Goal: Task Accomplishment & Management: Manage account settings

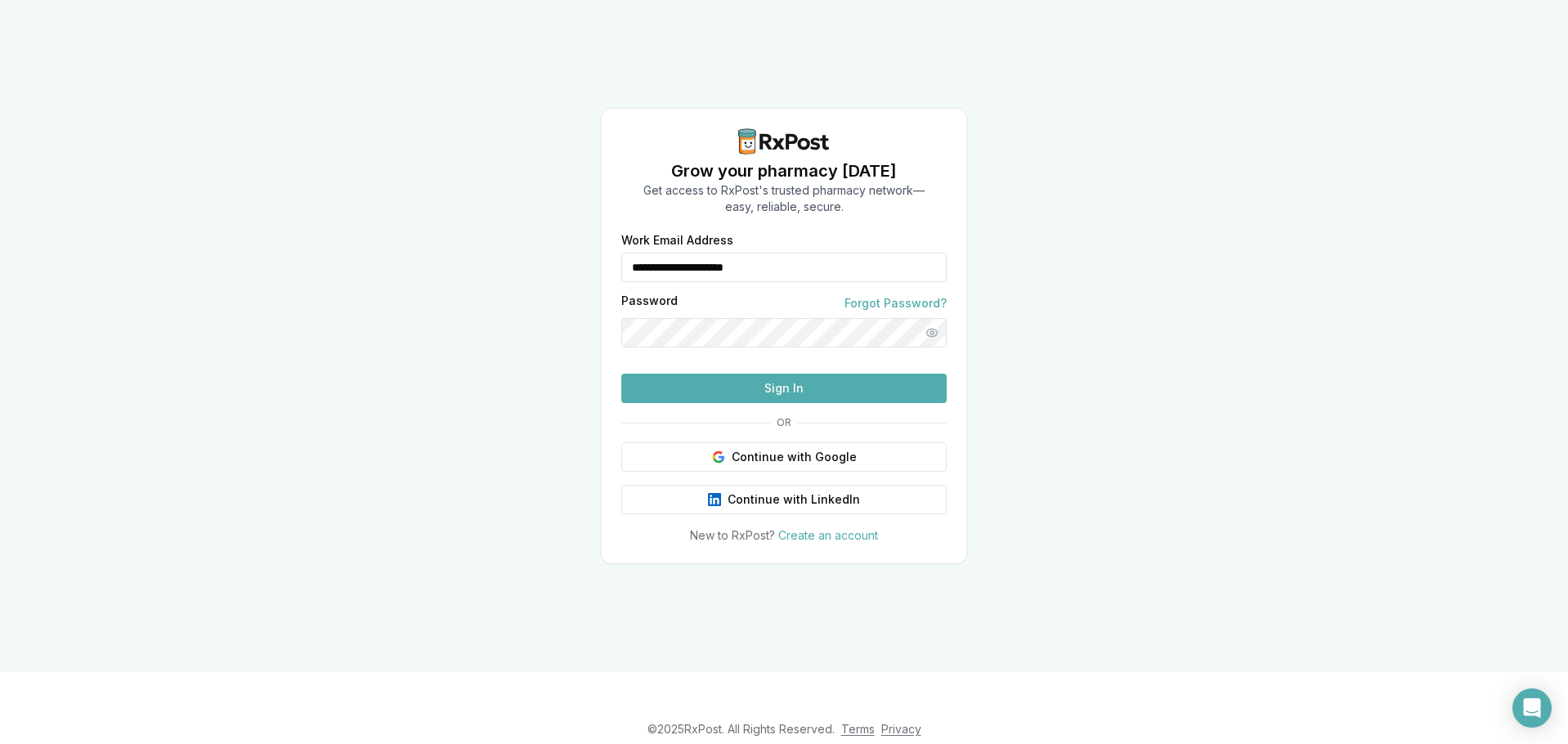
click at [686, 253] on input "**********" at bounding box center [784, 268] width 325 height 29
type input "**********"
click at [698, 403] on button "Sign In" at bounding box center [784, 388] width 325 height 29
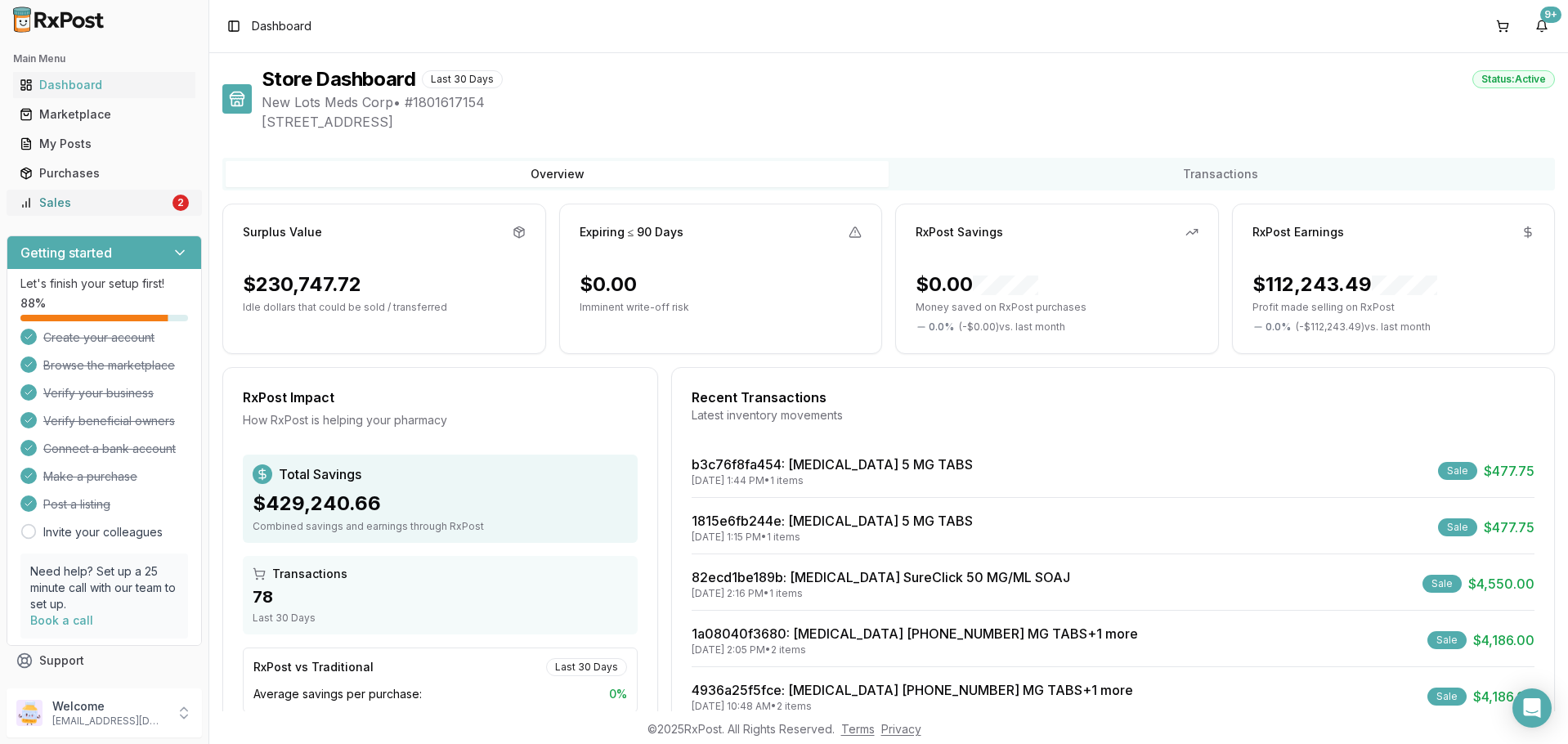
click at [92, 202] on div "Sales" at bounding box center [93, 202] width 149 height 16
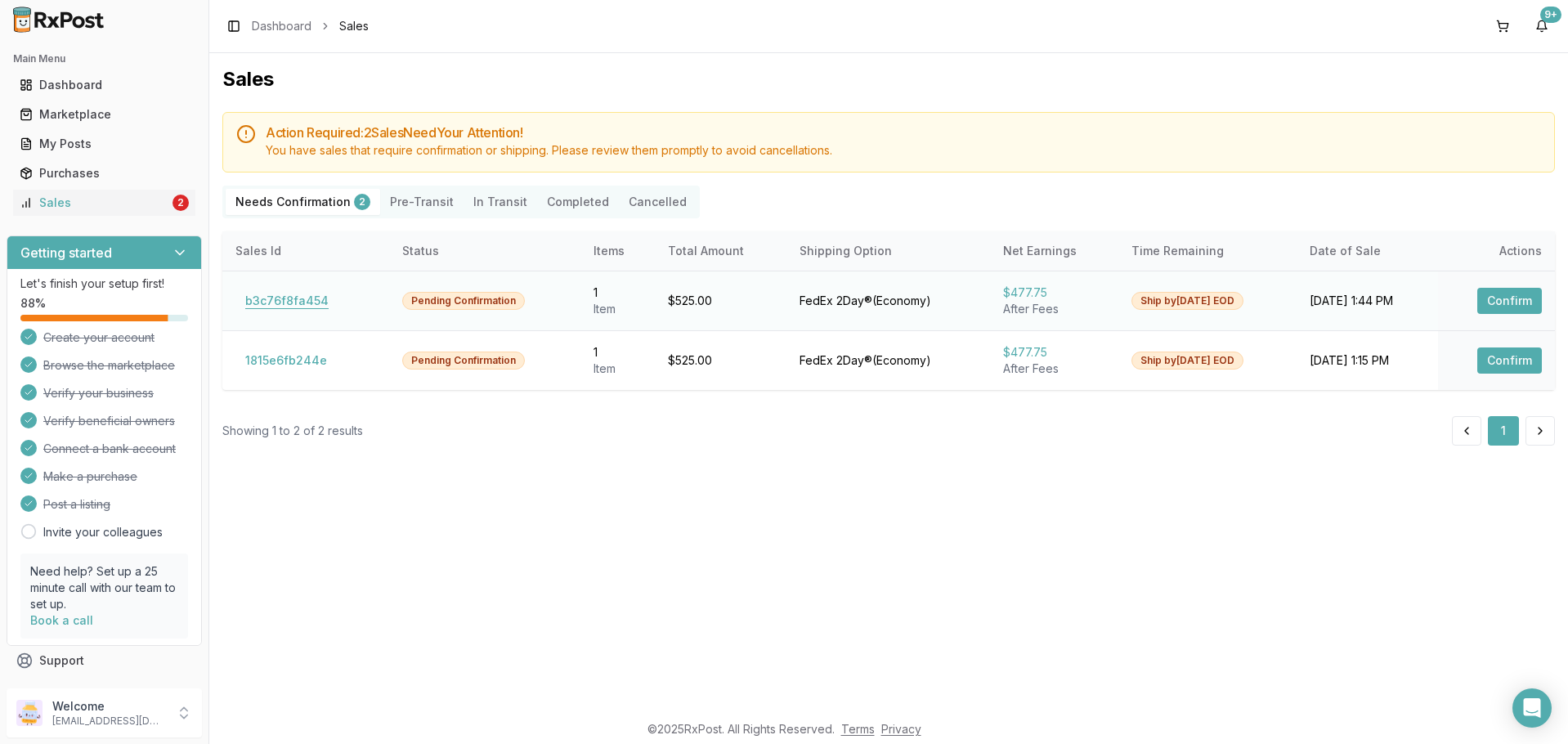
click at [289, 297] on button "b3c76f8fa454" at bounding box center [287, 301] width 103 height 27
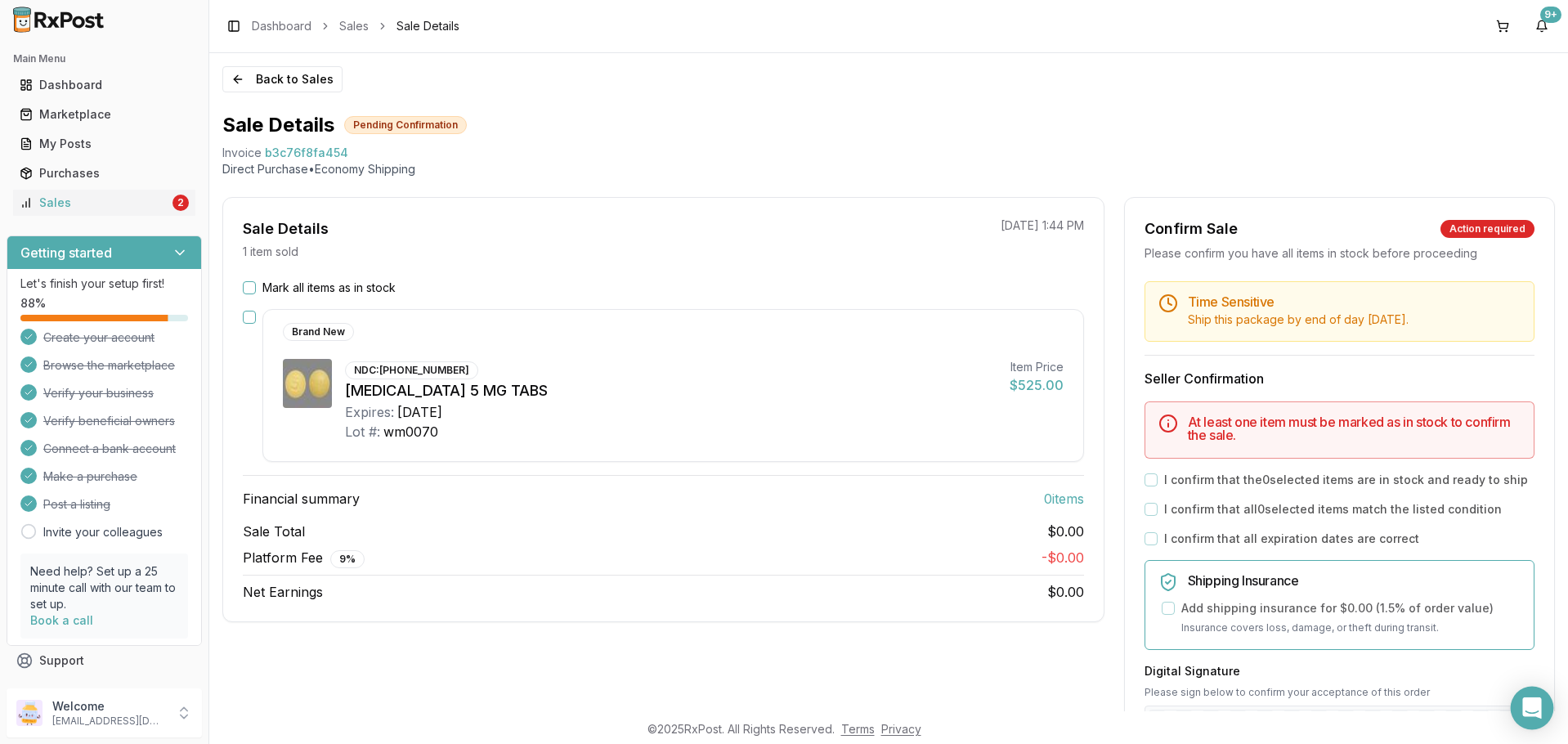
click at [1521, 702] on div "Open Intercom Messenger" at bounding box center [1532, 707] width 43 height 43
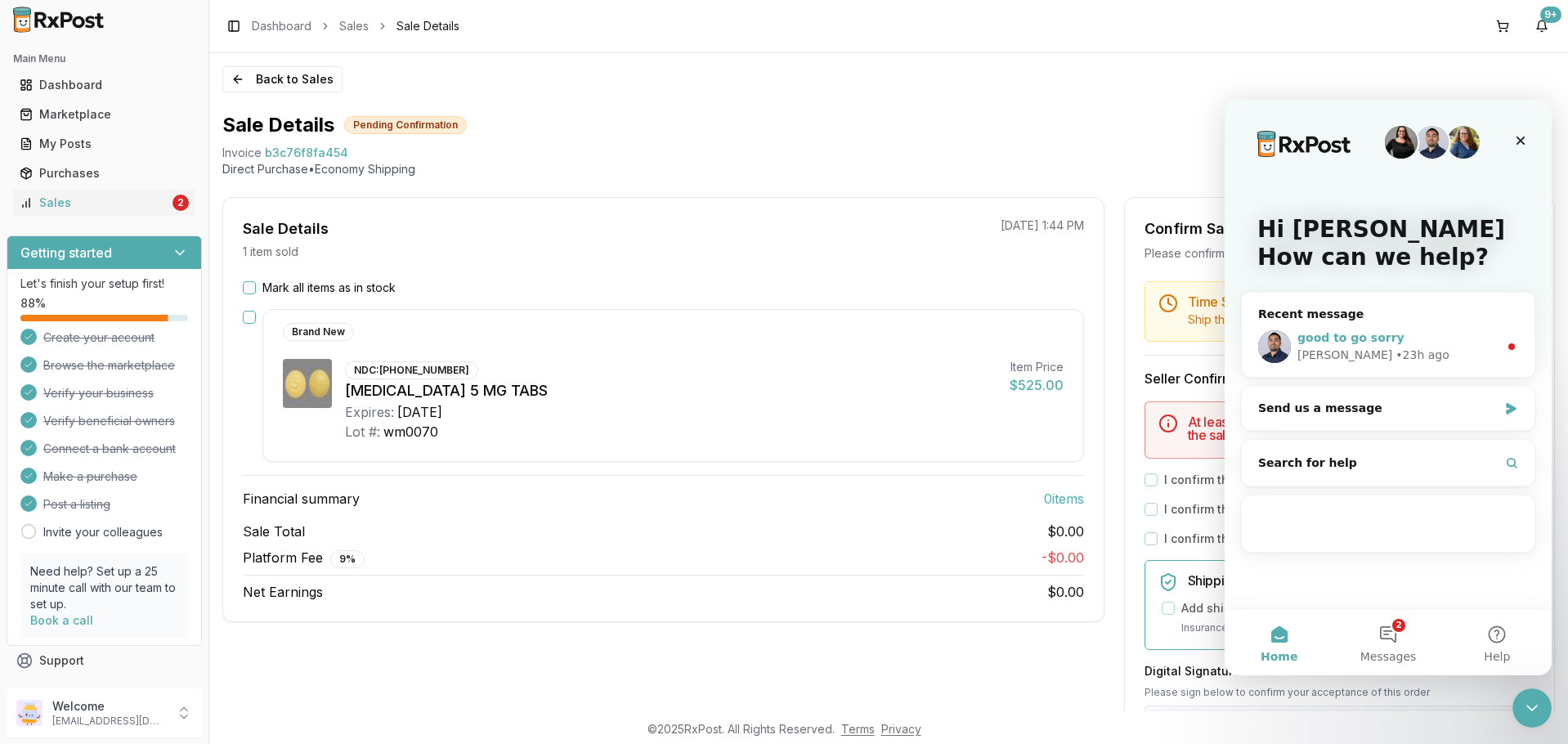
click at [1391, 356] on div "Manuel • 23h ago" at bounding box center [1398, 355] width 201 height 17
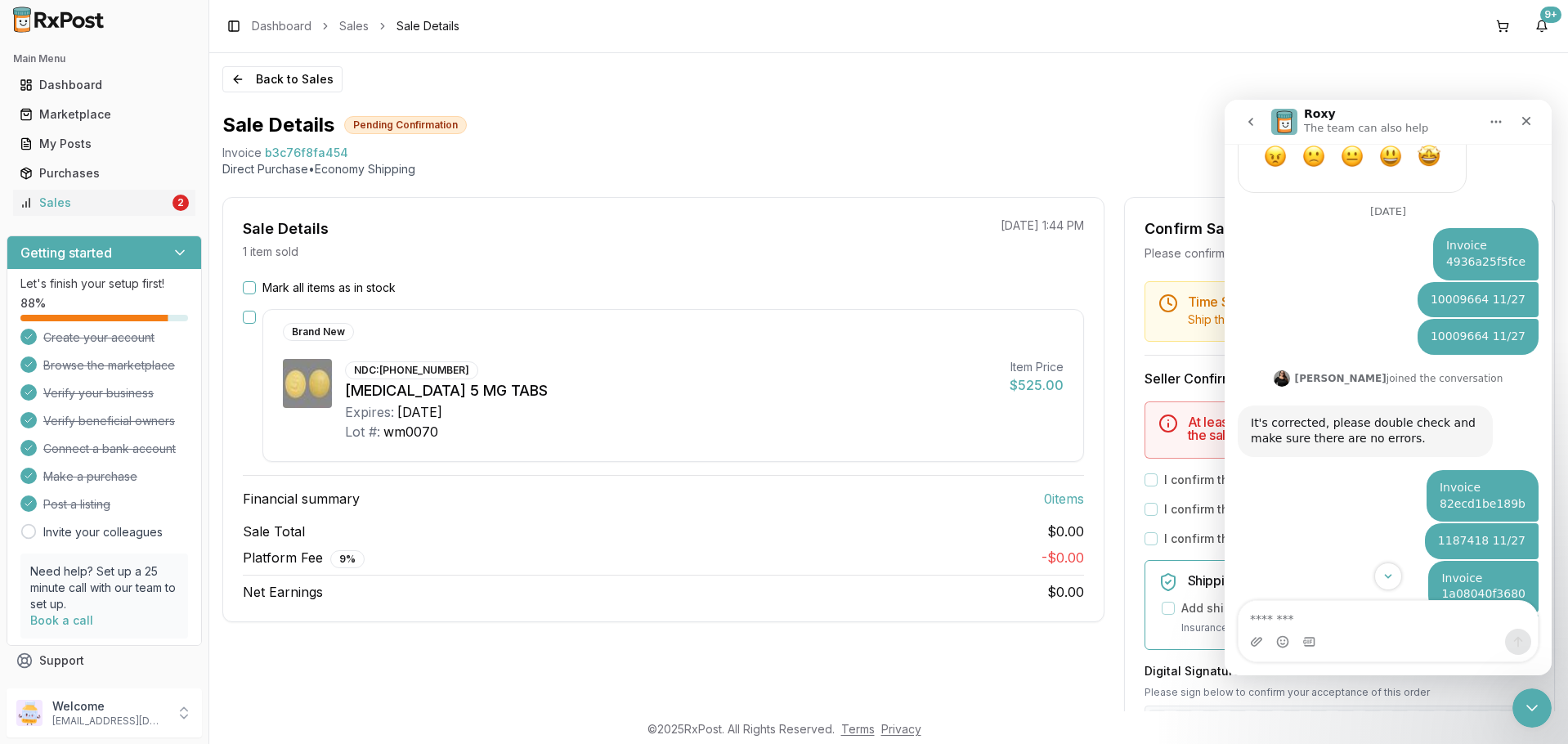
scroll to position [1126, 0]
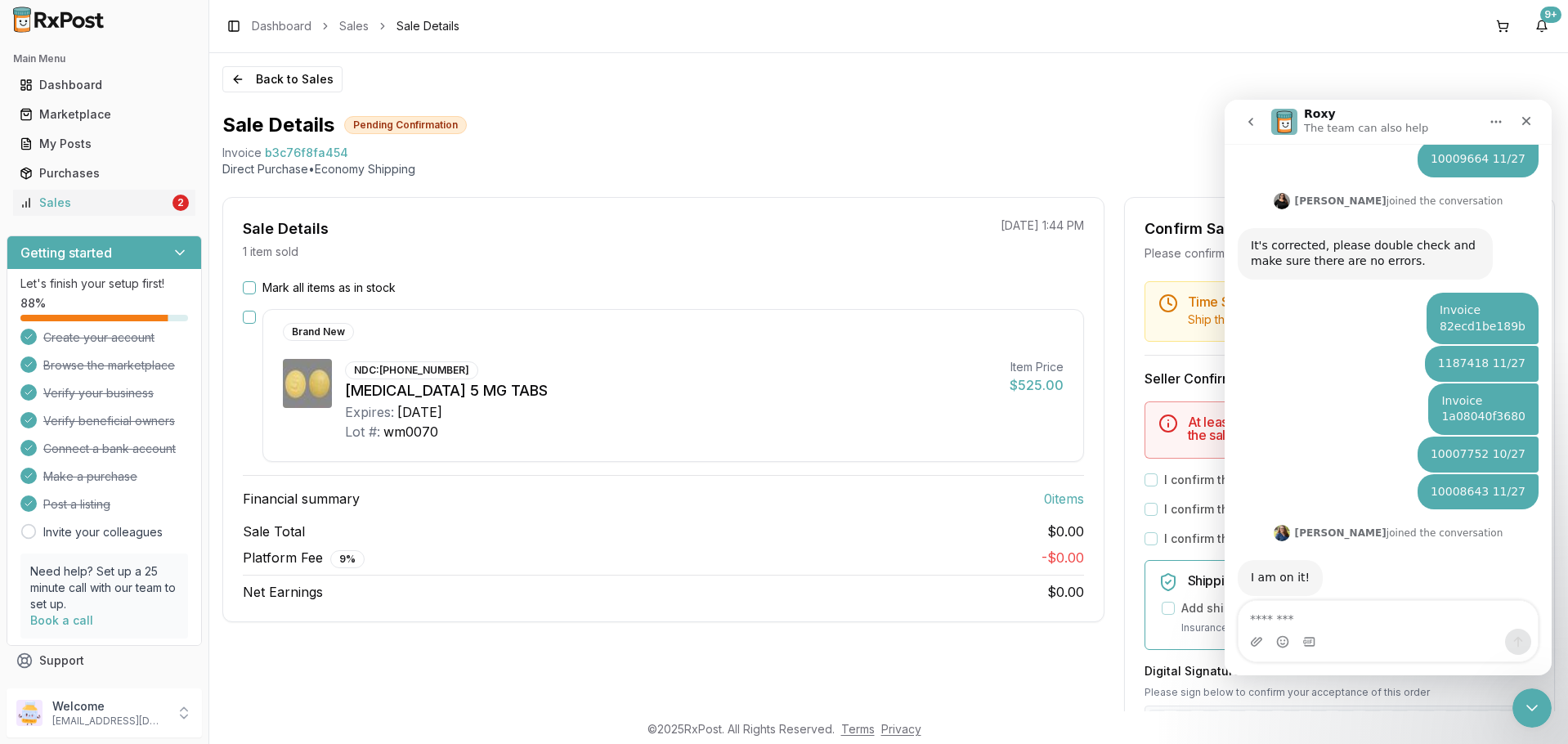
click at [1374, 615] on textarea "Message…" at bounding box center [1388, 615] width 300 height 27
drag, startPoint x: 222, startPoint y: 153, endPoint x: 340, endPoint y: 150, distance: 118.0
click at [340, 150] on div "Back to Sales Sale Details Pending Confirmation Invoice b3c76f8fa454 Direct Pur…" at bounding box center [888, 382] width 1359 height 658
copy div "Invoice b3c76f8fa454"
click at [1301, 617] on textarea "Message…" at bounding box center [1388, 615] width 300 height 27
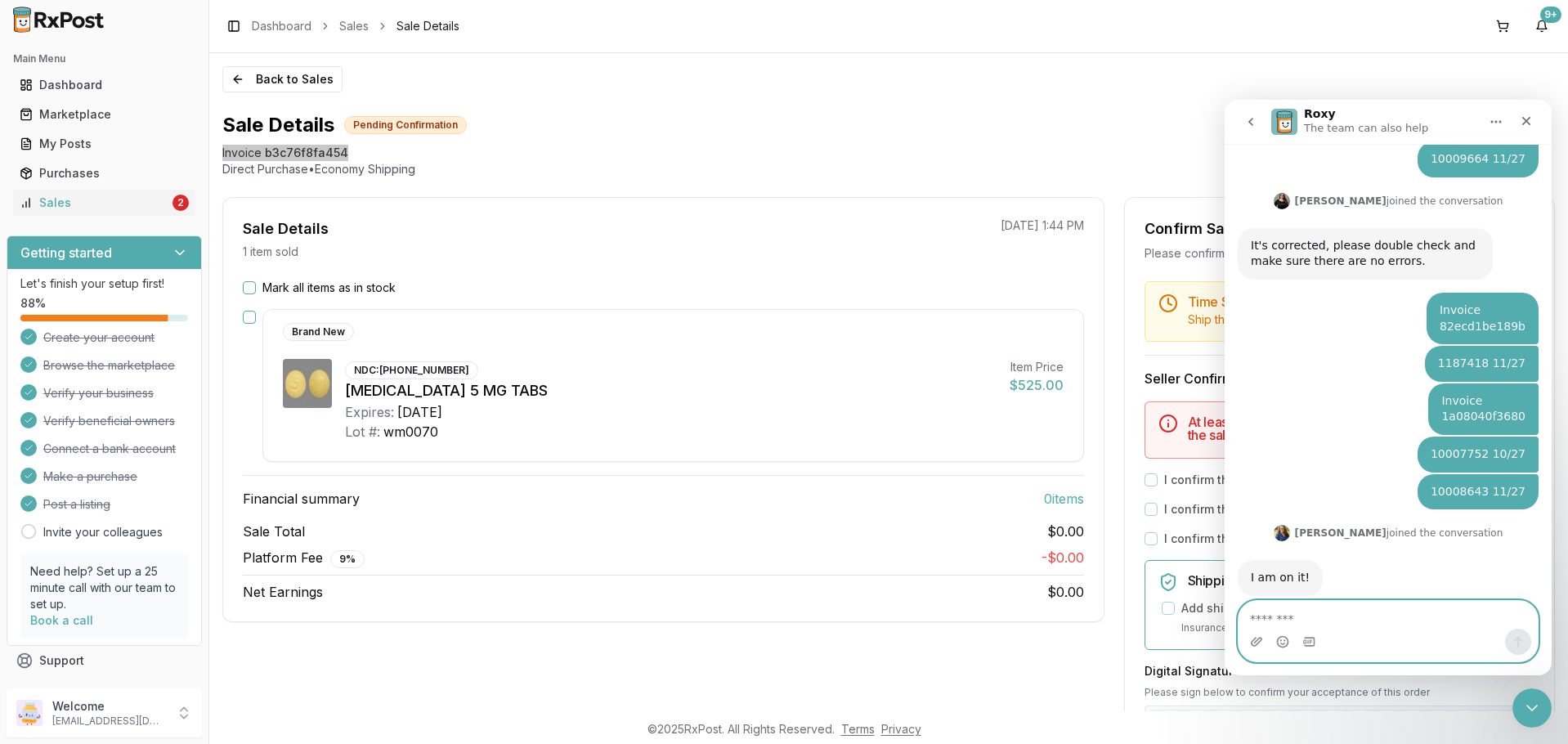
paste textarea "**********"
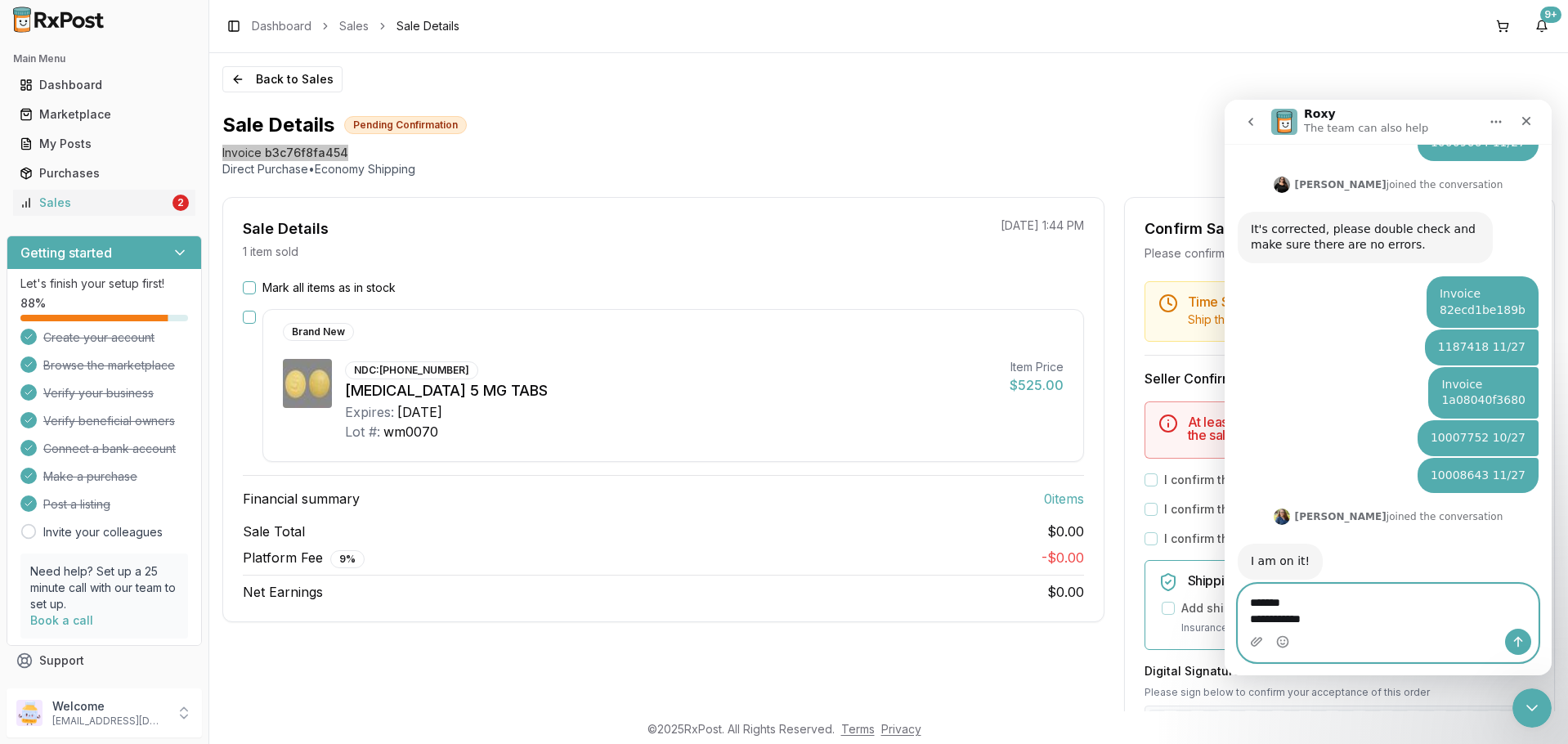
click at [1243, 616] on textarea "**********" at bounding box center [1388, 607] width 300 height 44
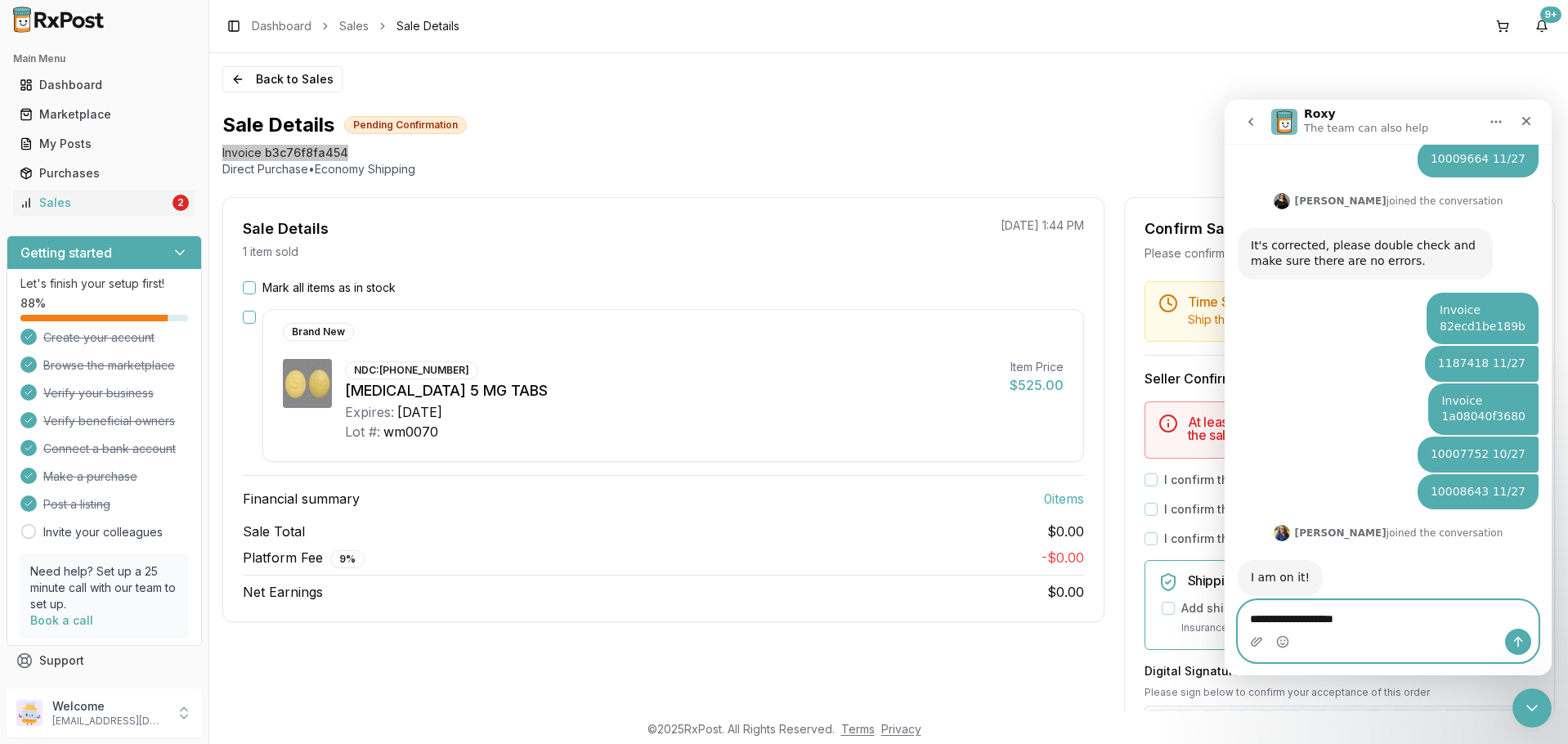
type textarea "**********"
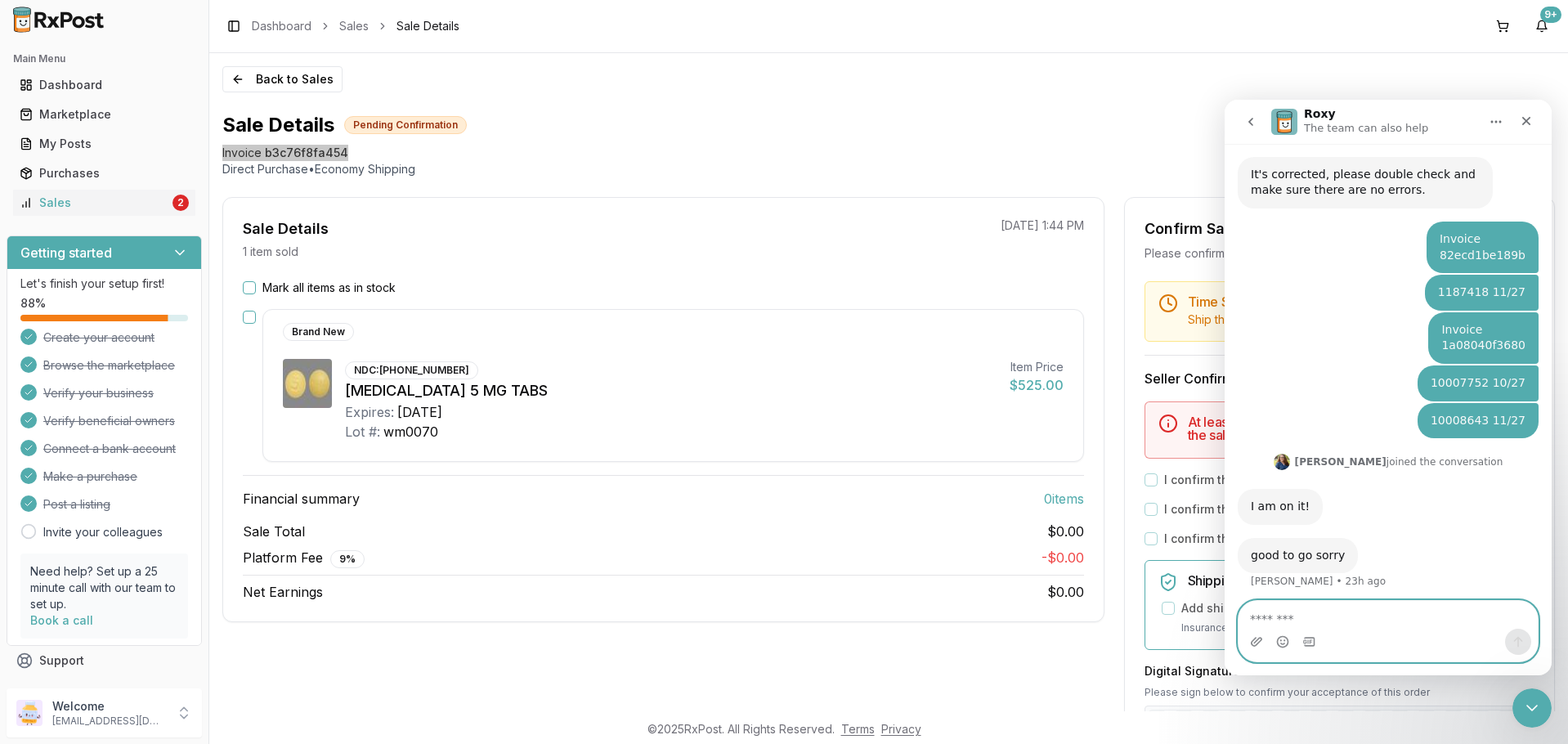
click at [1393, 606] on textarea "Message…" at bounding box center [1388, 615] width 300 height 27
type textarea "*"
type textarea "**********"
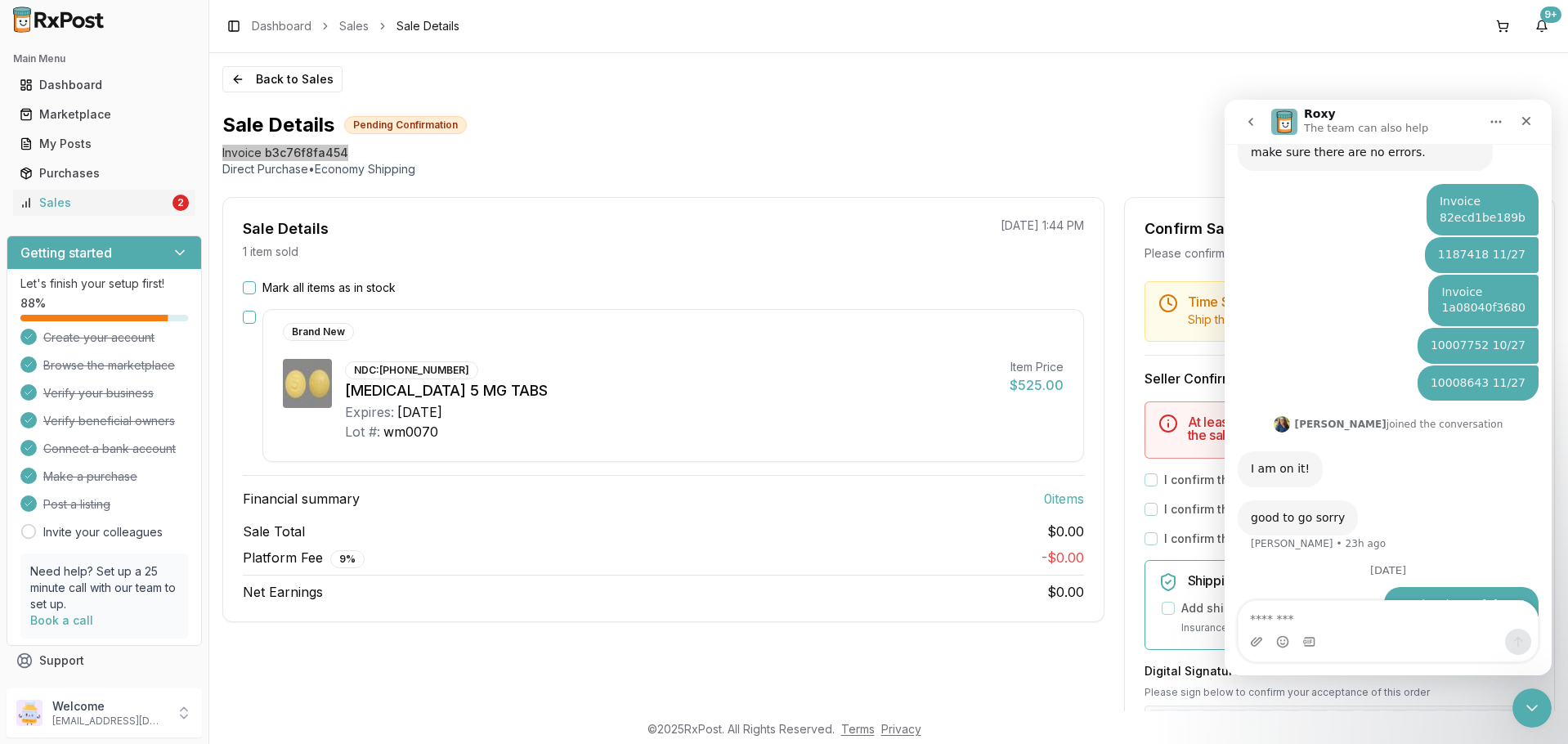
click at [1493, 634] on div "Lot: WM0070 09/27" at bounding box center [1470, 642] width 112 height 16
click at [1434, 618] on textarea "Message…" at bounding box center [1388, 615] width 300 height 27
type textarea "*"
type textarea "**********"
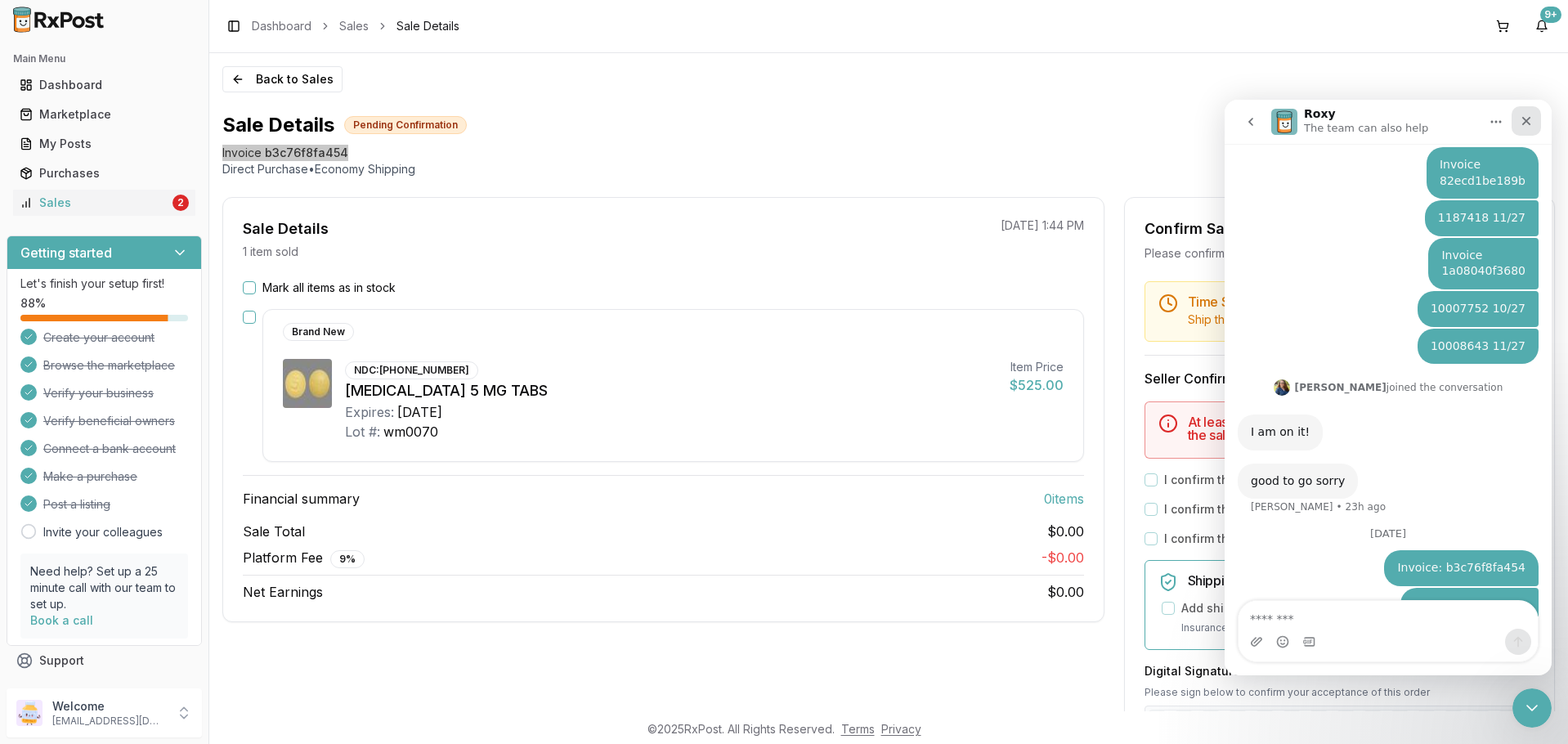
click at [1522, 128] on div "Close" at bounding box center [1527, 121] width 29 height 29
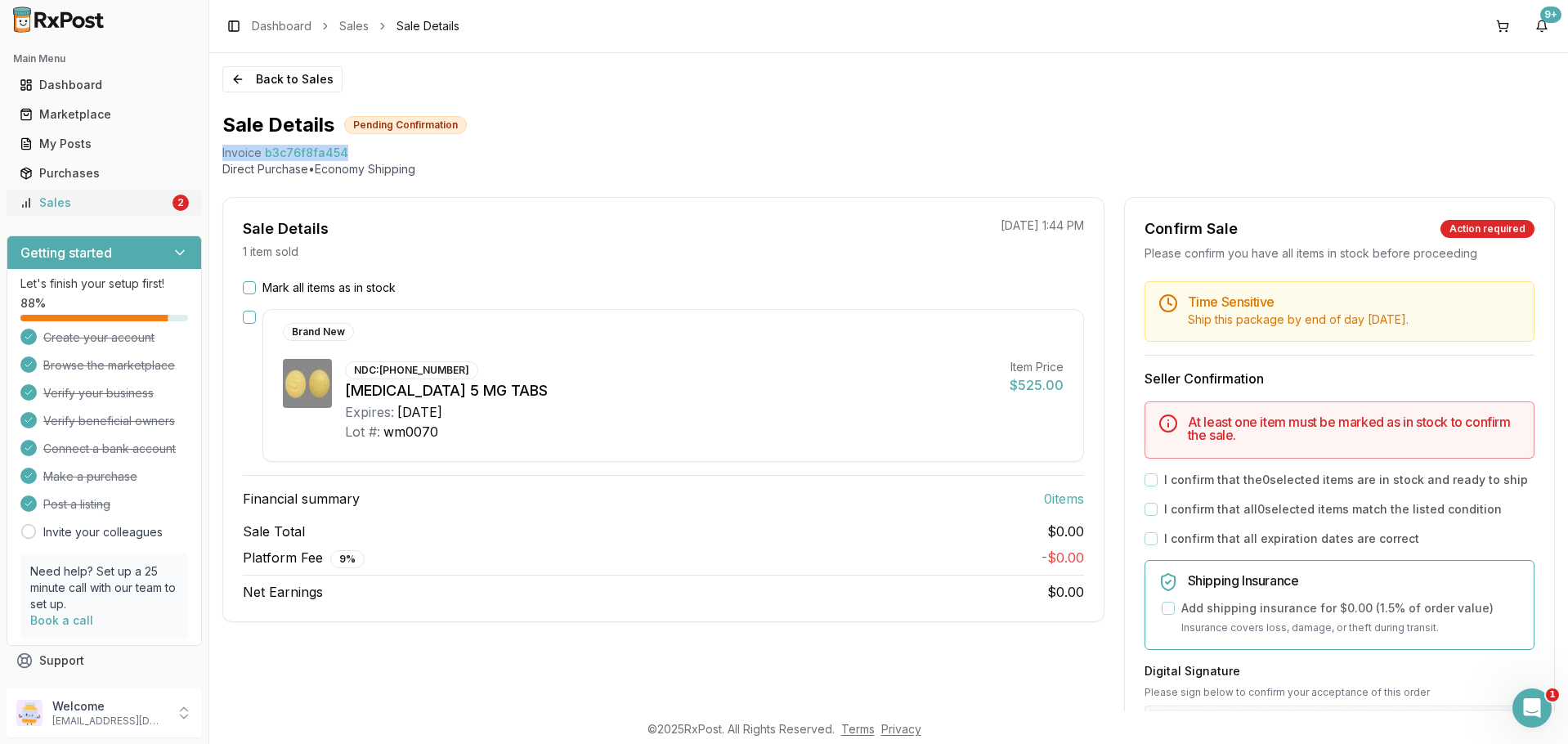
click at [108, 201] on div "Sales" at bounding box center [93, 202] width 149 height 16
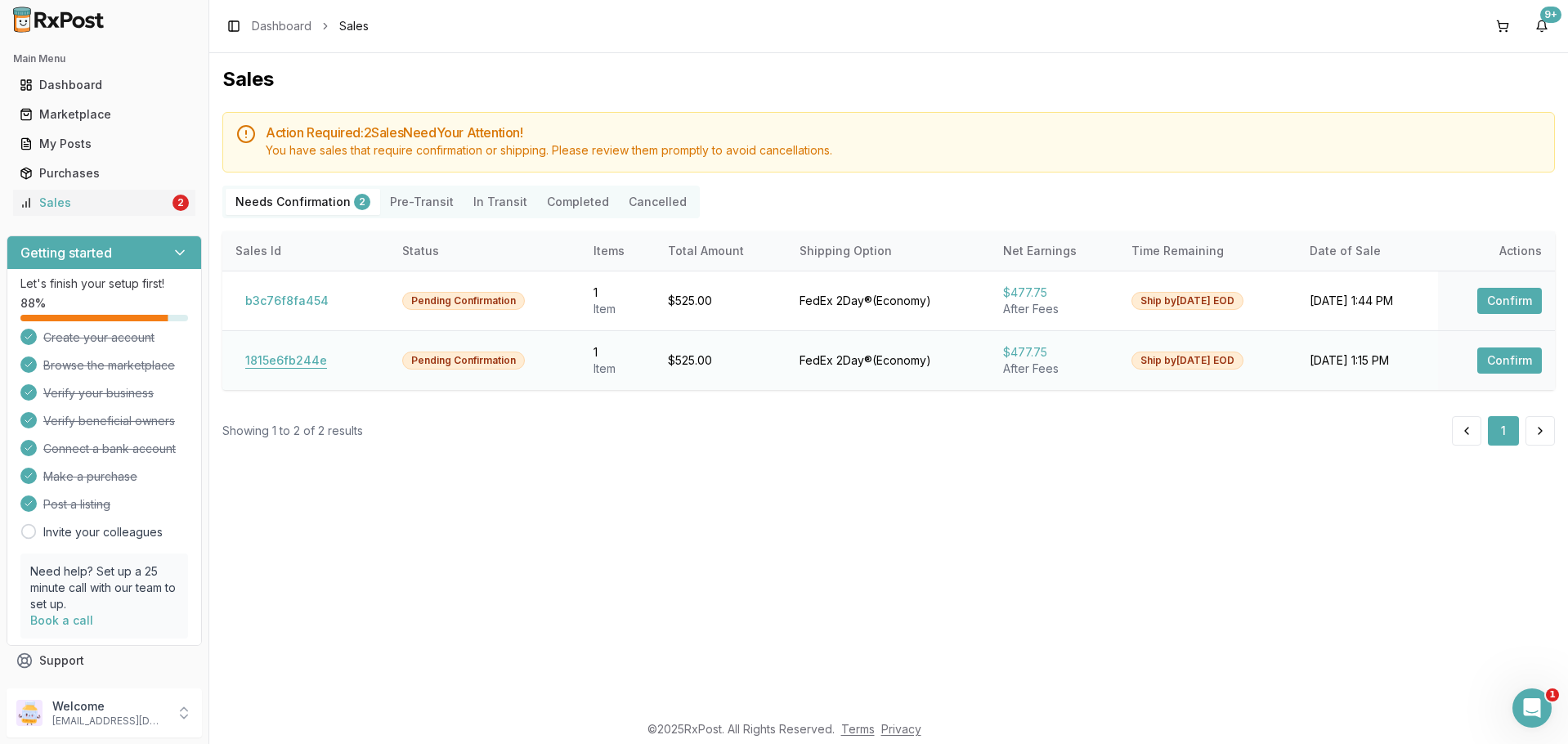
click at [305, 356] on button "1815e6fb244e" at bounding box center [286, 360] width 102 height 27
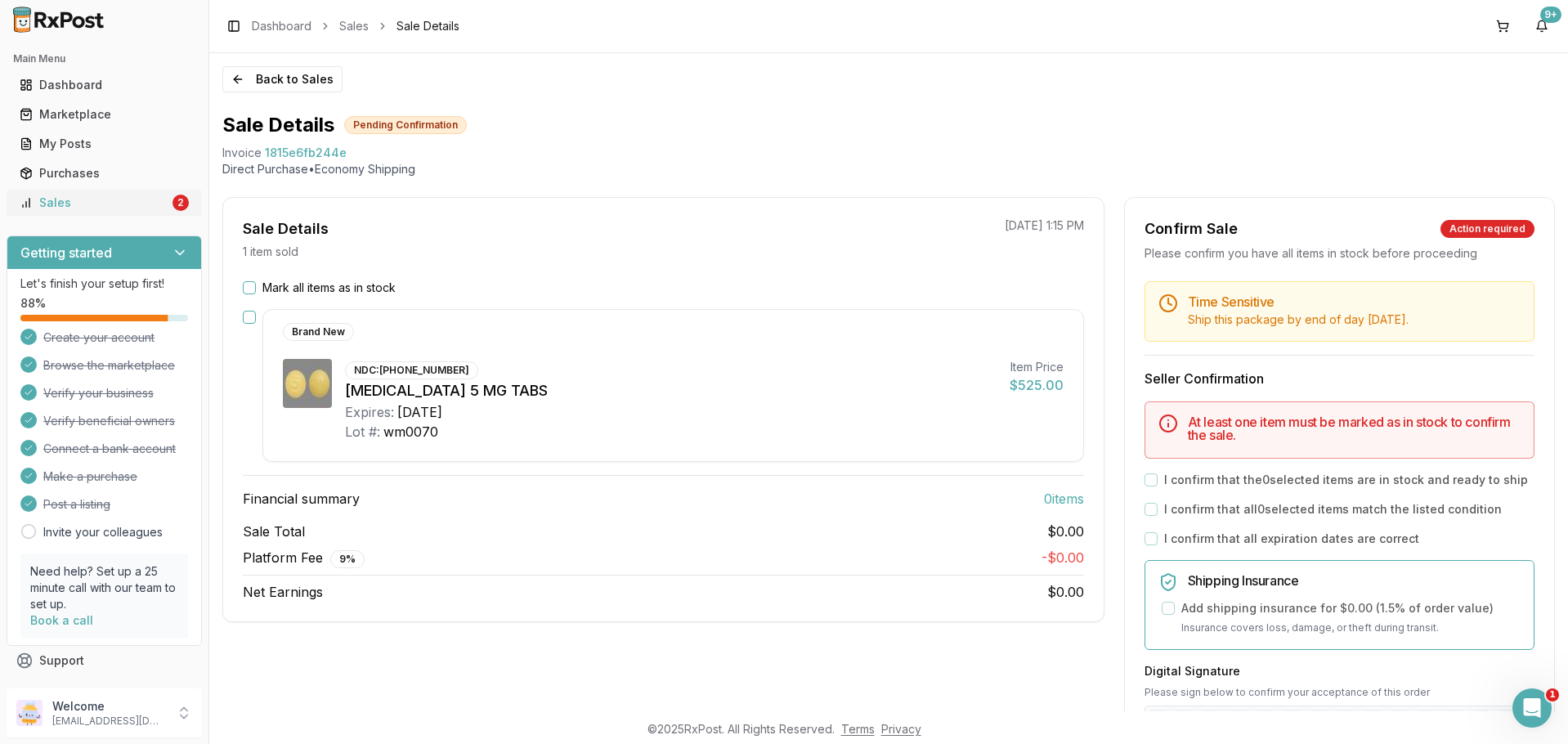
click at [111, 195] on div "Sales" at bounding box center [93, 202] width 149 height 16
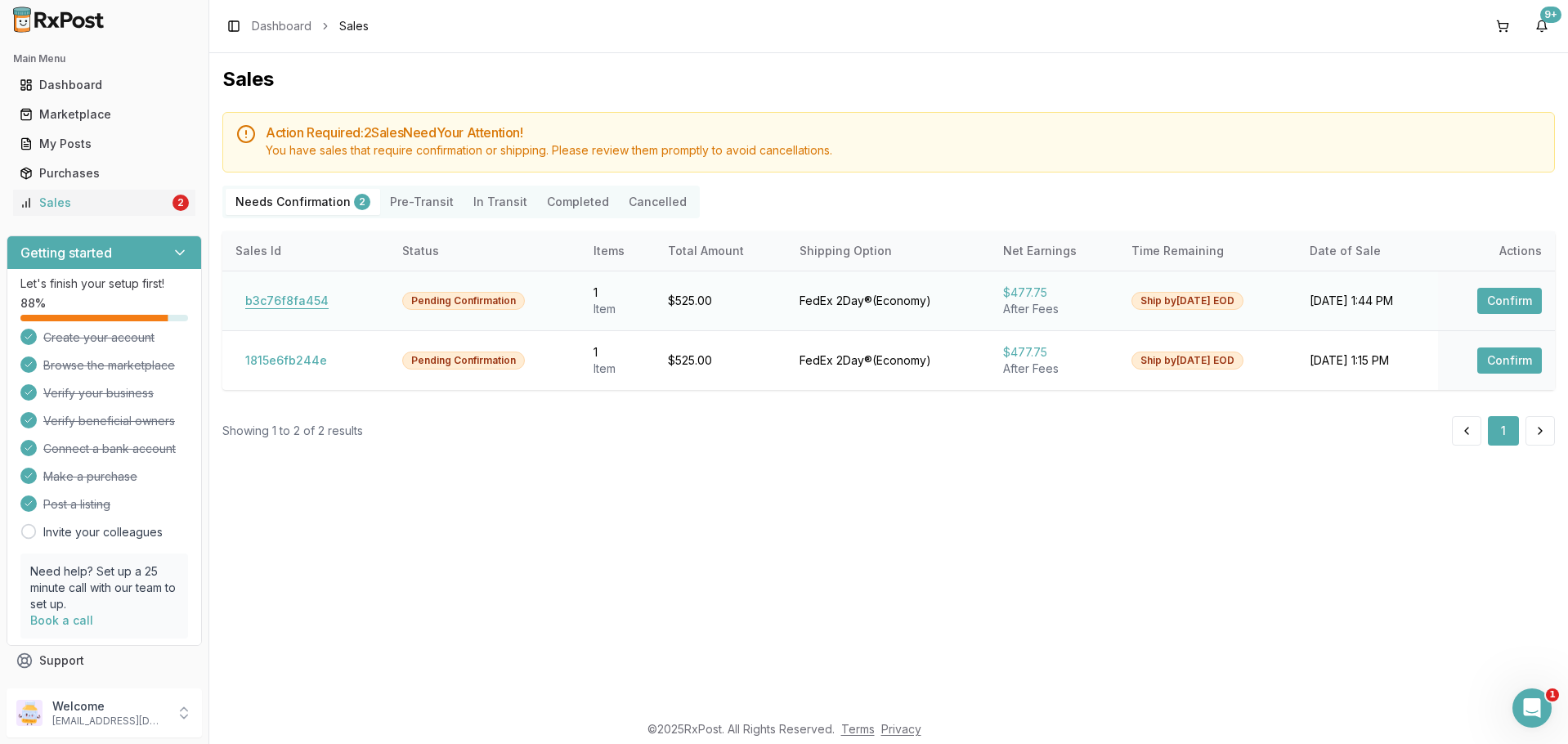
click at [285, 299] on button "b3c76f8fa454" at bounding box center [287, 301] width 103 height 27
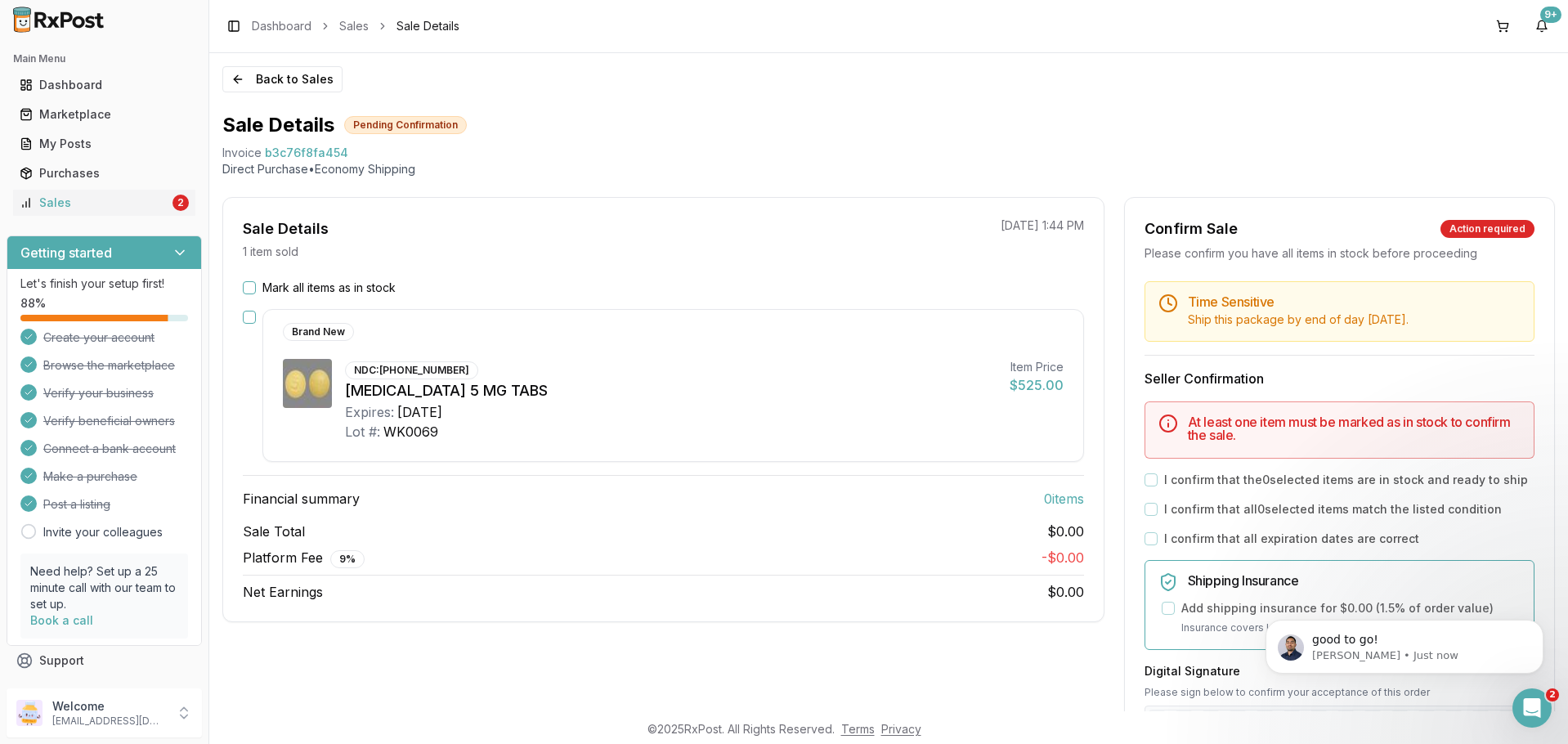
scroll to position [1320, 0]
click at [1345, 651] on p "Manuel • Just now" at bounding box center [1418, 656] width 211 height 15
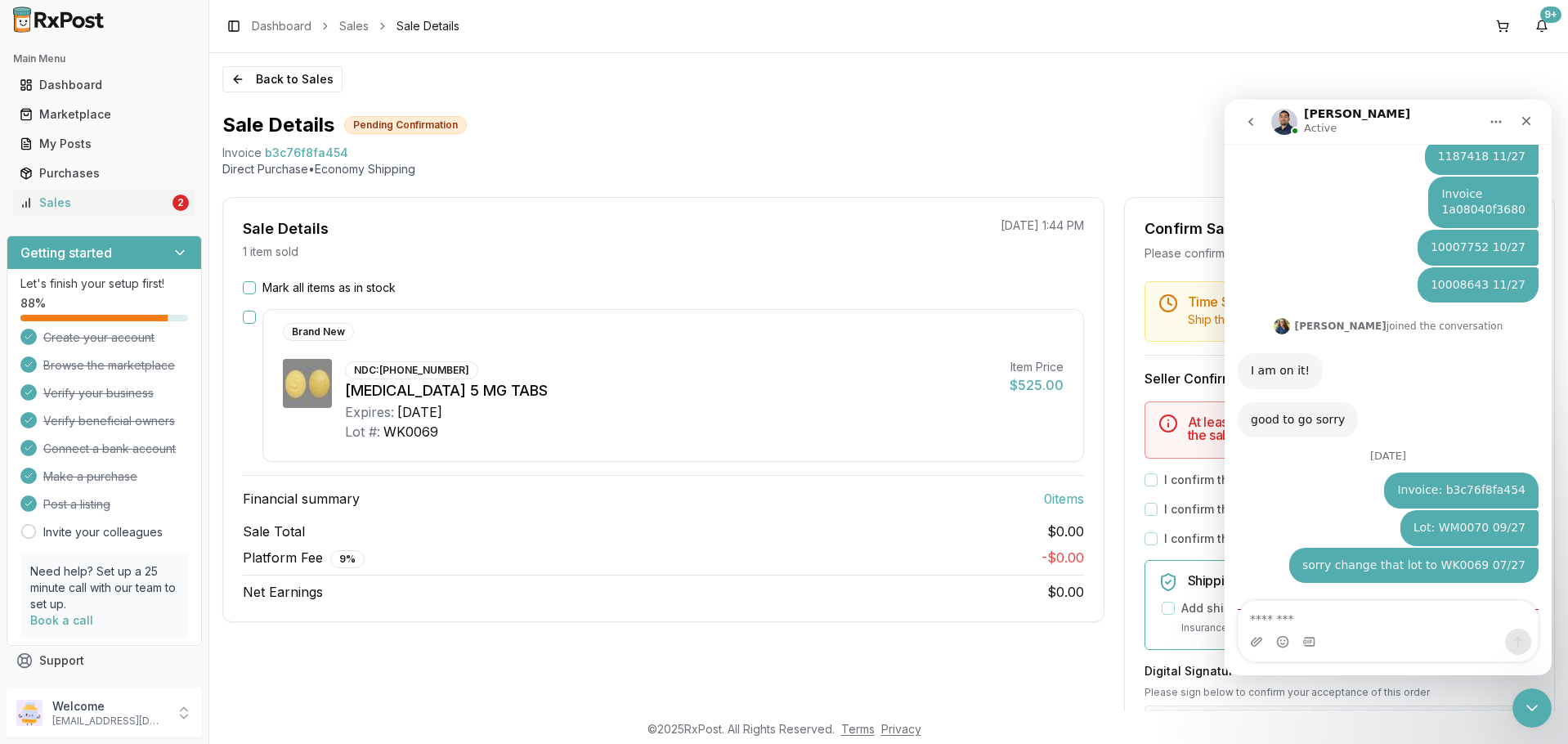
scroll to position [1347, 0]
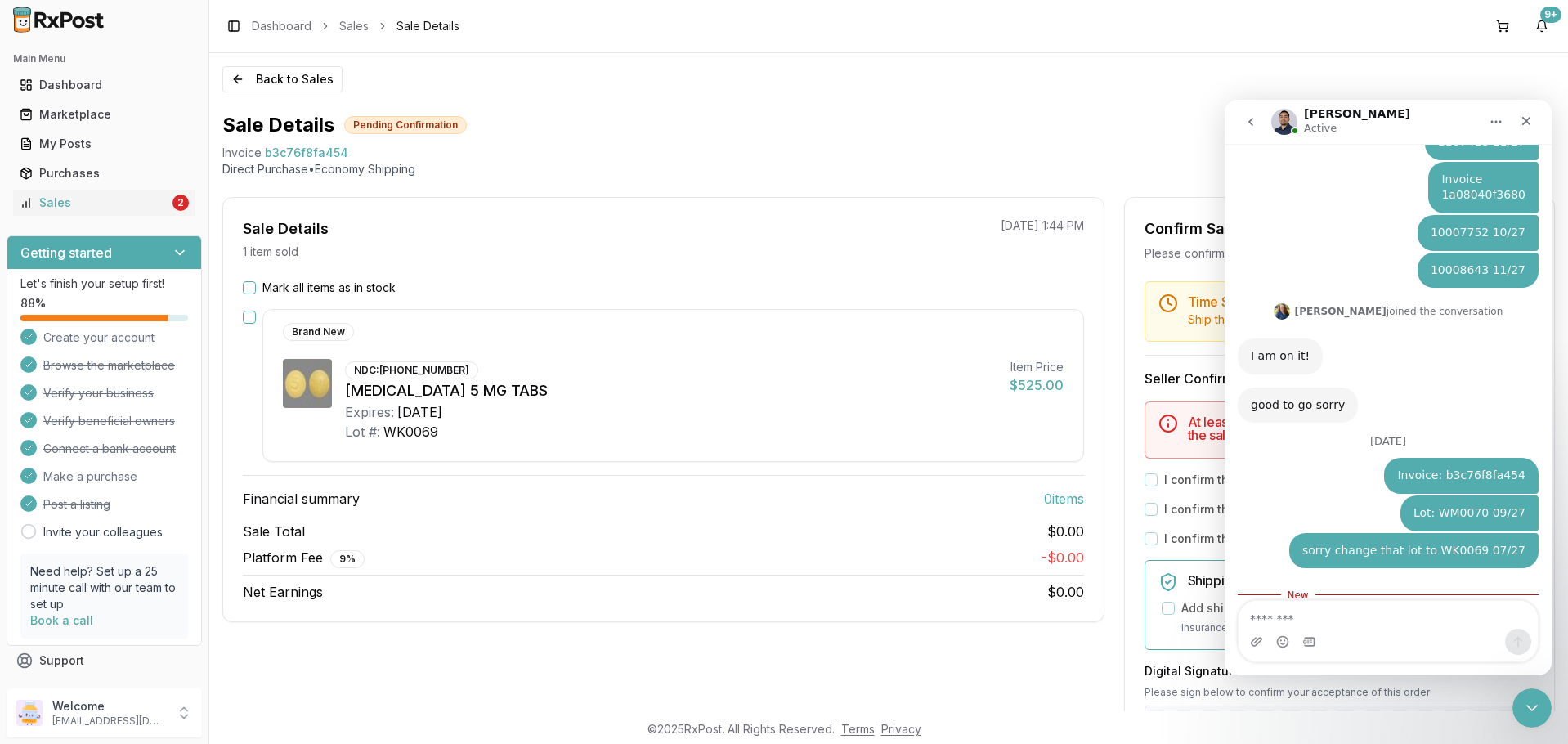
click at [243, 315] on button "button" at bounding box center [249, 317] width 13 height 13
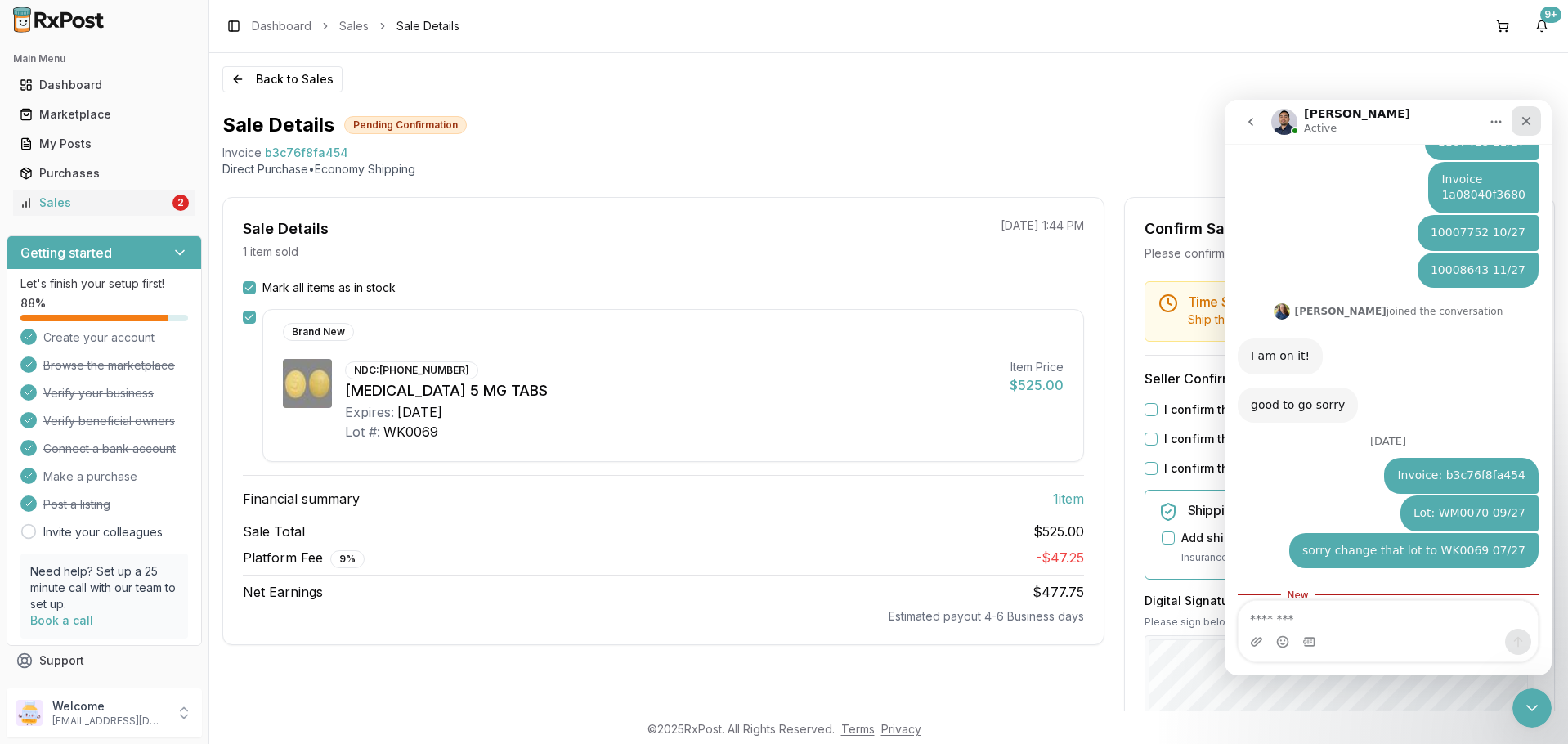
click at [1523, 120] on icon "Close" at bounding box center [1527, 121] width 13 height 13
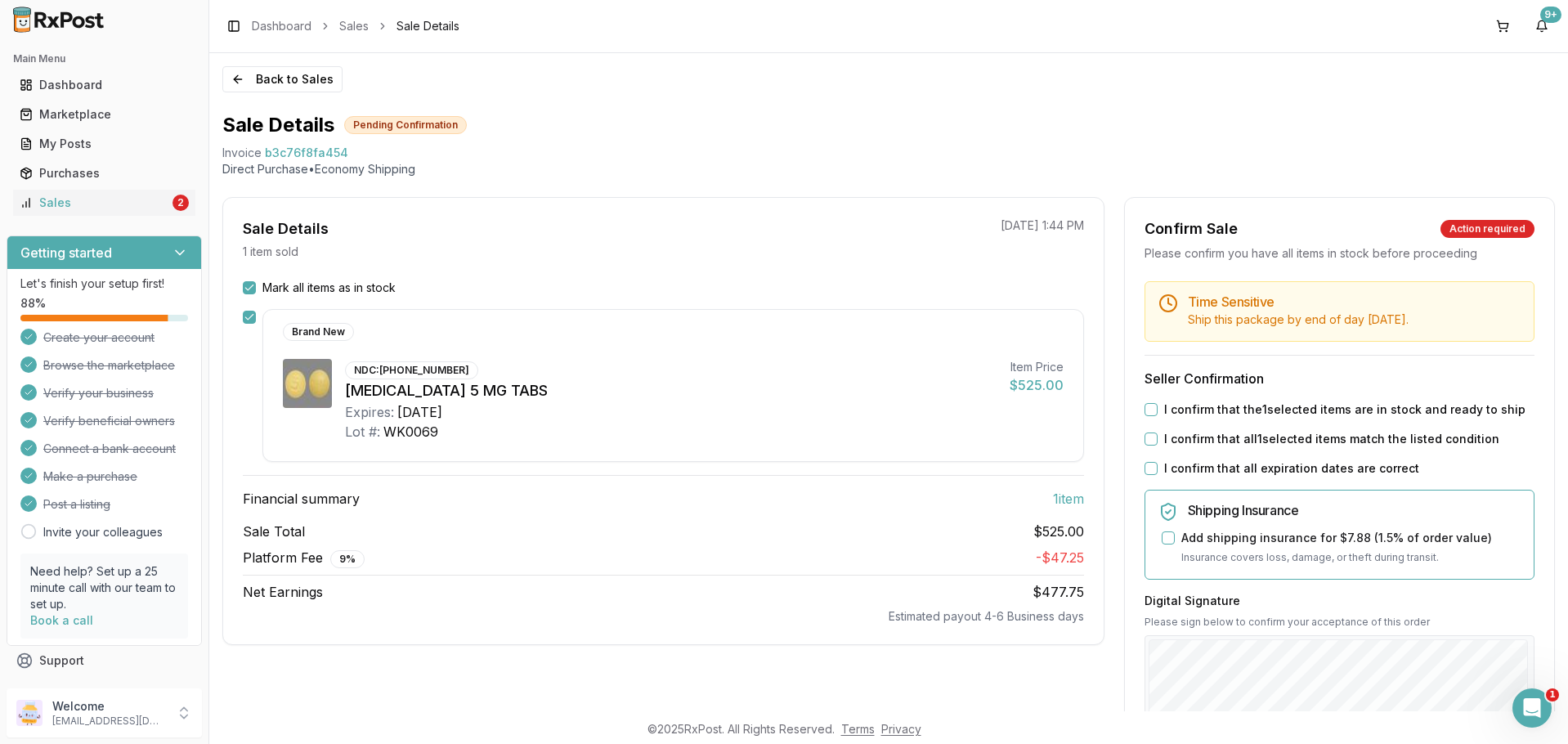
click at [1201, 404] on label "I confirm that the 1 selected items are in stock and ready to ship" at bounding box center [1345, 410] width 361 height 16
click at [1157, 404] on button "I confirm that the 1 selected items are in stock and ready to ship" at bounding box center [1151, 410] width 13 height 13
click at [1198, 436] on label "I confirm that all 1 selected items match the listed condition" at bounding box center [1332, 439] width 335 height 16
click at [1157, 436] on button "I confirm that all 1 selected items match the listed condition" at bounding box center [1151, 439] width 13 height 13
click at [1197, 464] on label "I confirm that all expiration dates are correct" at bounding box center [1292, 468] width 255 height 16
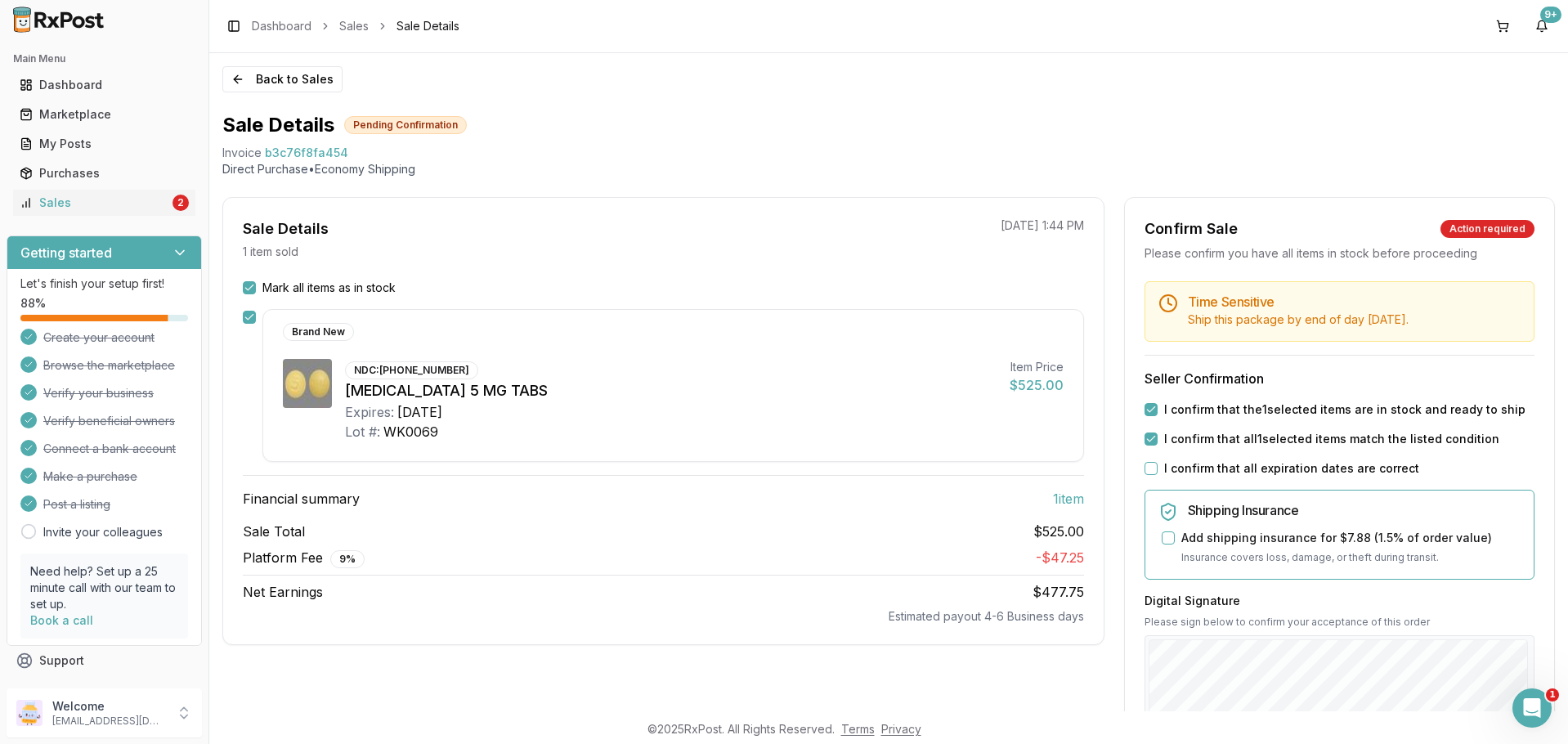
click at [1157, 464] on button "I confirm that all expiration dates are correct" at bounding box center [1151, 468] width 13 height 13
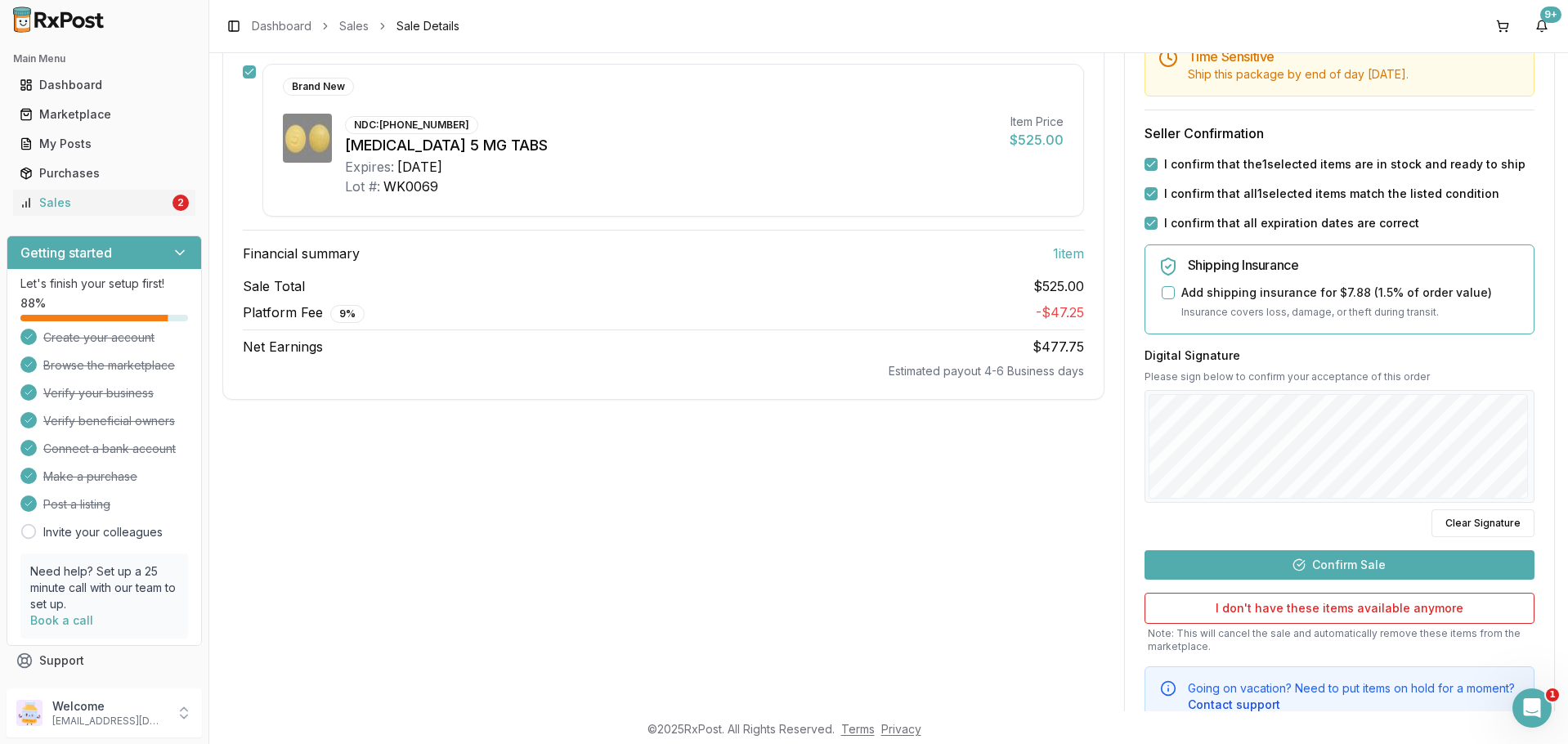
click at [1362, 560] on button "Confirm Sale" at bounding box center [1340, 564] width 390 height 29
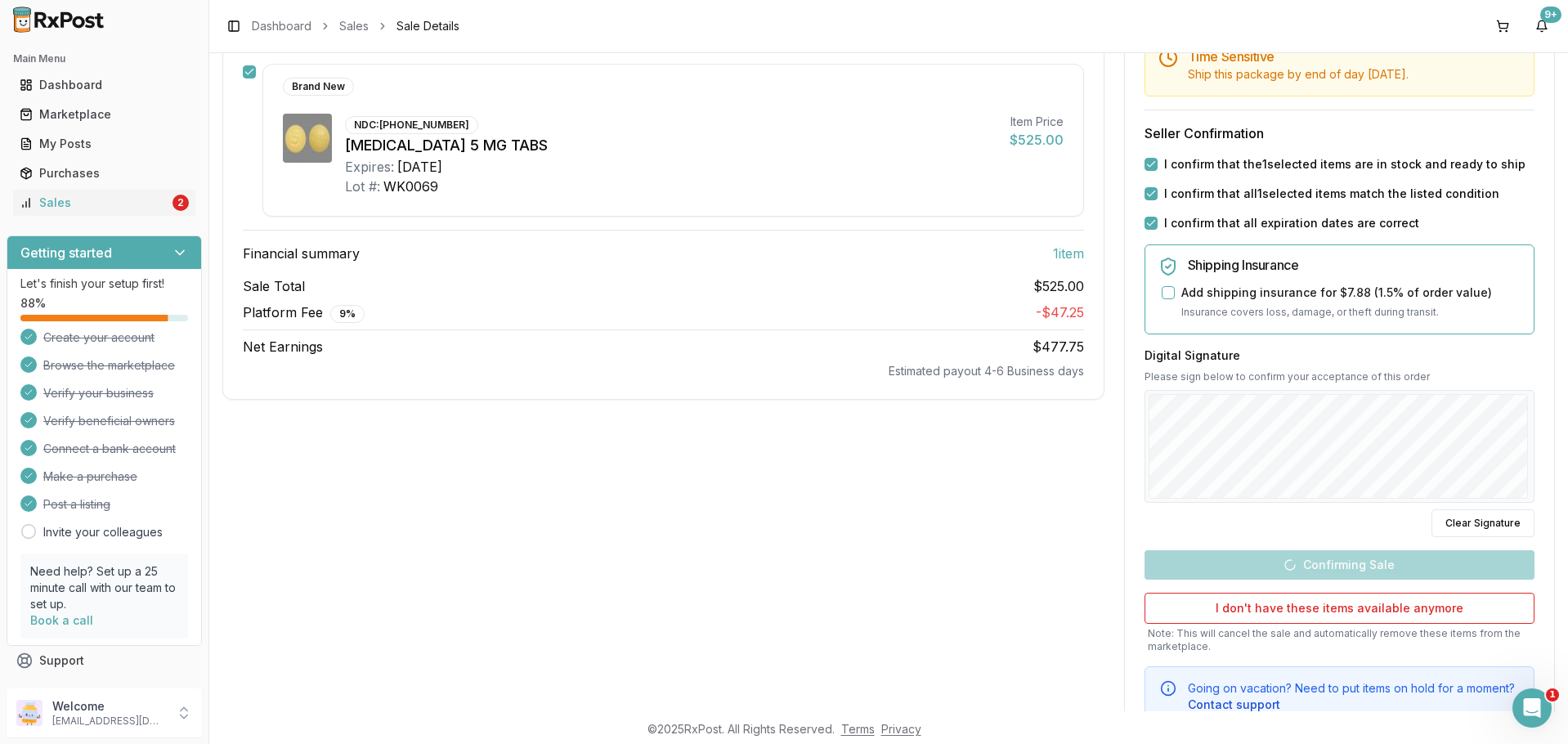
scroll to position [3, 0]
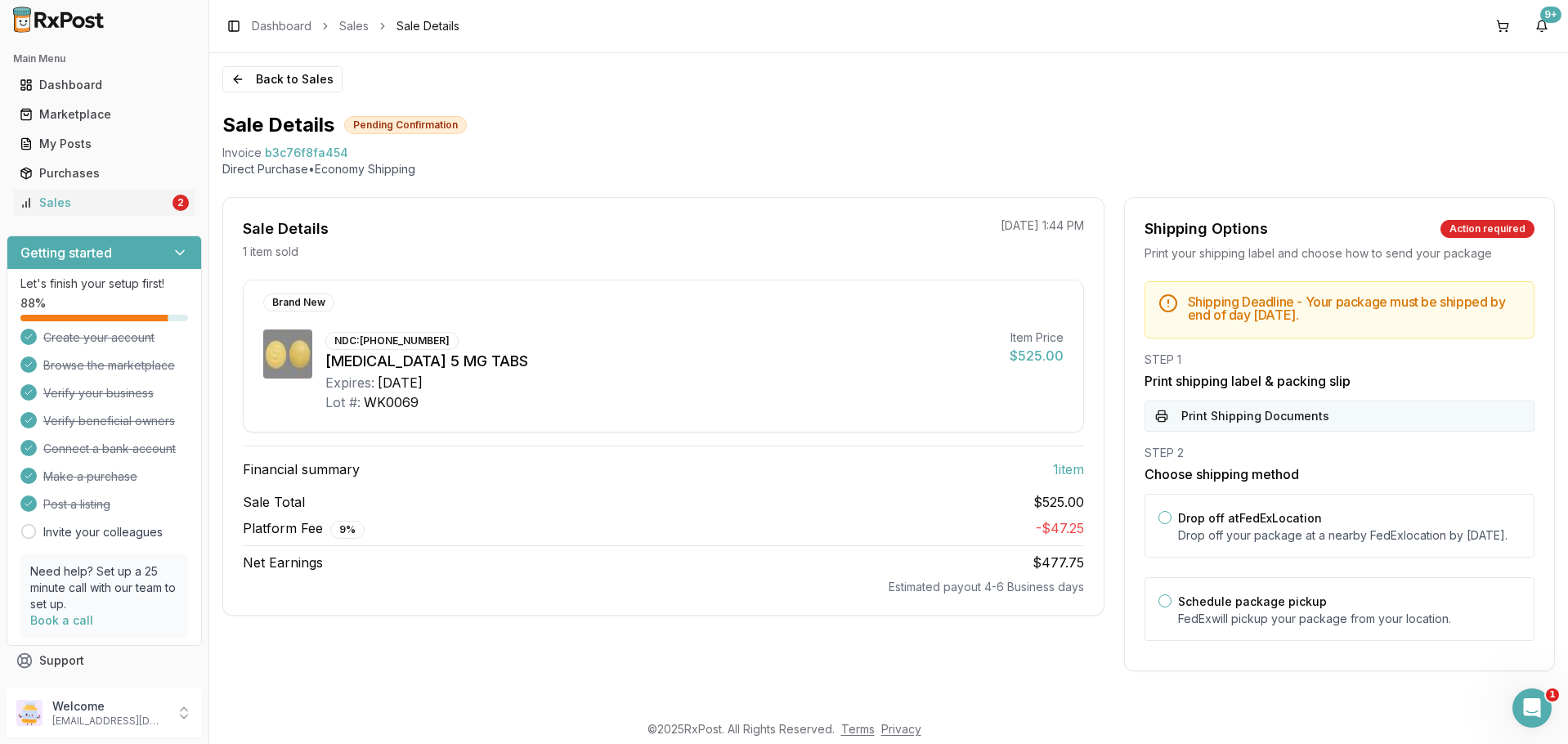
click at [1299, 421] on button "Print Shipping Documents" at bounding box center [1340, 416] width 390 height 31
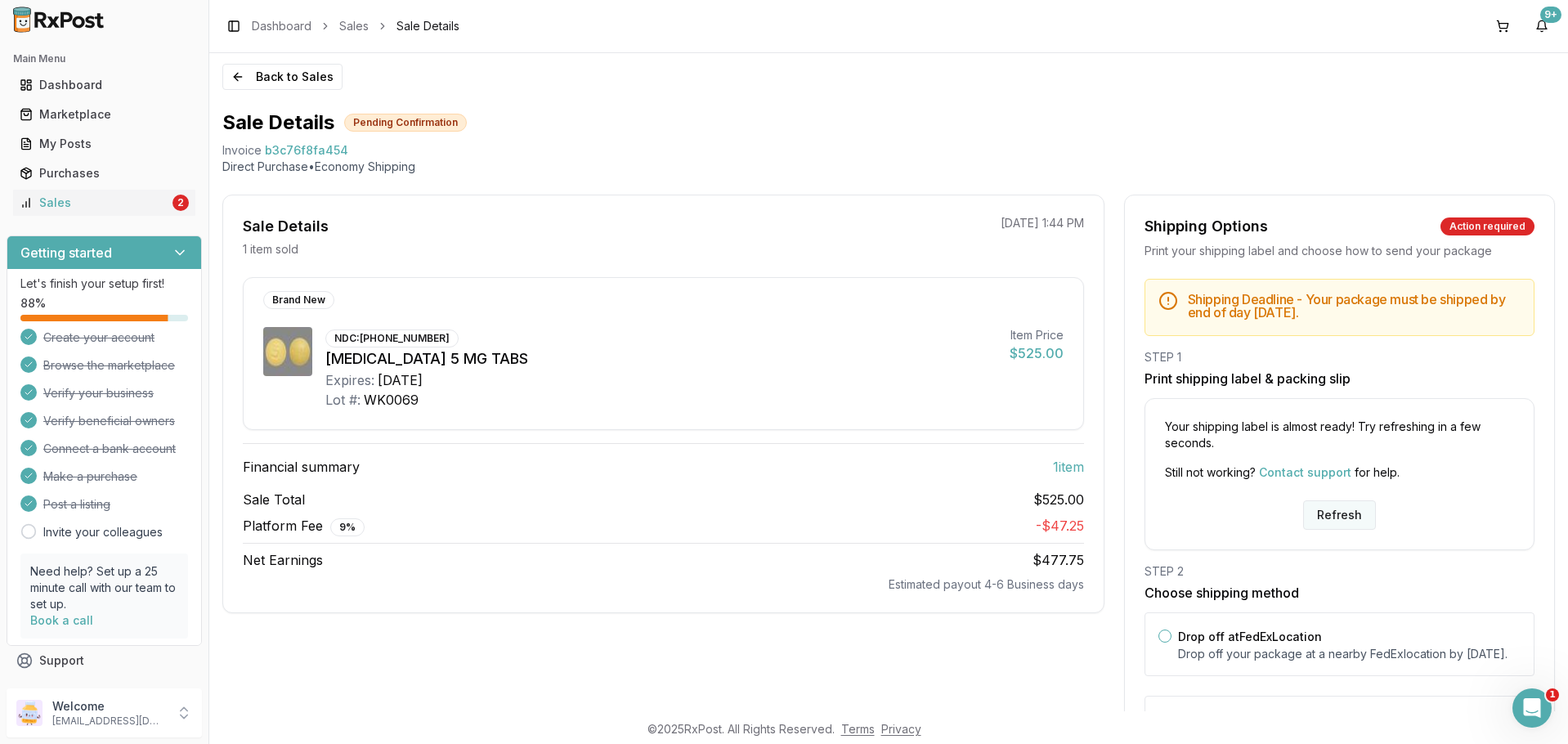
click at [1328, 518] on button "Refresh" at bounding box center [1339, 515] width 72 height 29
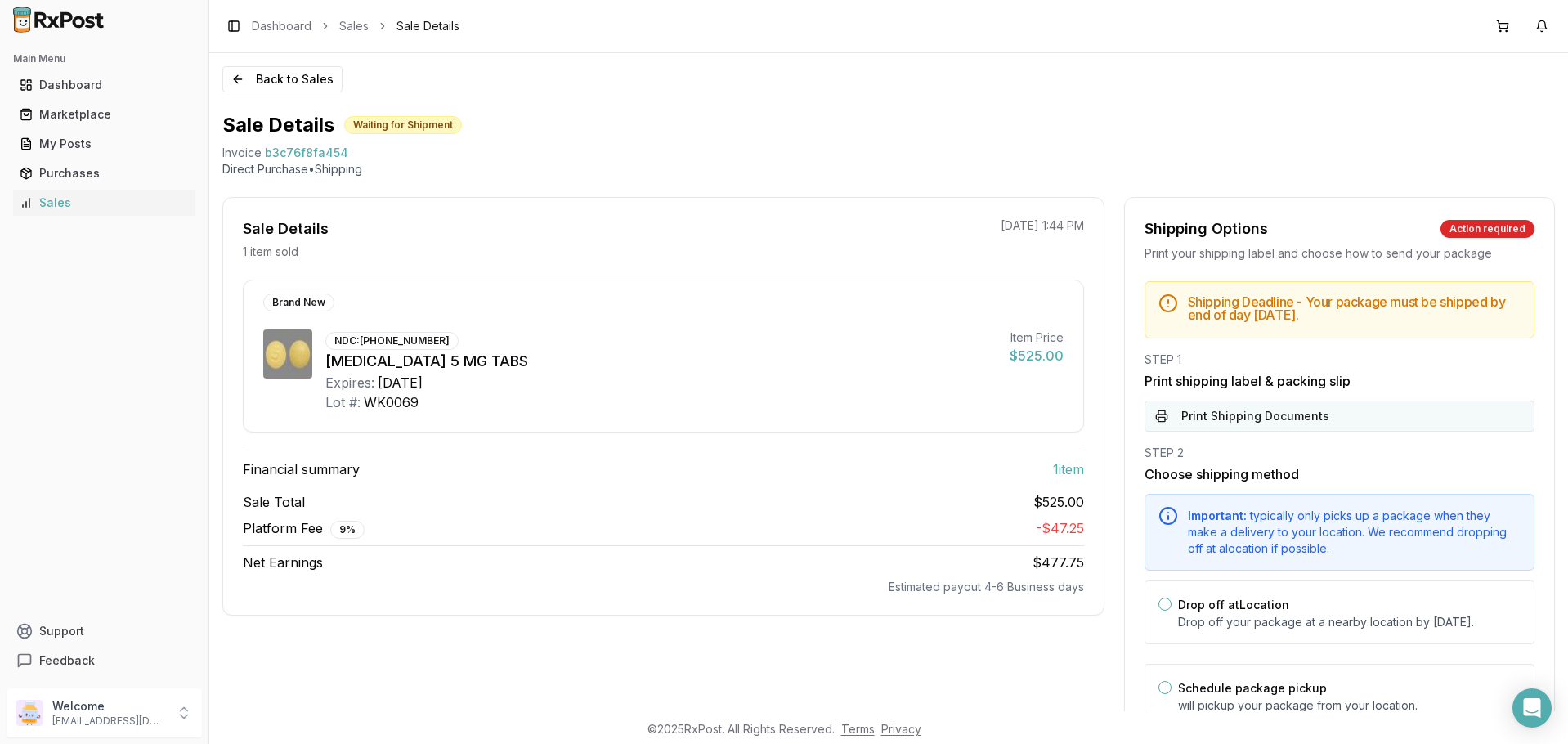
click at [1309, 416] on button "Print Shipping Documents" at bounding box center [1340, 416] width 390 height 31
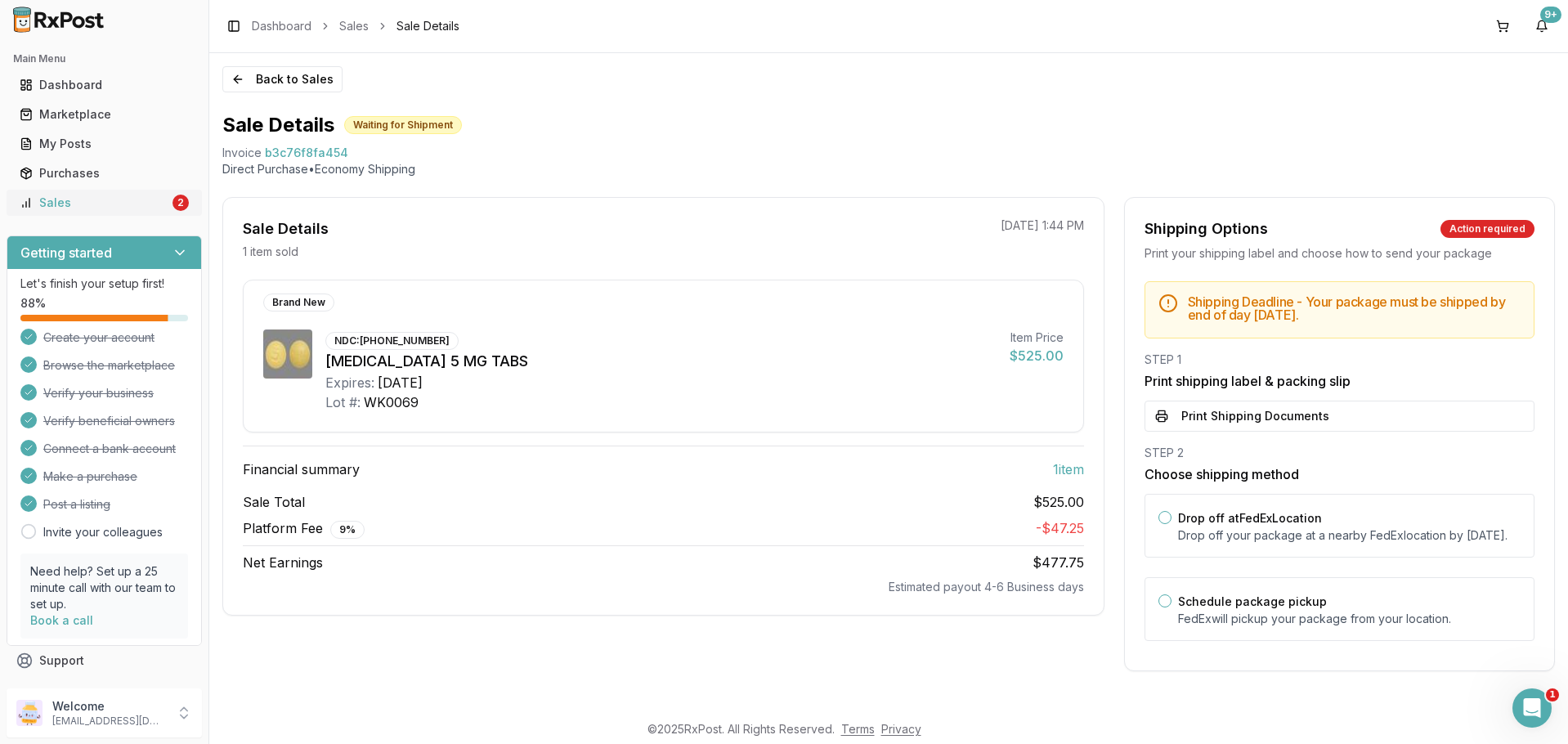
click at [126, 200] on div "Sales" at bounding box center [93, 202] width 149 height 16
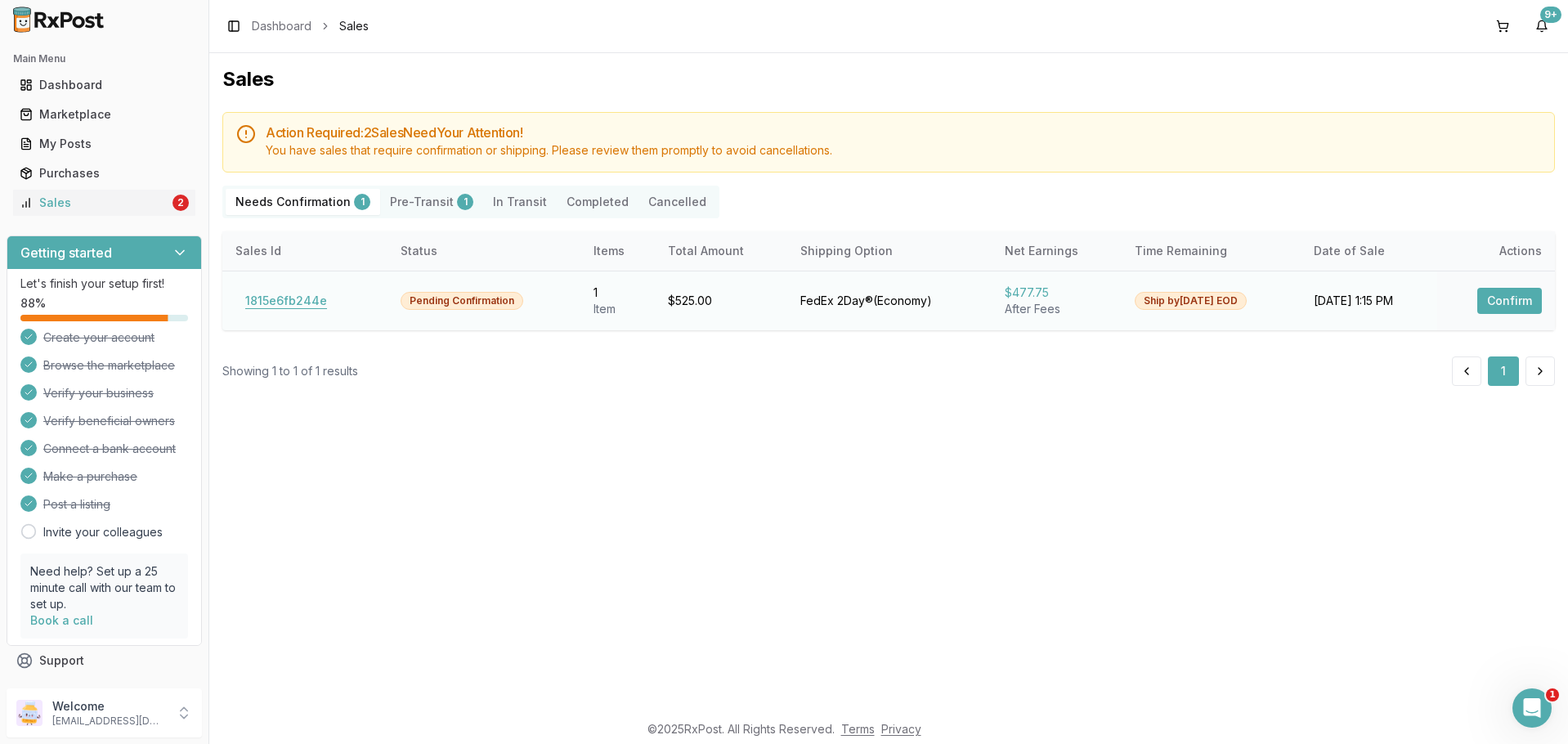
click at [315, 292] on button "1815e6fb244e" at bounding box center [286, 301] width 102 height 27
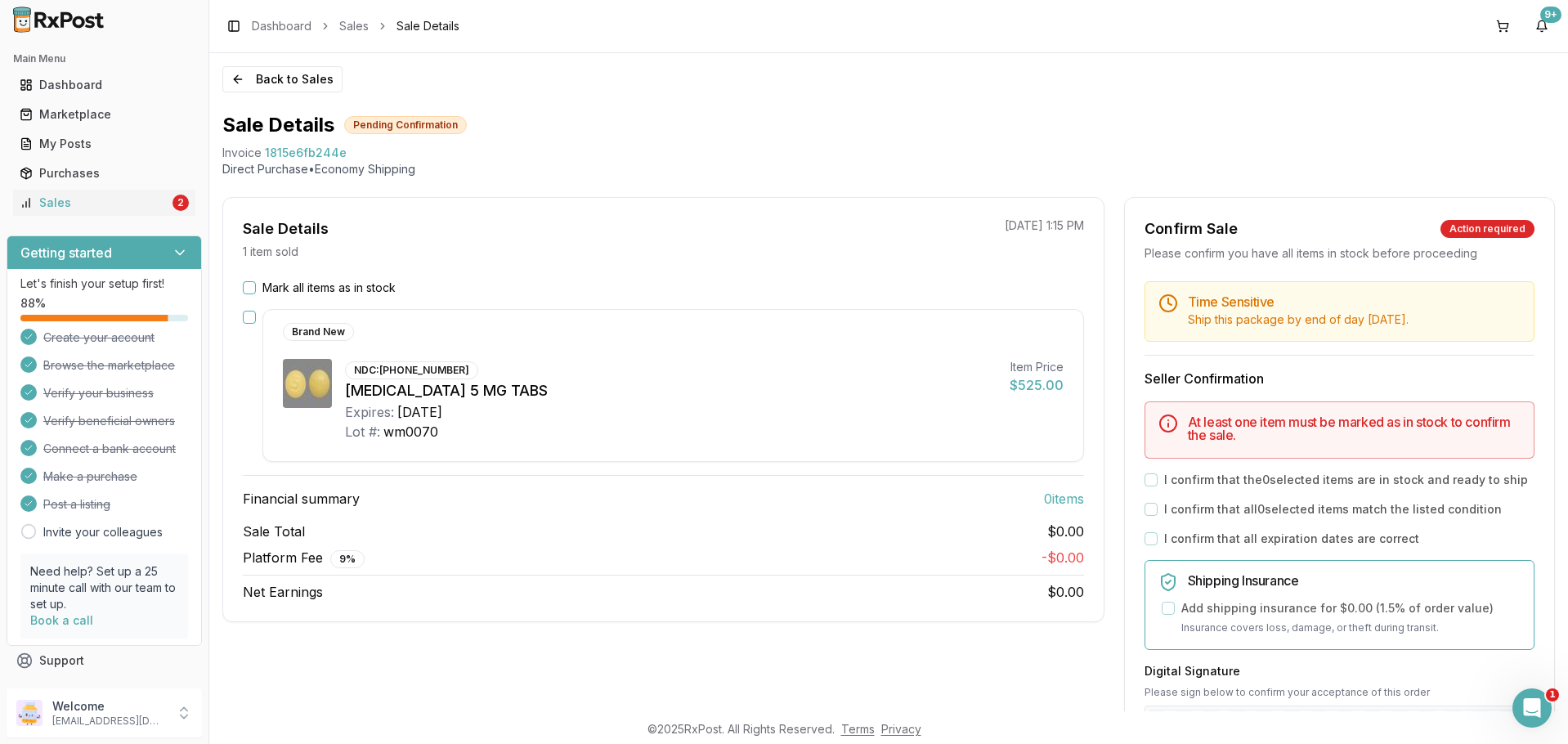
click at [249, 290] on button "Mark all items as in stock" at bounding box center [249, 288] width 13 height 13
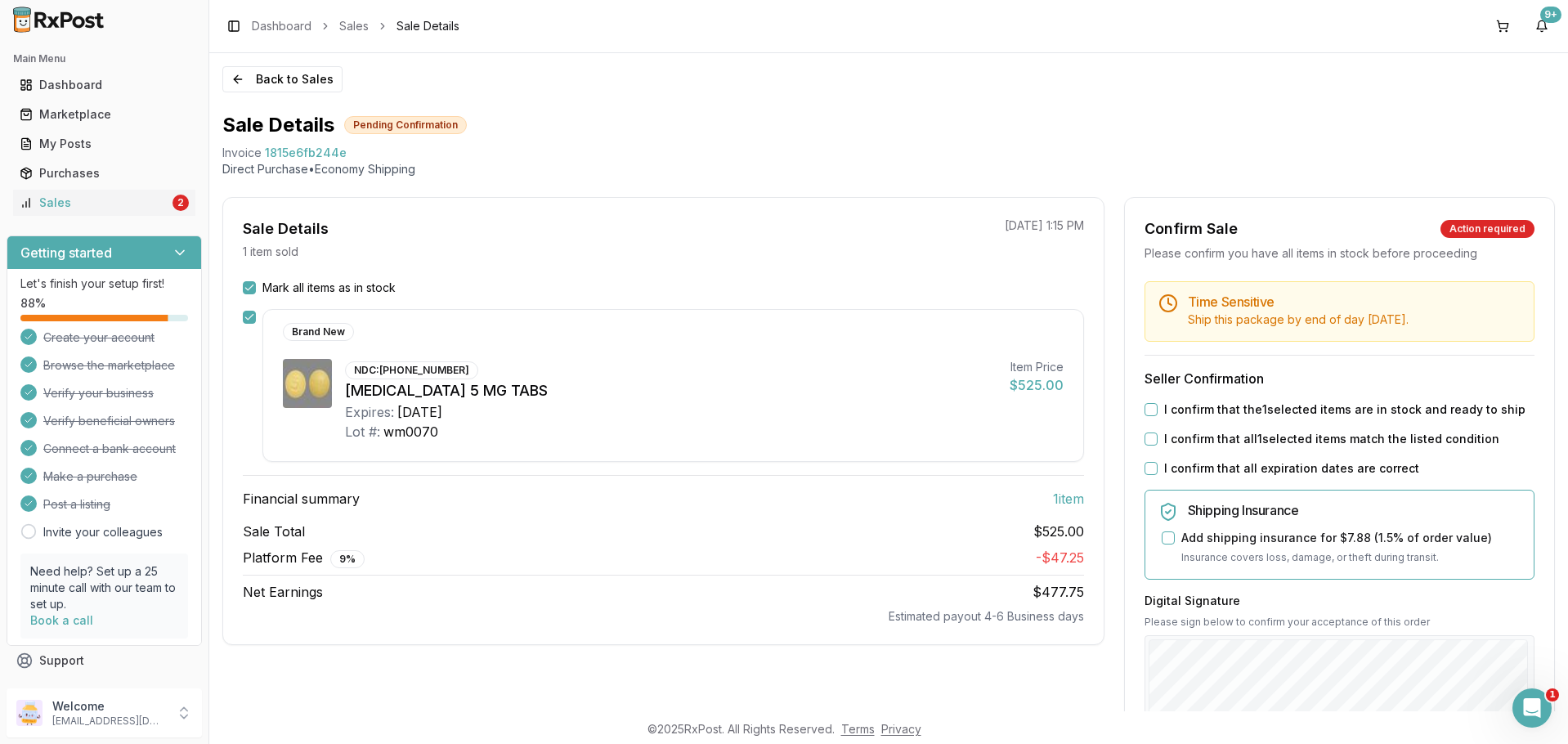
click at [244, 287] on button "Mark all items as in stock" at bounding box center [249, 288] width 13 height 13
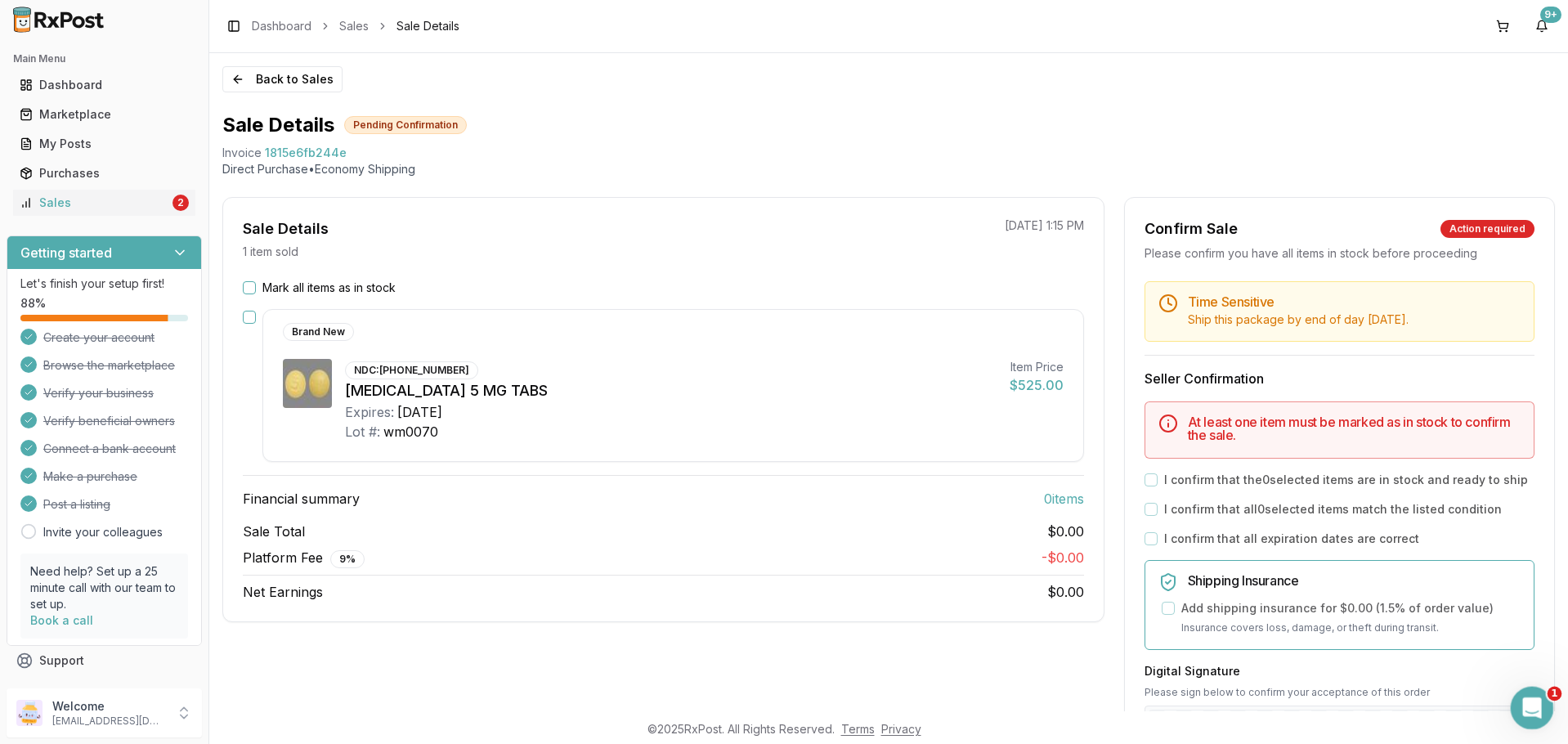
click at [1543, 702] on div "Open Intercom Messenger" at bounding box center [1530, 706] width 54 height 54
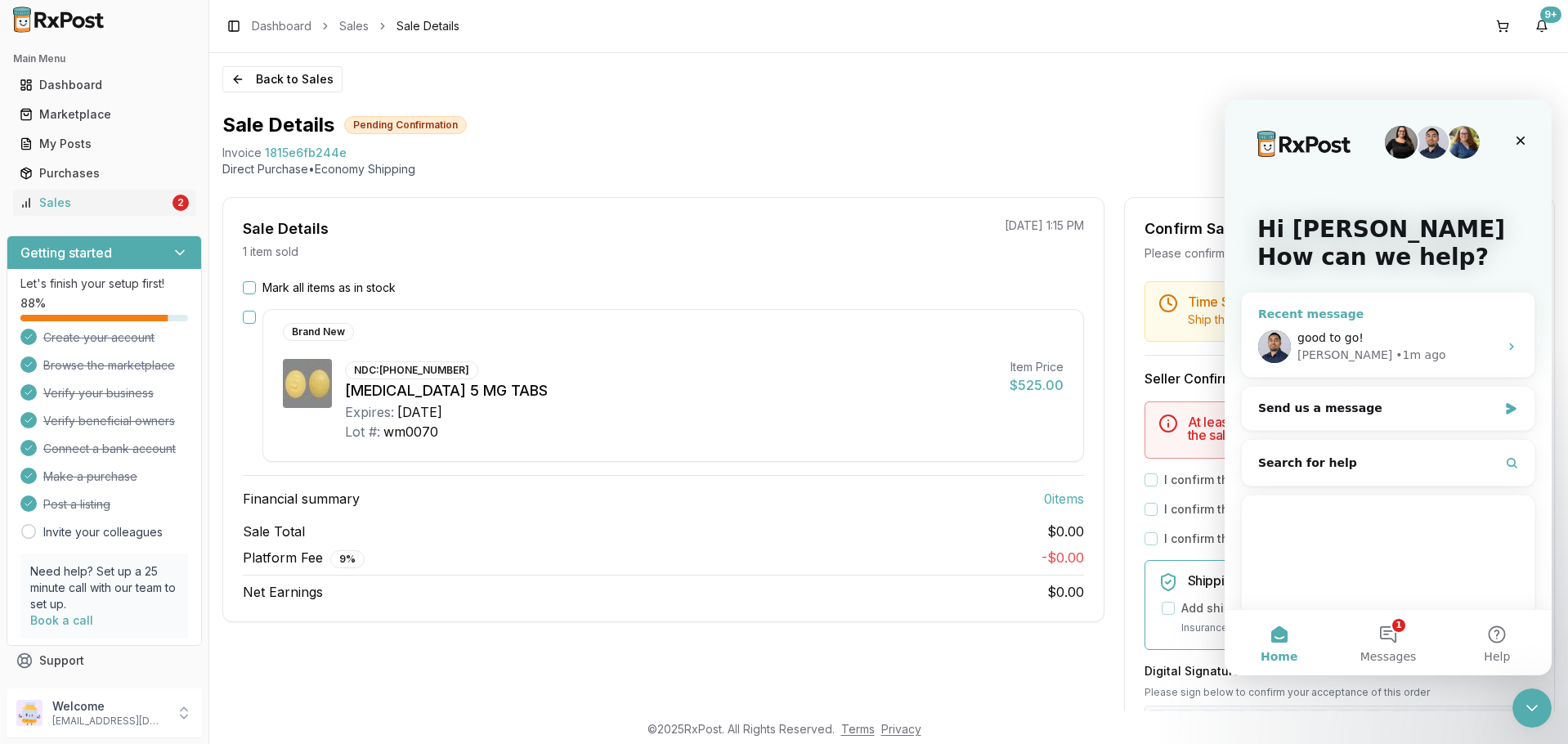
click at [1408, 356] on div "[PERSON_NAME] • 1m ago" at bounding box center [1398, 355] width 201 height 17
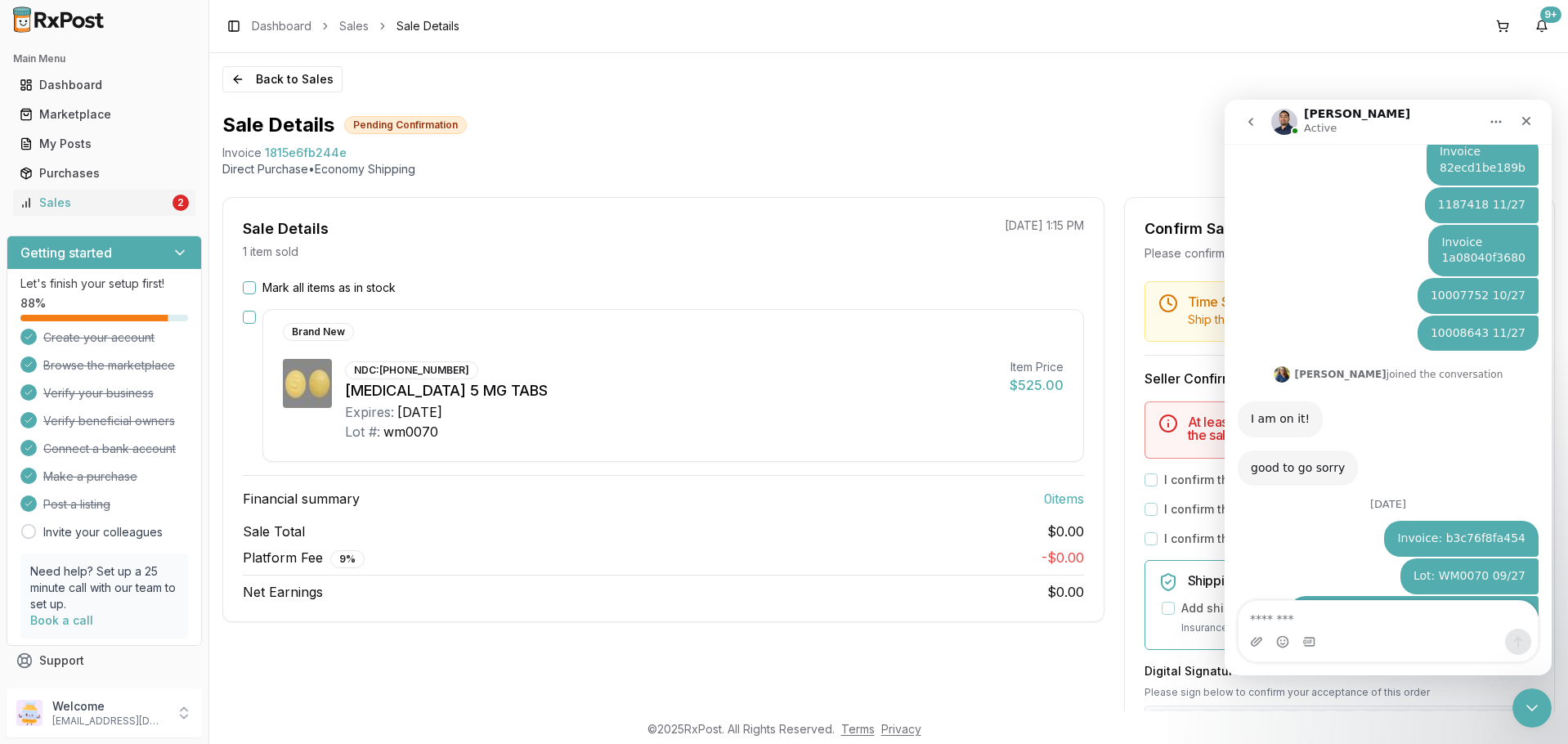
scroll to position [1320, 0]
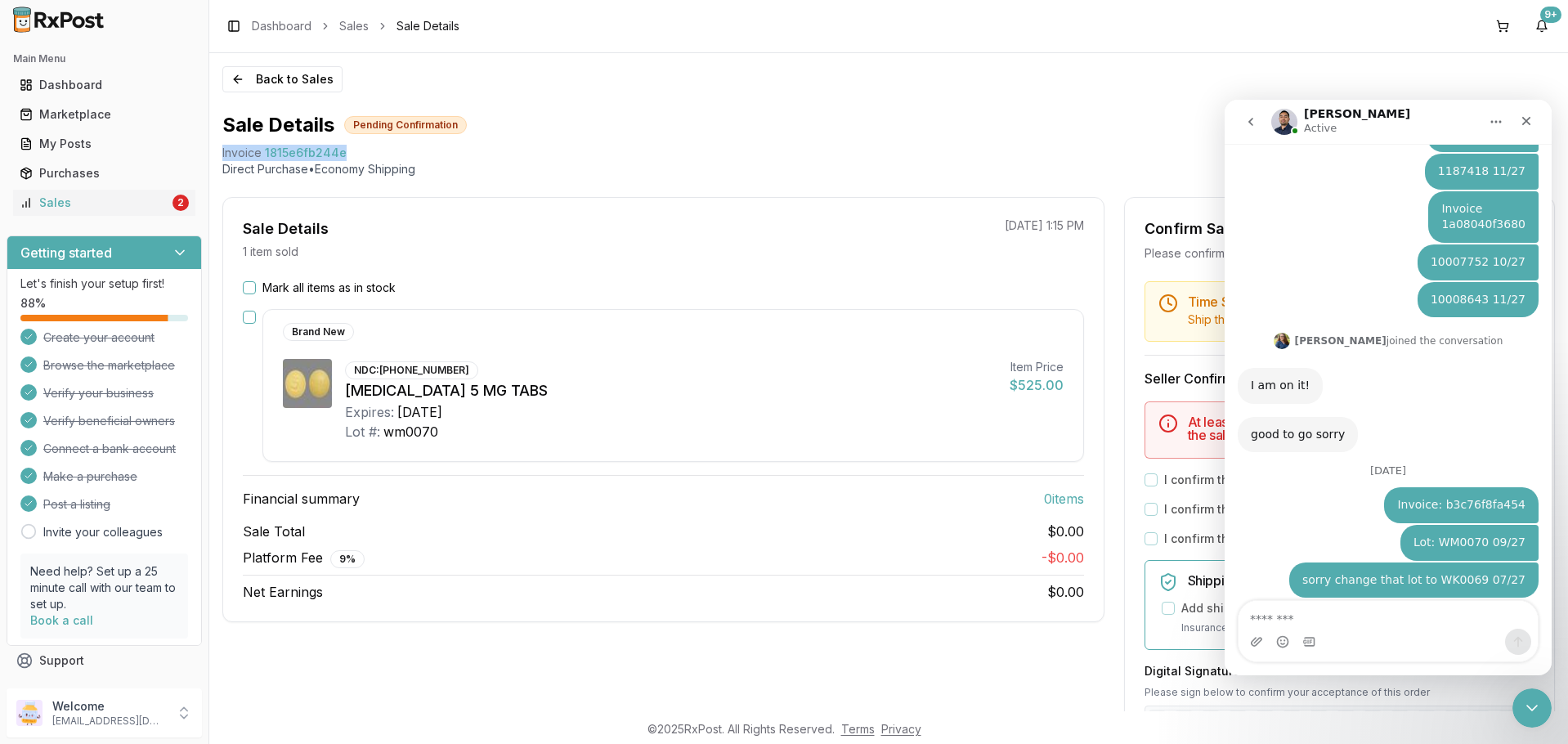
drag, startPoint x: 220, startPoint y: 155, endPoint x: 342, endPoint y: 156, distance: 122.0
click at [342, 156] on div "Back to Sales Sale Details Pending Confirmation Invoice 1815e6fb244e Direct Pur…" at bounding box center [888, 382] width 1359 height 658
copy div "Invoice 1815e6fb244e"
click at [1300, 616] on textarea "Message…" at bounding box center [1388, 615] width 300 height 27
paste textarea "**********"
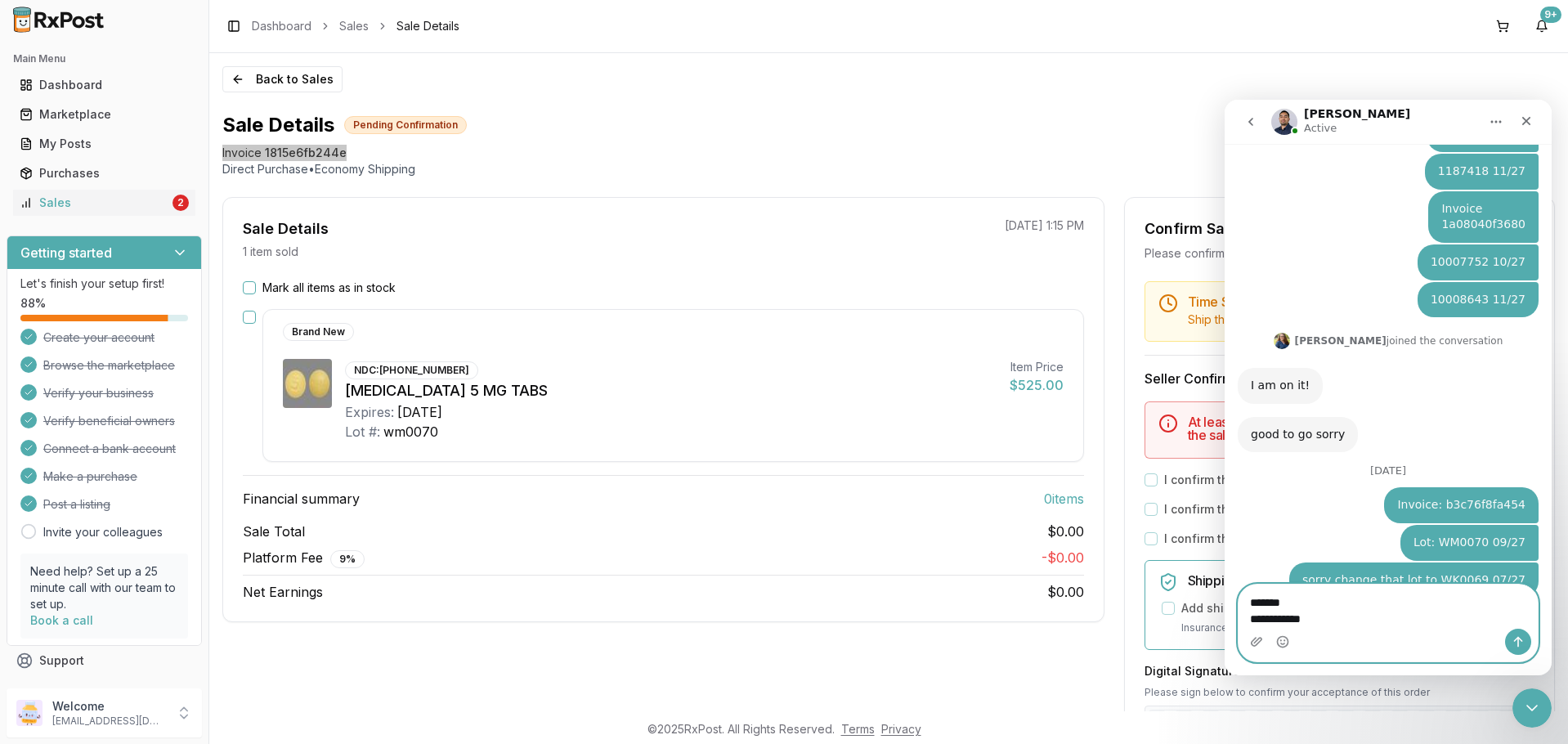
scroll to position [1337, 0]
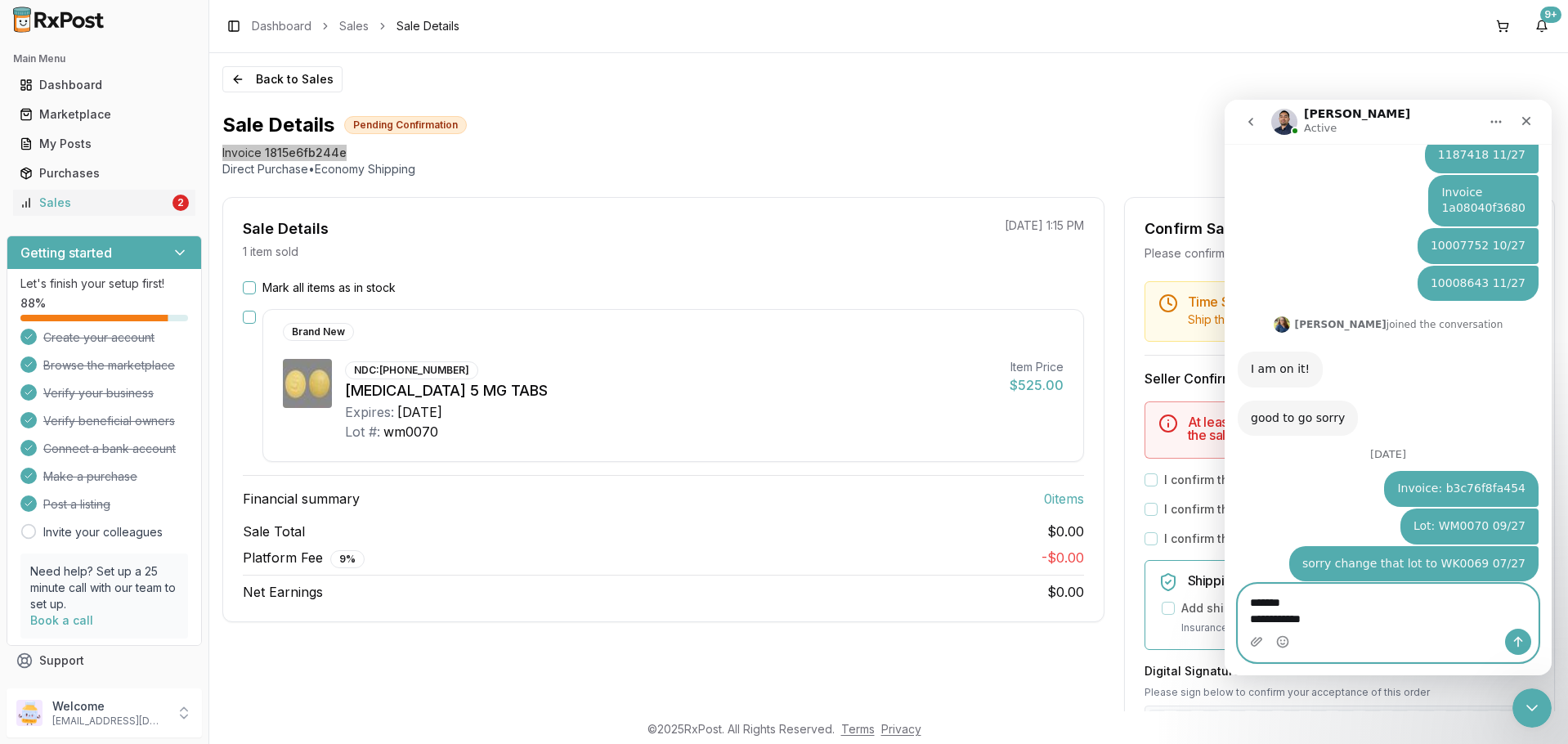
click at [1253, 619] on textarea "**********" at bounding box center [1388, 607] width 300 height 44
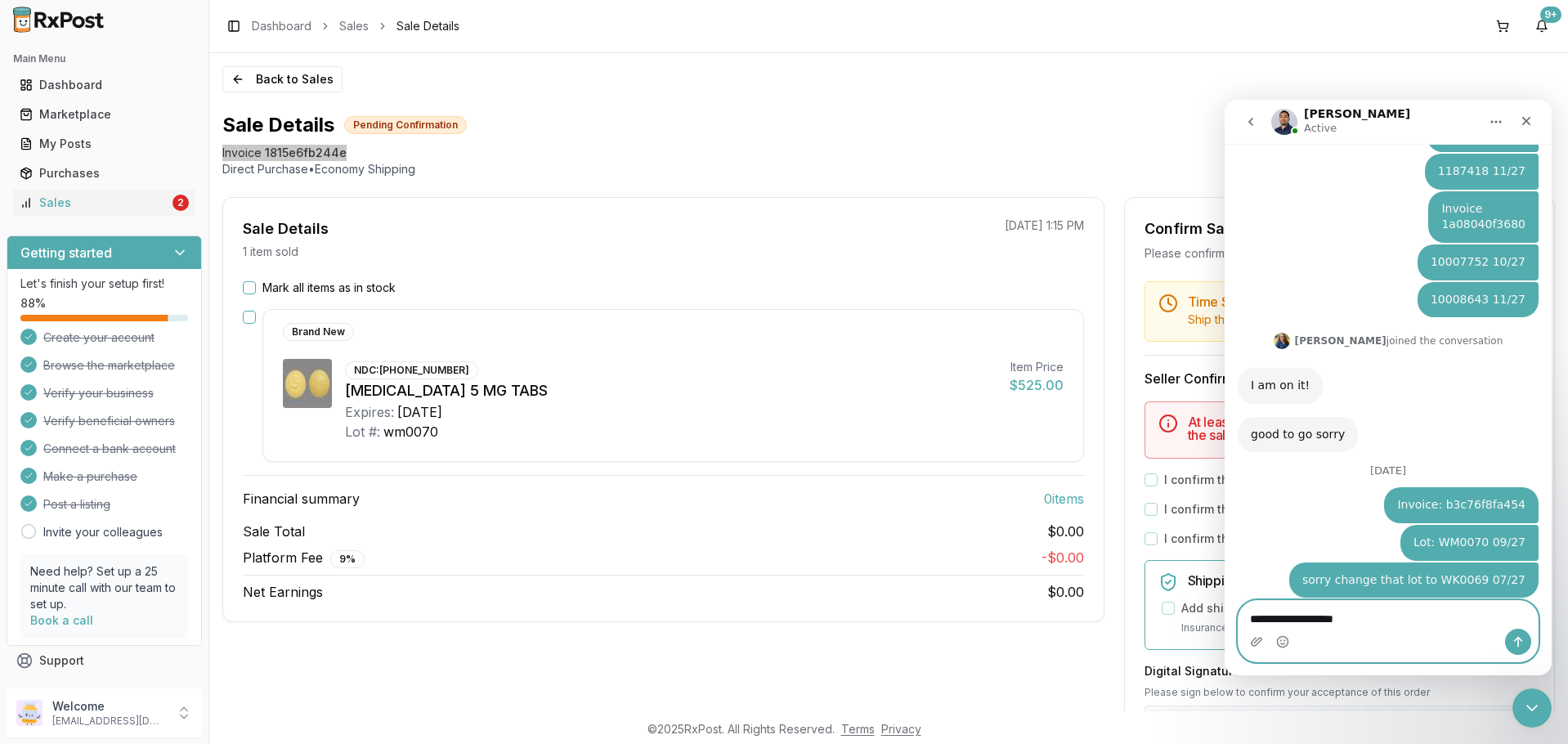
type textarea "**********"
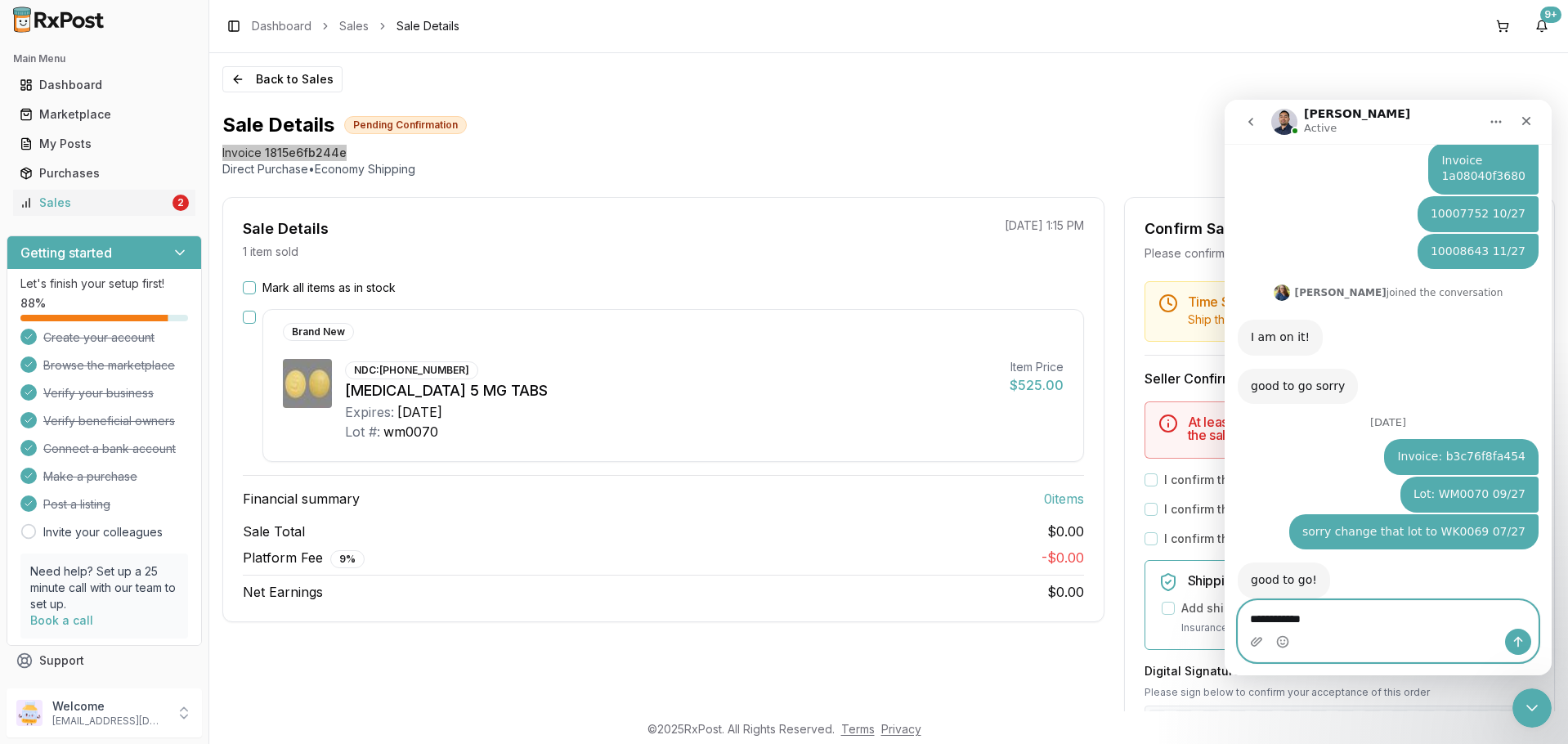
type textarea "**********"
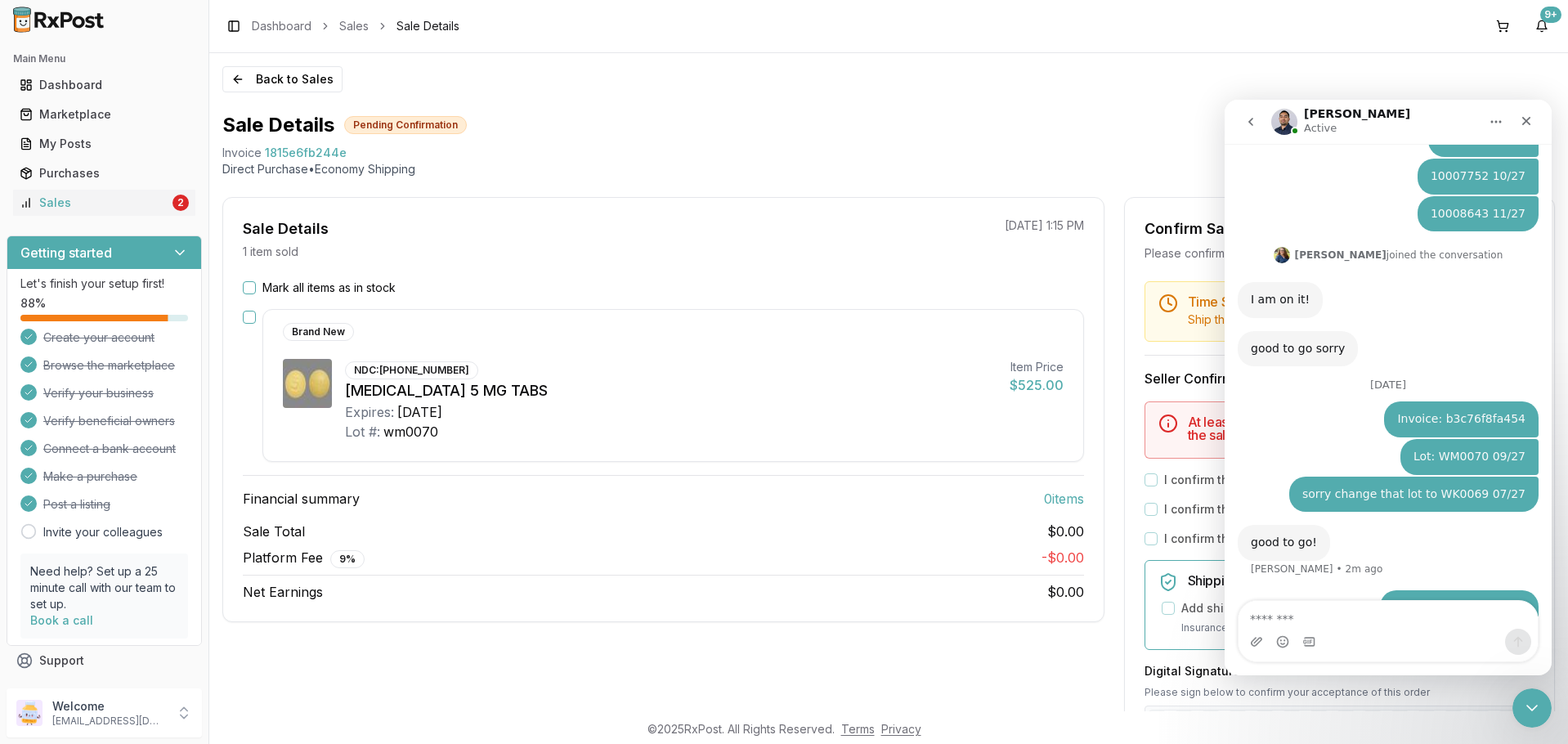
click at [828, 165] on p "Direct Purchase • Economy Shipping" at bounding box center [889, 170] width 1332 height 16
click at [124, 200] on div "Sales" at bounding box center [93, 202] width 149 height 16
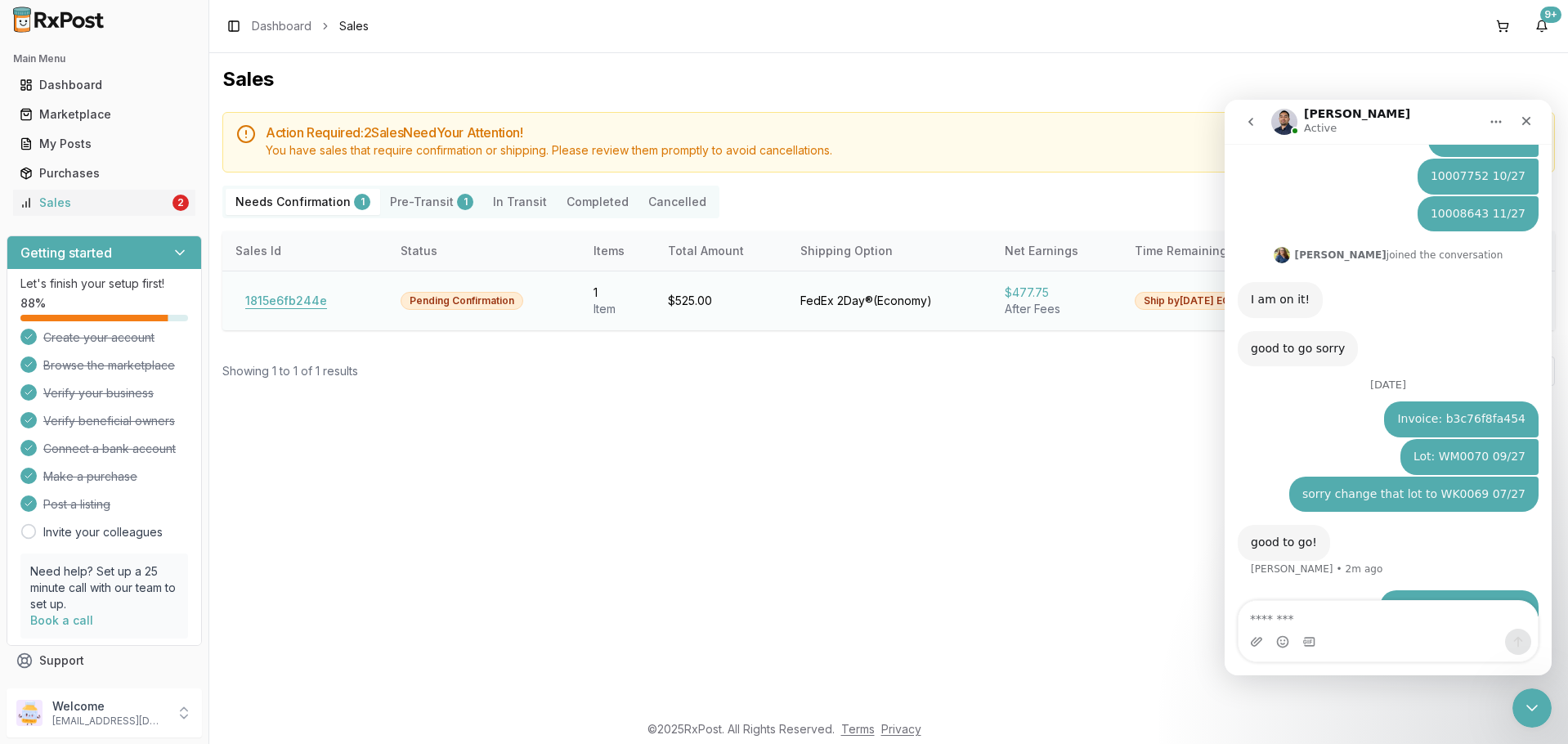
click at [311, 298] on button "1815e6fb244e" at bounding box center [286, 301] width 102 height 27
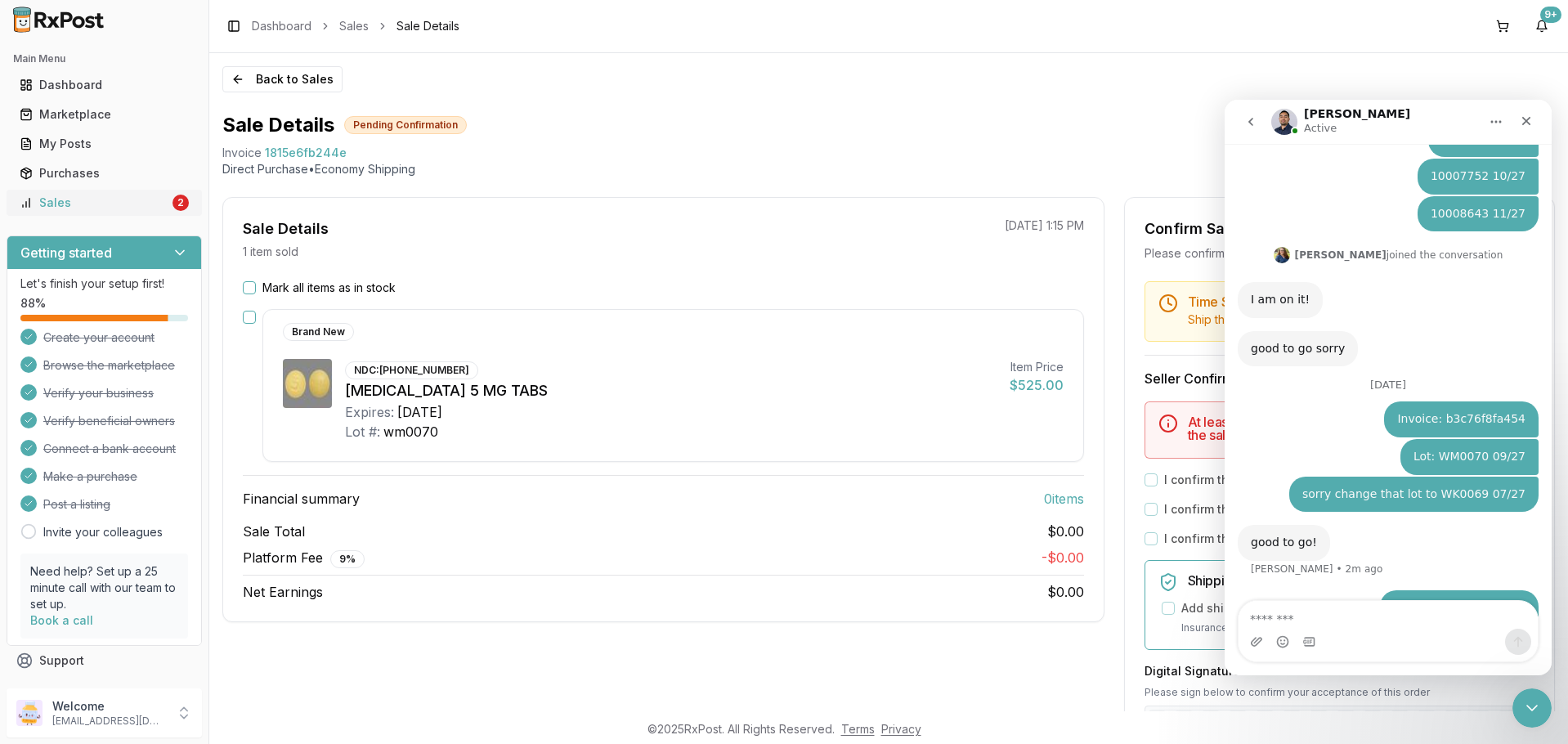
click at [118, 200] on div "Sales" at bounding box center [93, 202] width 149 height 16
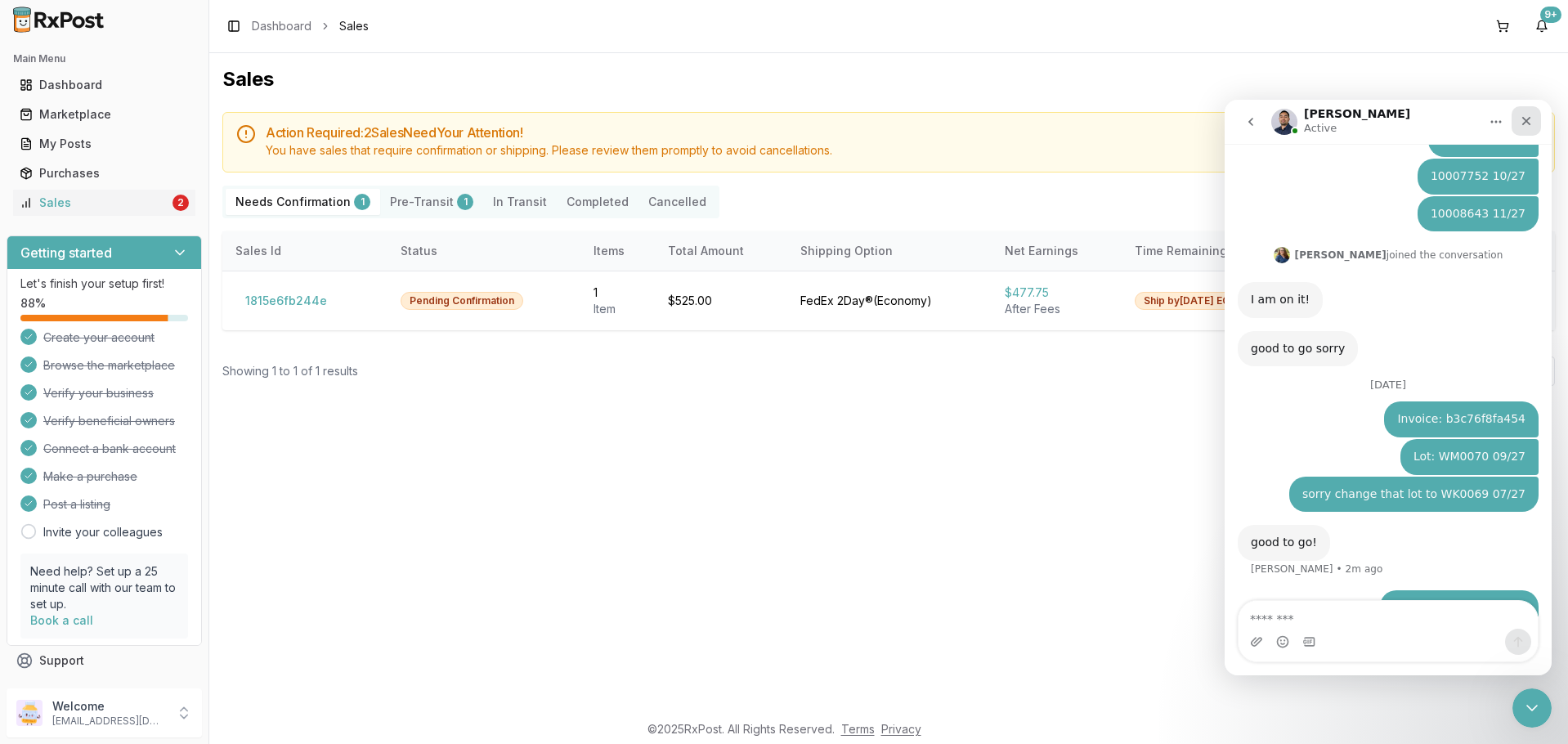
click at [1537, 126] on div "Close" at bounding box center [1527, 121] width 29 height 29
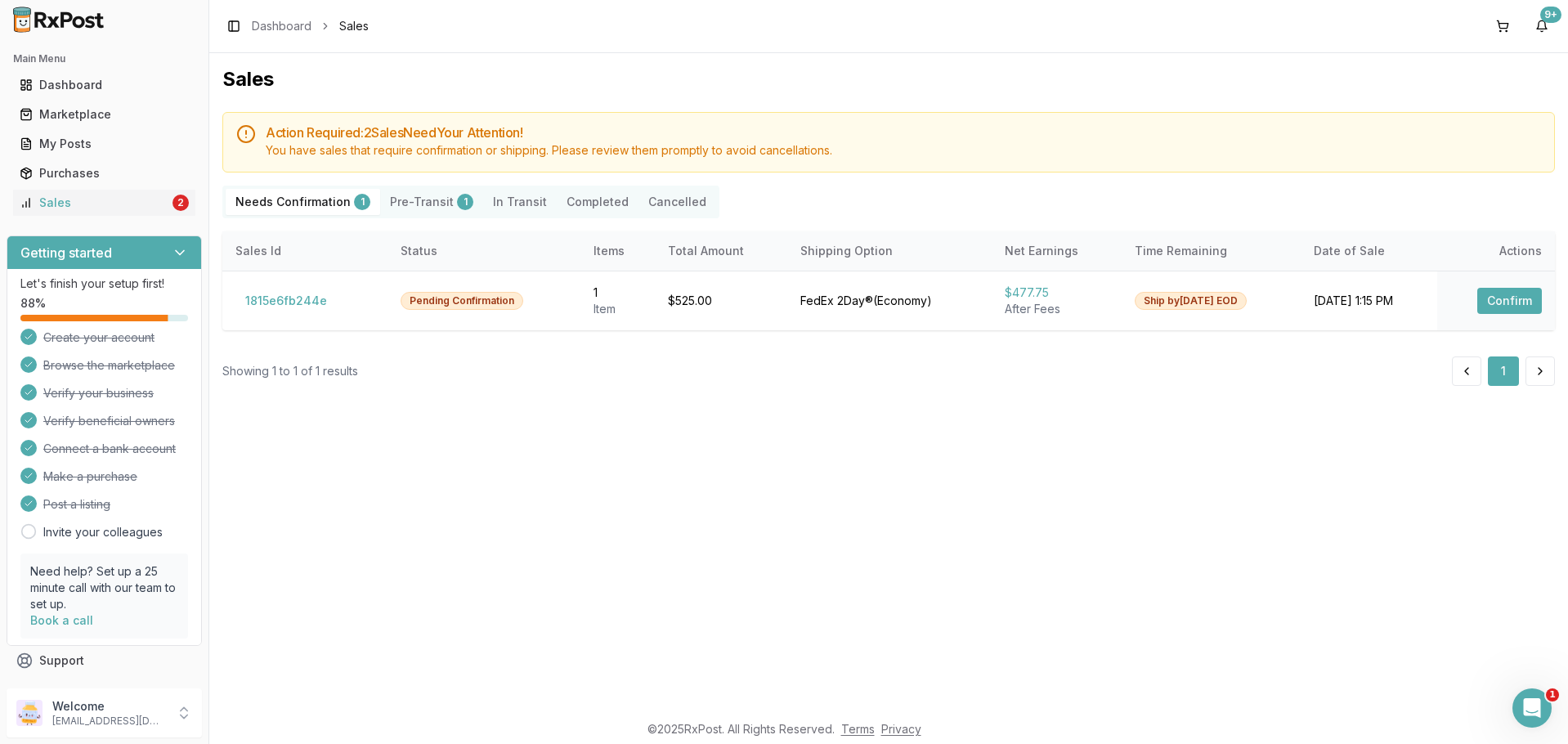
scroll to position [1406, 0]
click at [163, 708] on p "Welcome" at bounding box center [109, 706] width 114 height 16
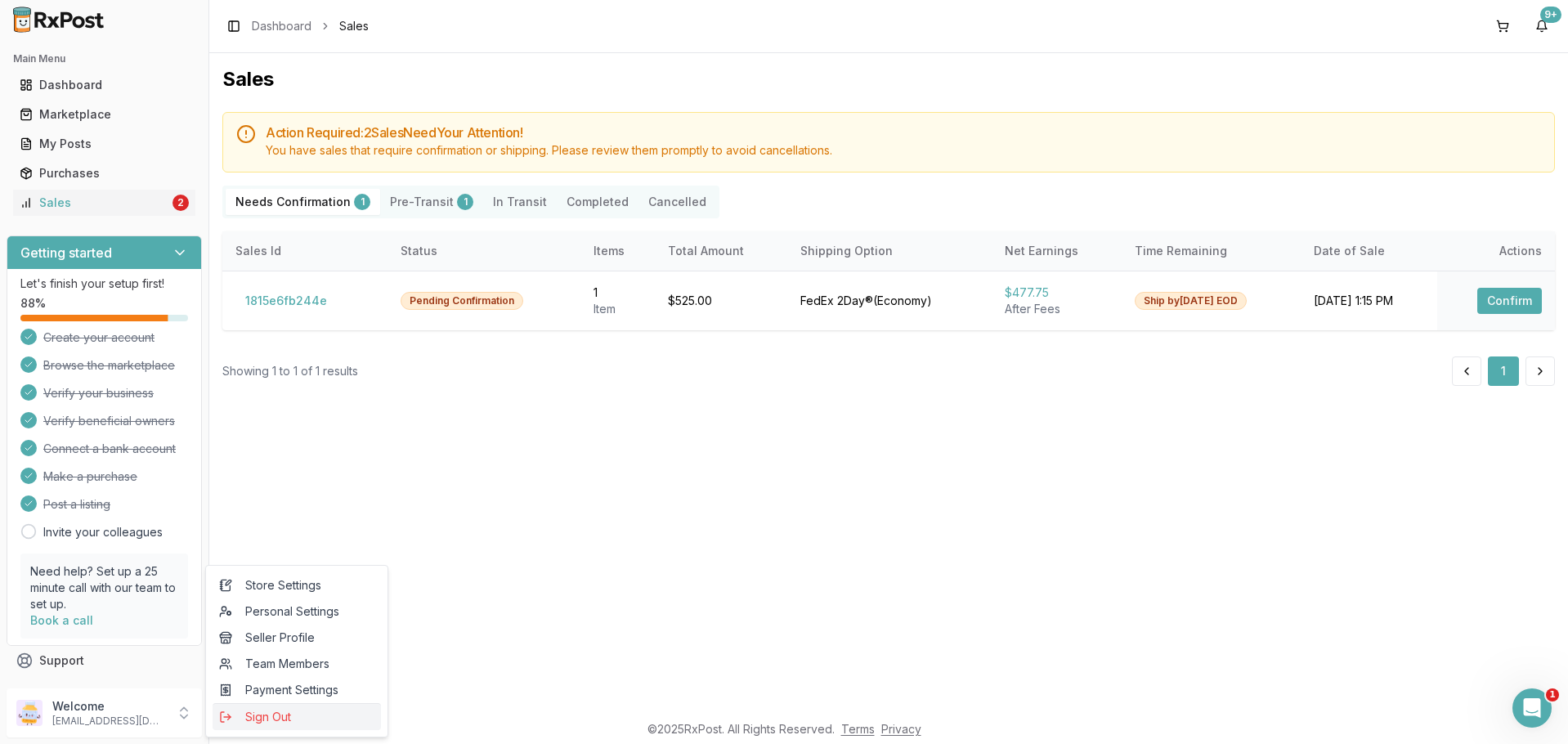
click at [247, 717] on span "Sign Out" at bounding box center [297, 717] width 156 height 16
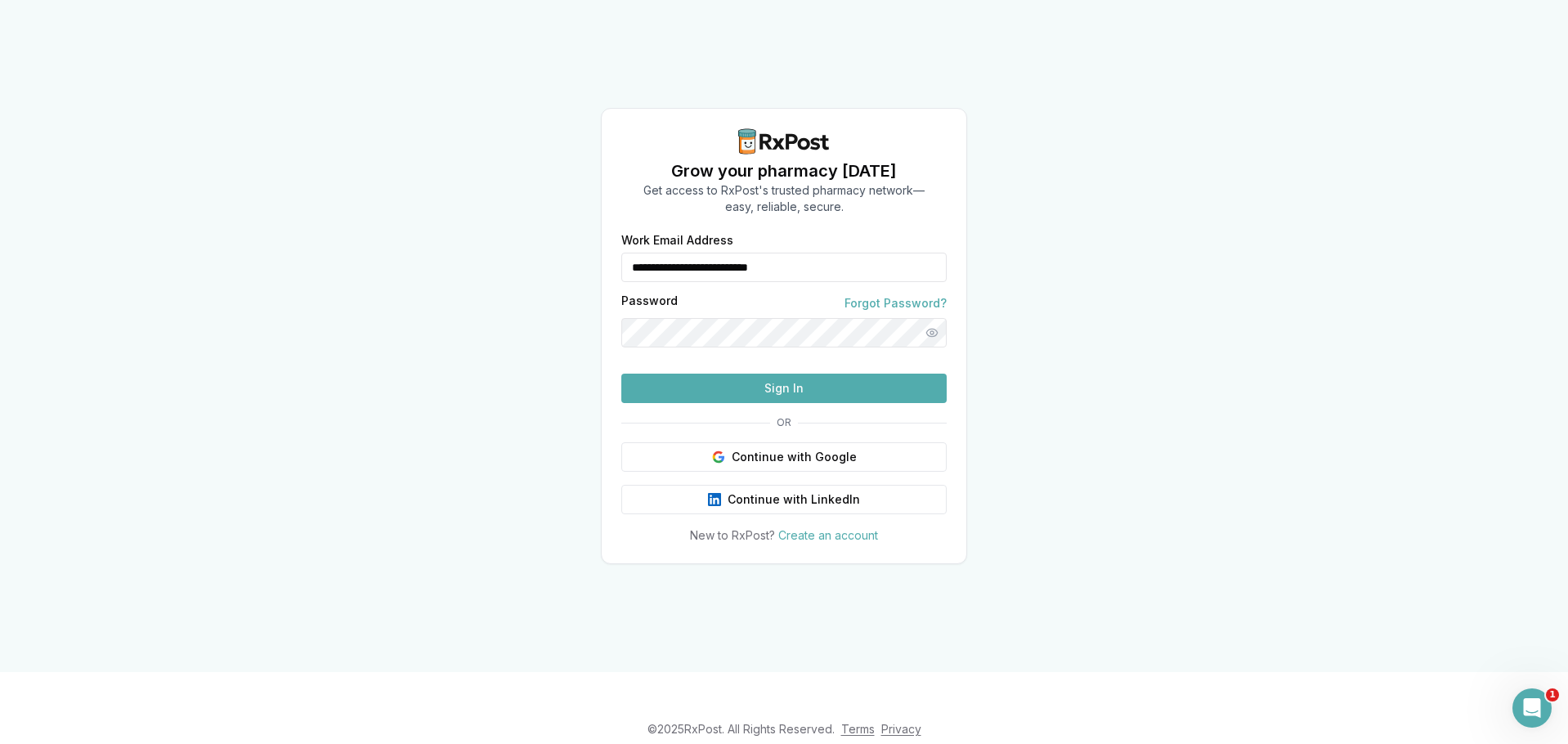
click at [806, 253] on input "**********" at bounding box center [784, 268] width 325 height 29
click at [854, 253] on input "**********" at bounding box center [784, 268] width 325 height 29
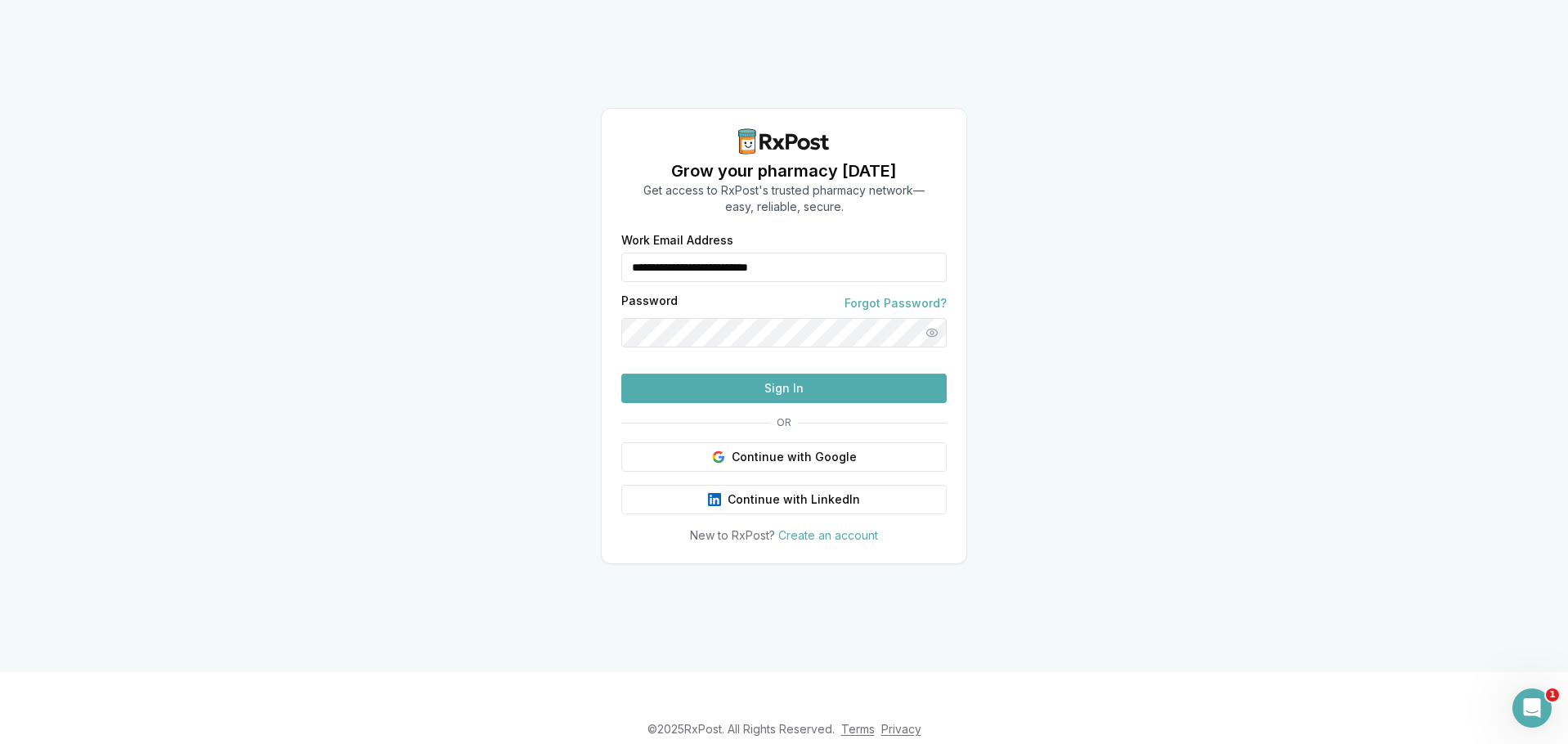
click at [854, 253] on input "**********" at bounding box center [784, 268] width 325 height 29
type input "**********"
click at [933, 403] on button "Sign In" at bounding box center [784, 388] width 325 height 29
click at [833, 403] on button "Sign In" at bounding box center [784, 388] width 325 height 29
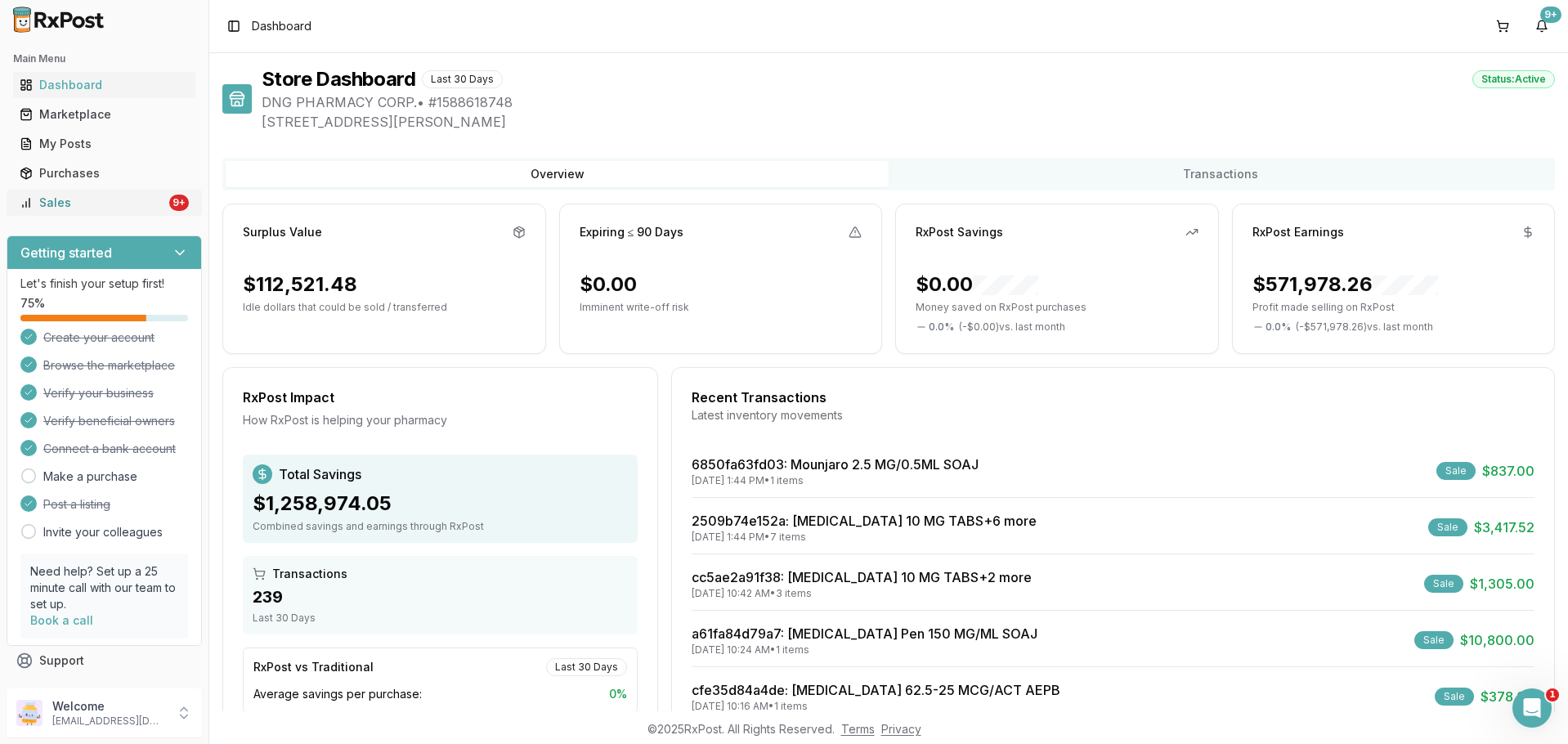
click at [115, 200] on div "Sales" at bounding box center [93, 202] width 147 height 16
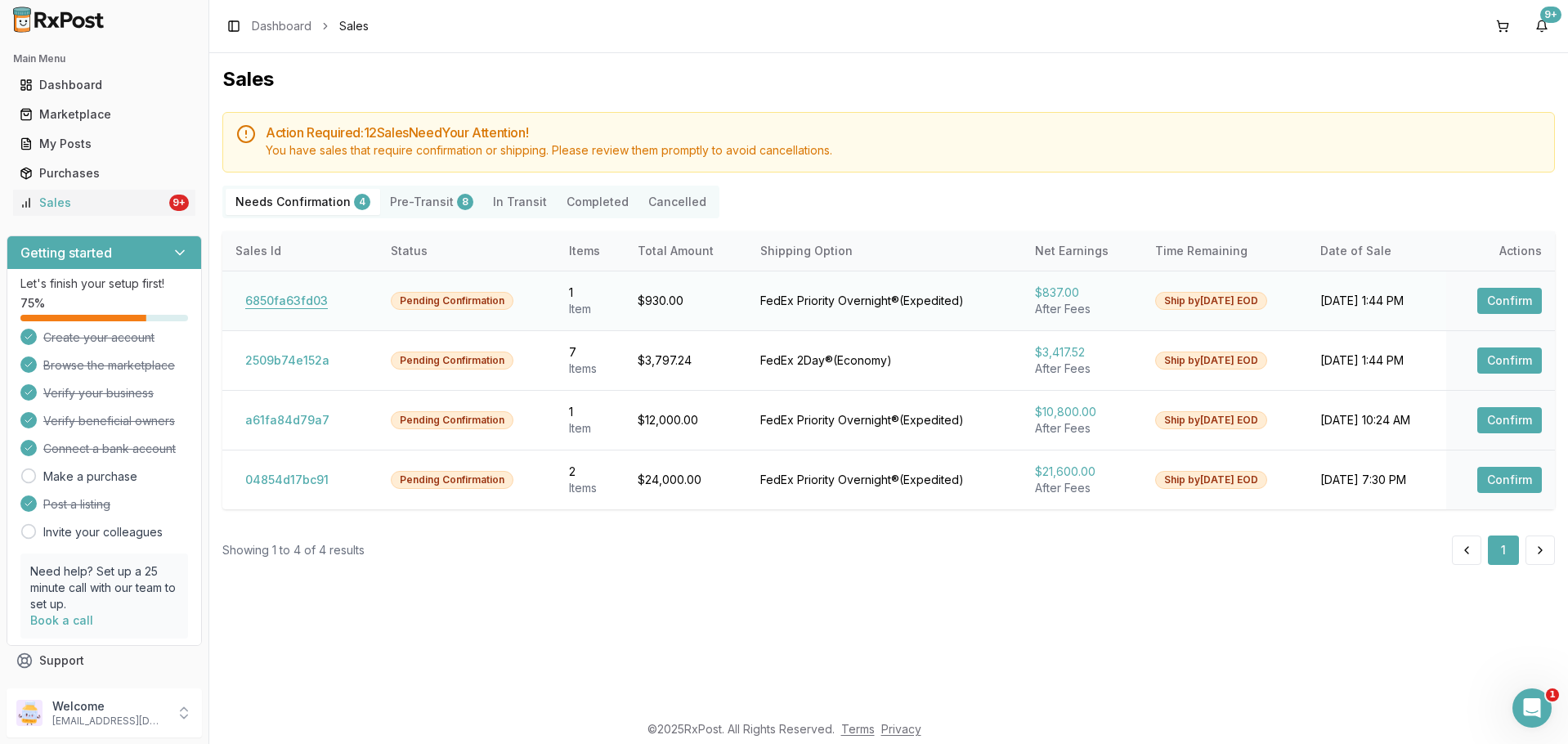
click at [297, 301] on button "6850fa63fd03" at bounding box center [287, 301] width 103 height 27
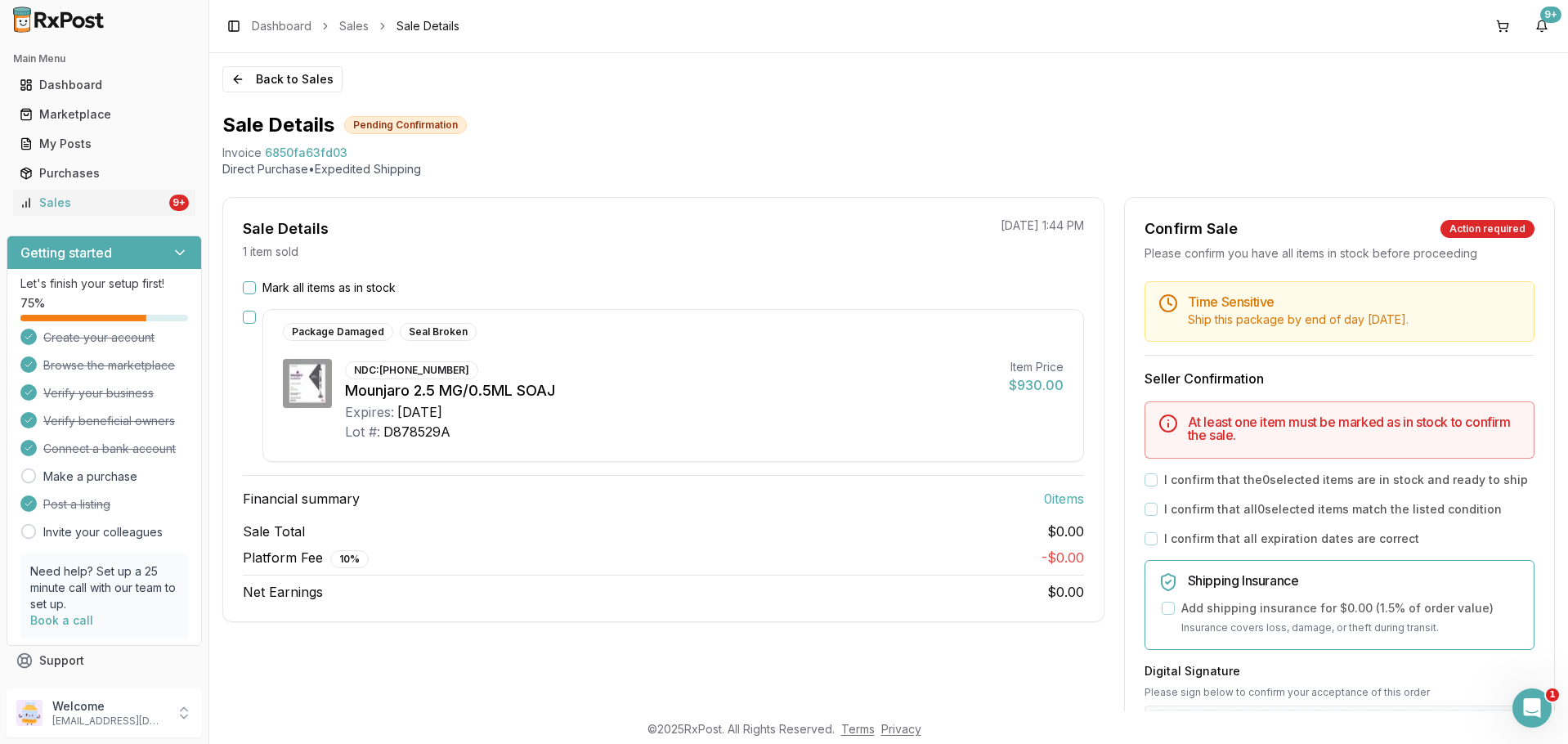
click at [246, 317] on button "button" at bounding box center [249, 317] width 13 height 13
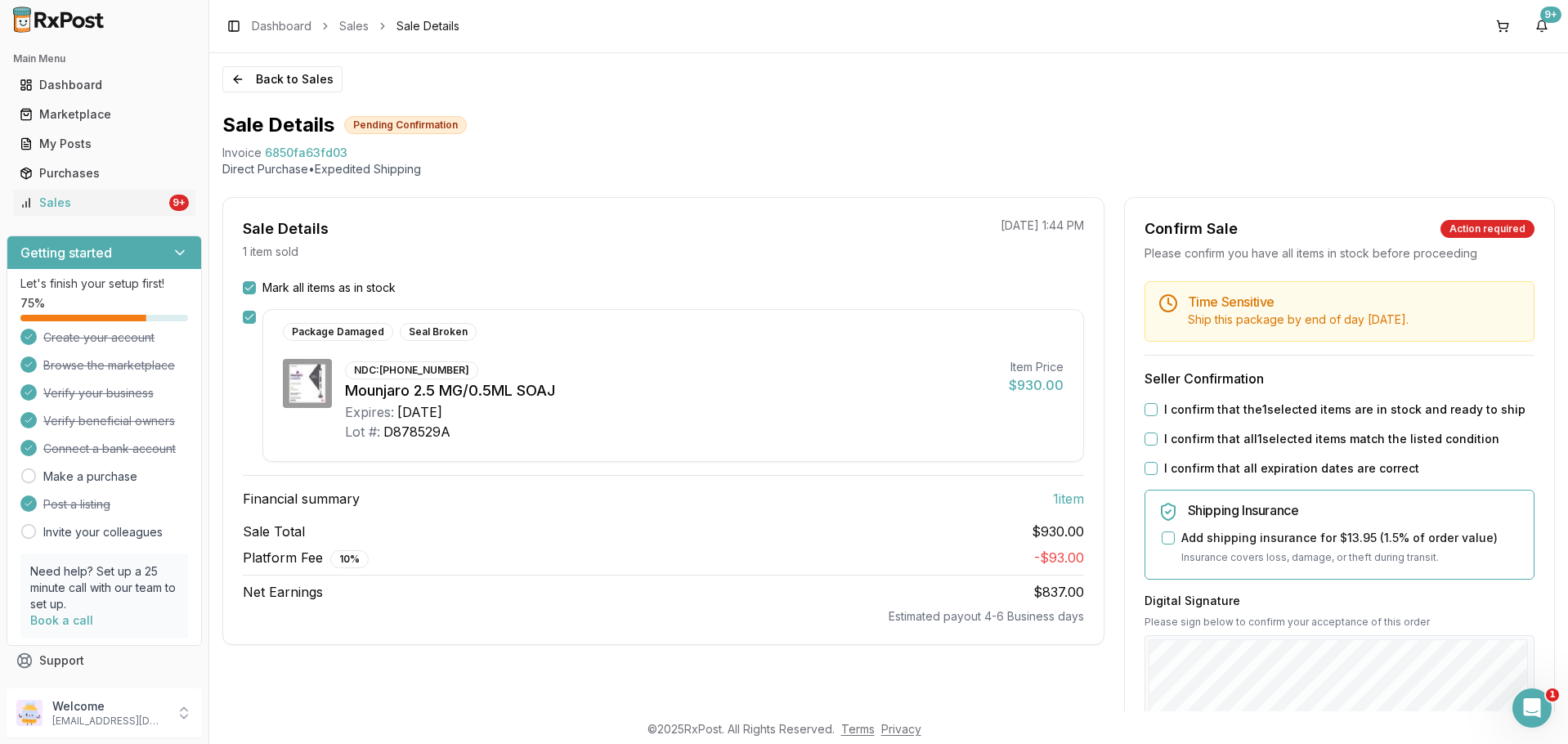
click at [1147, 402] on div "I confirm that the 1 selected items are in stock and ready to ship" at bounding box center [1340, 410] width 390 height 16
click at [1145, 405] on button "I confirm that the 1 selected items are in stock and ready to ship" at bounding box center [1151, 410] width 13 height 13
click at [1145, 432] on button "I confirm that all 1 selected items match the listed condition" at bounding box center [1151, 439] width 13 height 13
click at [1145, 464] on button "I confirm that all expiration dates are correct" at bounding box center [1151, 468] width 13 height 13
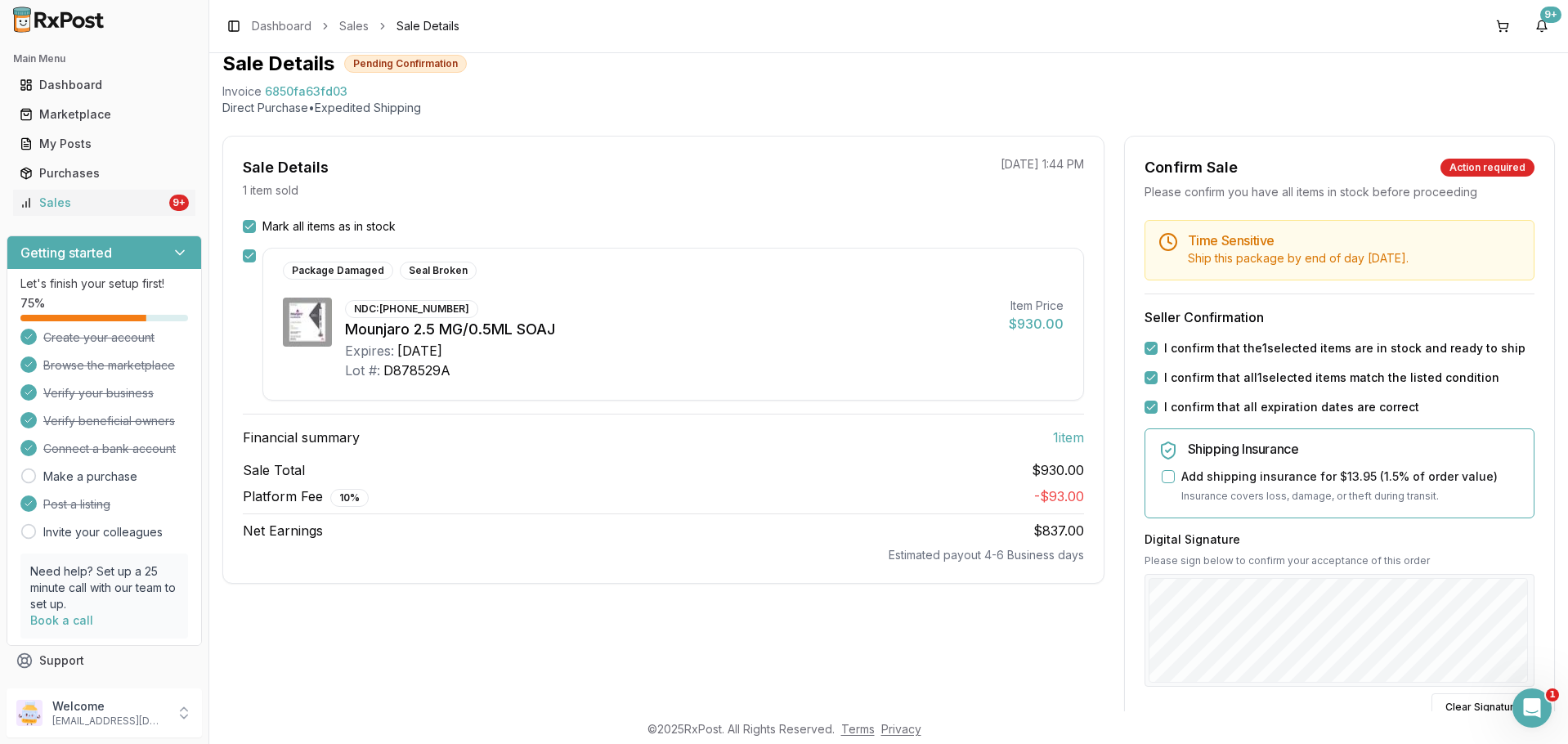
scroll to position [163, 0]
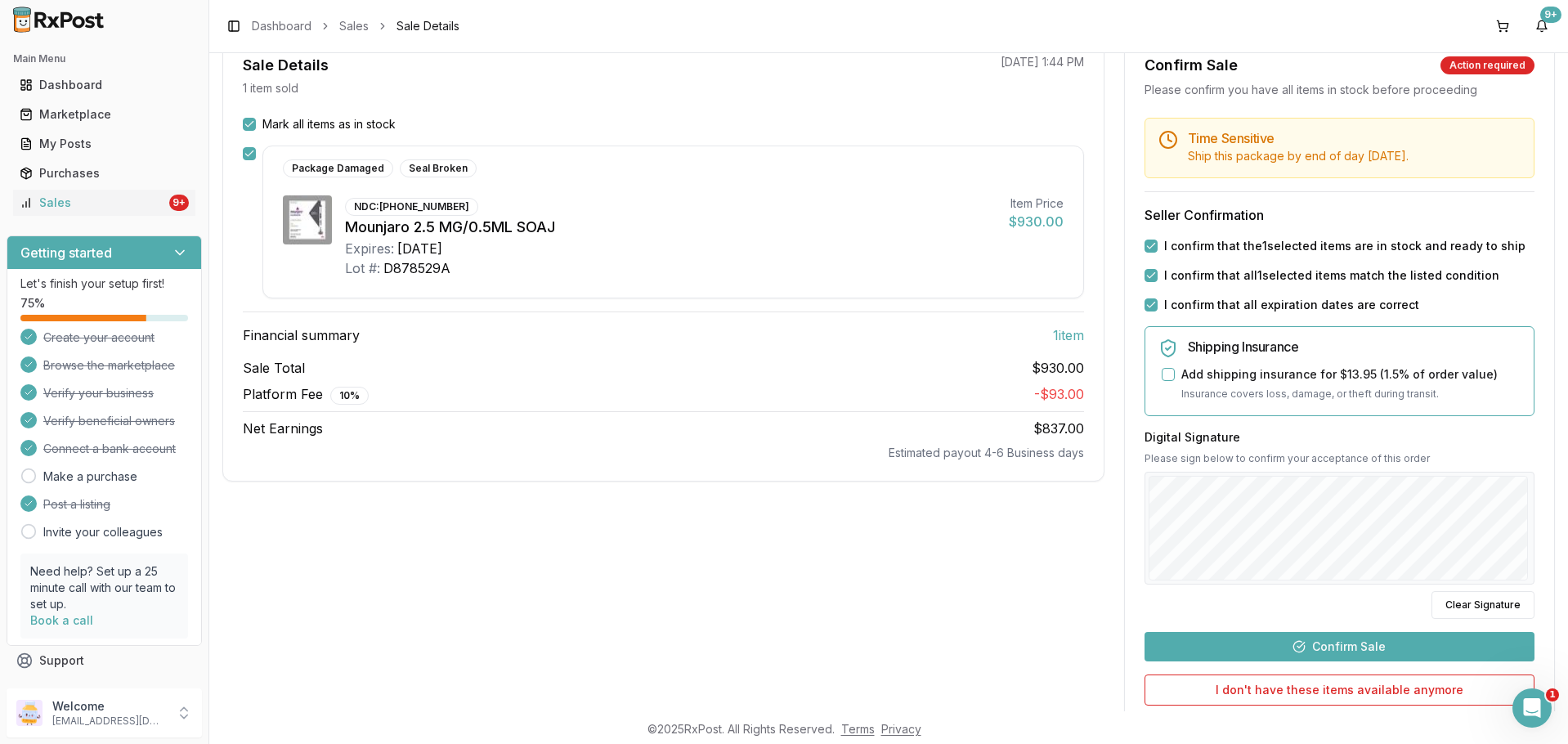
click at [1363, 640] on button "Confirm Sale" at bounding box center [1340, 647] width 390 height 29
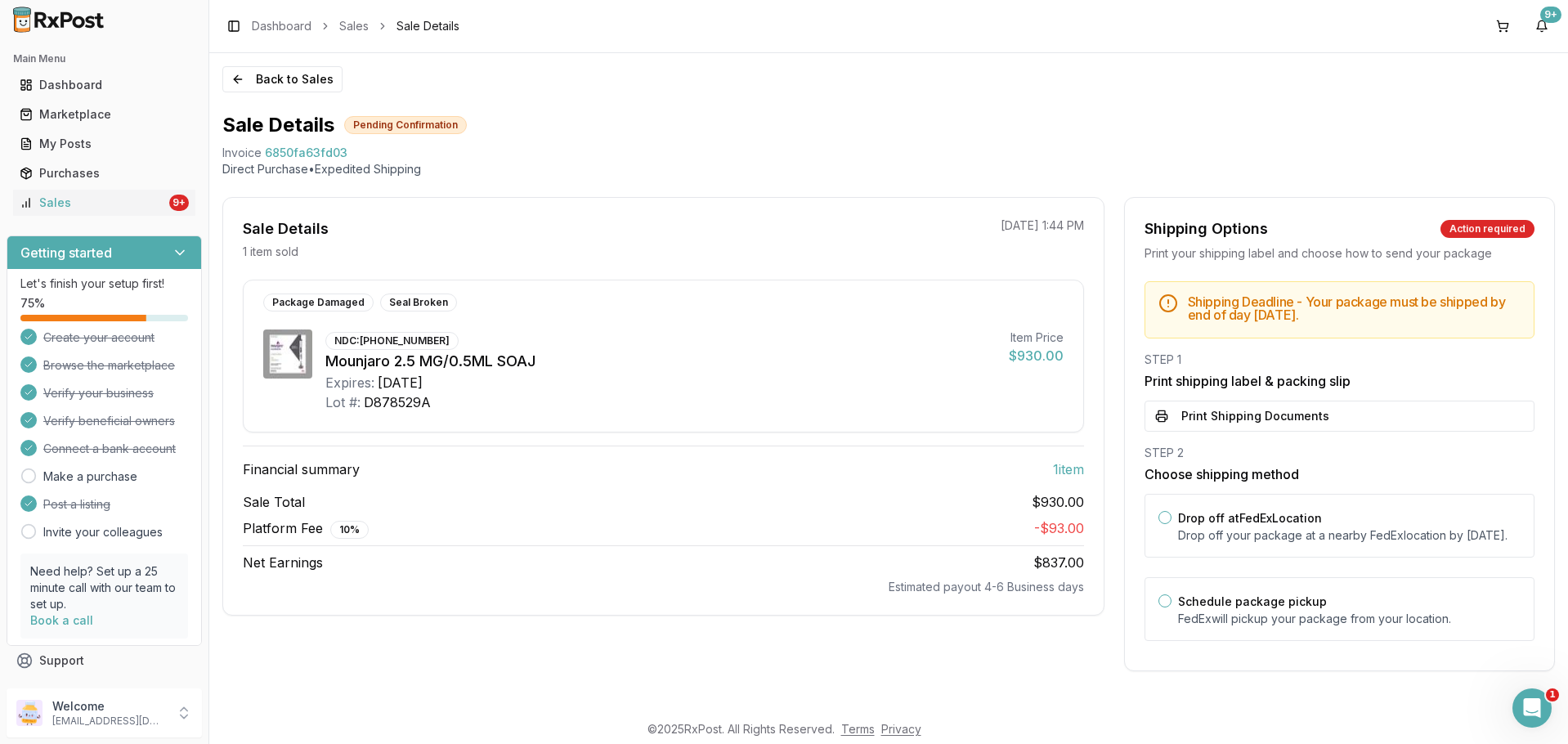
scroll to position [3, 0]
click at [1272, 419] on button "Print Shipping Documents" at bounding box center [1340, 416] width 390 height 31
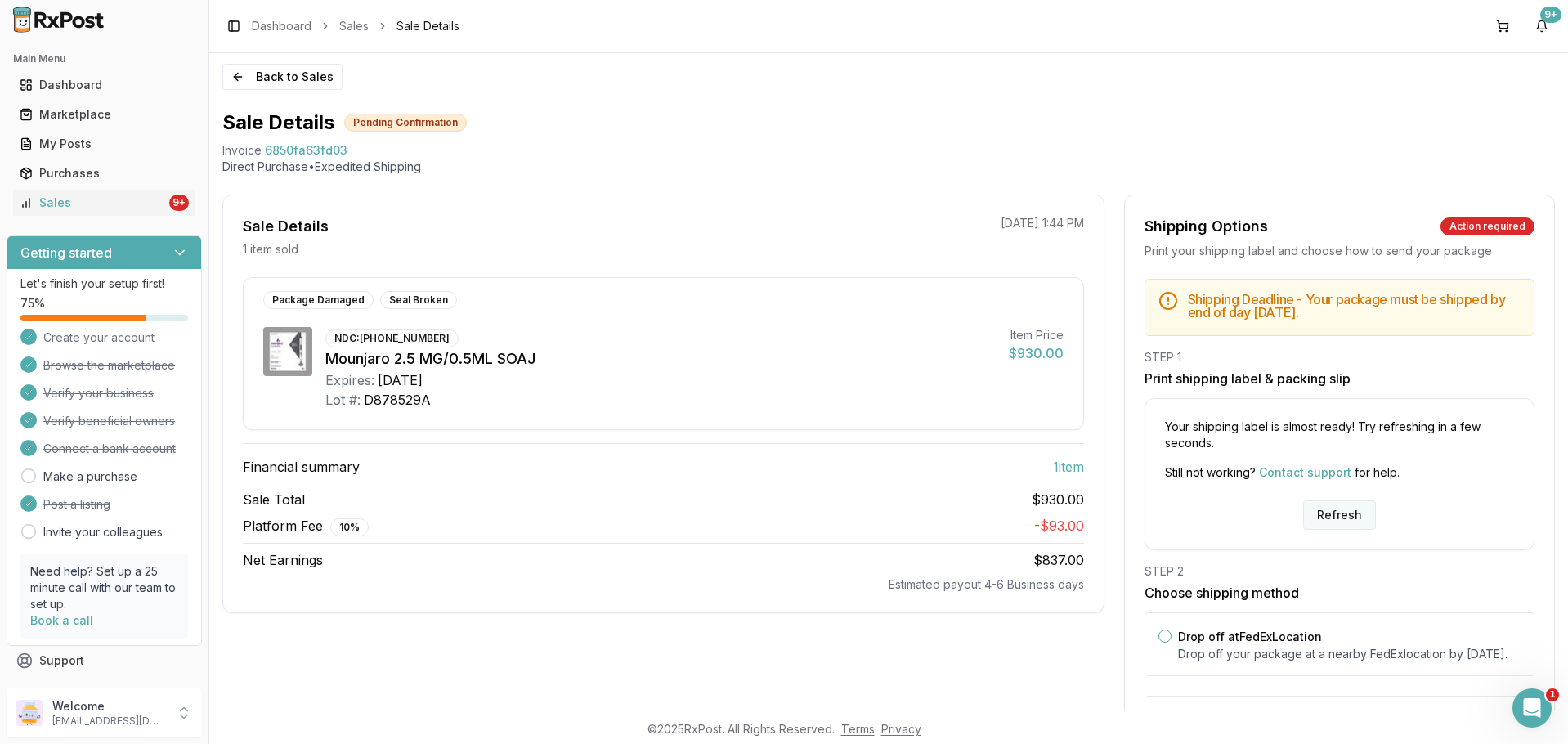
click at [1316, 509] on button "Refresh" at bounding box center [1339, 515] width 72 height 29
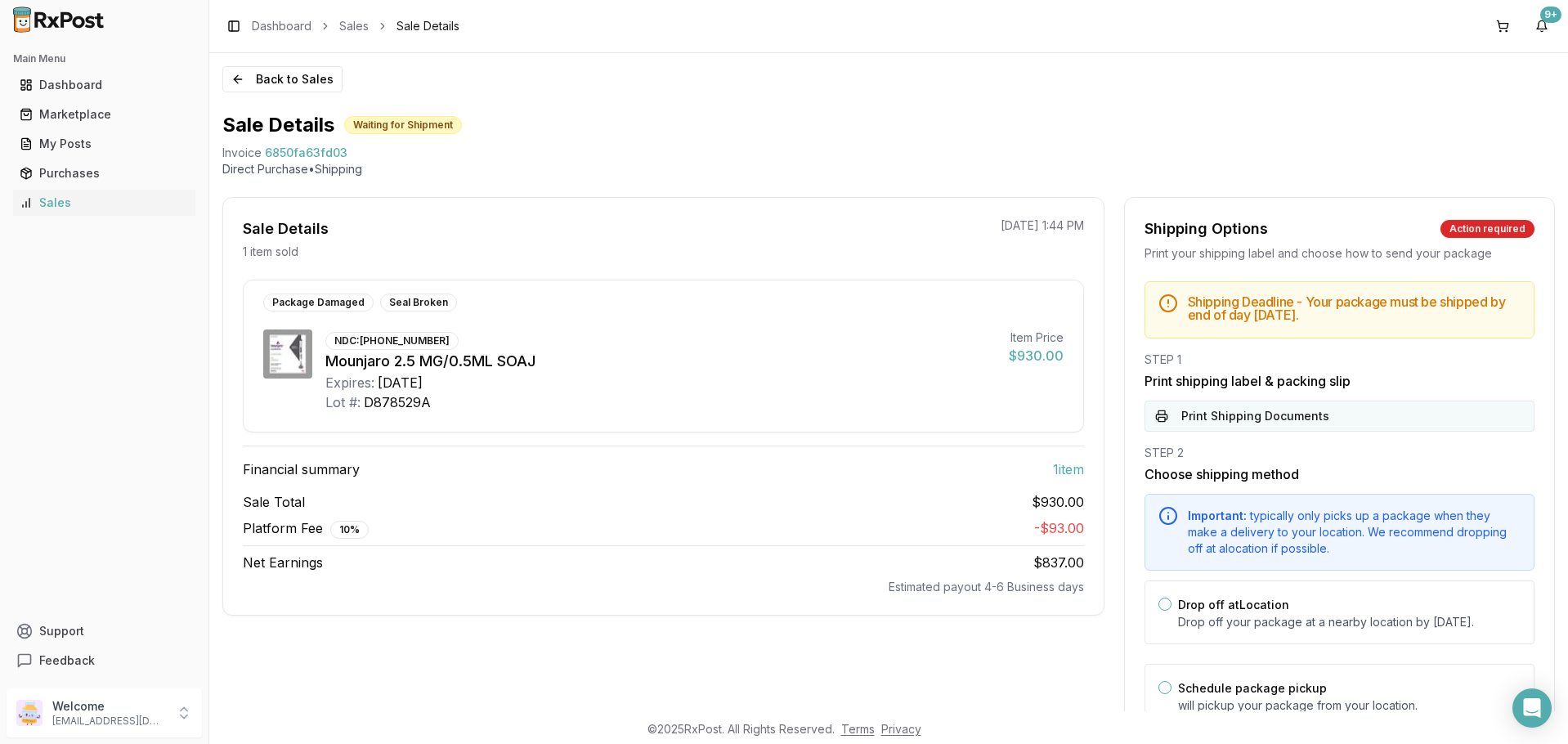
click at [1248, 421] on button "Print Shipping Documents" at bounding box center [1340, 416] width 390 height 31
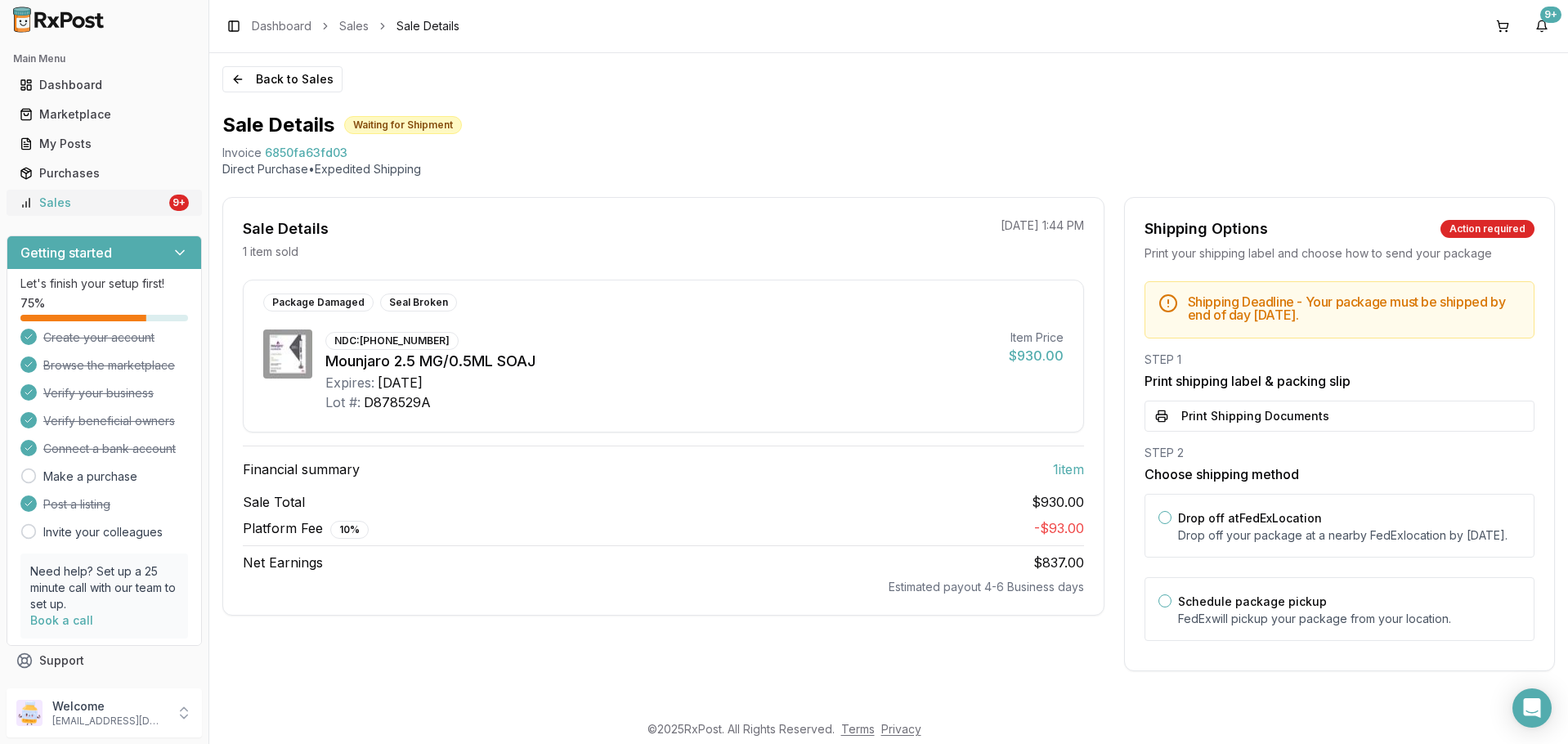
click at [123, 202] on div "Sales" at bounding box center [93, 202] width 147 height 16
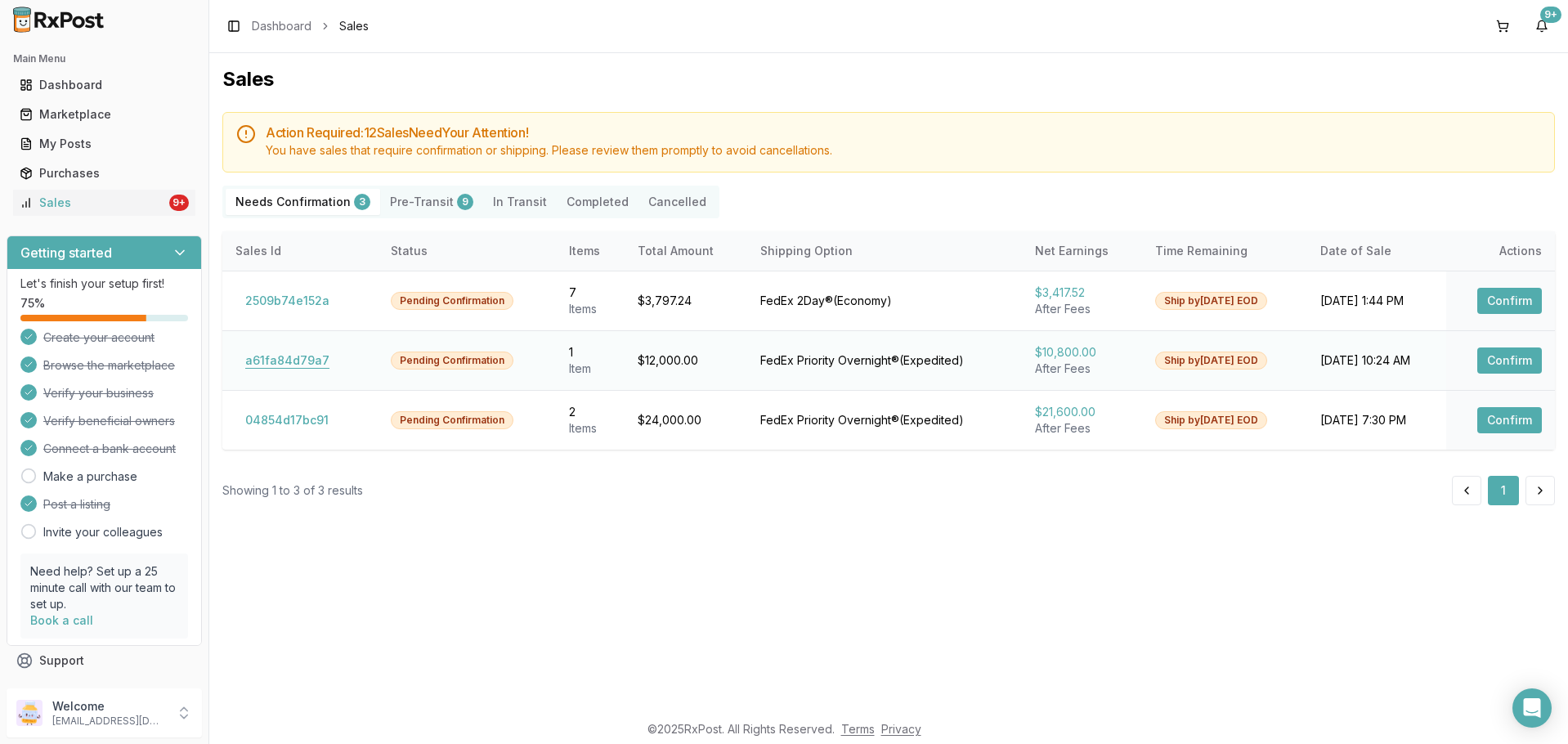
click at [287, 358] on button "a61fa84d79a7" at bounding box center [287, 360] width 104 height 27
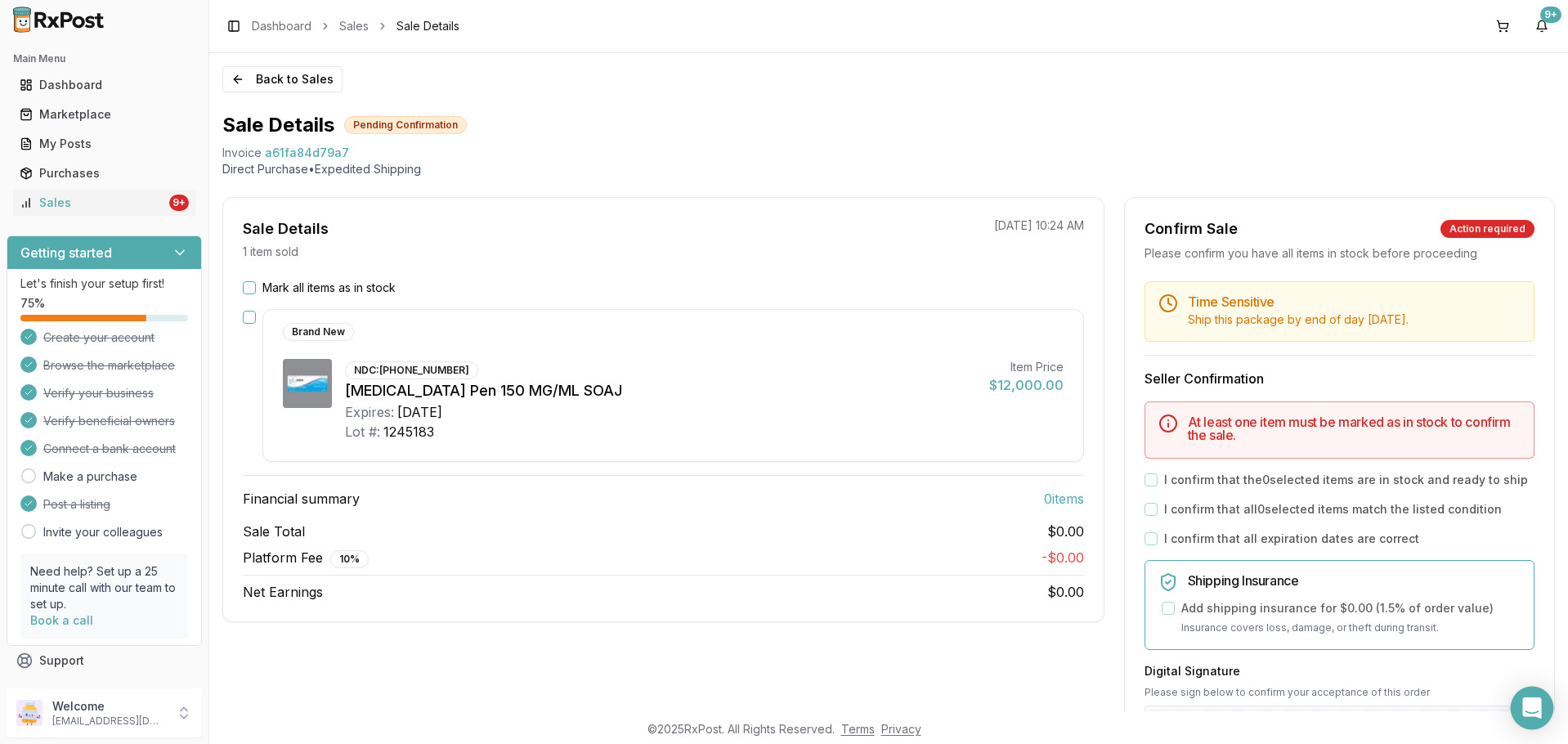
click at [1535, 714] on icon "Open Intercom Messenger" at bounding box center [1531, 707] width 19 height 21
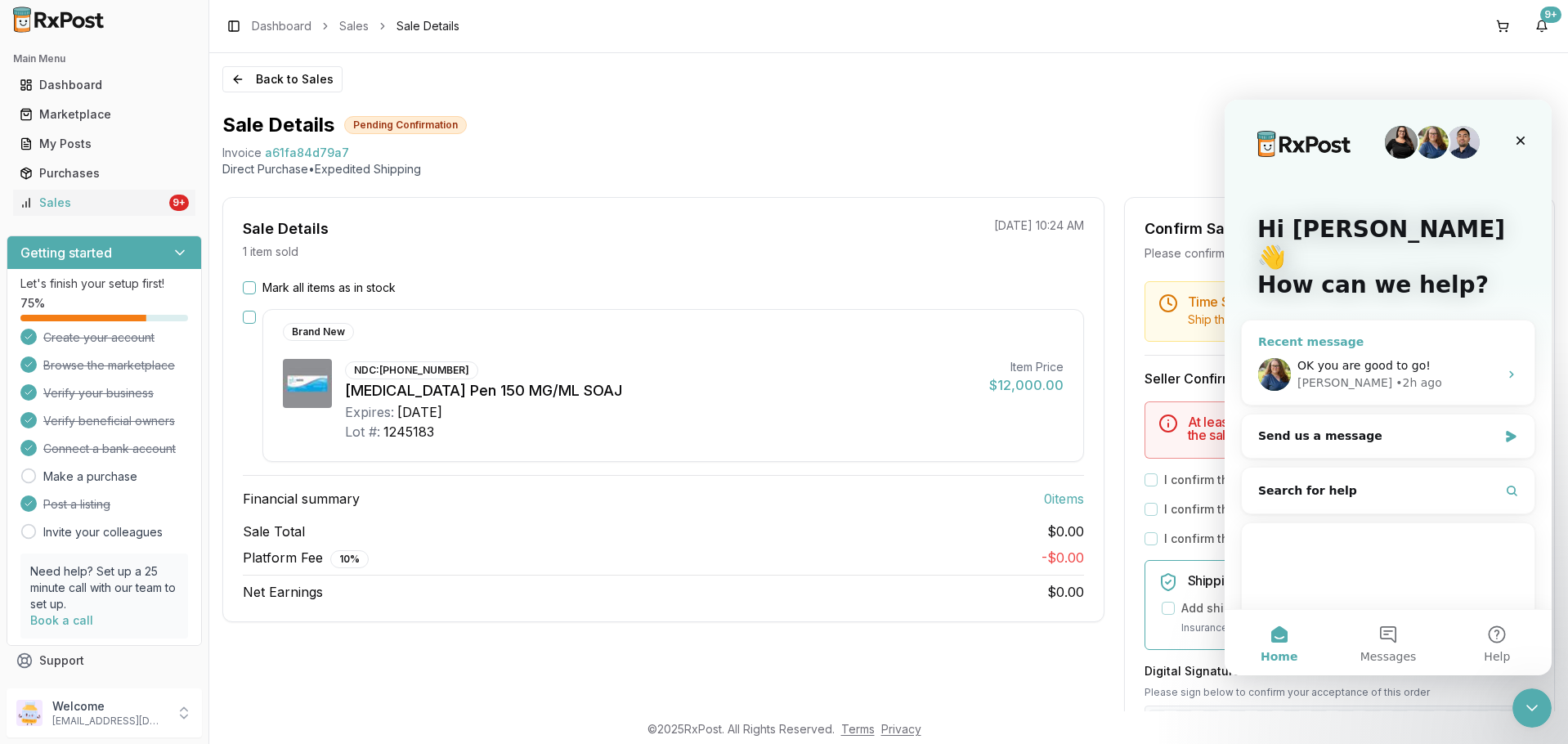
click at [1453, 375] on div "Bobbie • 2h ago" at bounding box center [1398, 383] width 201 height 17
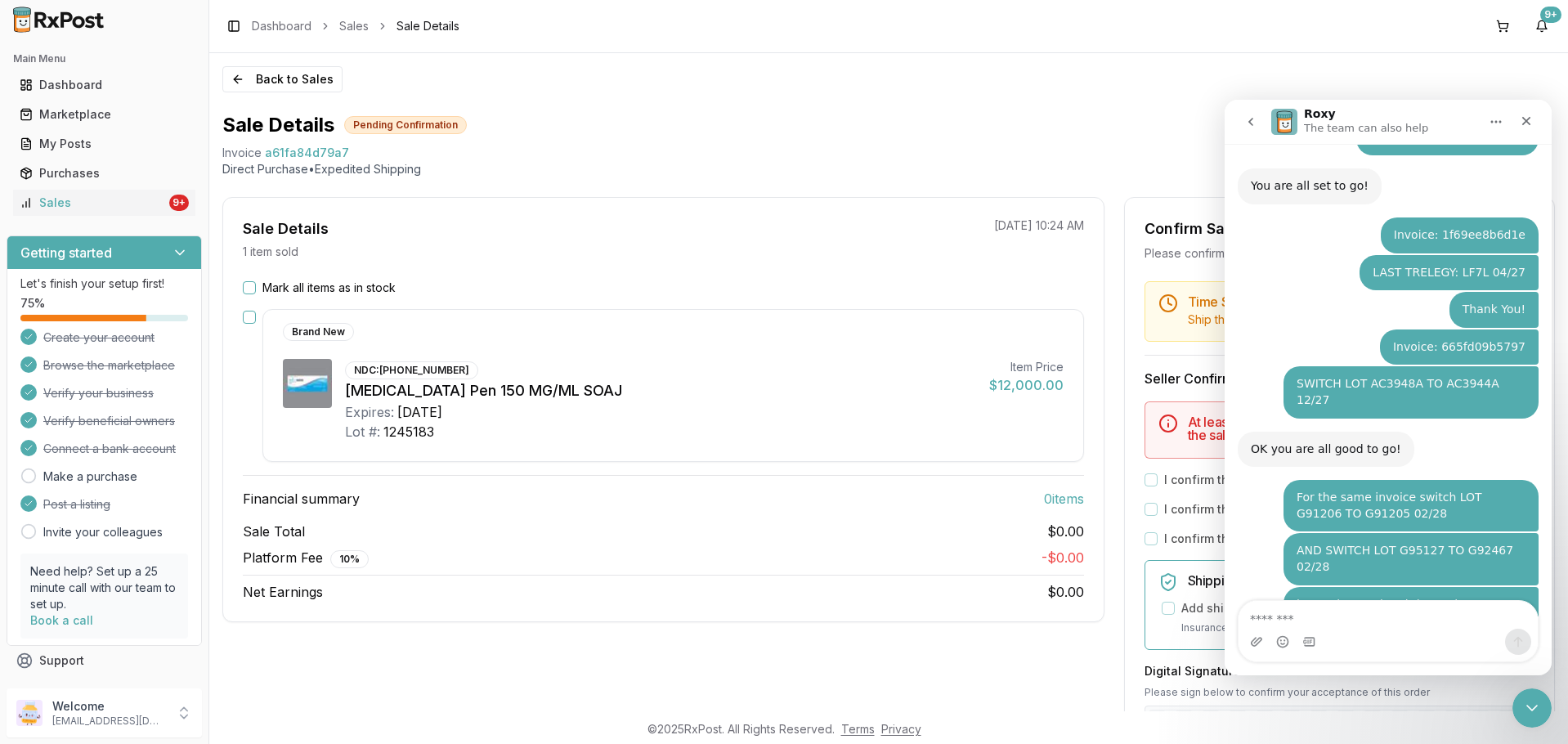
scroll to position [2118, 0]
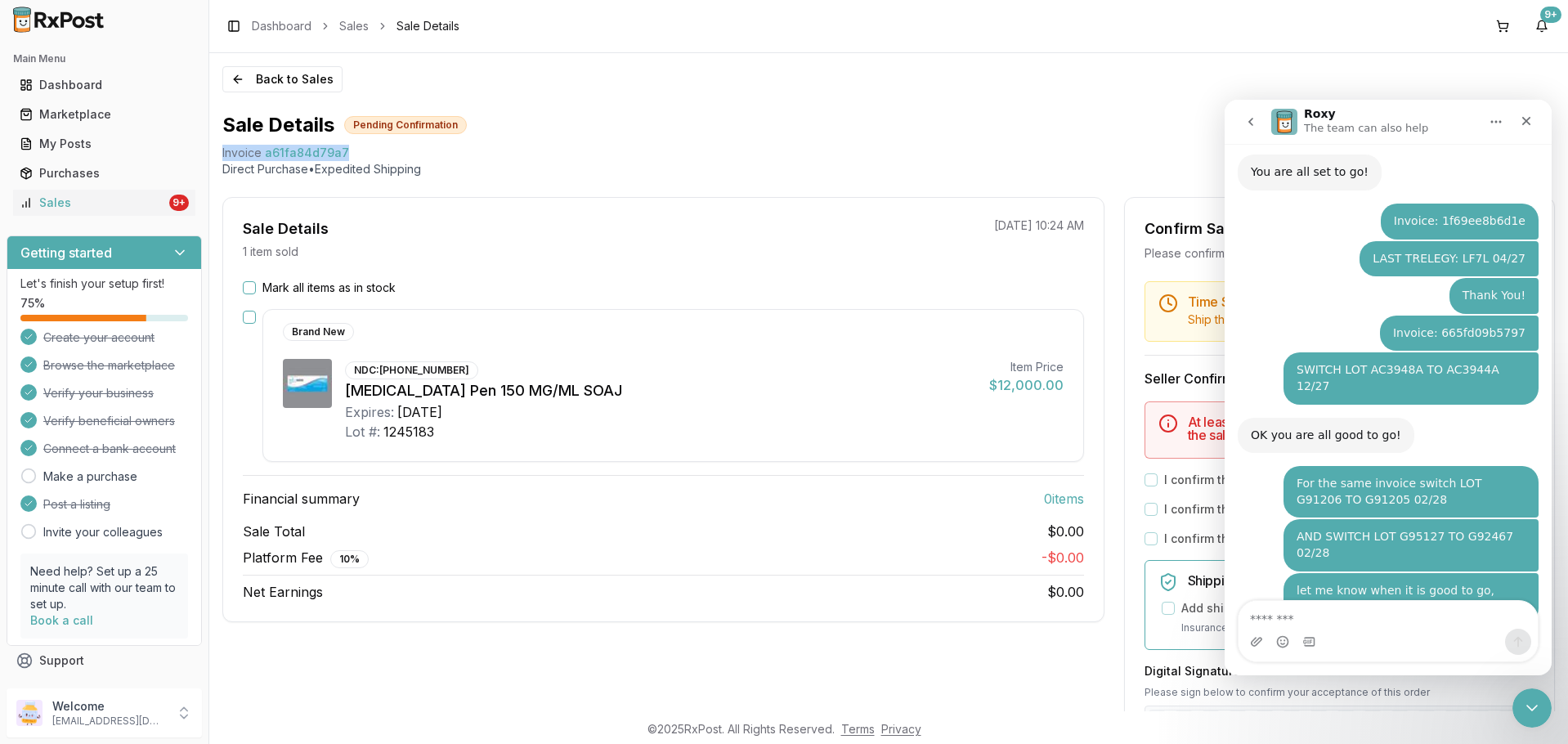
drag, startPoint x: 222, startPoint y: 156, endPoint x: 342, endPoint y: 152, distance: 120.1
click at [342, 152] on div "Back to Sales Sale Details Pending Confirmation Invoice a61fa84d79a7 Direct Pur…" at bounding box center [888, 382] width 1359 height 658
copy div "Invoice a61fa84d79a7"
click at [1382, 618] on textarea "Message…" at bounding box center [1388, 615] width 300 height 27
paste textarea "**********"
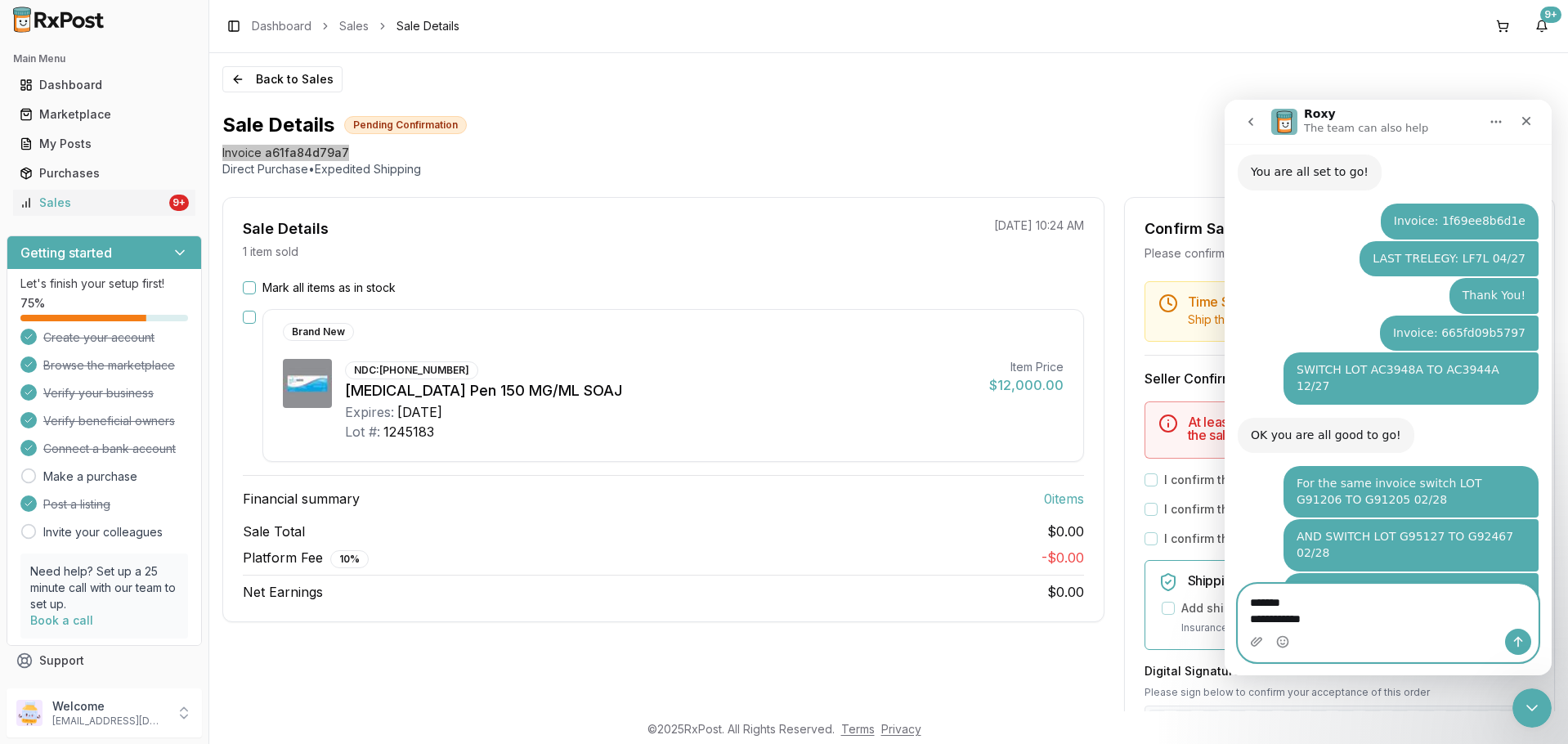
scroll to position [2135, 0]
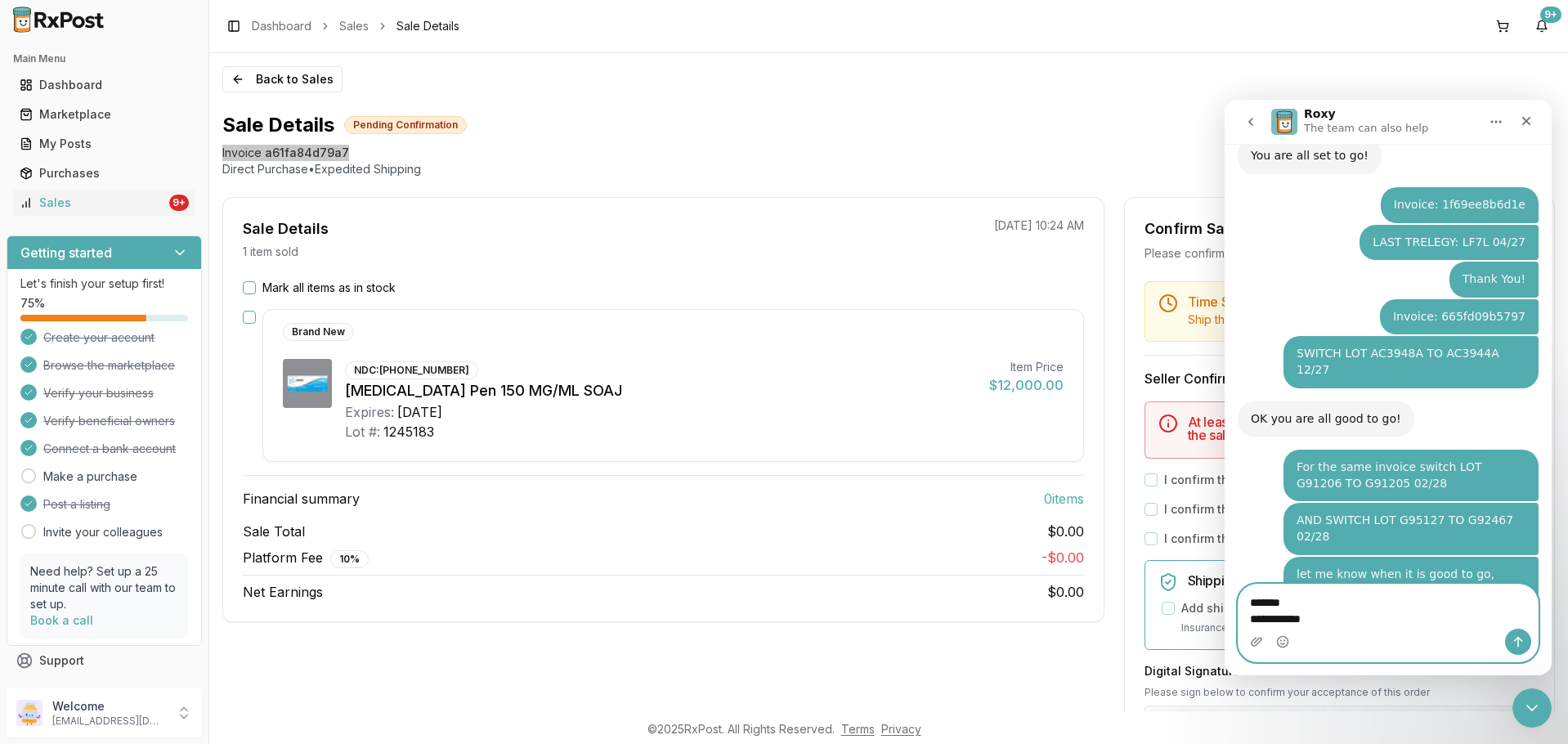
click at [1248, 617] on textarea "**********" at bounding box center [1388, 607] width 300 height 44
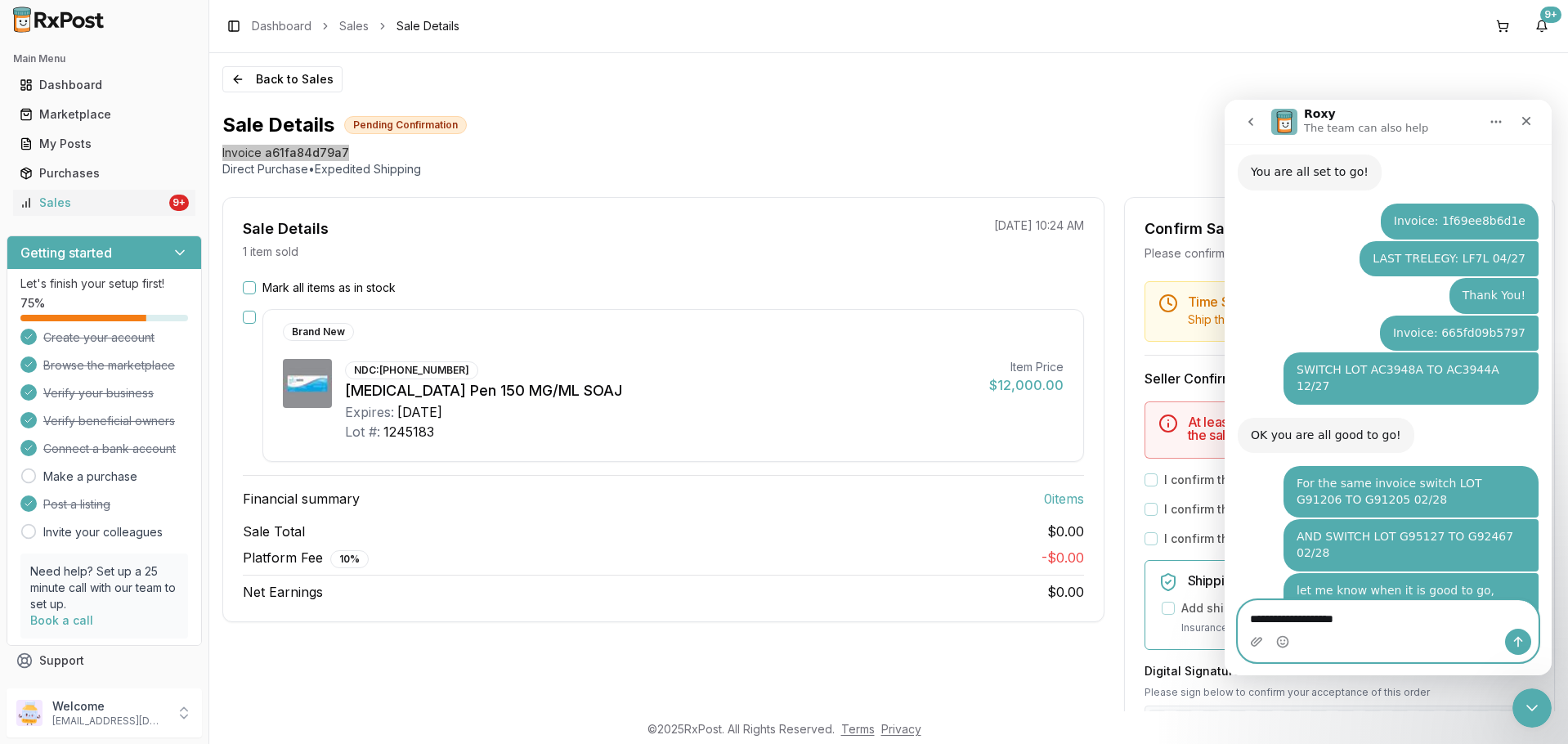
type textarea "**********"
click at [1365, 623] on textarea "**********" at bounding box center [1388, 615] width 300 height 27
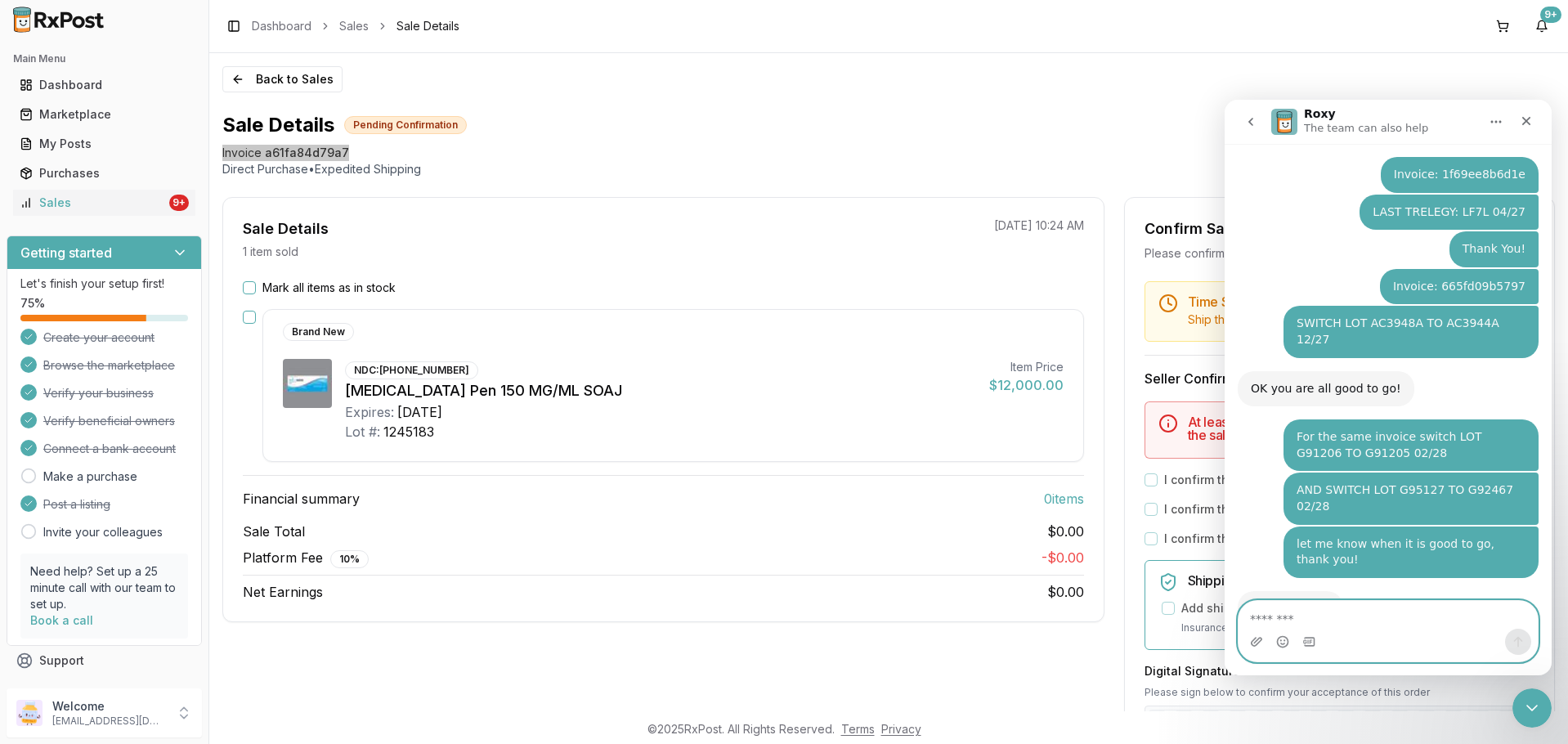
scroll to position [2166, 0]
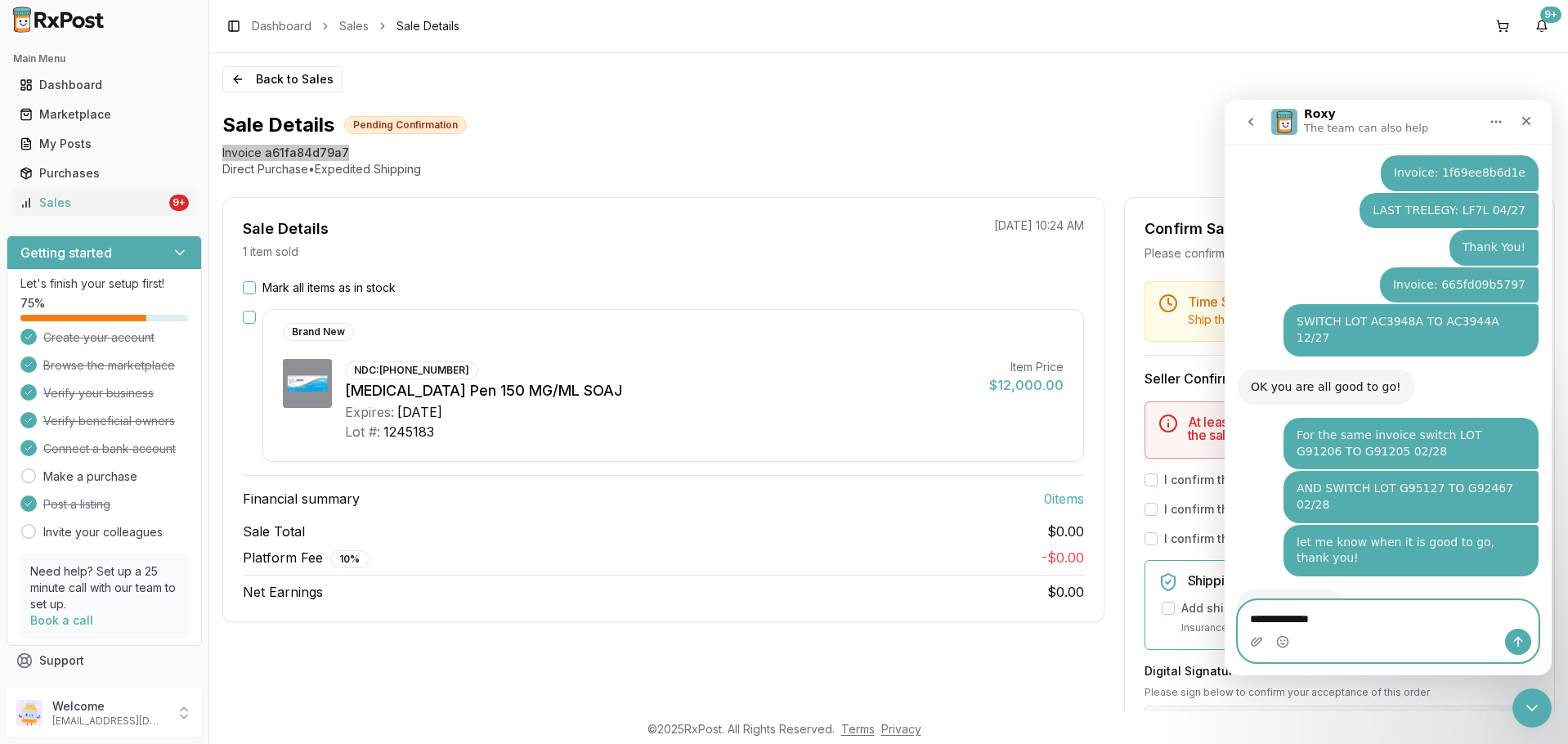
click at [1245, 614] on textarea "**********" at bounding box center [1388, 615] width 300 height 27
type textarea "**********"
click at [1515, 640] on icon "Send a message…" at bounding box center [1519, 641] width 13 height 13
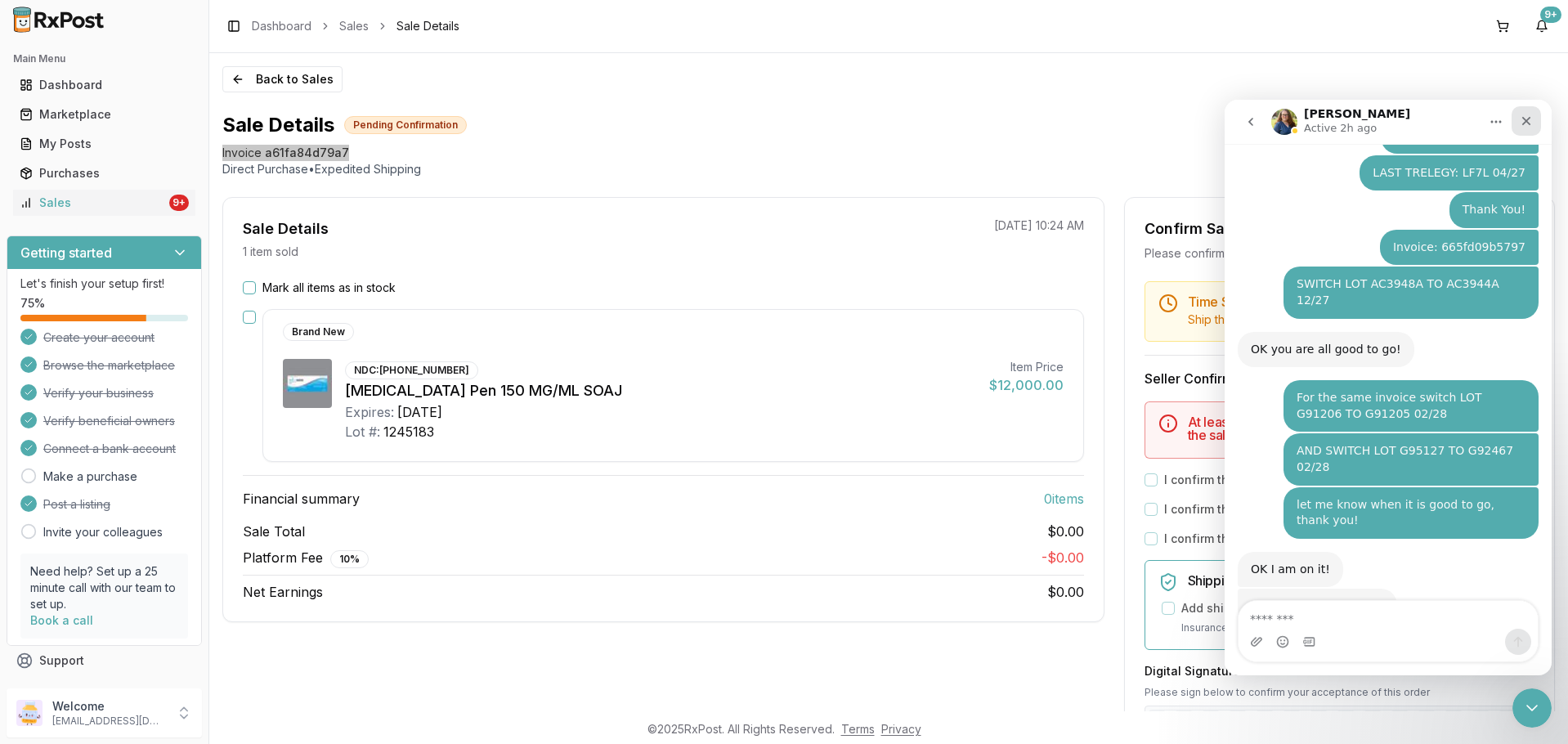
click at [1528, 114] on div "Close" at bounding box center [1527, 121] width 29 height 29
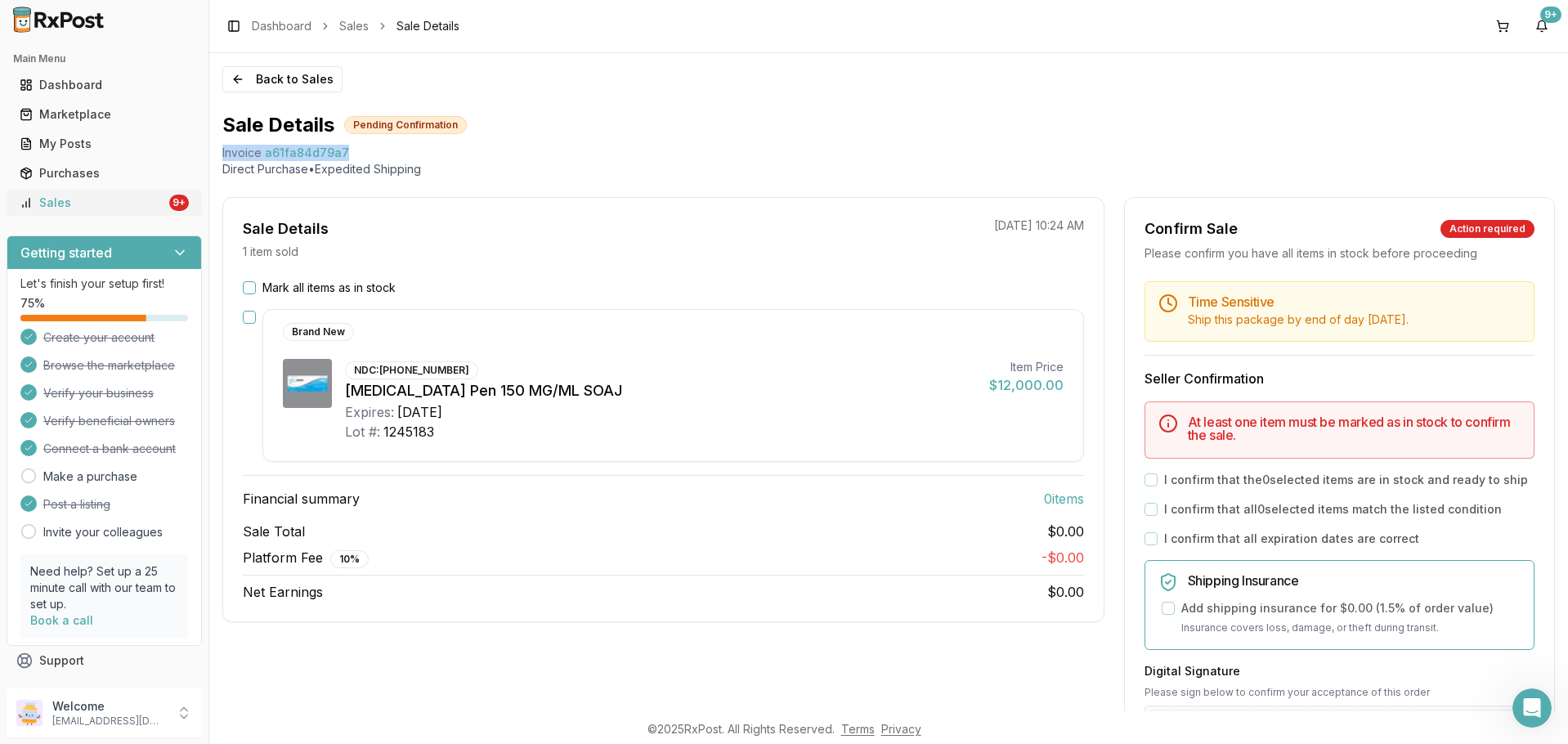
click at [109, 198] on div "Sales" at bounding box center [93, 202] width 147 height 16
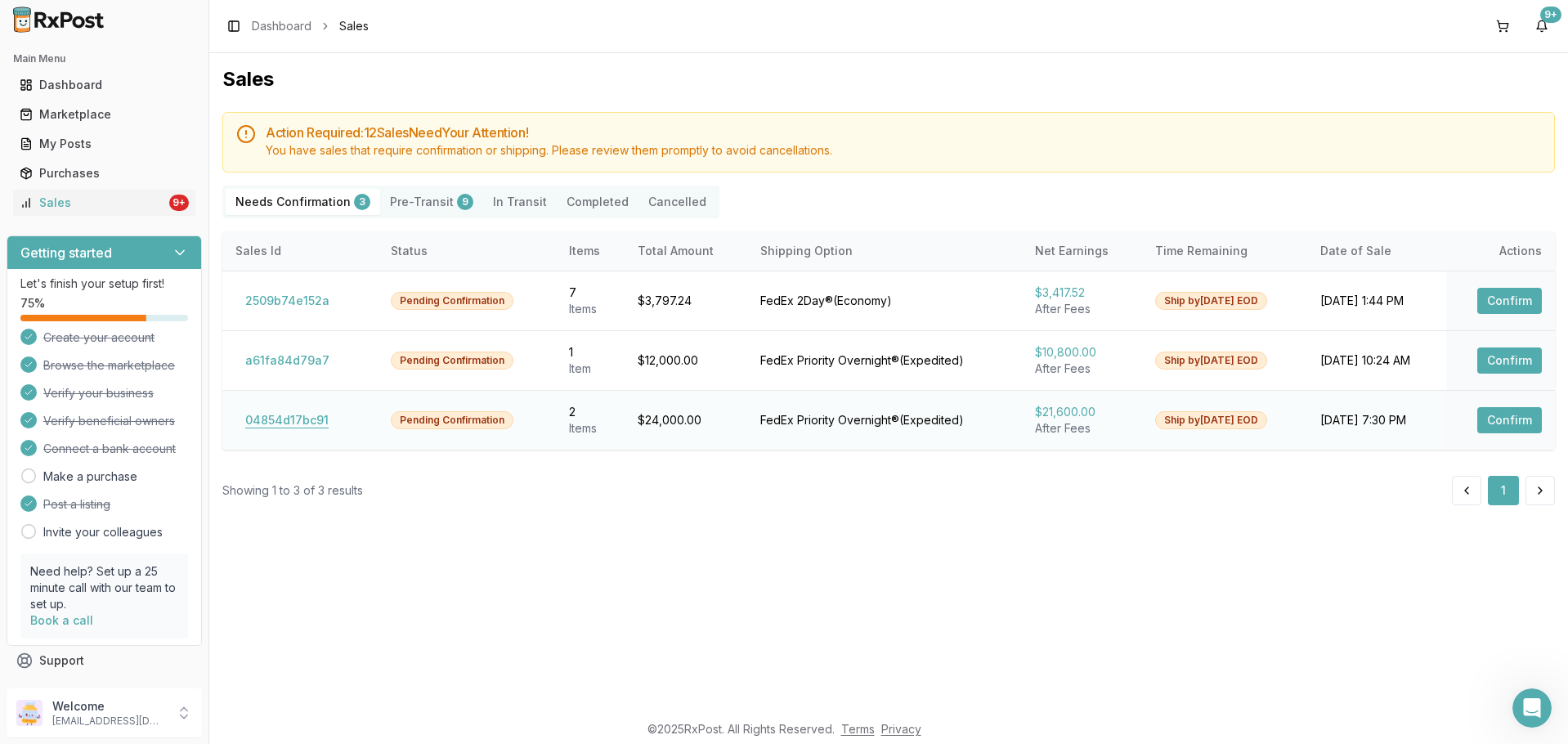
click at [300, 419] on button "04854d17bc91" at bounding box center [287, 420] width 103 height 27
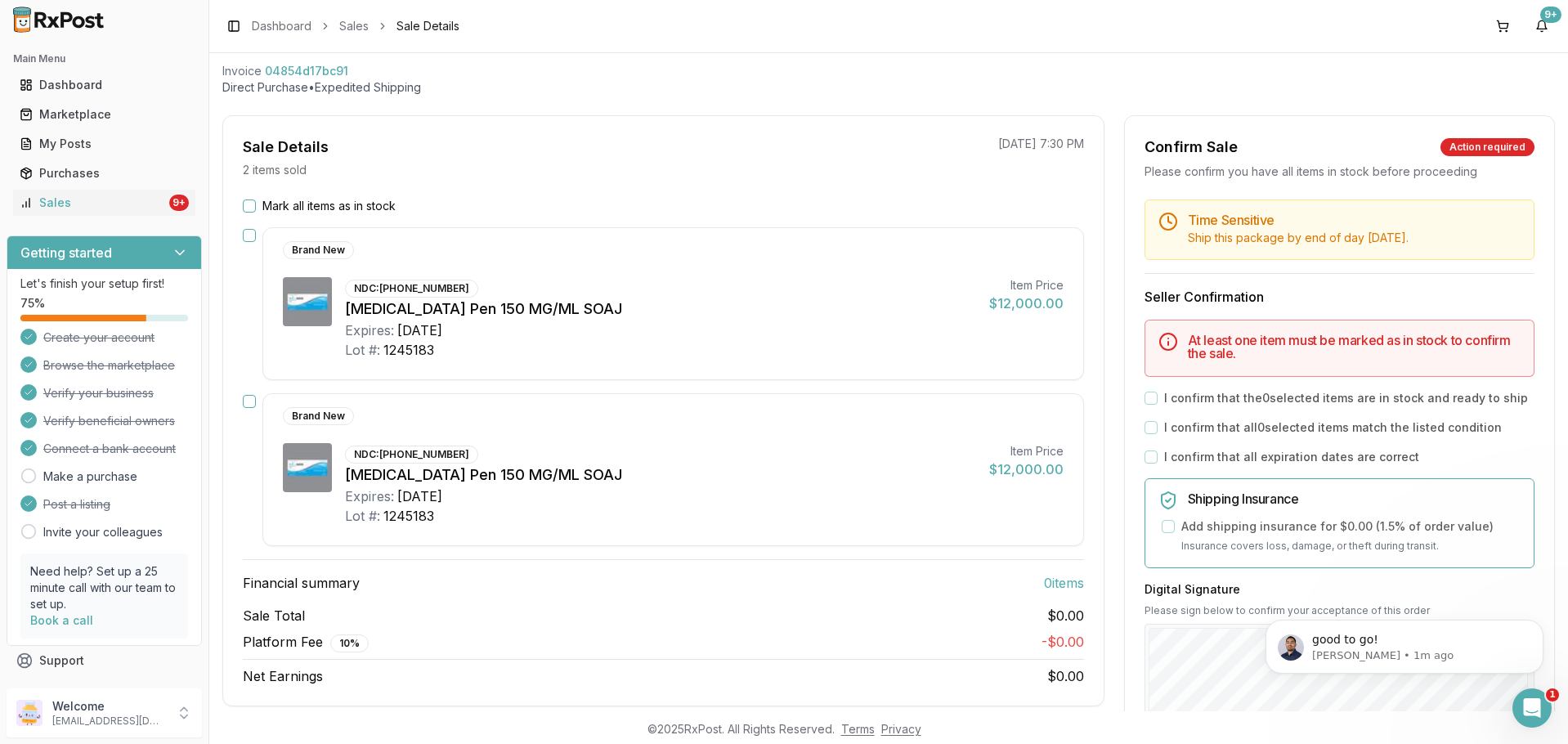
scroll to position [2252, 0]
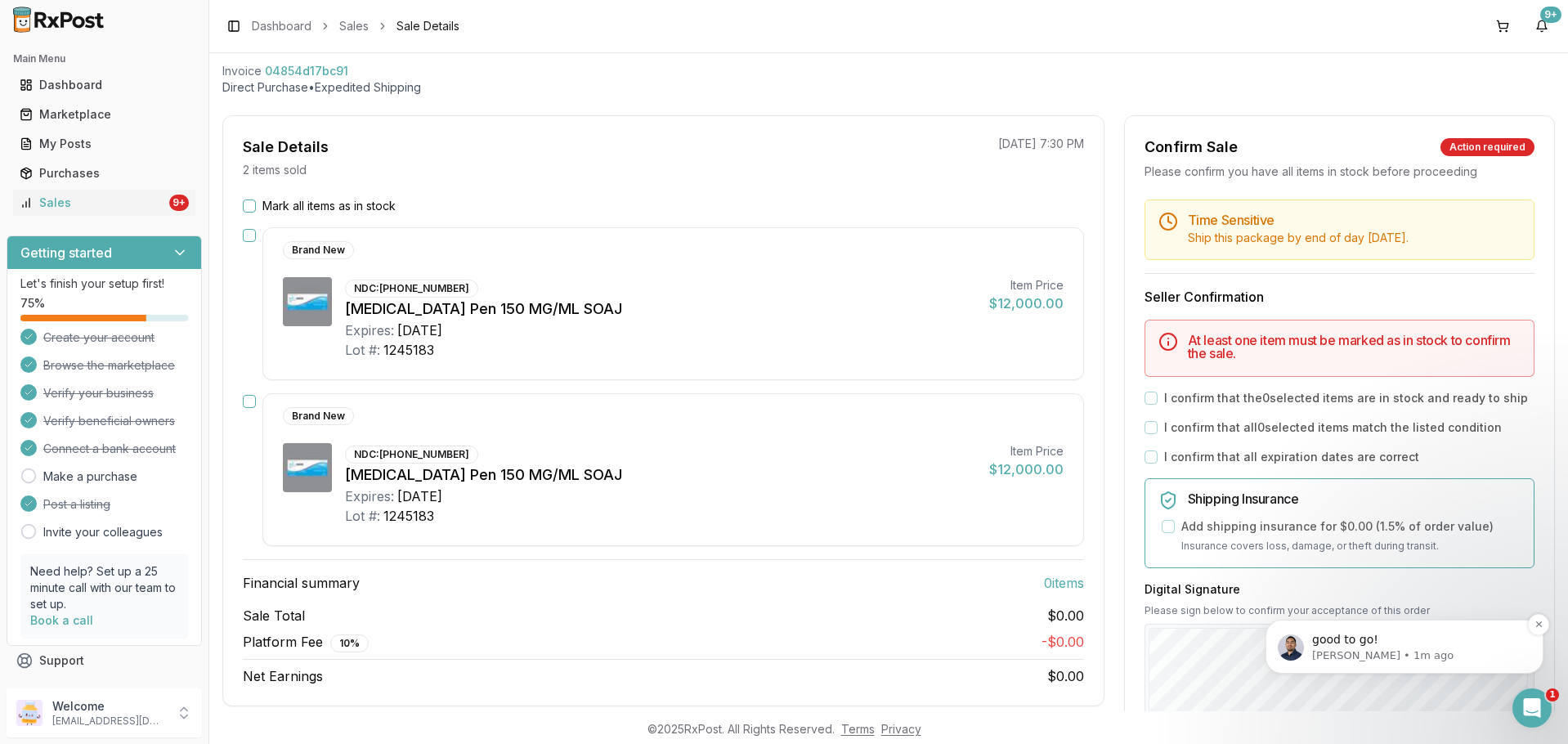
click at [1356, 634] on span "good to go!" at bounding box center [1345, 640] width 66 height 13
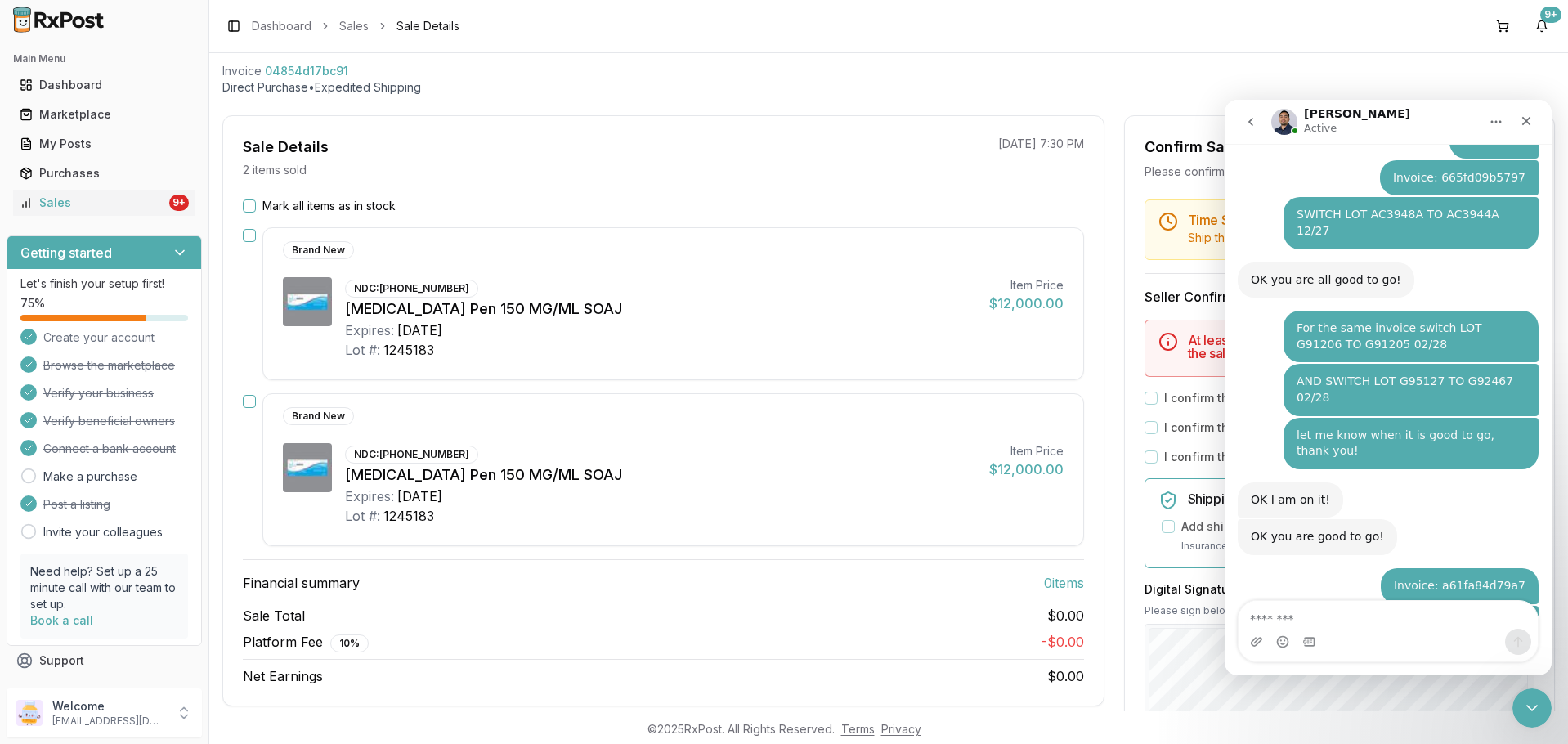
scroll to position [2280, 0]
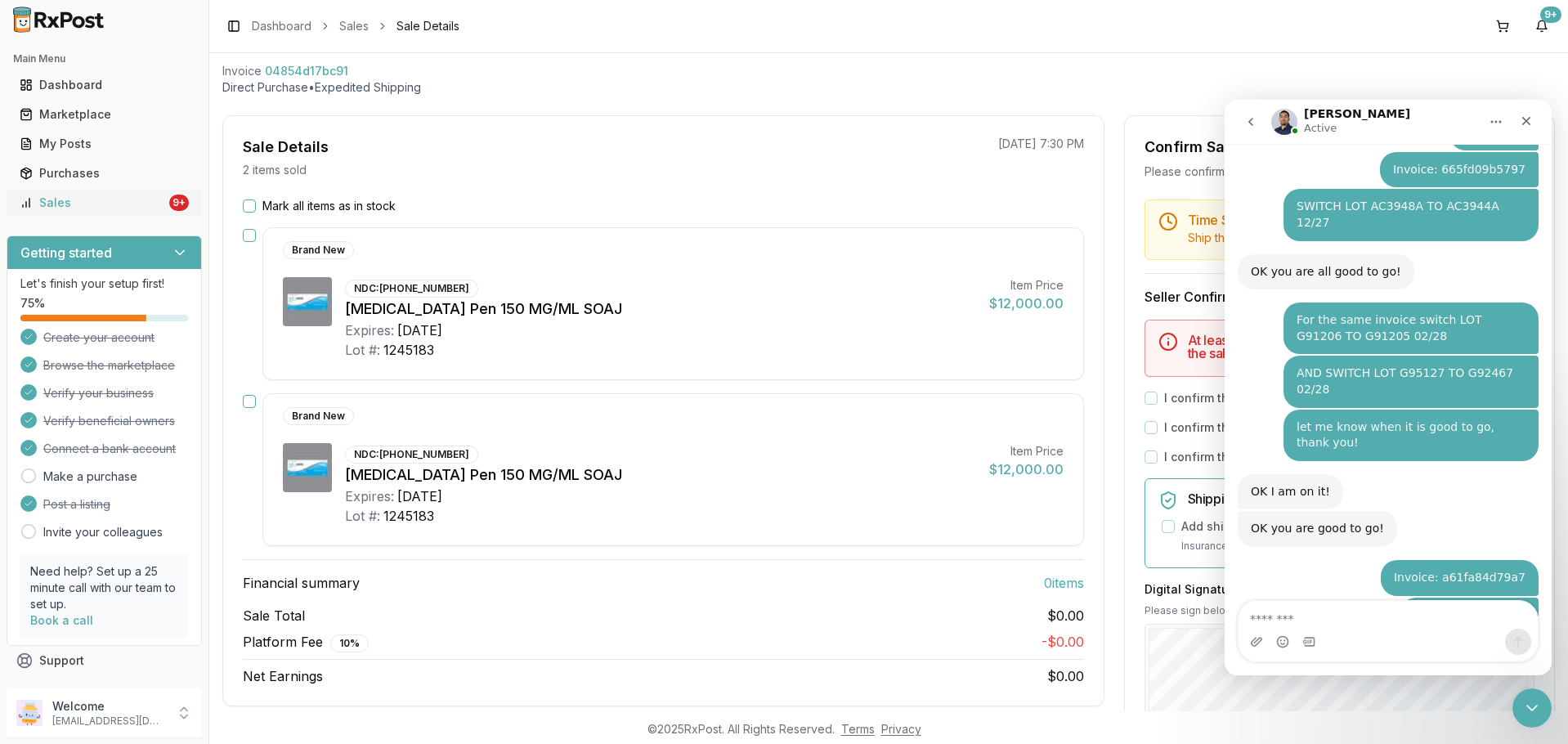
click at [76, 199] on div "Sales" at bounding box center [93, 202] width 147 height 16
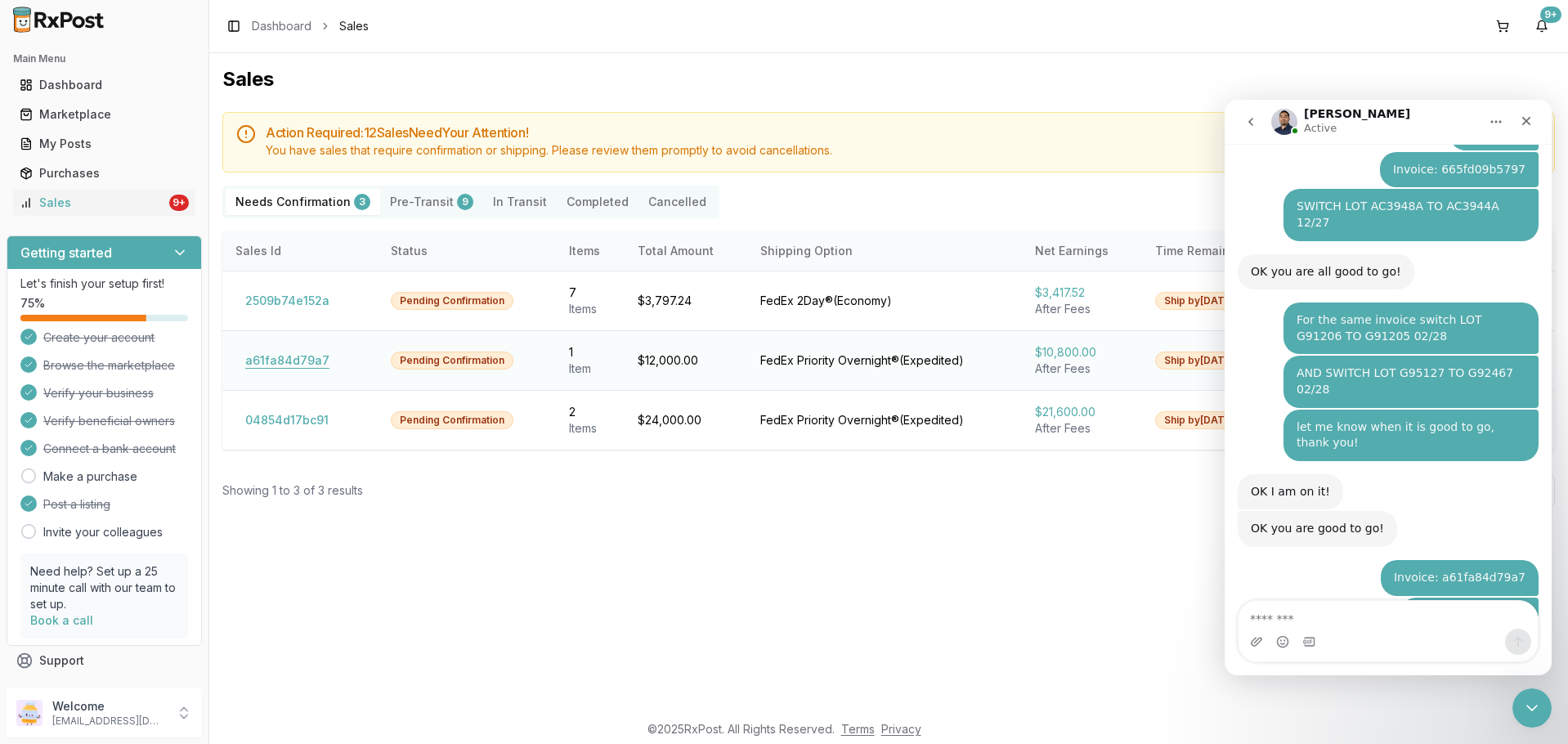
click at [277, 361] on button "a61fa84d79a7" at bounding box center [287, 360] width 104 height 27
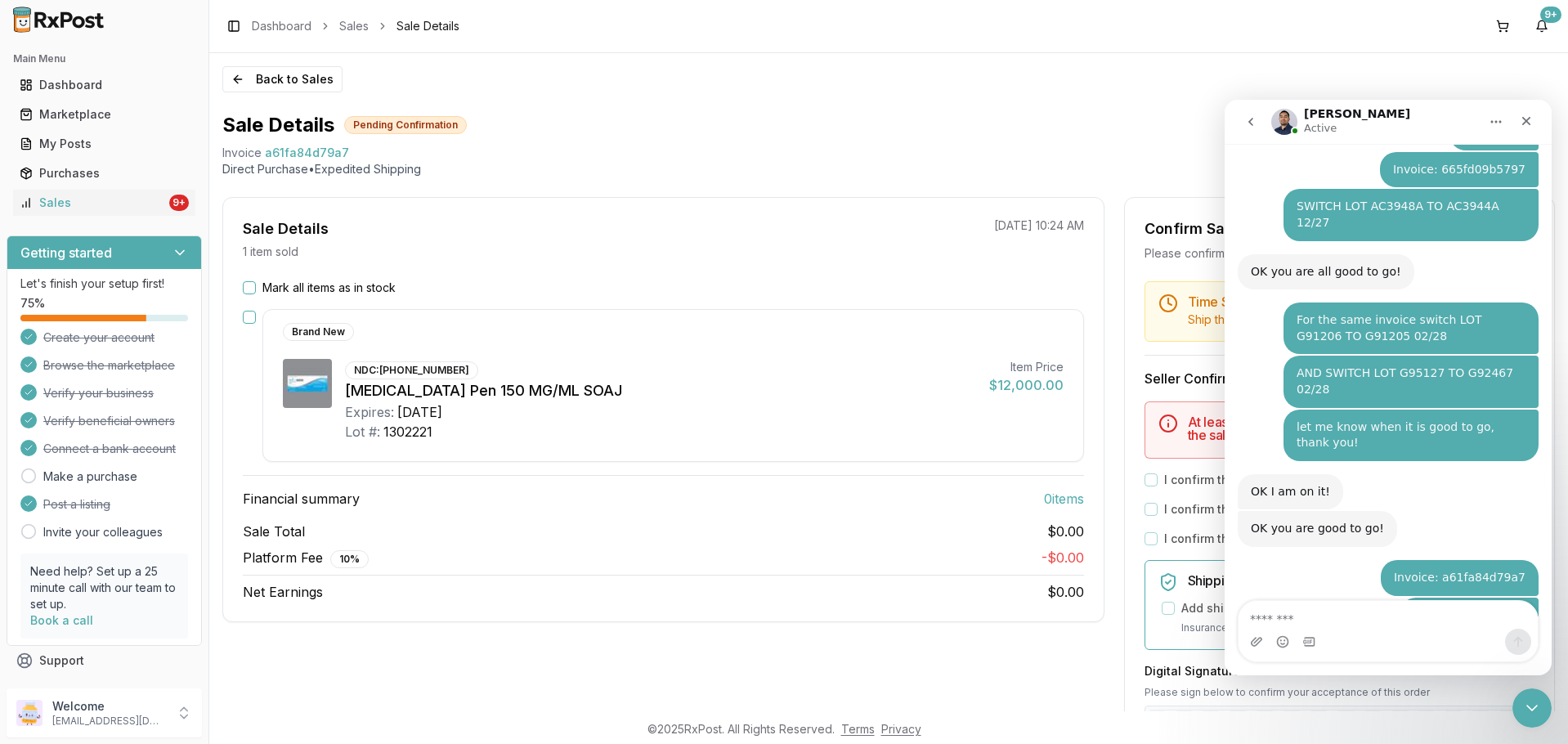
click at [247, 319] on button "button" at bounding box center [249, 317] width 13 height 13
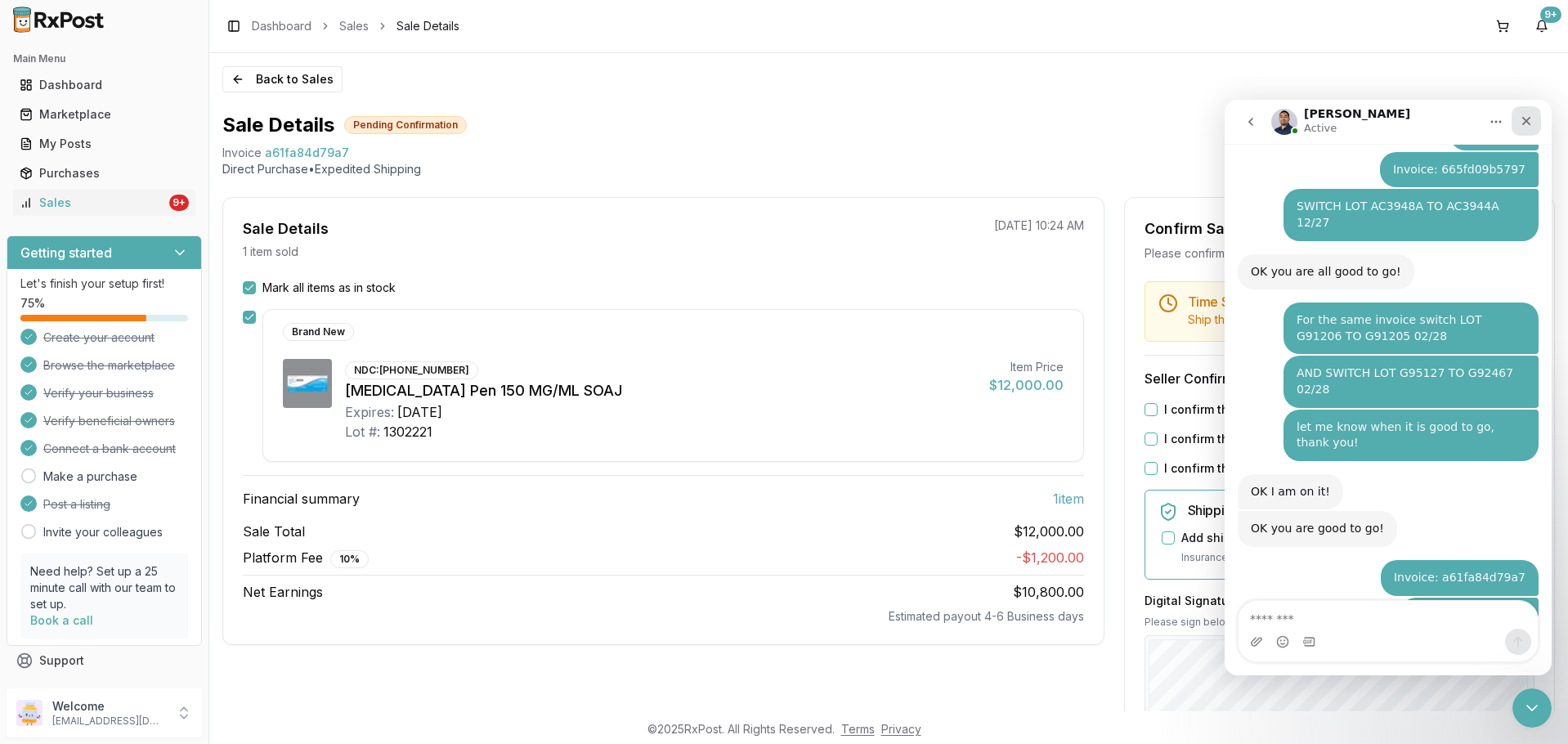
click at [1523, 126] on icon "Close" at bounding box center [1527, 122] width 9 height 9
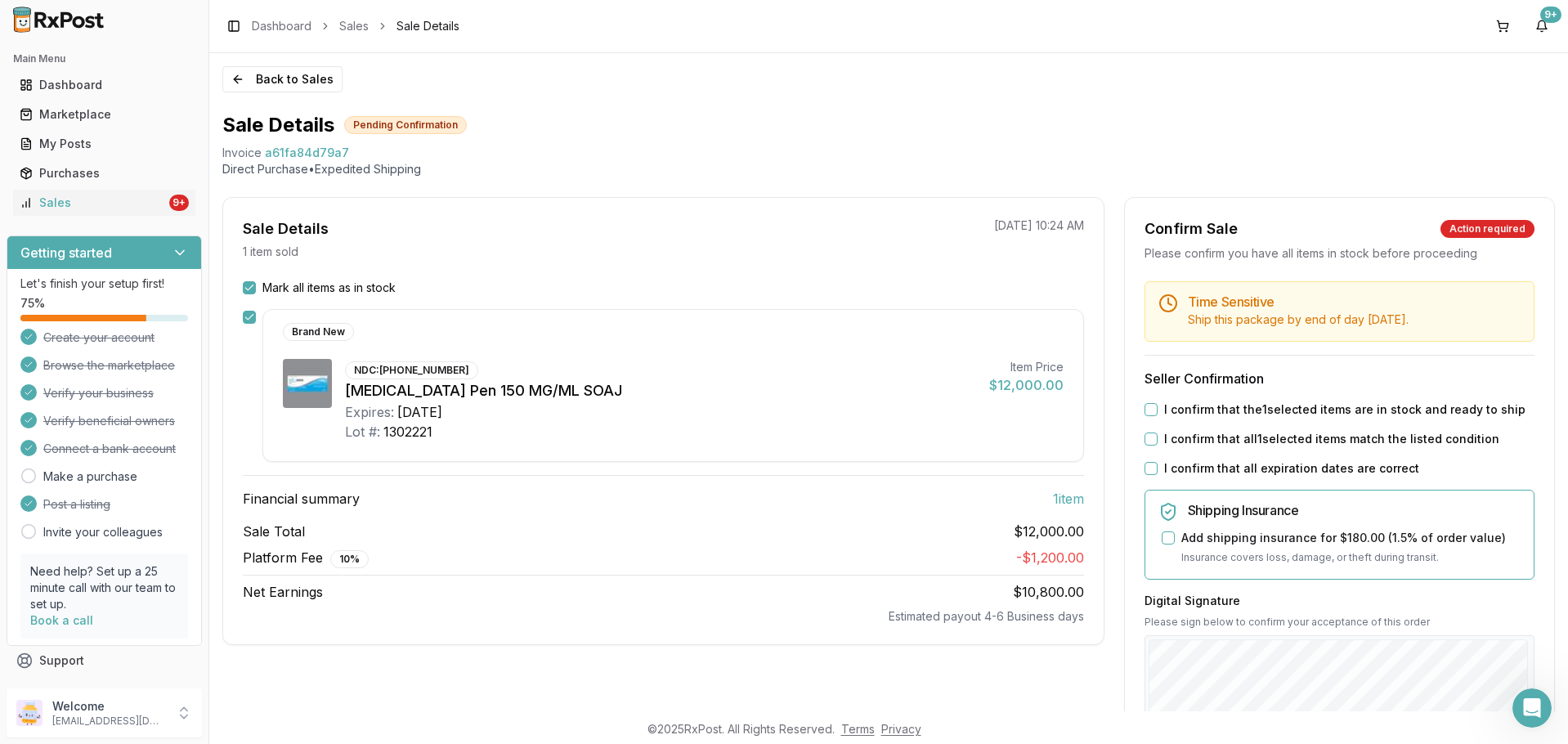
click at [1178, 414] on label "I confirm that the 1 selected items are in stock and ready to ship" at bounding box center [1345, 410] width 361 height 16
click at [1157, 414] on button "I confirm that the 1 selected items are in stock and ready to ship" at bounding box center [1151, 410] width 13 height 13
click at [1182, 445] on label "I confirm that all 1 selected items match the listed condition" at bounding box center [1332, 439] width 335 height 16
click at [1157, 445] on button "I confirm that all 1 selected items match the listed condition" at bounding box center [1151, 439] width 13 height 13
click at [1187, 465] on label "I confirm that all expiration dates are correct" at bounding box center [1292, 468] width 255 height 16
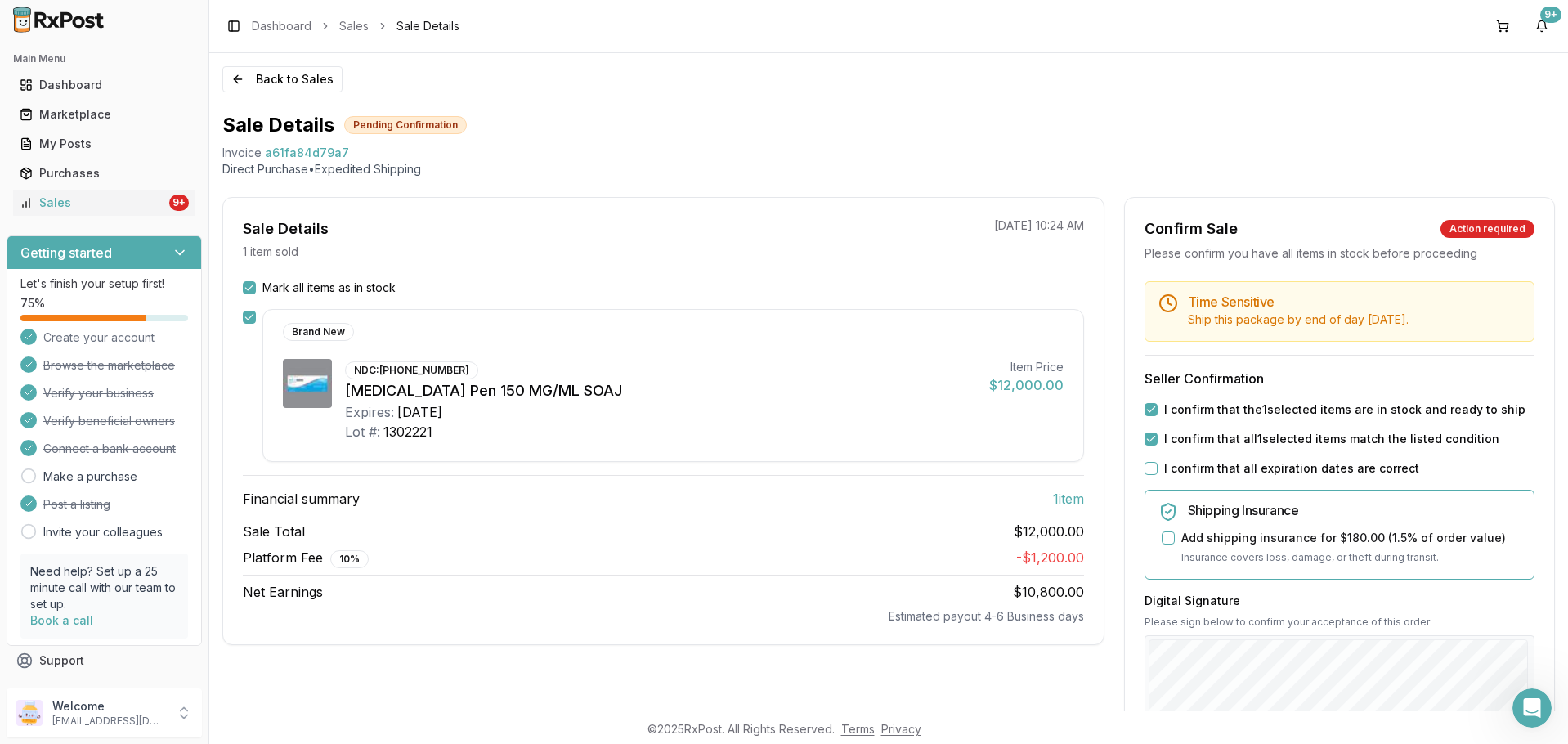
click at [1157, 465] on button "I confirm that all expiration dates are correct" at bounding box center [1151, 468] width 13 height 13
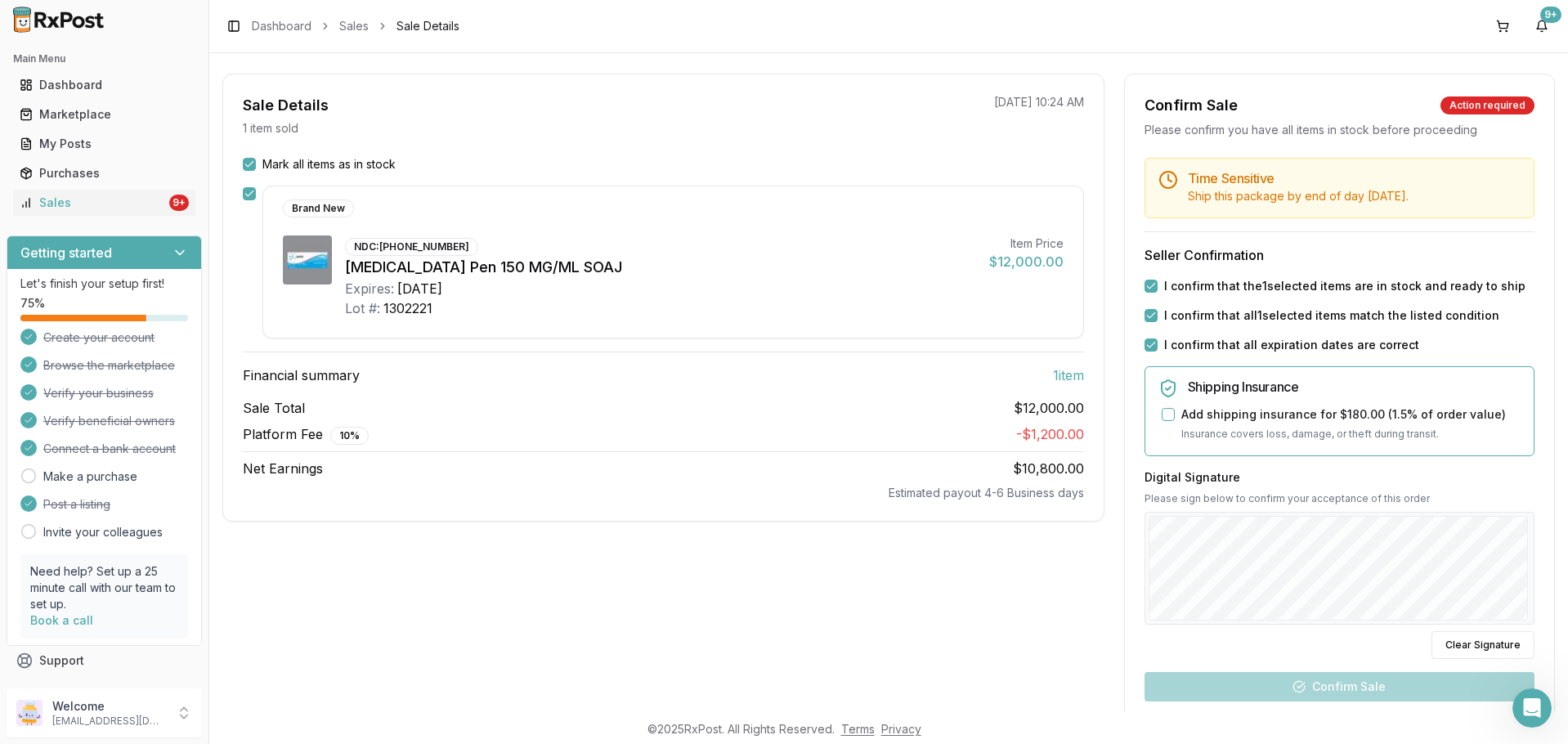
scroll to position [246, 0]
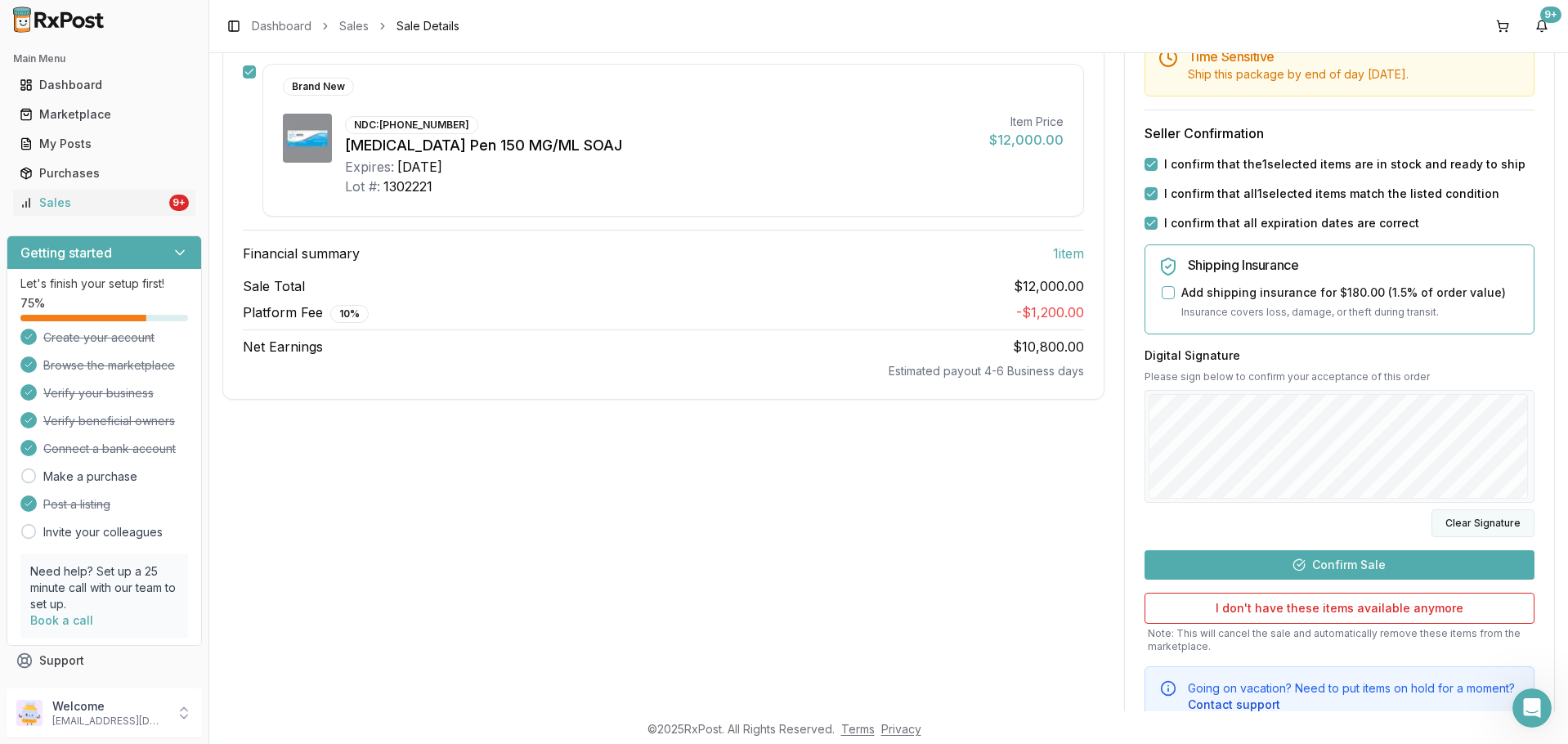
click at [1464, 518] on button "Clear Signature" at bounding box center [1483, 523] width 103 height 27
click at [1349, 571] on button "Confirm Sale" at bounding box center [1340, 564] width 390 height 29
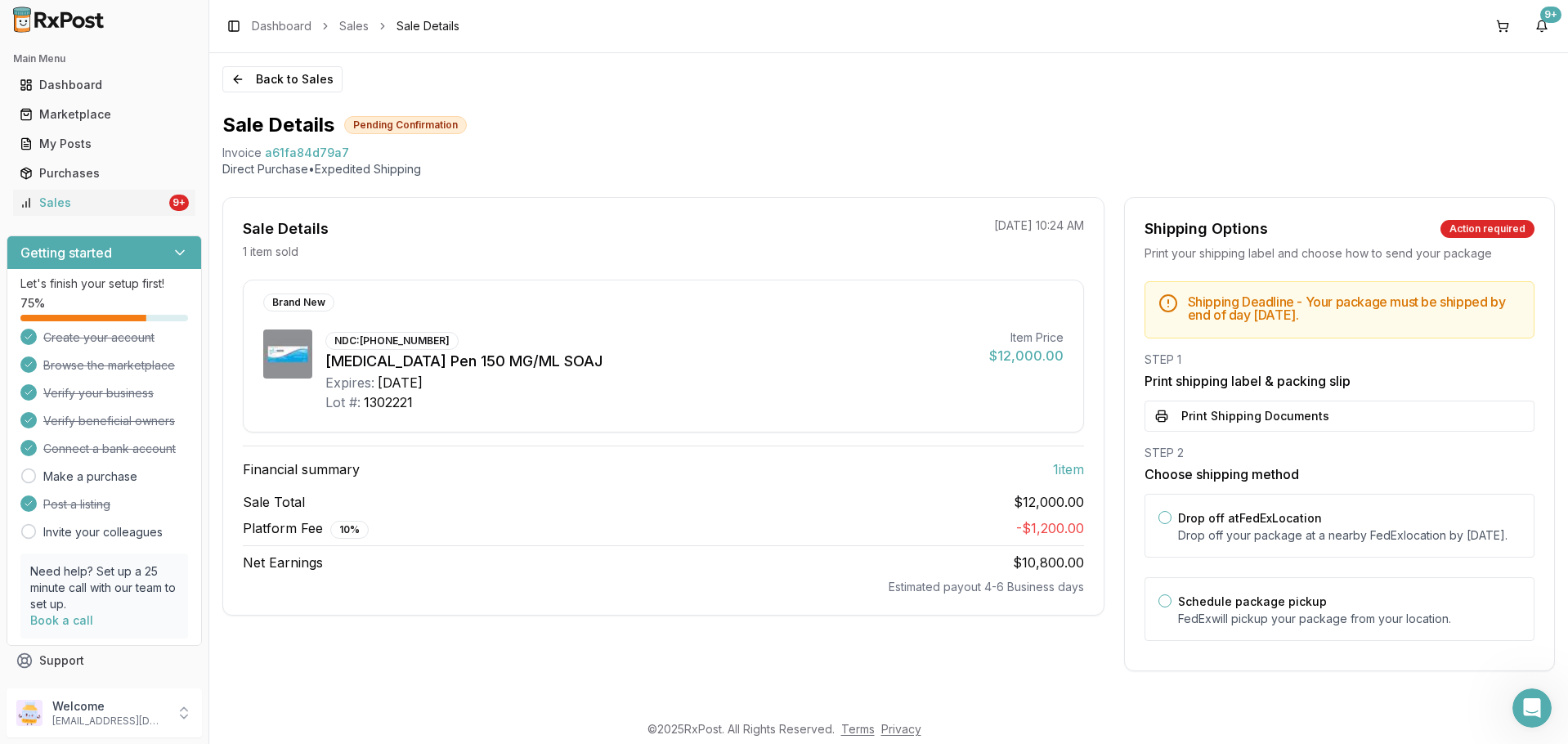
scroll to position [3, 0]
click at [1216, 418] on button "Print Shipping Documents" at bounding box center [1340, 416] width 390 height 31
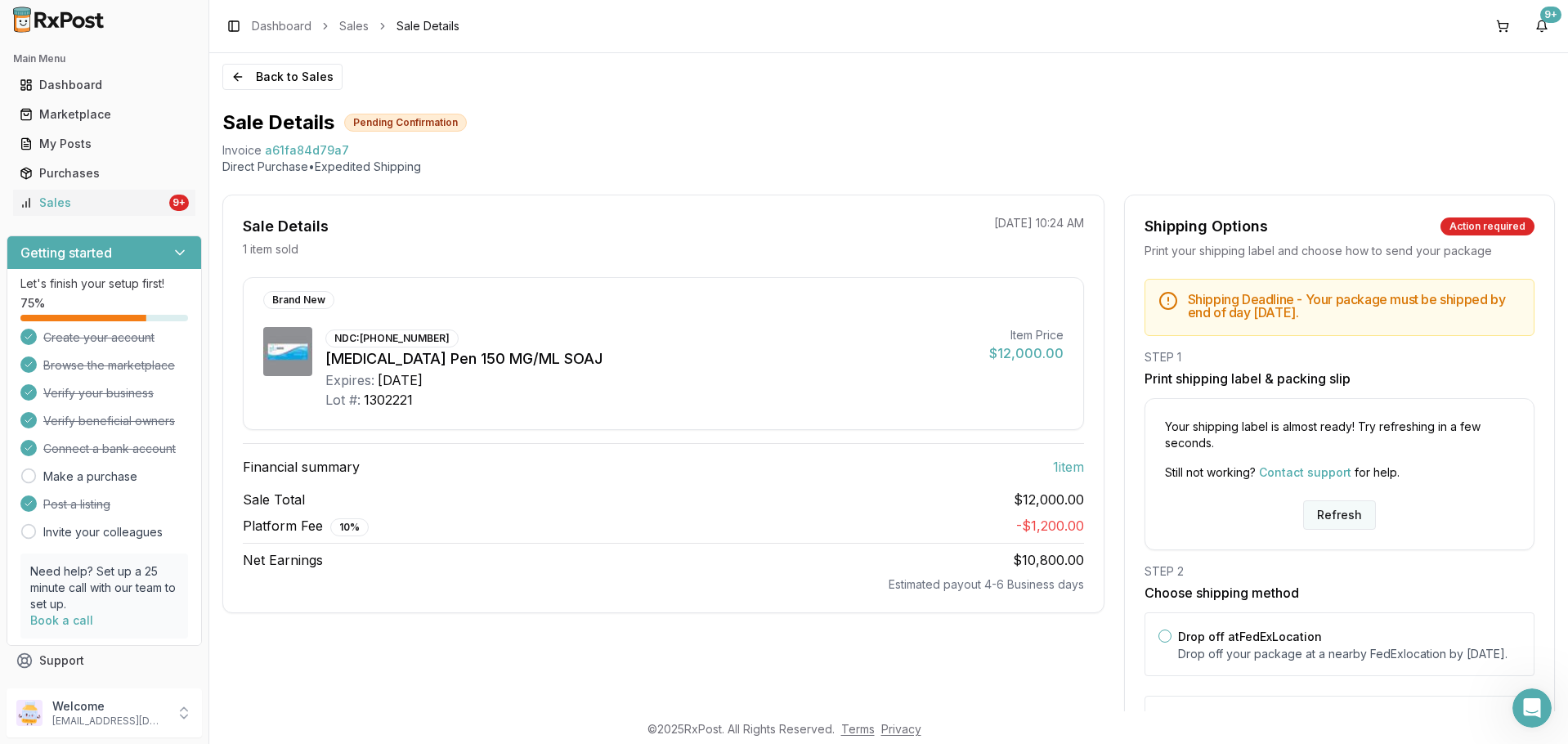
click at [1334, 515] on button "Refresh" at bounding box center [1339, 515] width 72 height 29
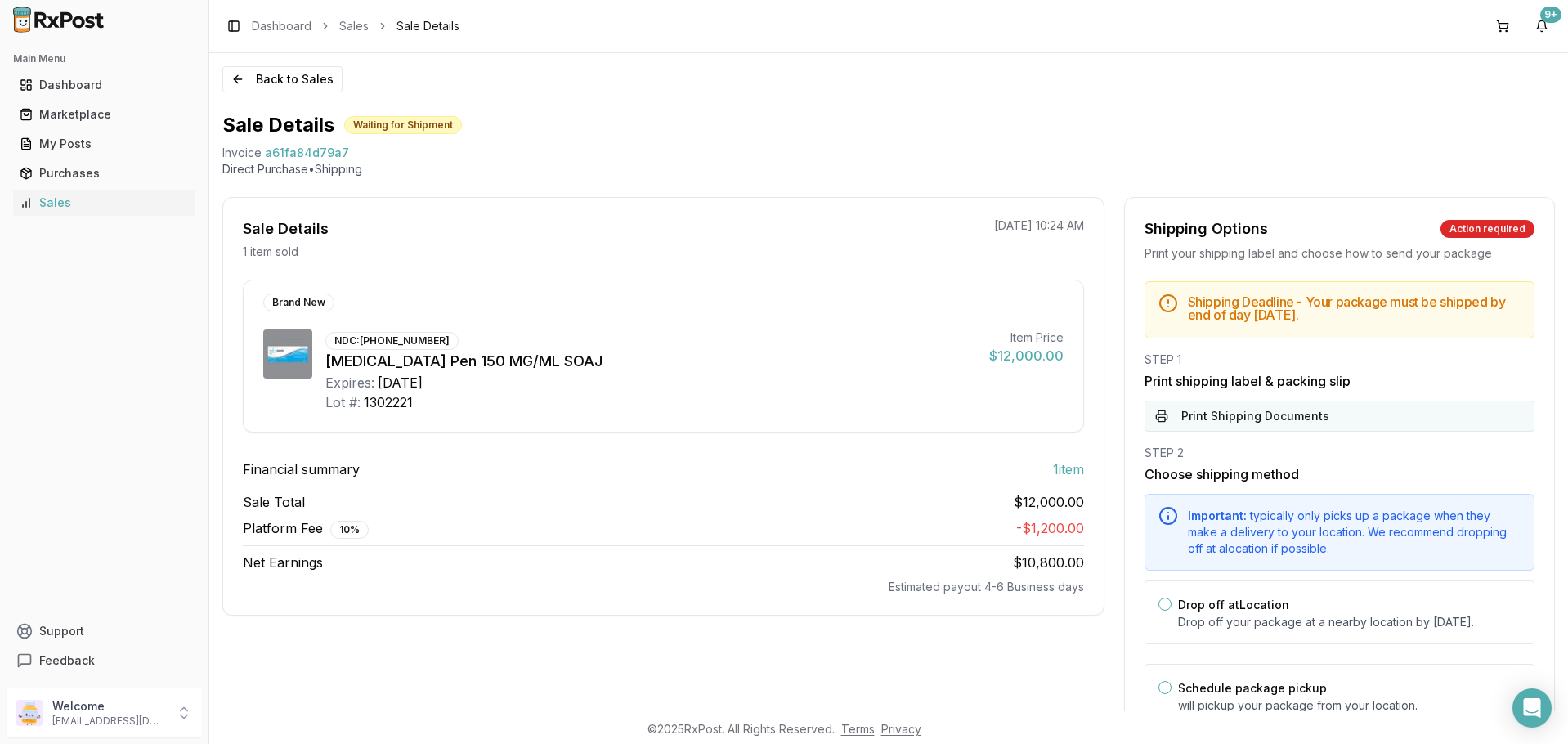
click at [1285, 400] on button "Print Shipping Documents" at bounding box center [1340, 416] width 390 height 31
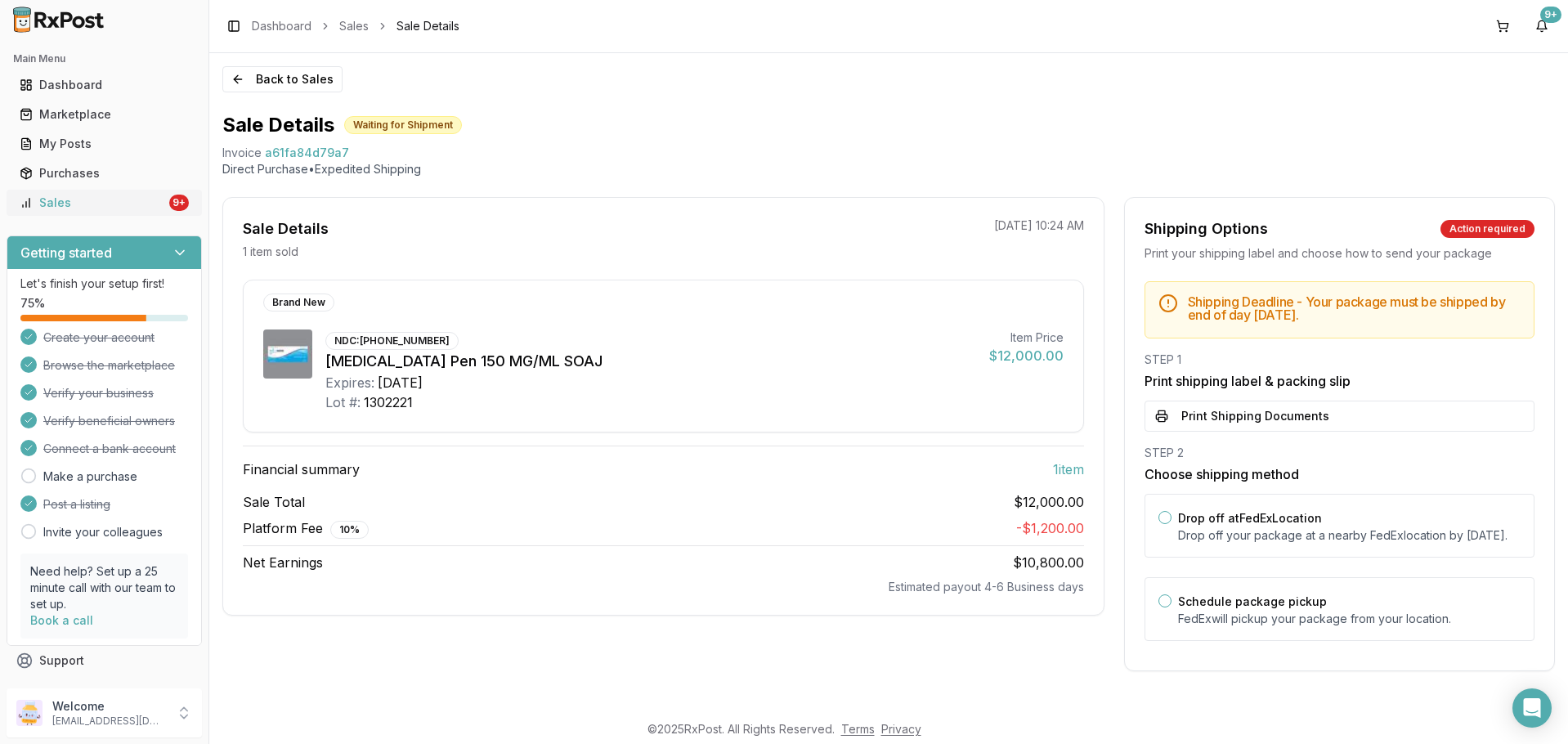
click at [84, 202] on div "Sales" at bounding box center [93, 202] width 147 height 16
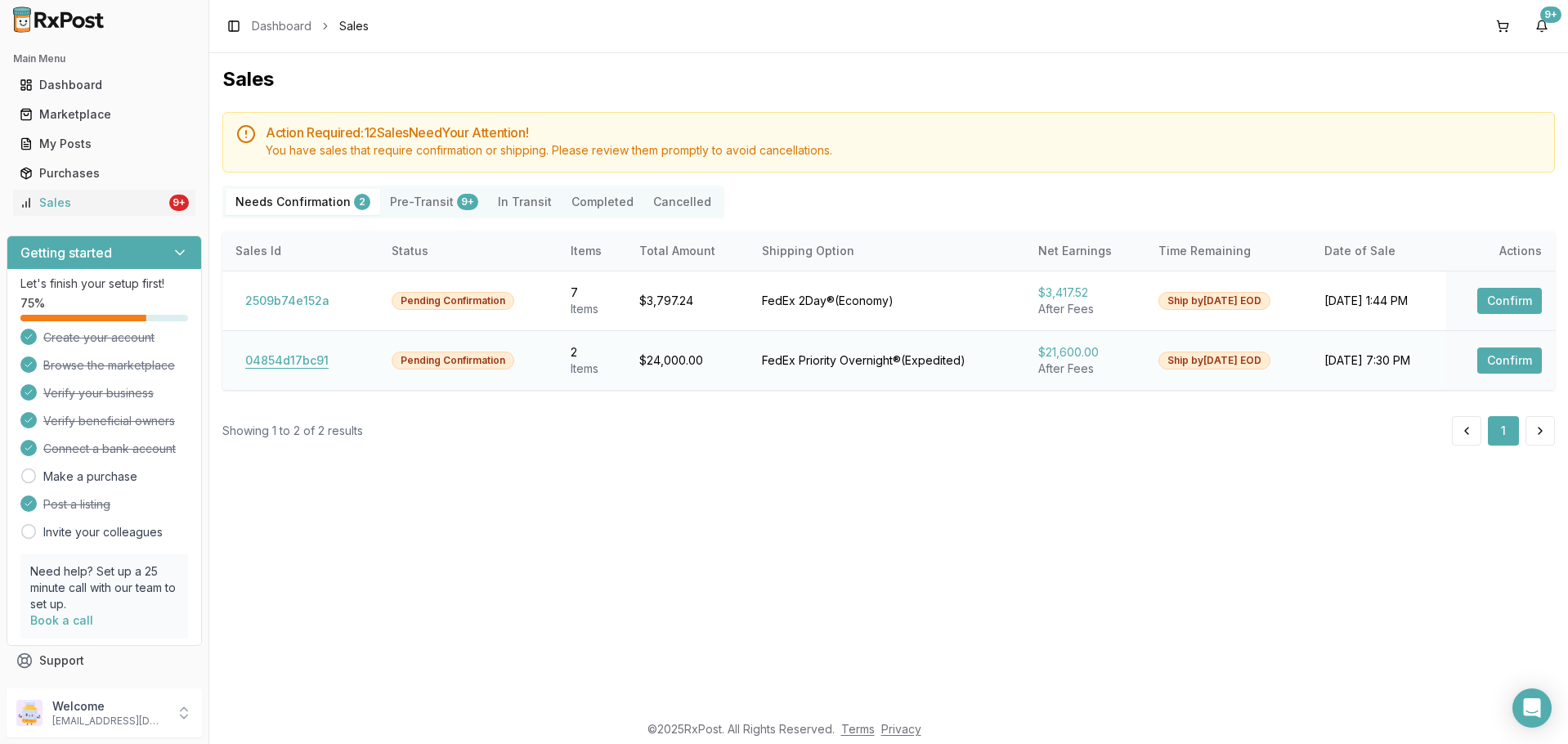
click at [315, 355] on button "04854d17bc91" at bounding box center [287, 360] width 103 height 27
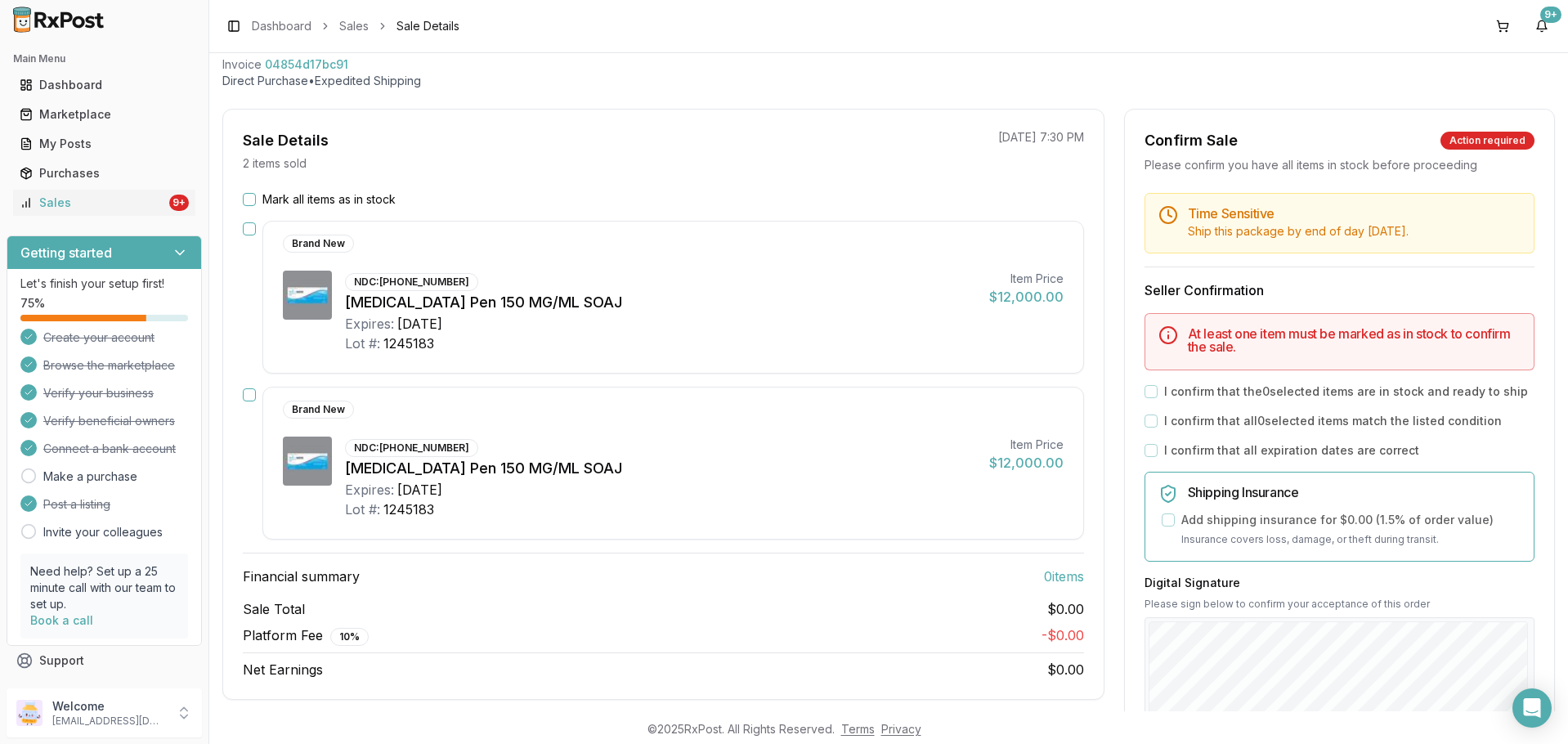
scroll to position [163, 0]
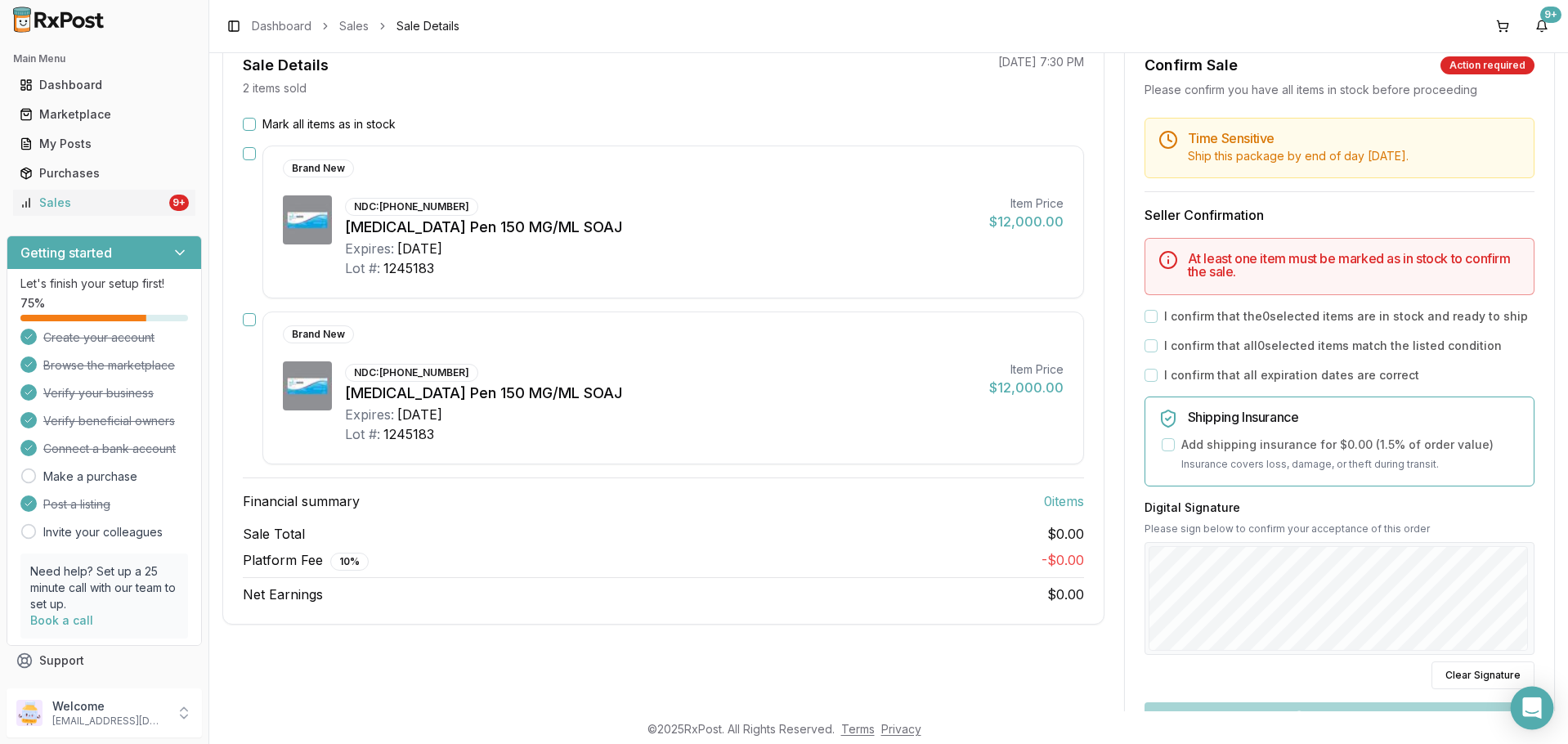
click at [1530, 694] on div "Open Intercom Messenger" at bounding box center [1532, 707] width 43 height 43
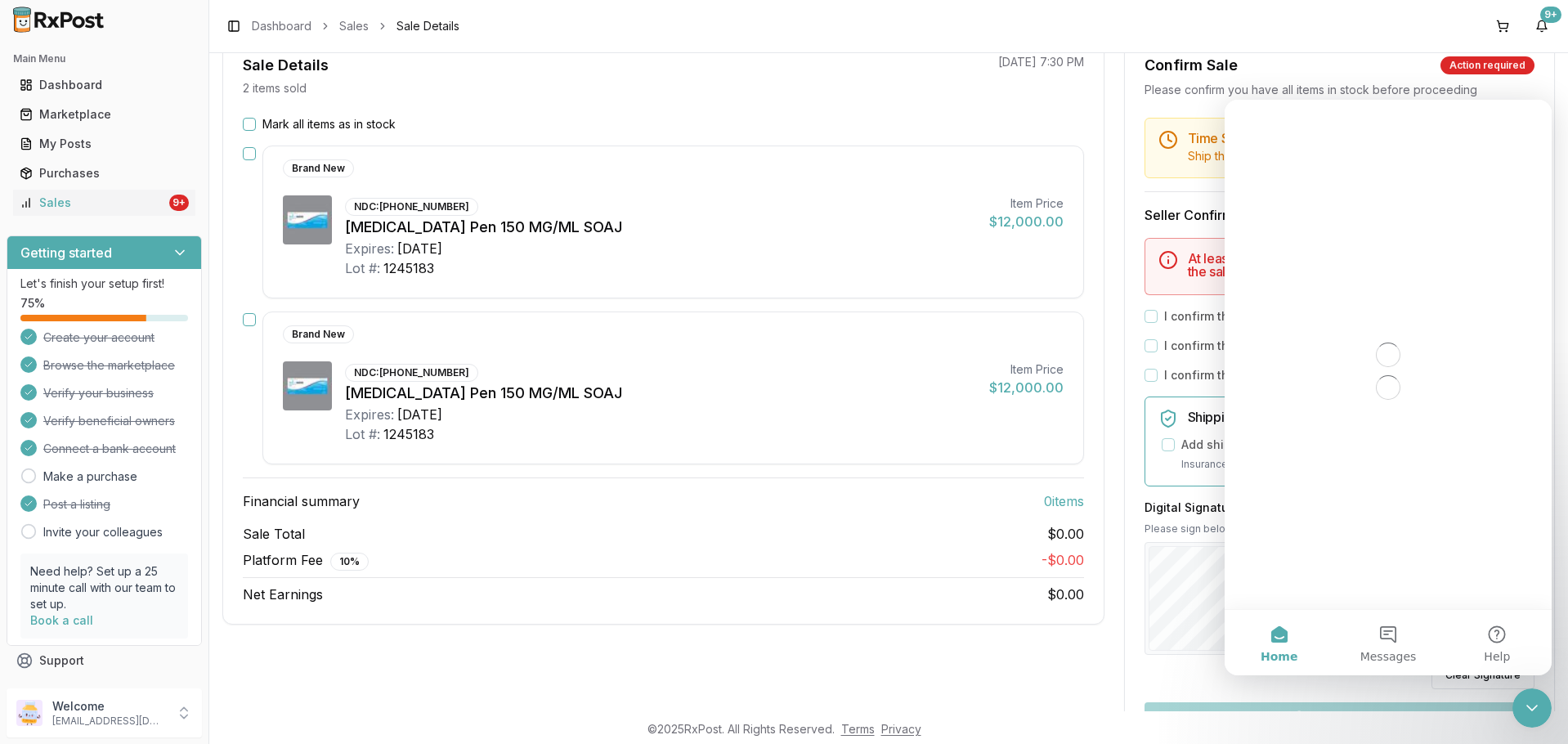
scroll to position [0, 0]
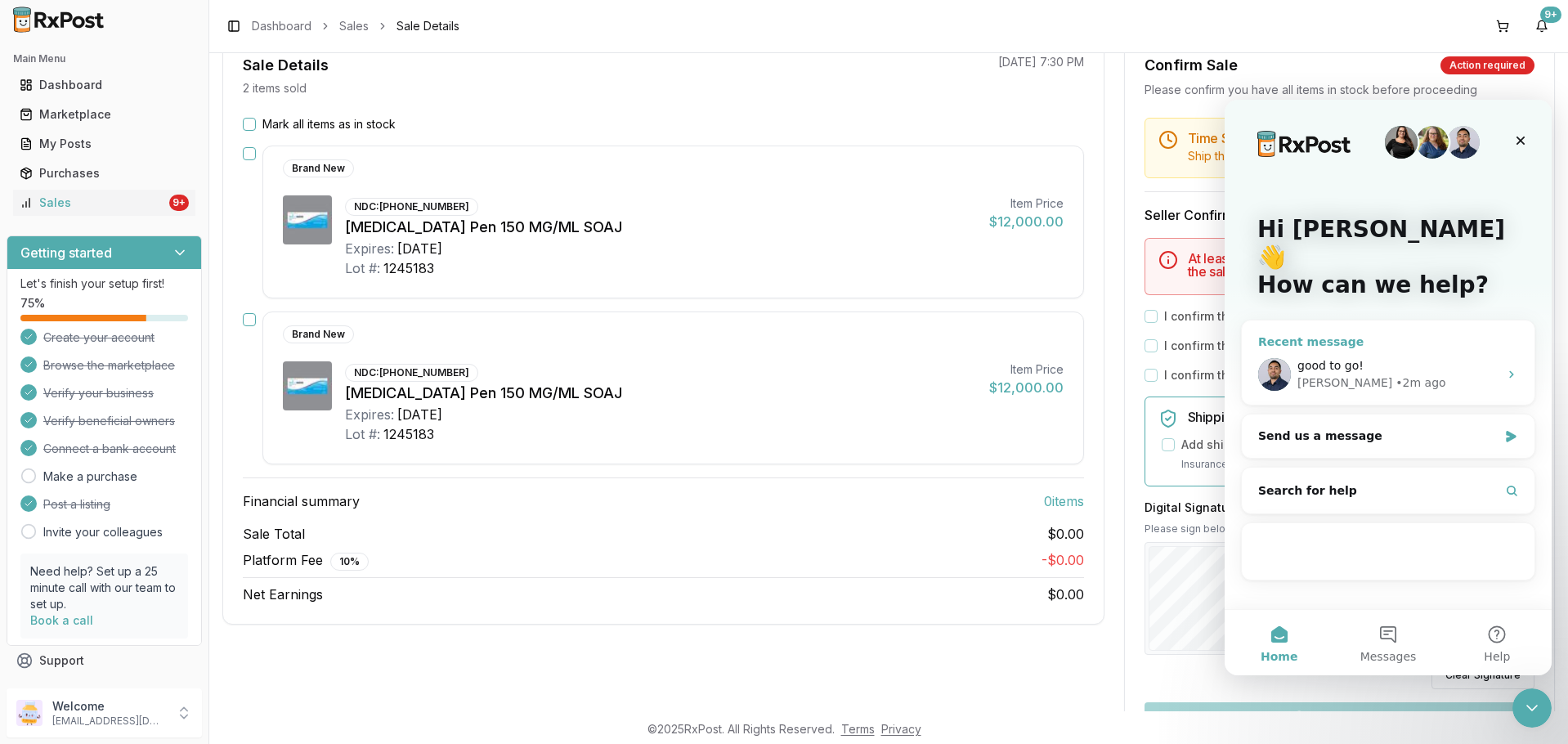
click at [1396, 375] on div "• 2m ago" at bounding box center [1420, 383] width 49 height 17
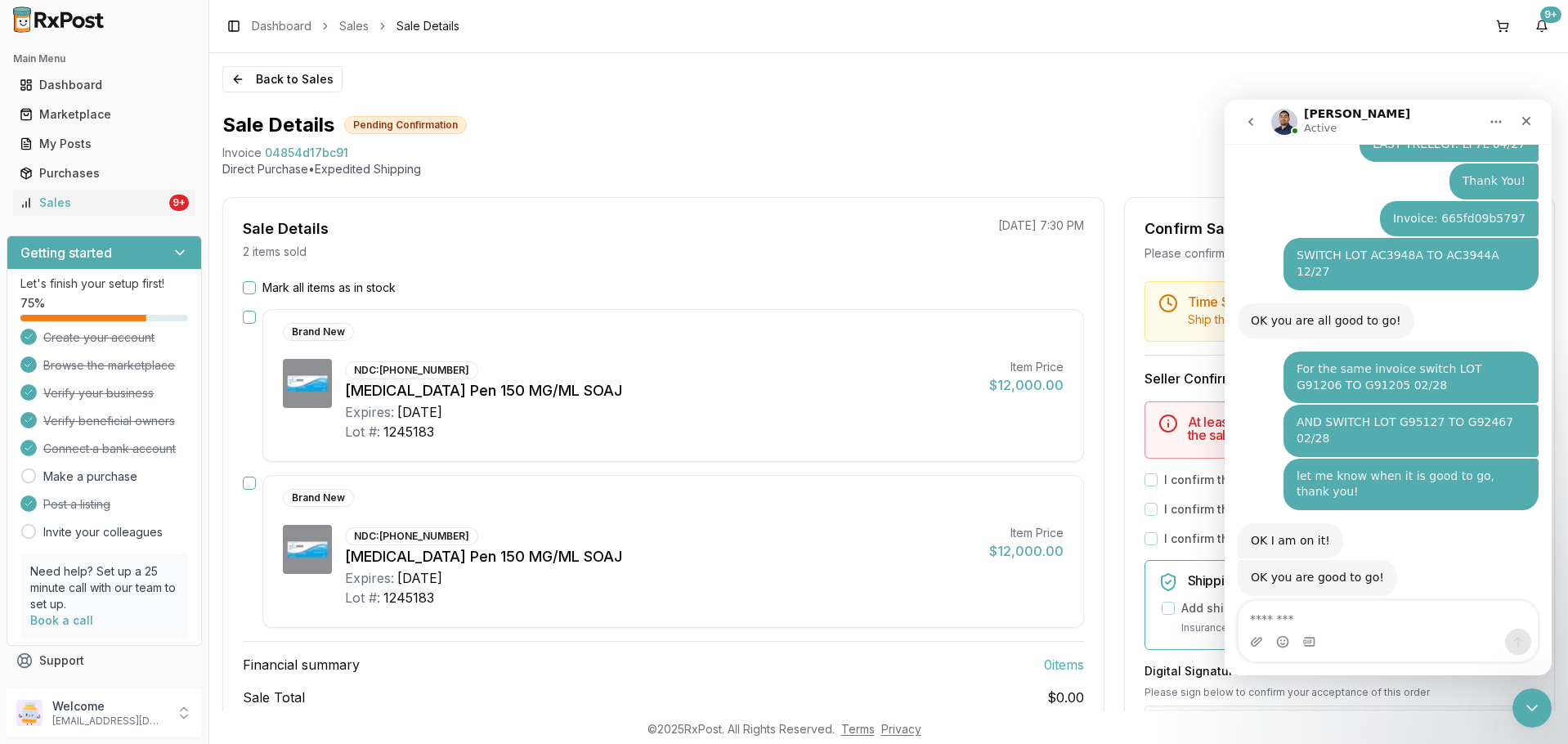
scroll to position [2252, 0]
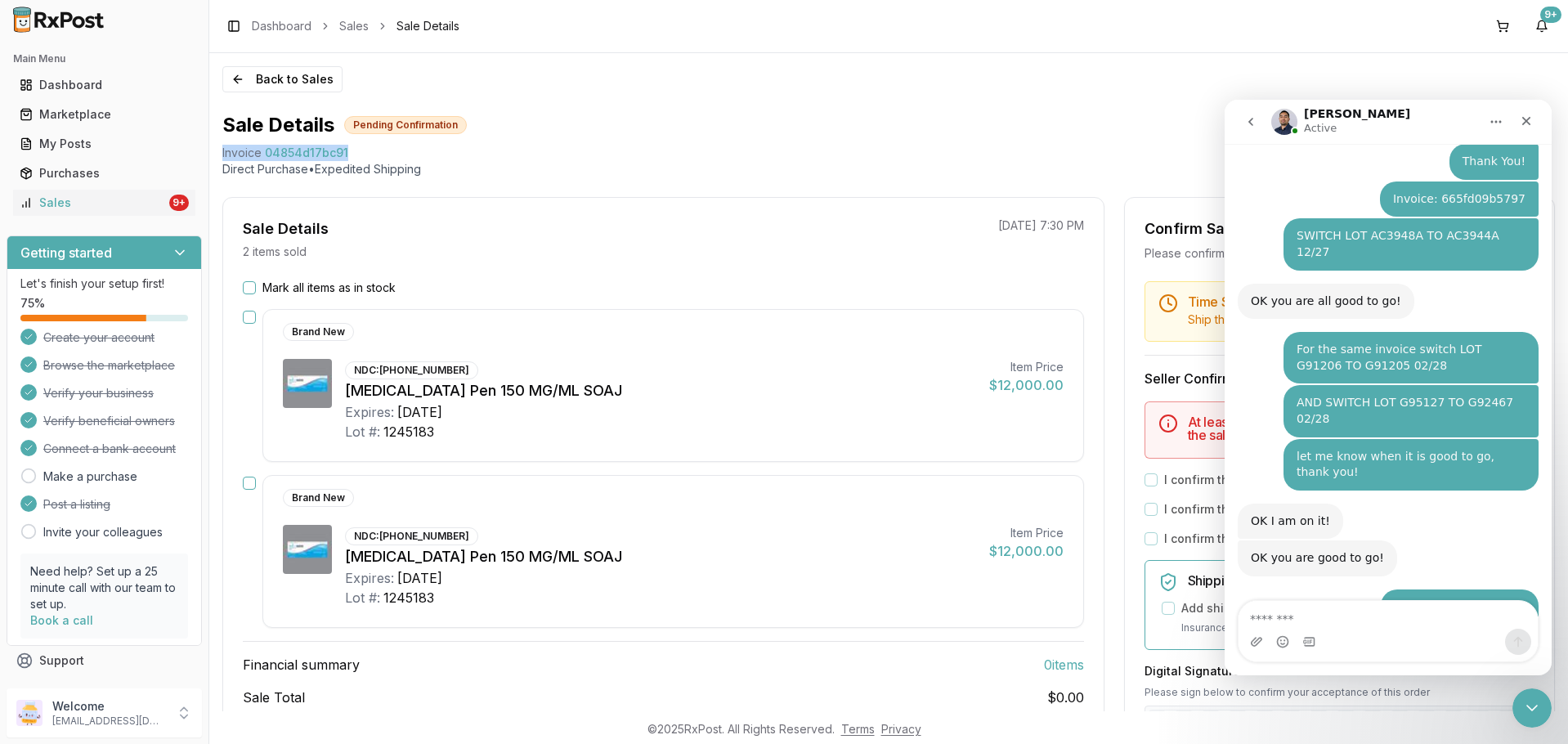
drag, startPoint x: 219, startPoint y: 146, endPoint x: 358, endPoint y: 159, distance: 139.6
click at [358, 159] on div "Back to Sales Sale Details Pending Confirmation Invoice 04854d17bc91 Direct Pur…" at bounding box center [888, 382] width 1359 height 658
copy div "Invoice 04854d17bc91"
click at [1301, 618] on textarea "Message…" at bounding box center [1388, 615] width 300 height 27
paste textarea "**********"
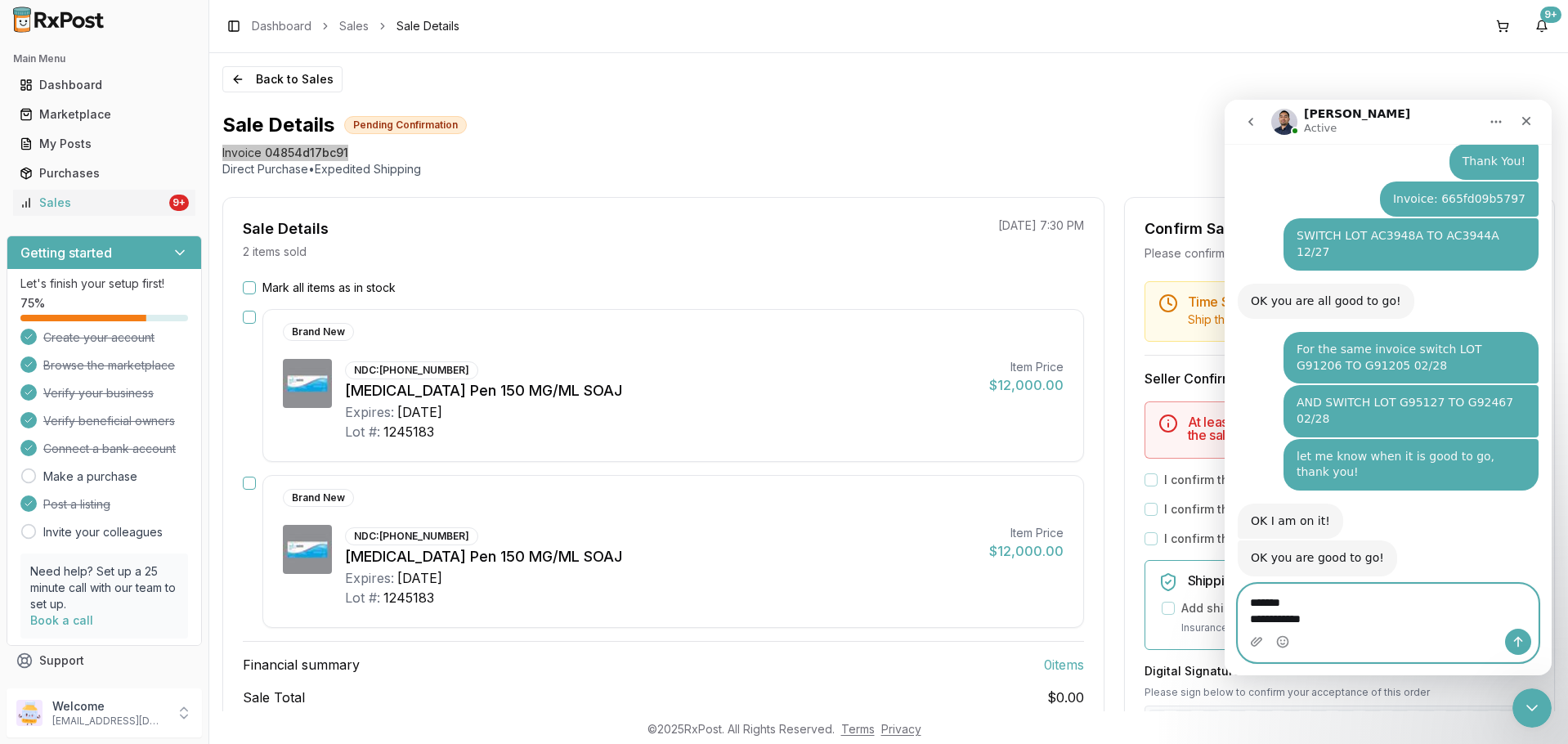
scroll to position [2269, 0]
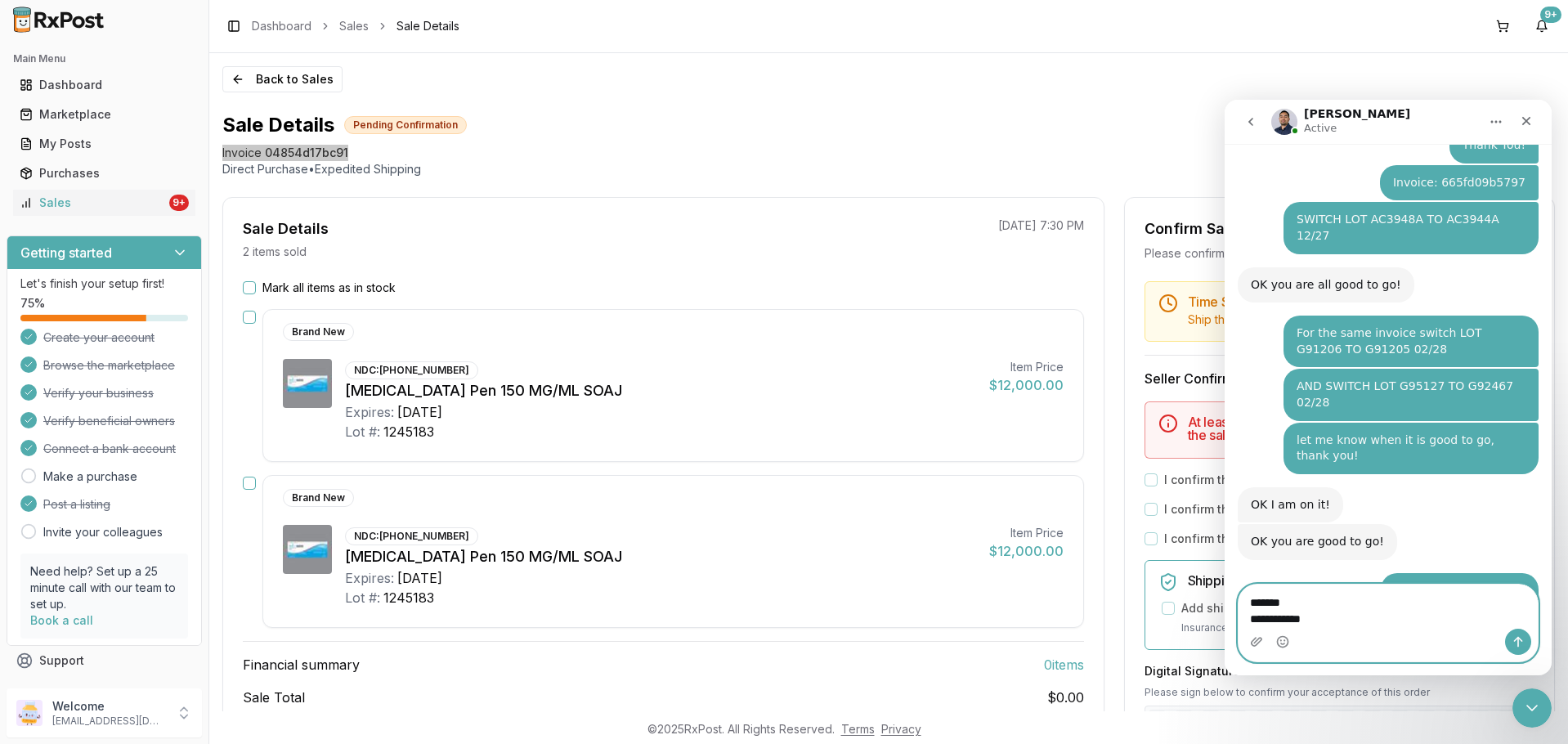
click at [1289, 603] on textarea "**********" at bounding box center [1388, 607] width 300 height 44
type textarea "**********"
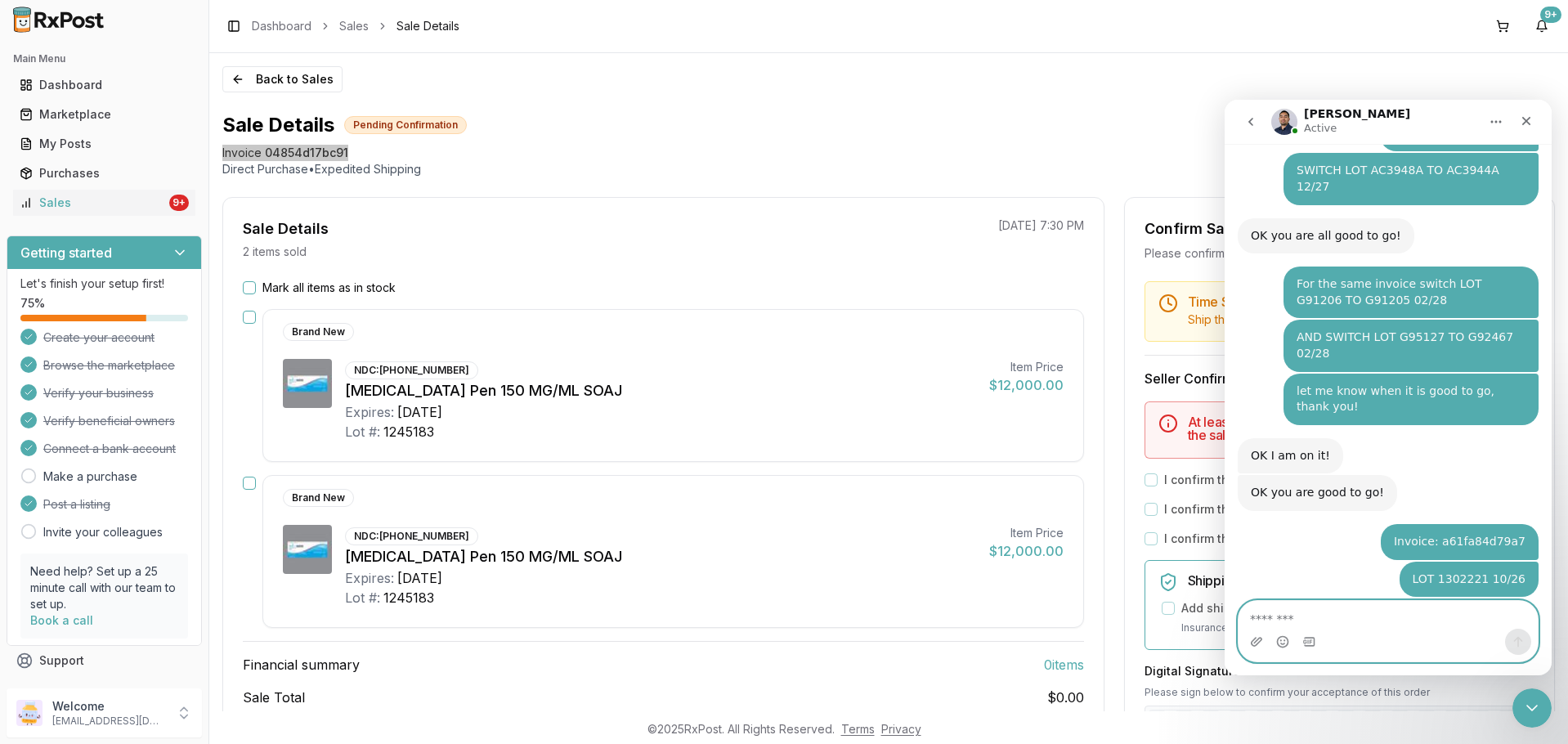
click at [1350, 609] on textarea "Message…" at bounding box center [1388, 615] width 300 height 27
type textarea "**********"
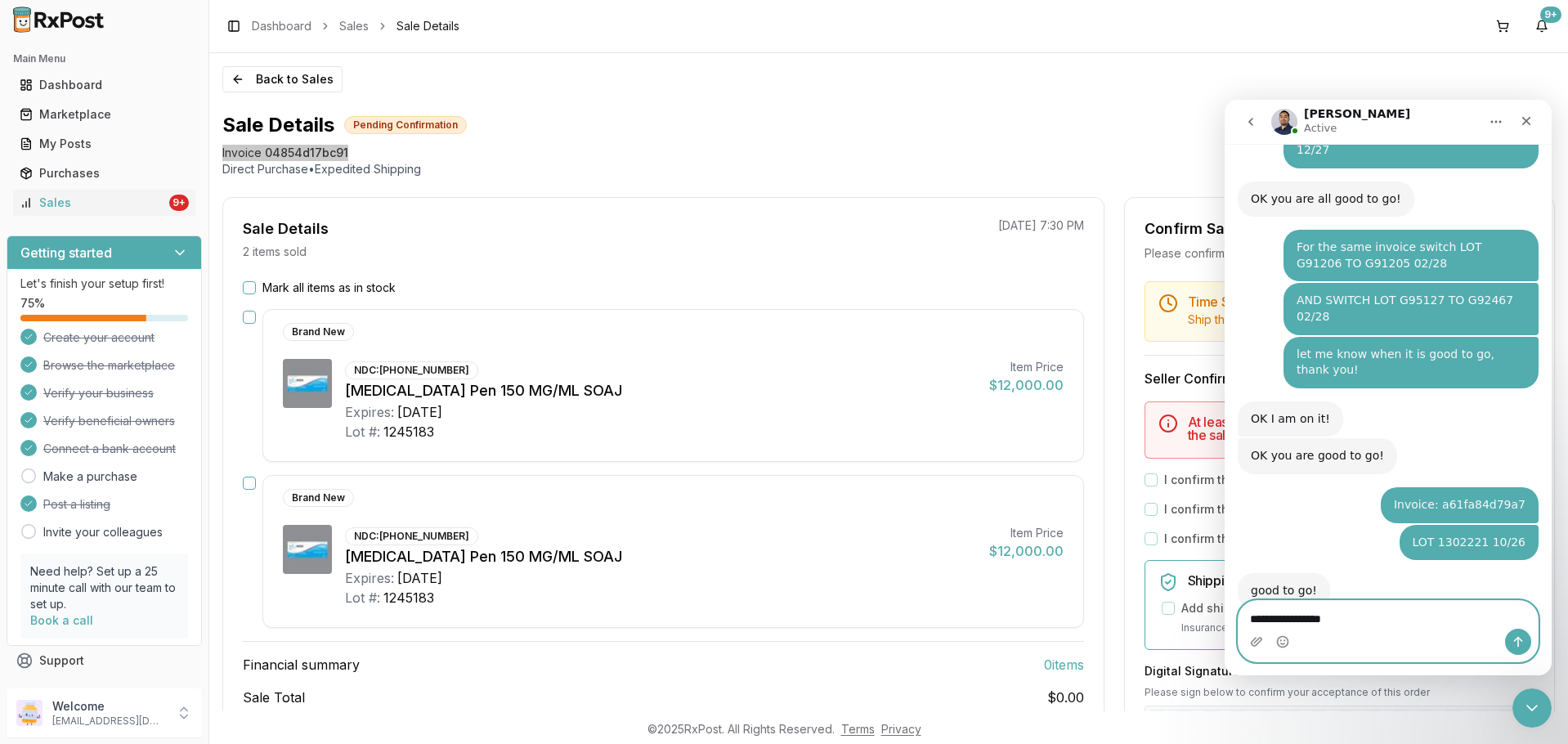
type textarea "**********"
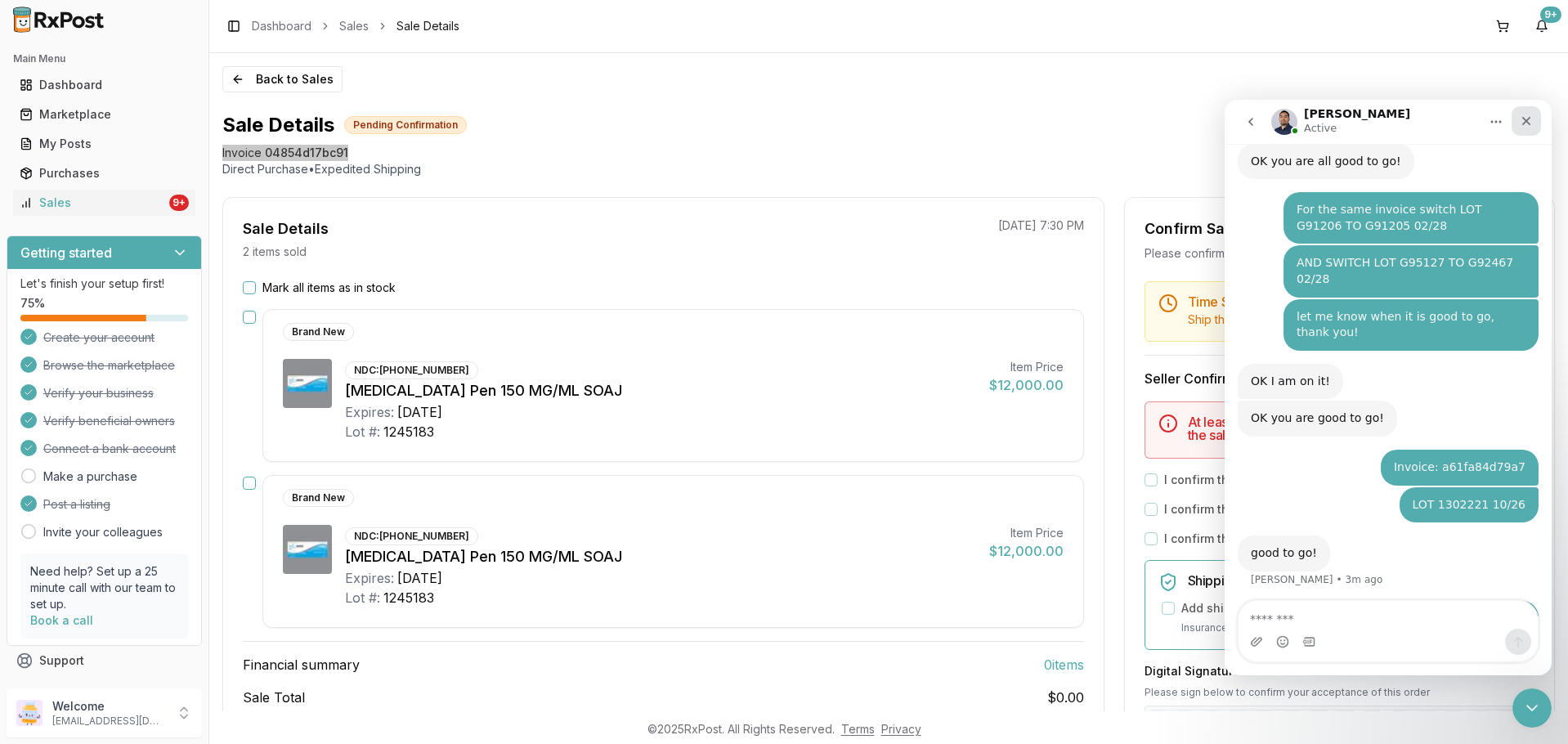
click at [1521, 117] on icon "Close" at bounding box center [1527, 121] width 13 height 13
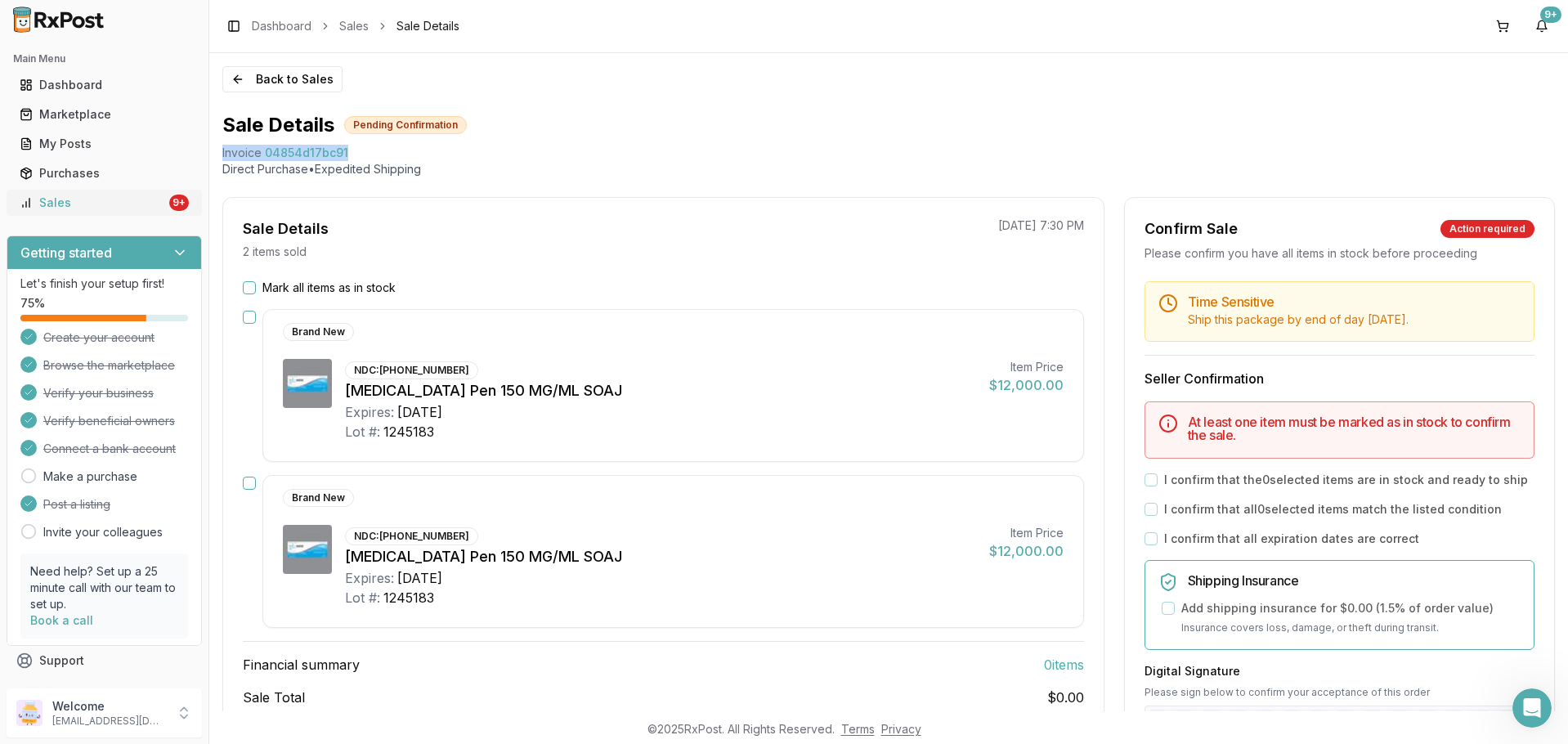
click at [106, 201] on div "Sales" at bounding box center [93, 202] width 147 height 16
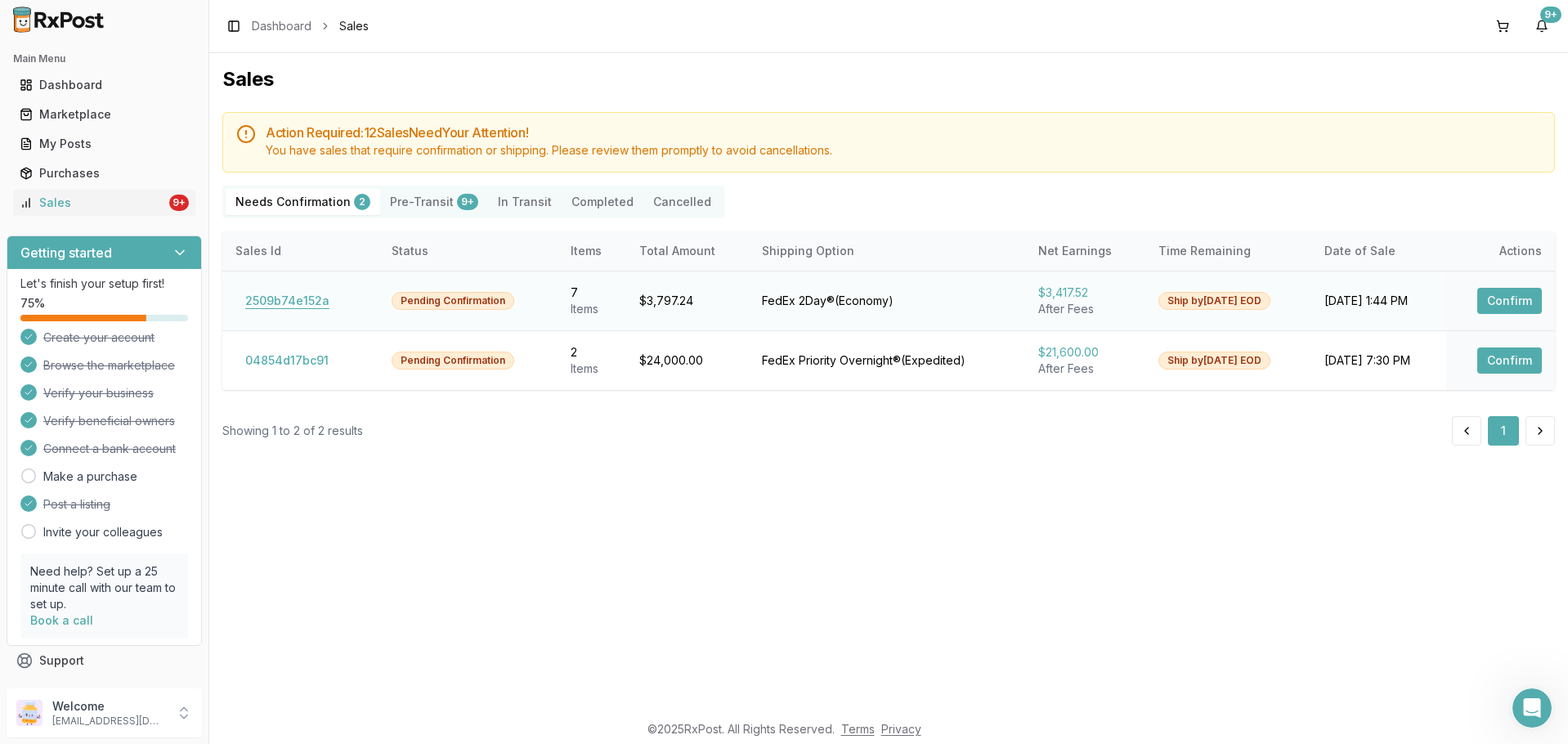
click at [291, 301] on button "2509b74e152a" at bounding box center [287, 301] width 104 height 27
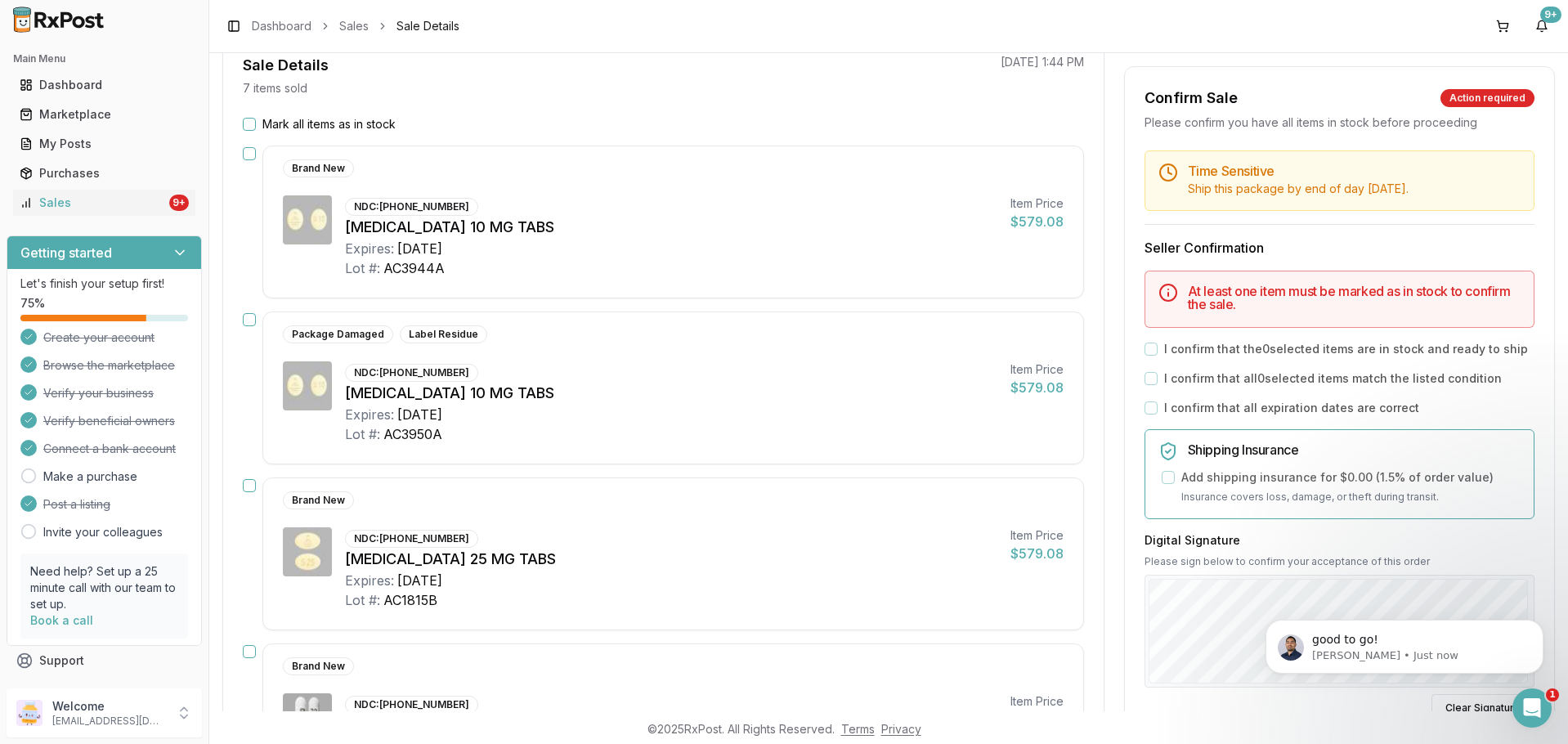
scroll to position [2440, 0]
click at [247, 317] on button "button" at bounding box center [249, 320] width 13 height 13
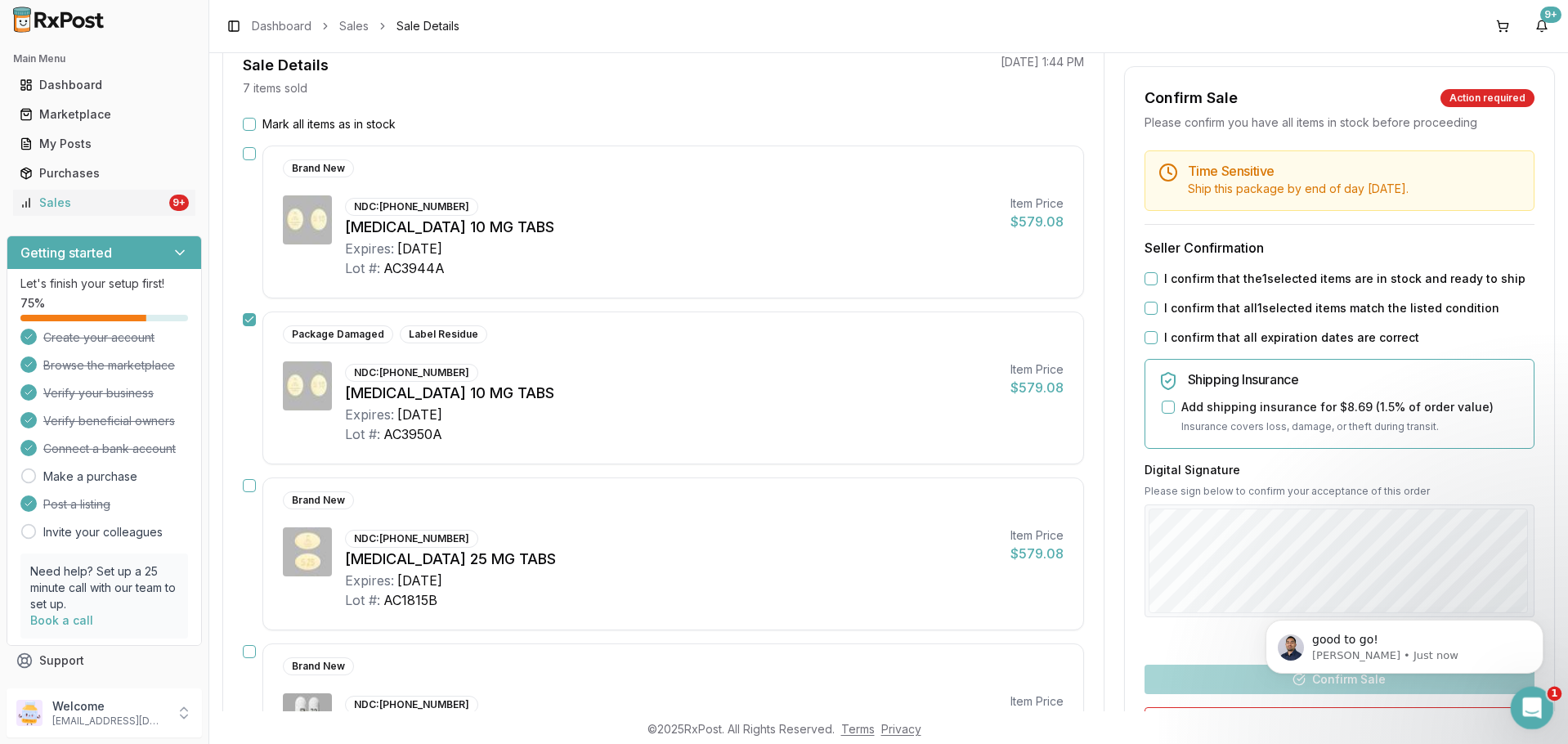
click at [1521, 707] on icon "Open Intercom Messenger" at bounding box center [1530, 706] width 27 height 27
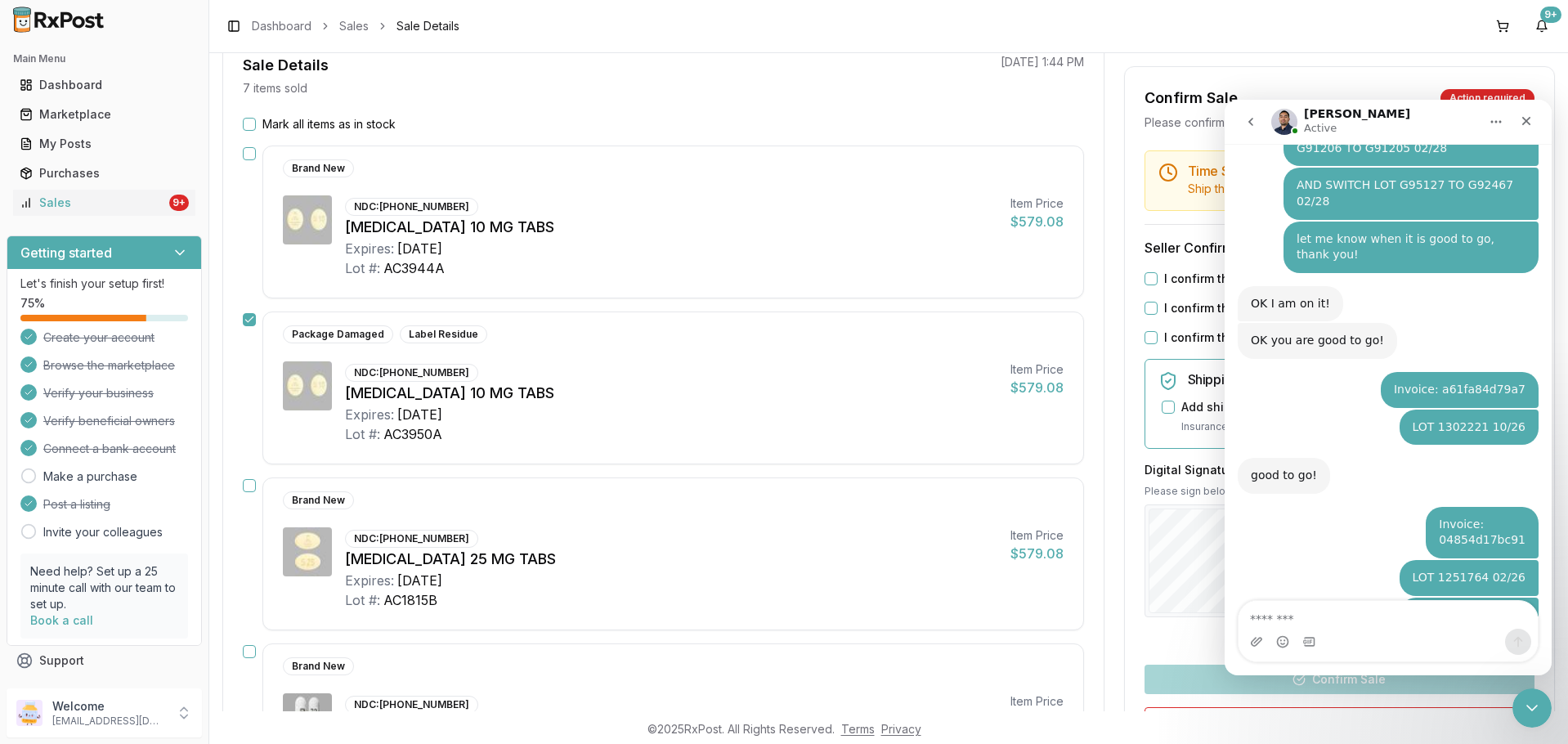
scroll to position [82, 0]
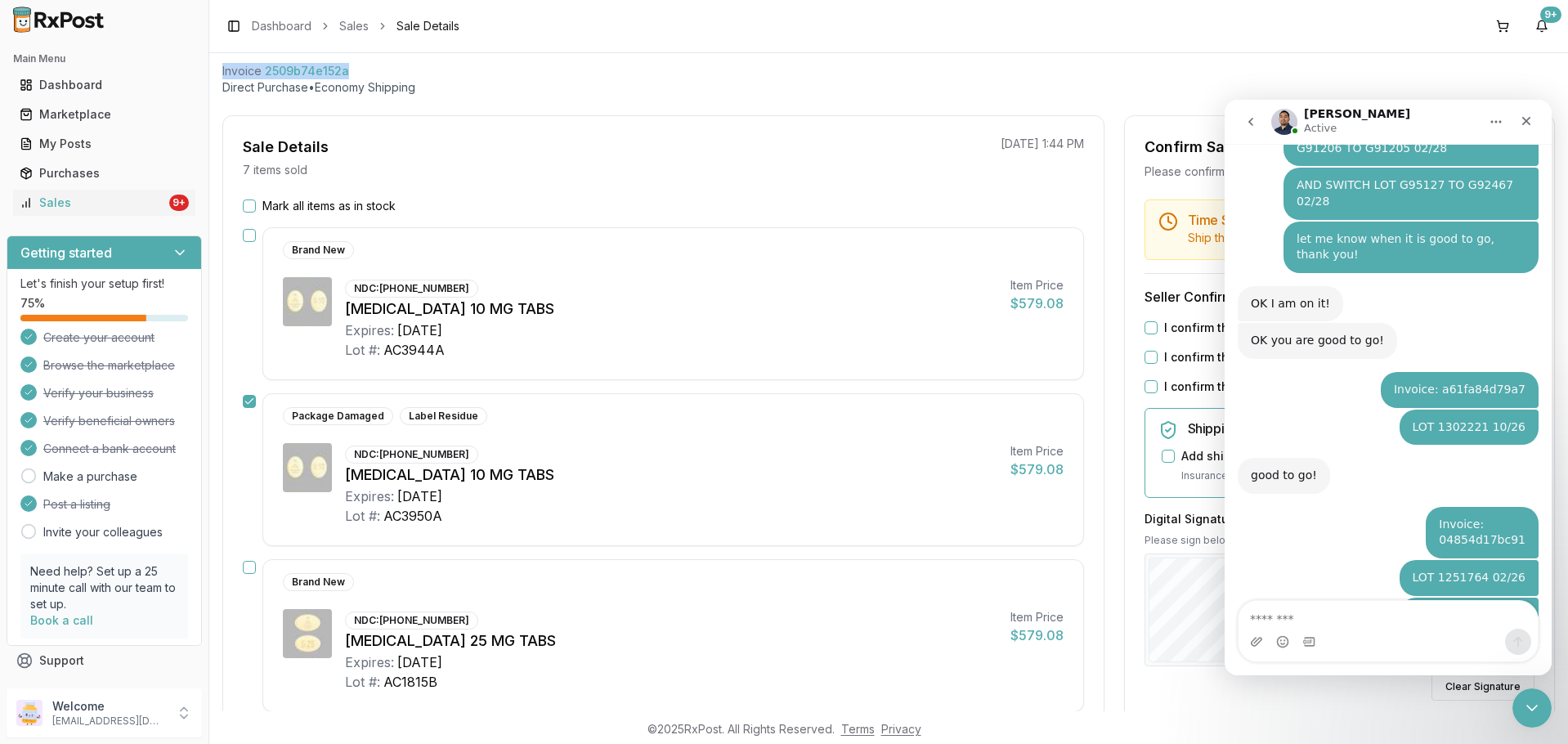
drag, startPoint x: 221, startPoint y: 72, endPoint x: 342, endPoint y: 71, distance: 121.0
click at [342, 71] on div "Back to Sales Sale Details Pending Confirmation Invoice 2509b74e152a Direct Pur…" at bounding box center [888, 382] width 1359 height 658
copy div "Invoice 2509b74e152a"
click at [1286, 611] on textarea "Message…" at bounding box center [1388, 615] width 300 height 27
paste textarea "**********"
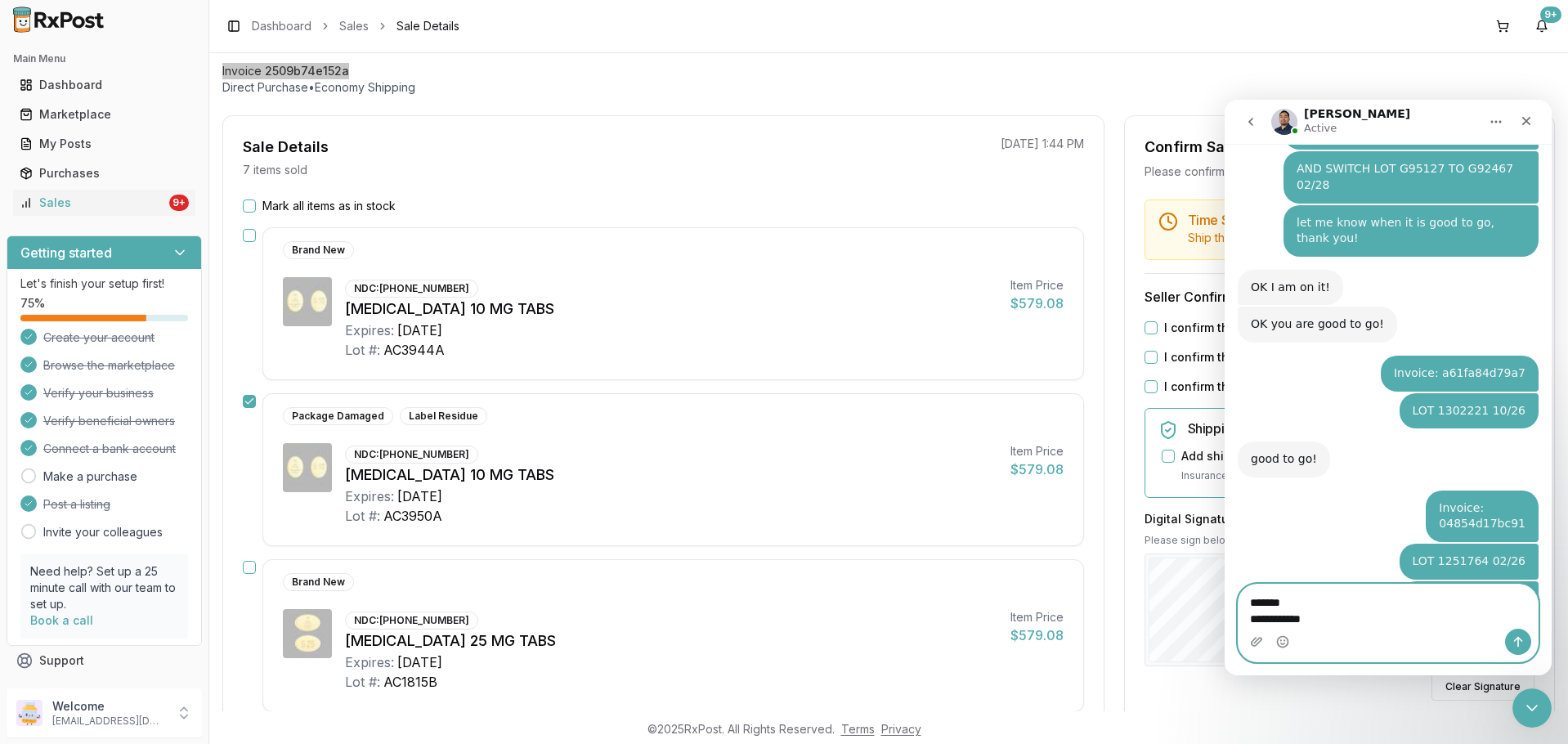
scroll to position [2402, 0]
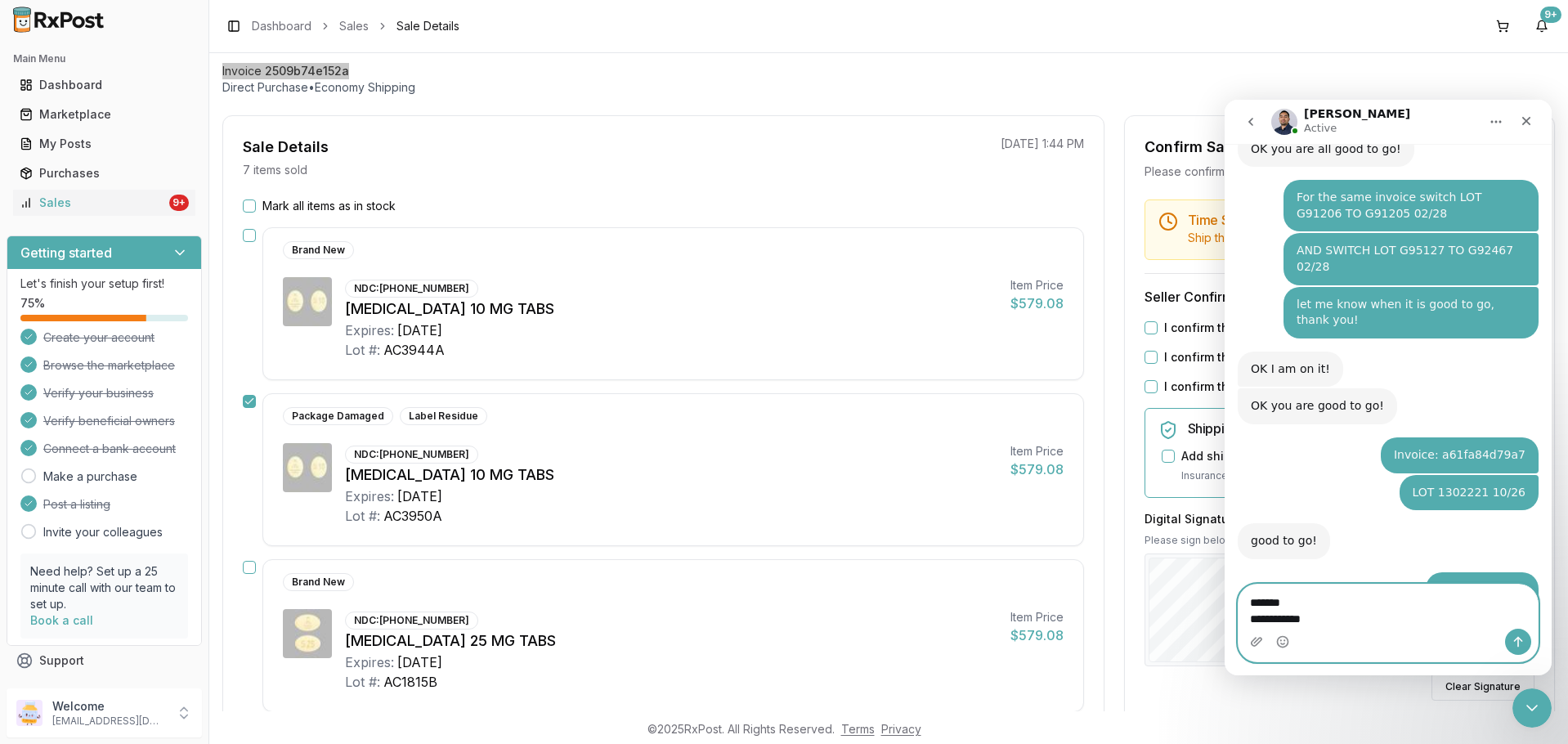
click at [1295, 609] on textarea "**********" at bounding box center [1388, 607] width 300 height 44
type textarea "**********"
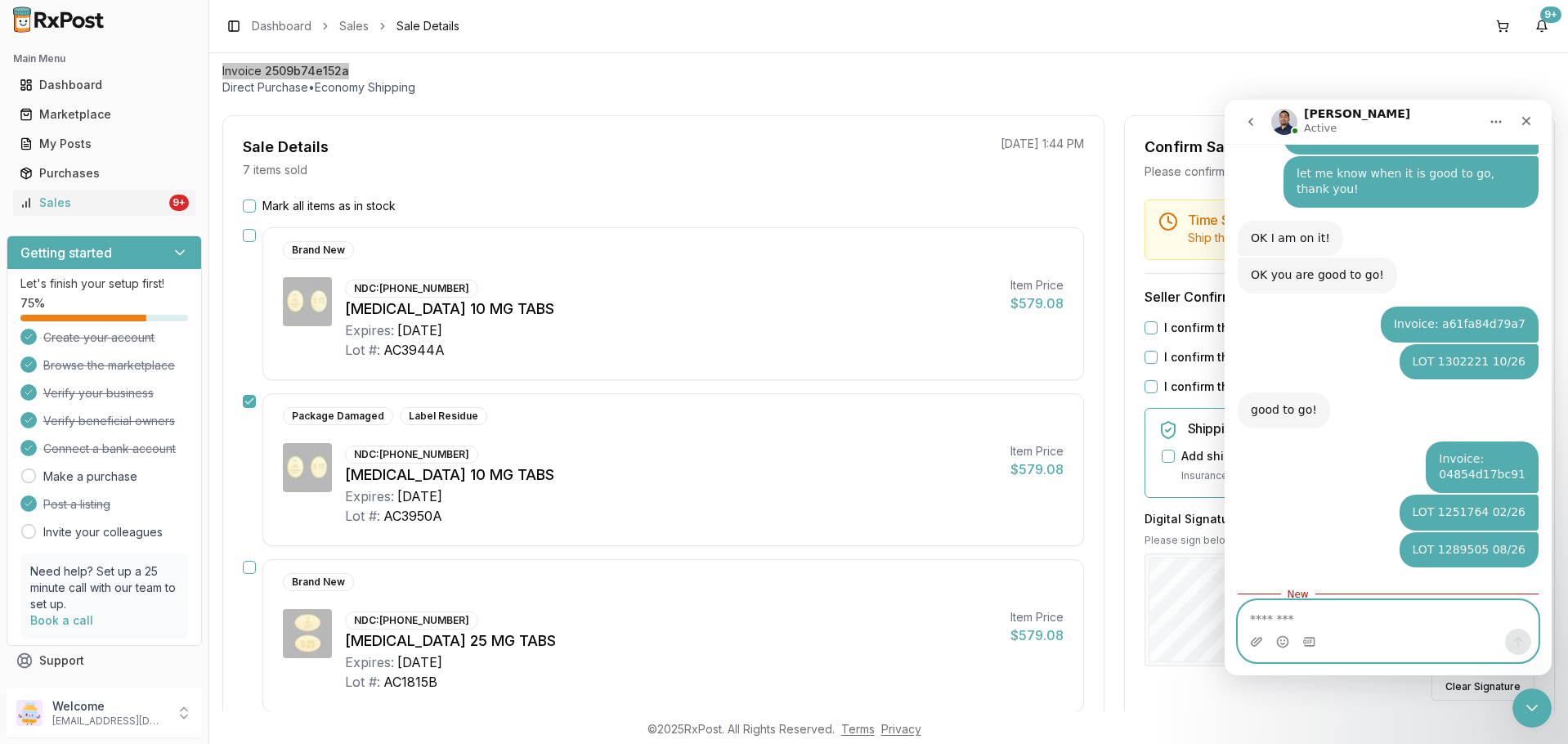
click at [1304, 619] on textarea "Message…" at bounding box center [1388, 615] width 300 height 27
type textarea "**********"
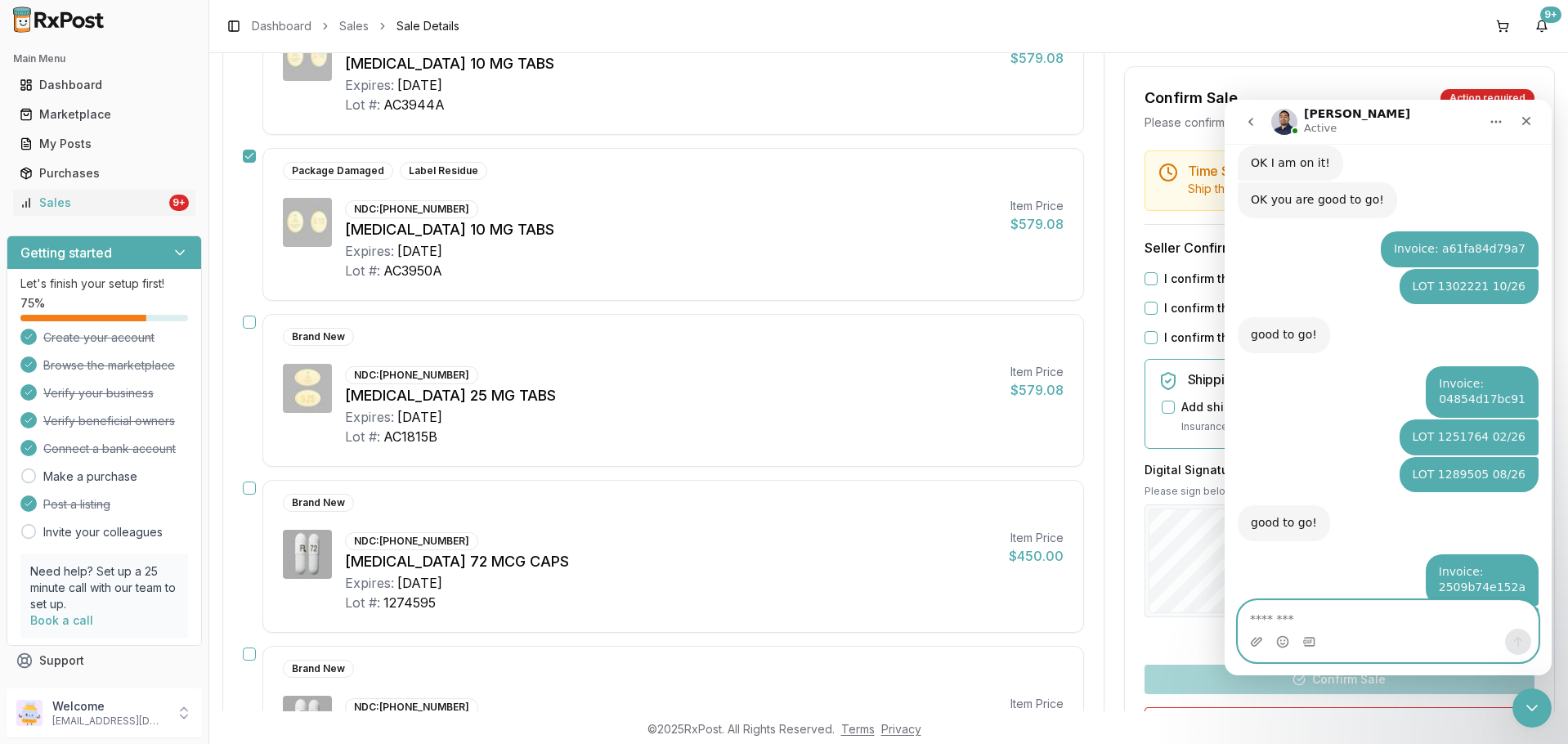
scroll to position [2607, 0]
type textarea "*"
type textarea "**********"
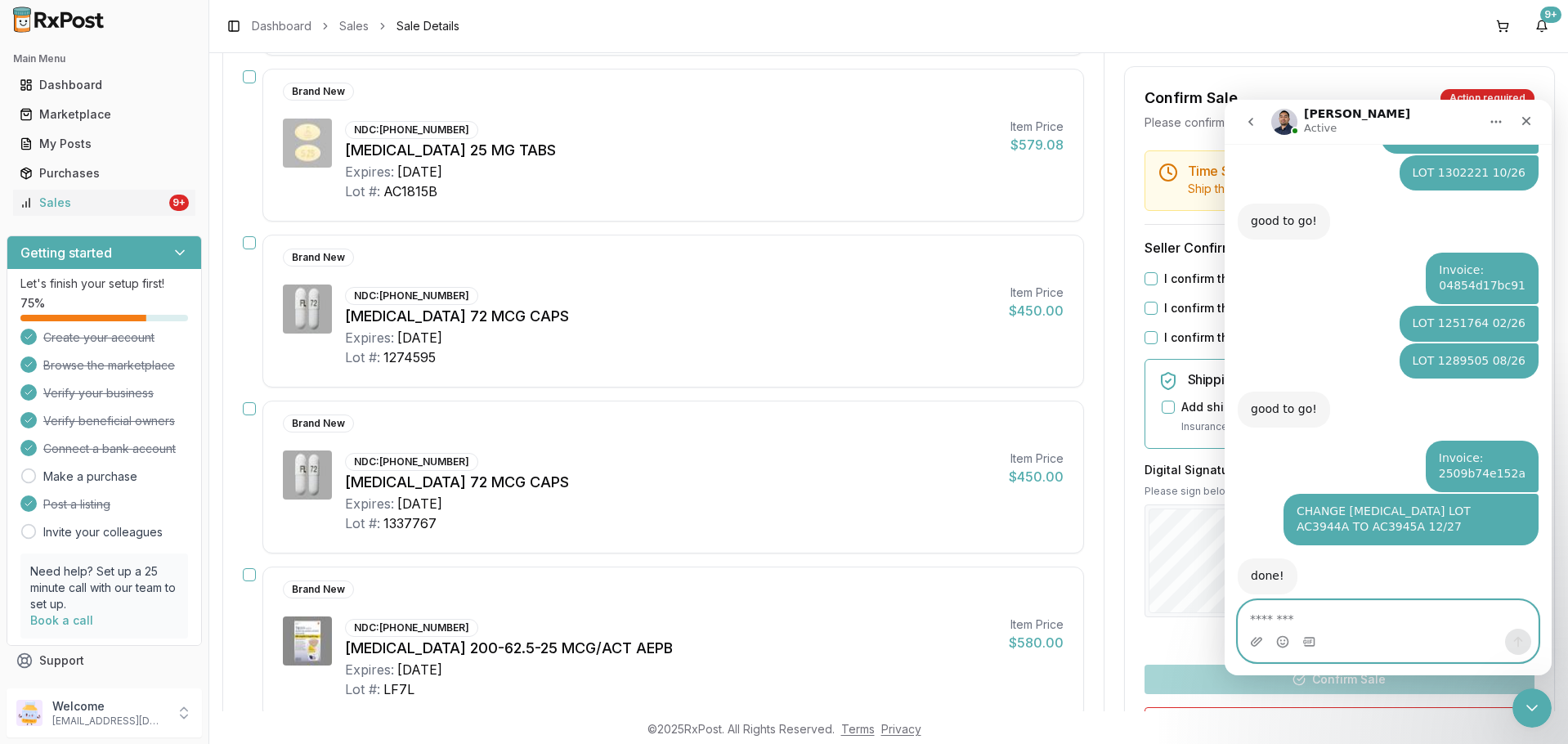
scroll to position [2720, 0]
click at [251, 240] on button "button" at bounding box center [249, 243] width 13 height 13
click at [247, 408] on button "button" at bounding box center [249, 409] width 13 height 13
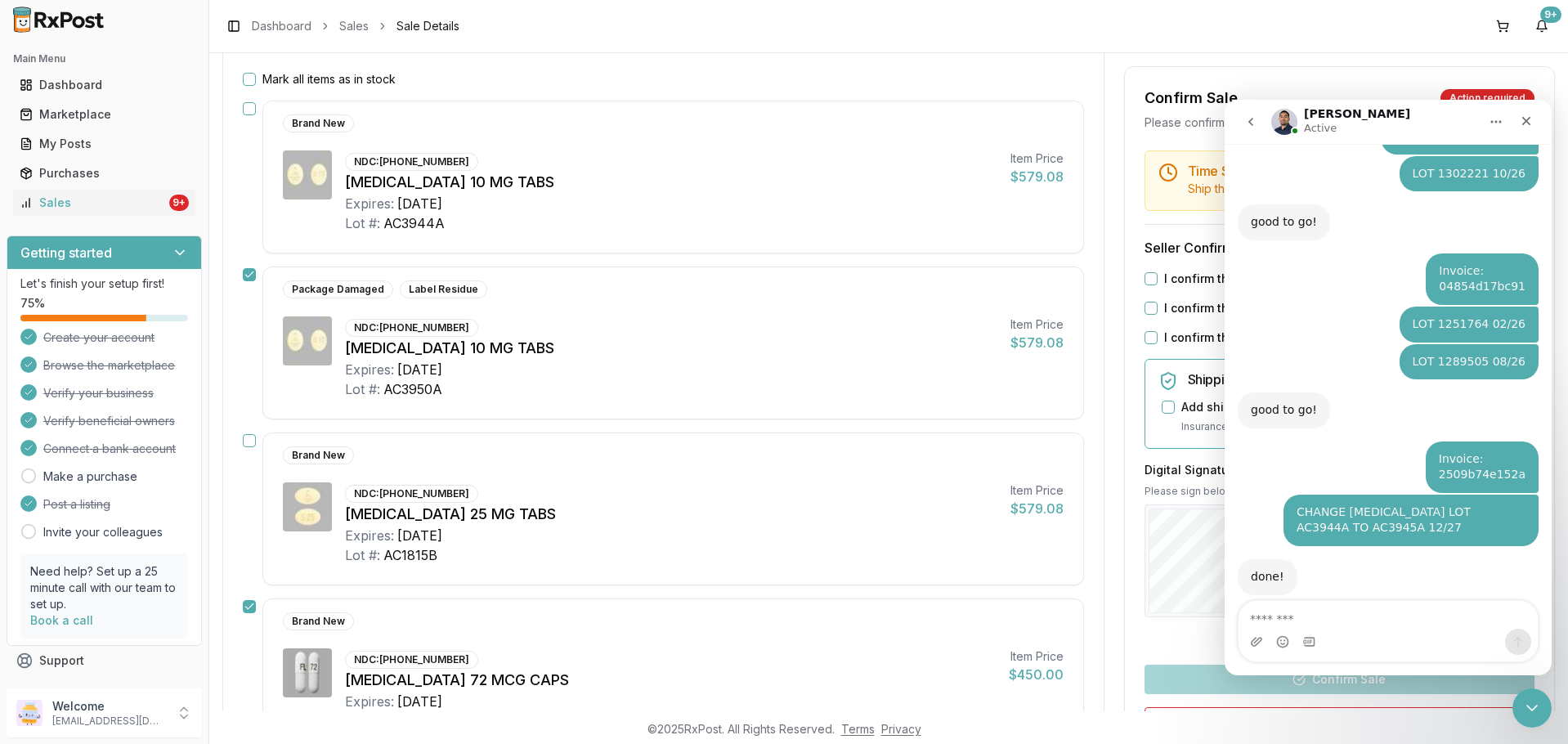
scroll to position [0, 0]
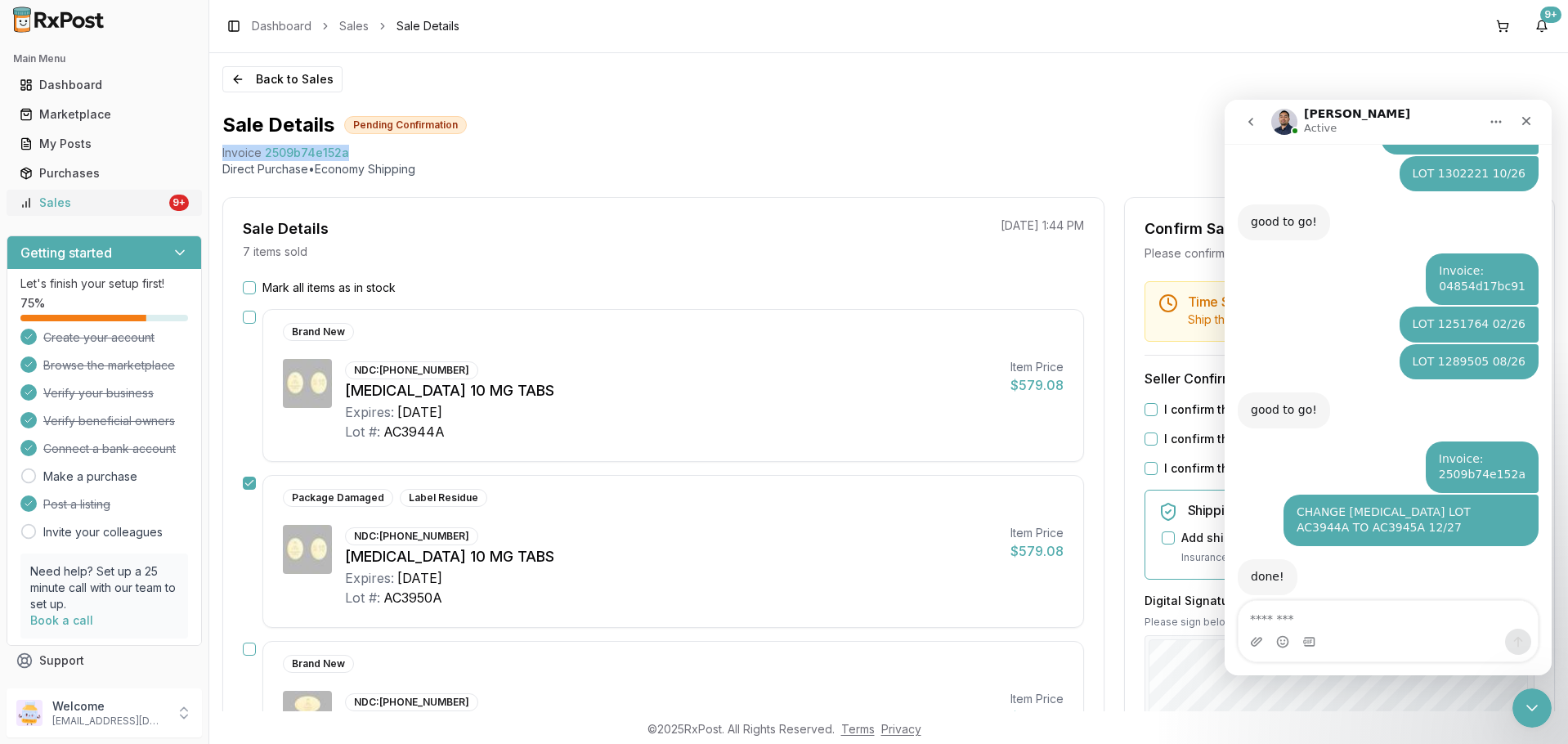
click at [57, 206] on div "Sales" at bounding box center [93, 202] width 147 height 16
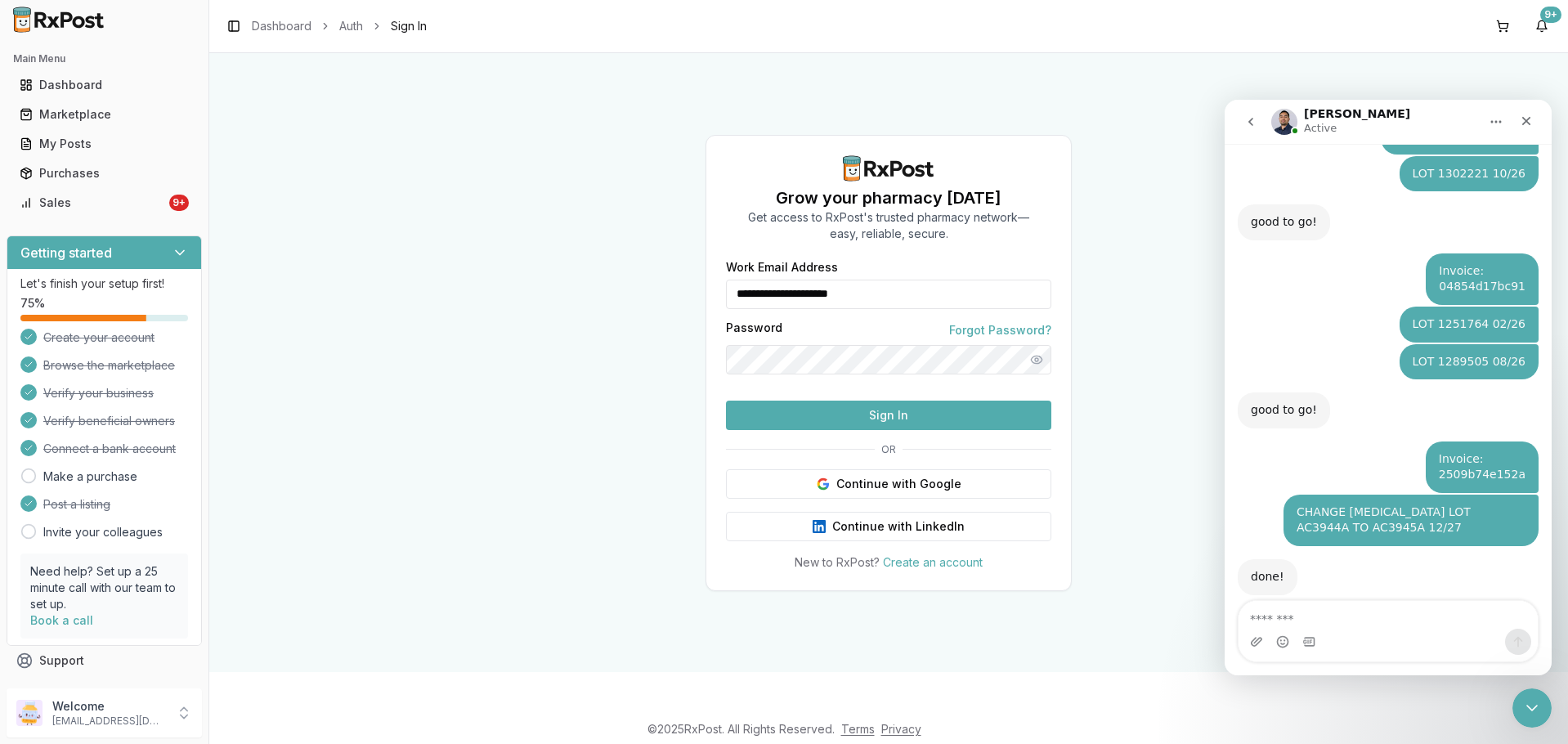
click at [850, 430] on button "Sign In" at bounding box center [888, 415] width 325 height 29
click at [981, 459] on div "**********" at bounding box center [889, 416] width 365 height 309
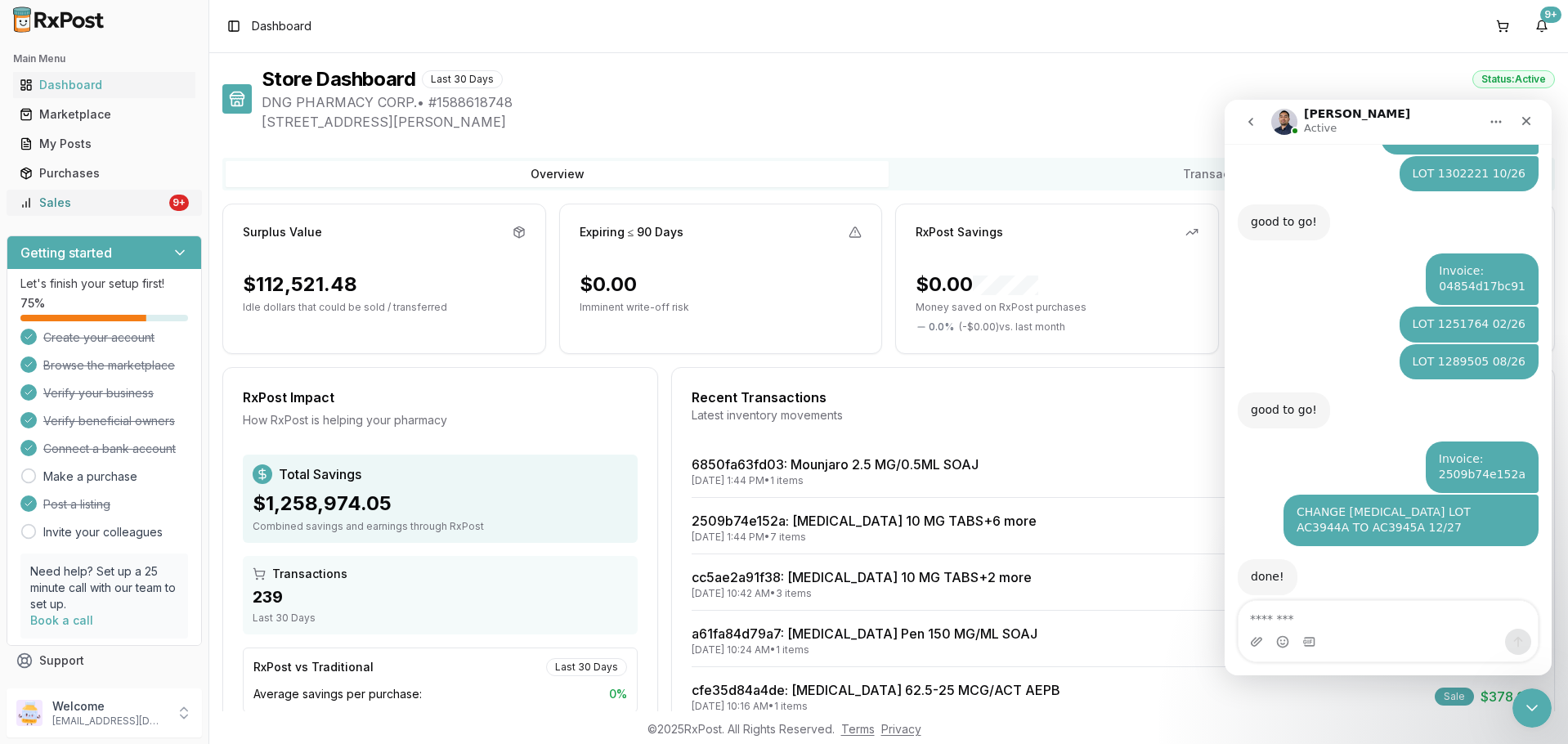
click at [150, 209] on div "Sales" at bounding box center [93, 202] width 147 height 16
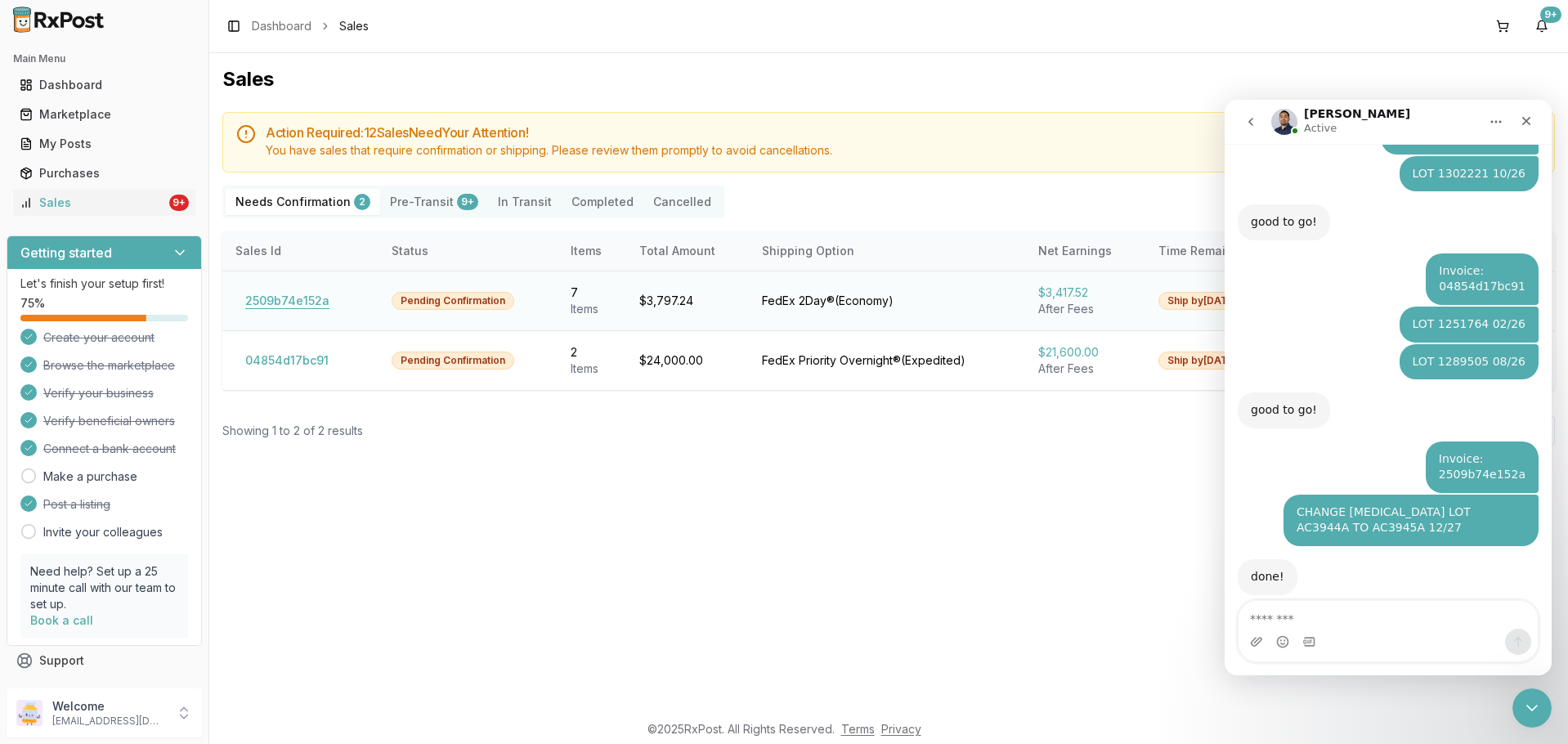
click at [301, 305] on button "2509b74e152a" at bounding box center [287, 301] width 104 height 27
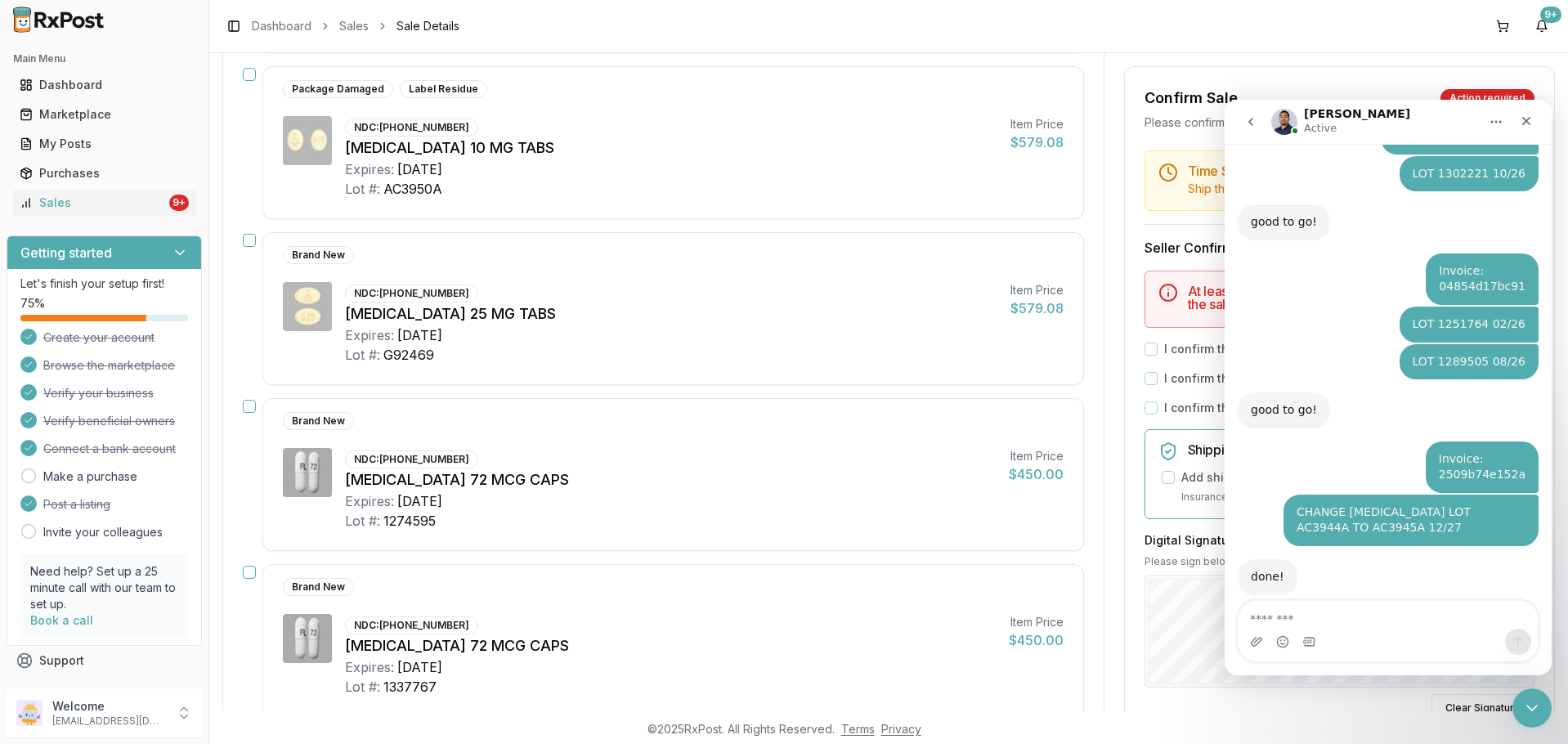
scroll to position [82, 0]
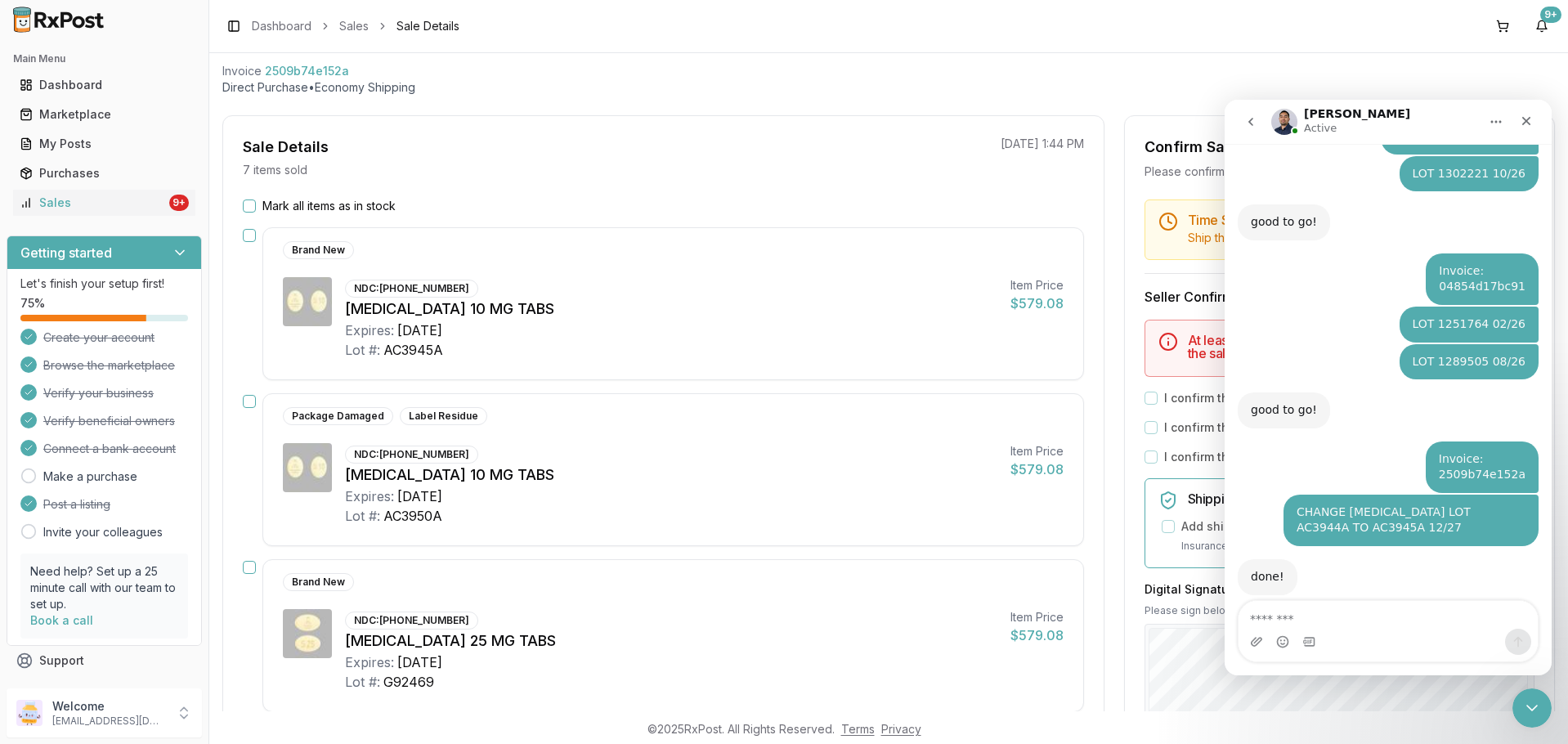
click at [252, 231] on button "button" at bounding box center [249, 235] width 13 height 13
click at [248, 395] on button "button" at bounding box center [249, 401] width 13 height 13
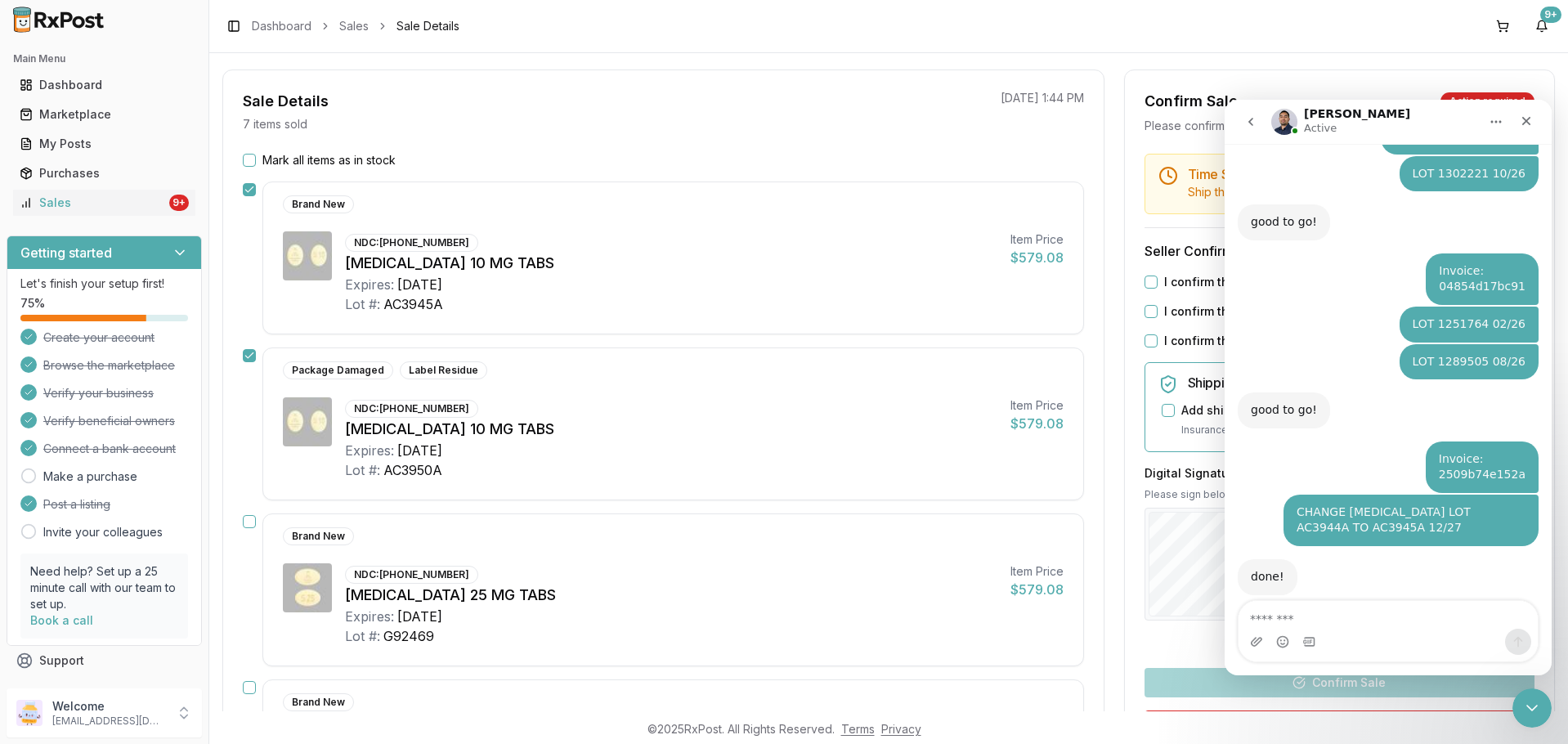
scroll to position [163, 0]
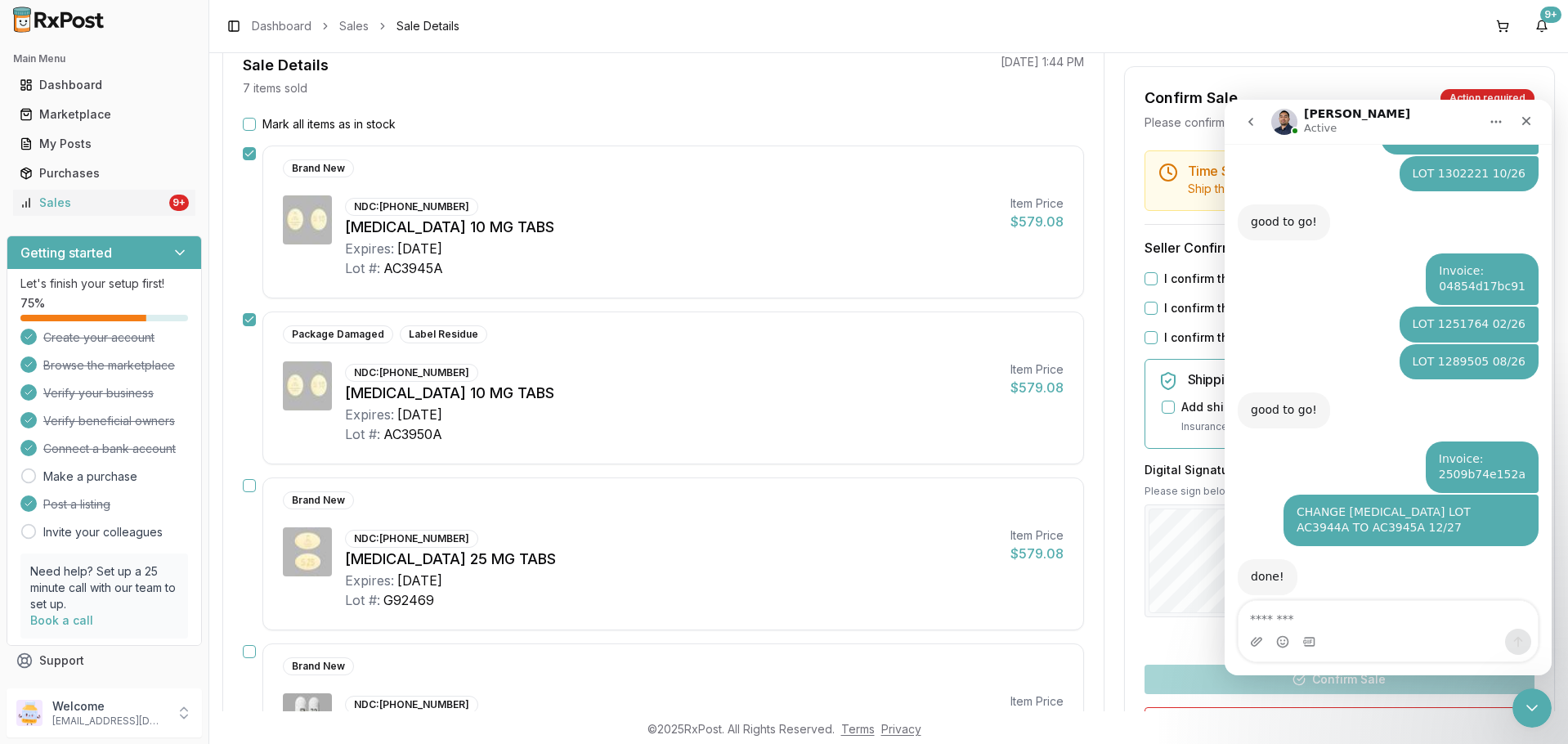
click at [246, 117] on button "Mark all items as in stock" at bounding box center [249, 124] width 13 height 13
click at [1345, 610] on textarea "Message…" at bounding box center [1388, 615] width 300 height 27
type textarea "*"
type textarea "**********"
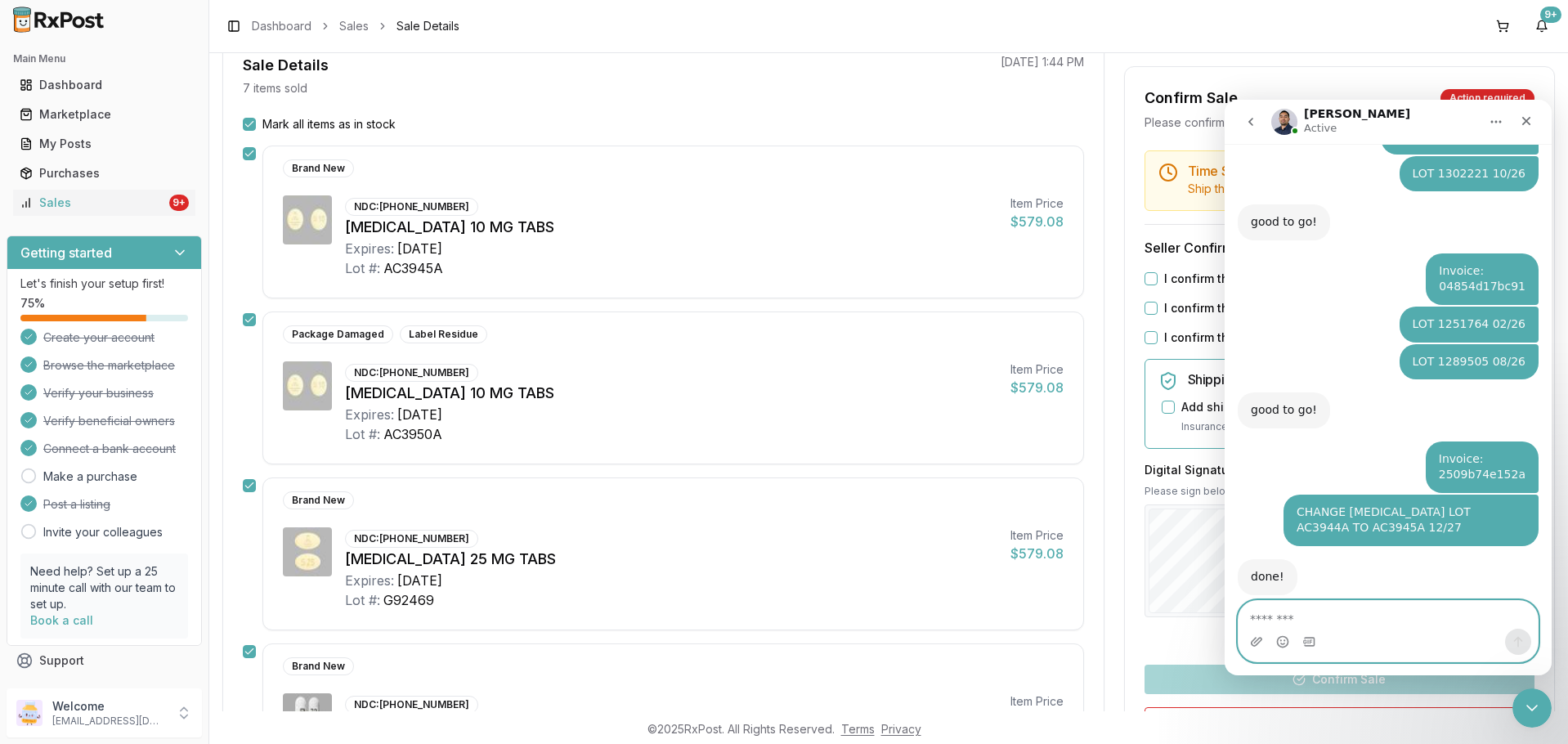
scroll to position [2770, 0]
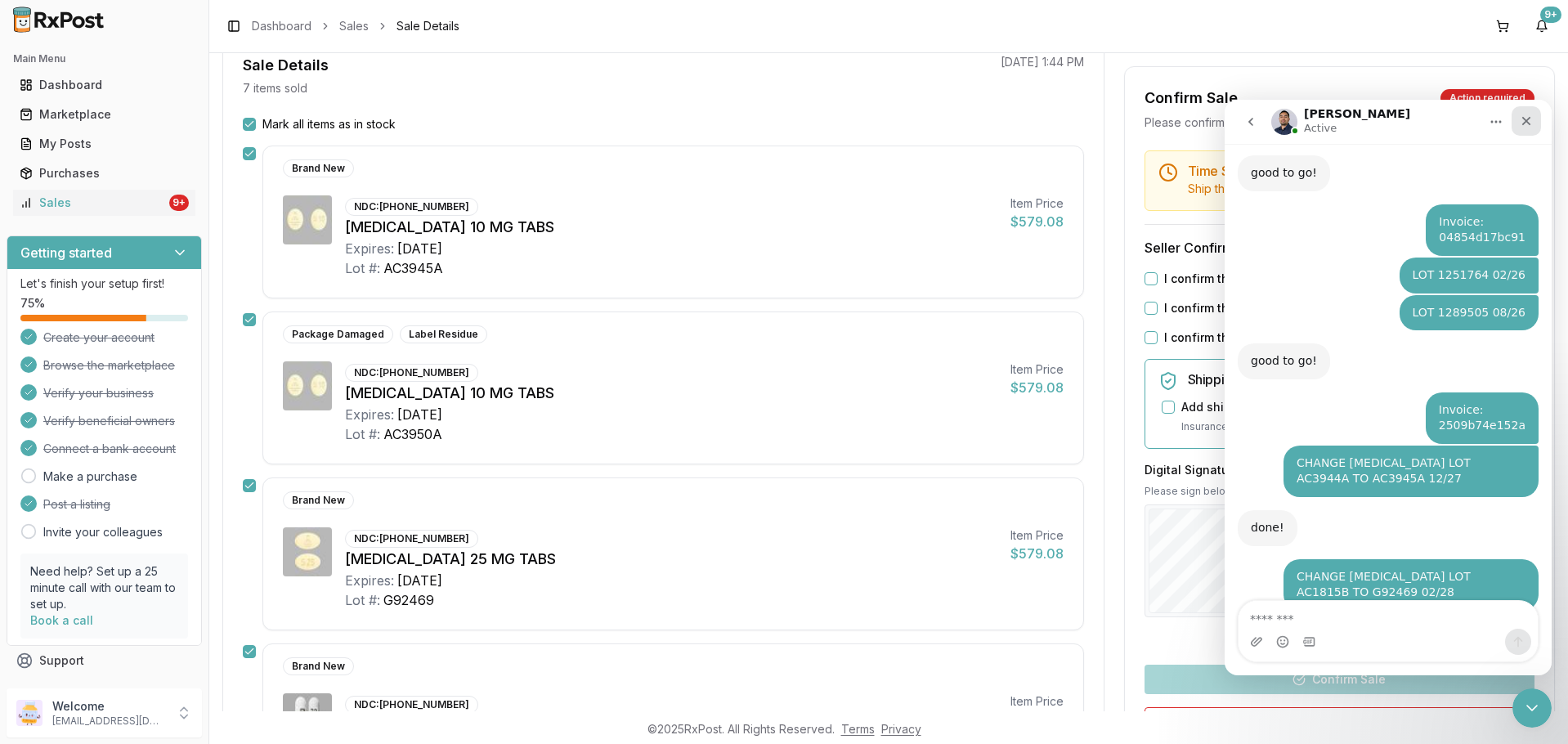
click at [1529, 122] on icon "Close" at bounding box center [1527, 122] width 9 height 9
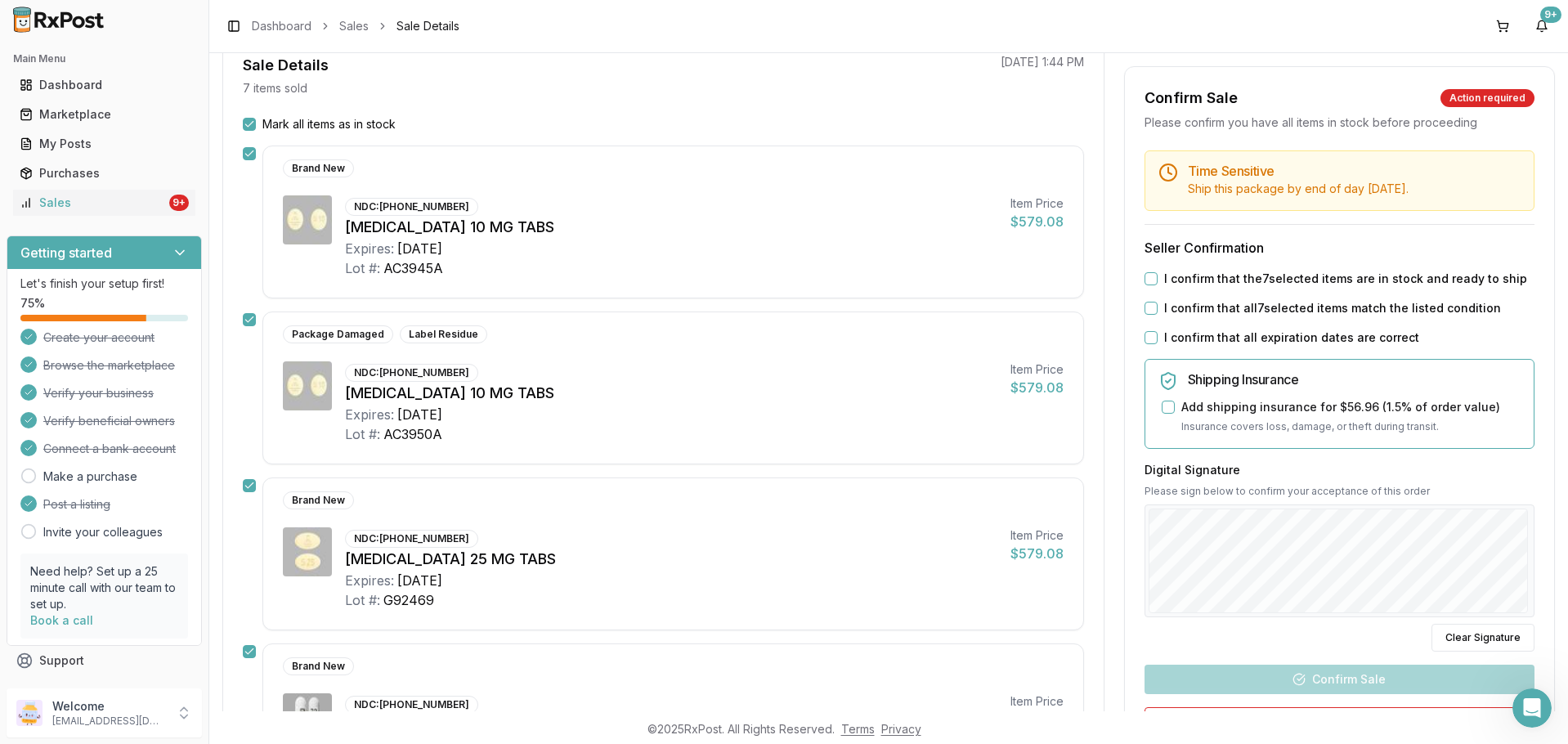
click at [1170, 279] on label "I confirm that the 7 selected items are in stock and ready to ship" at bounding box center [1346, 279] width 363 height 16
click at [1157, 279] on button "I confirm that the 7 selected items are in stock and ready to ship" at bounding box center [1151, 279] width 13 height 13
click at [1171, 304] on label "I confirm that all 7 selected items match the listed condition" at bounding box center [1333, 308] width 337 height 16
click at [1157, 304] on button "I confirm that all 7 selected items match the listed condition" at bounding box center [1151, 308] width 13 height 13
click at [1179, 340] on label "I confirm that all expiration dates are correct" at bounding box center [1292, 338] width 255 height 16
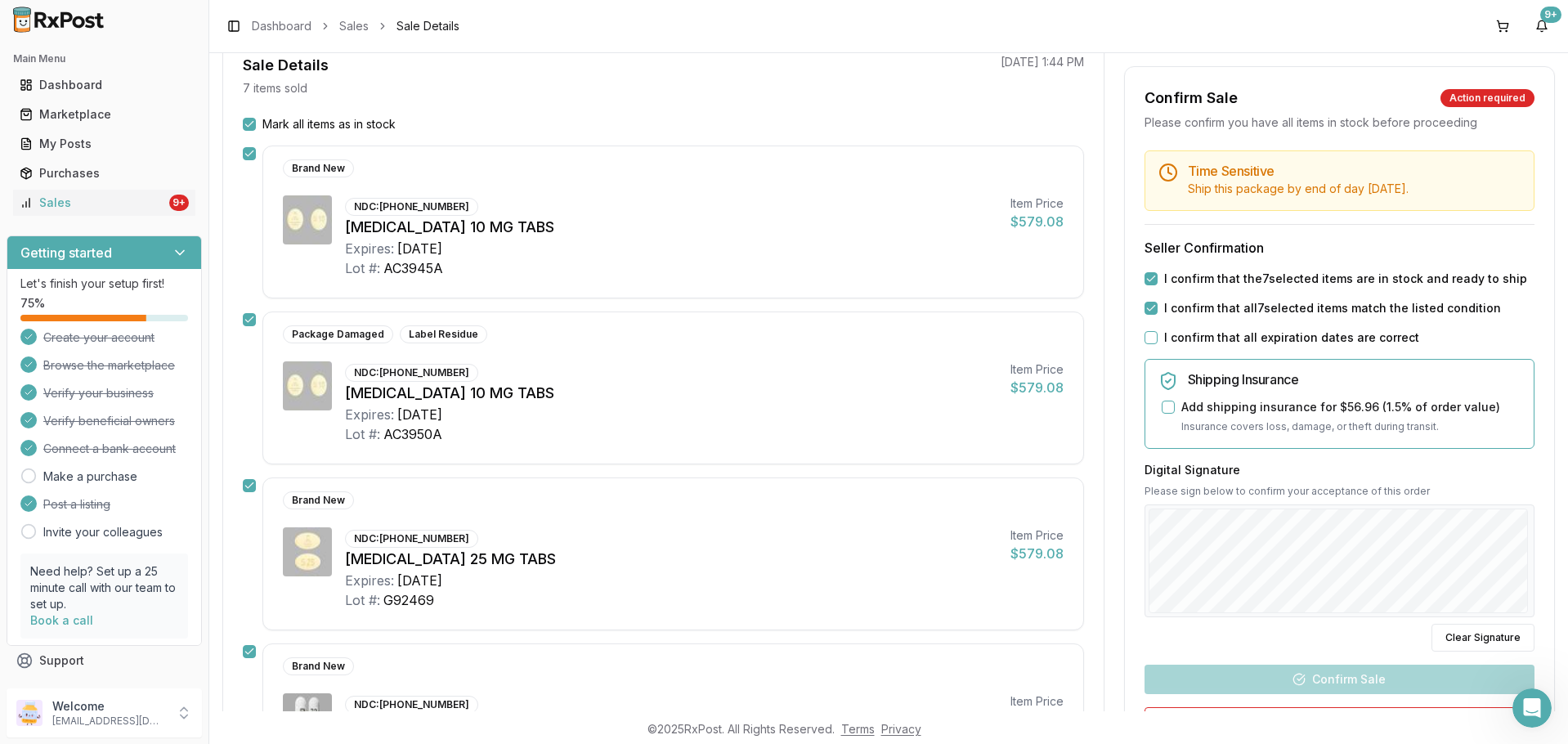
click at [1157, 340] on button "I confirm that all expiration dates are correct" at bounding box center [1151, 337] width 13 height 13
click at [1470, 649] on button "Clear Signature" at bounding box center [1483, 638] width 103 height 27
click at [1353, 673] on button "Confirm Sale" at bounding box center [1340, 679] width 390 height 29
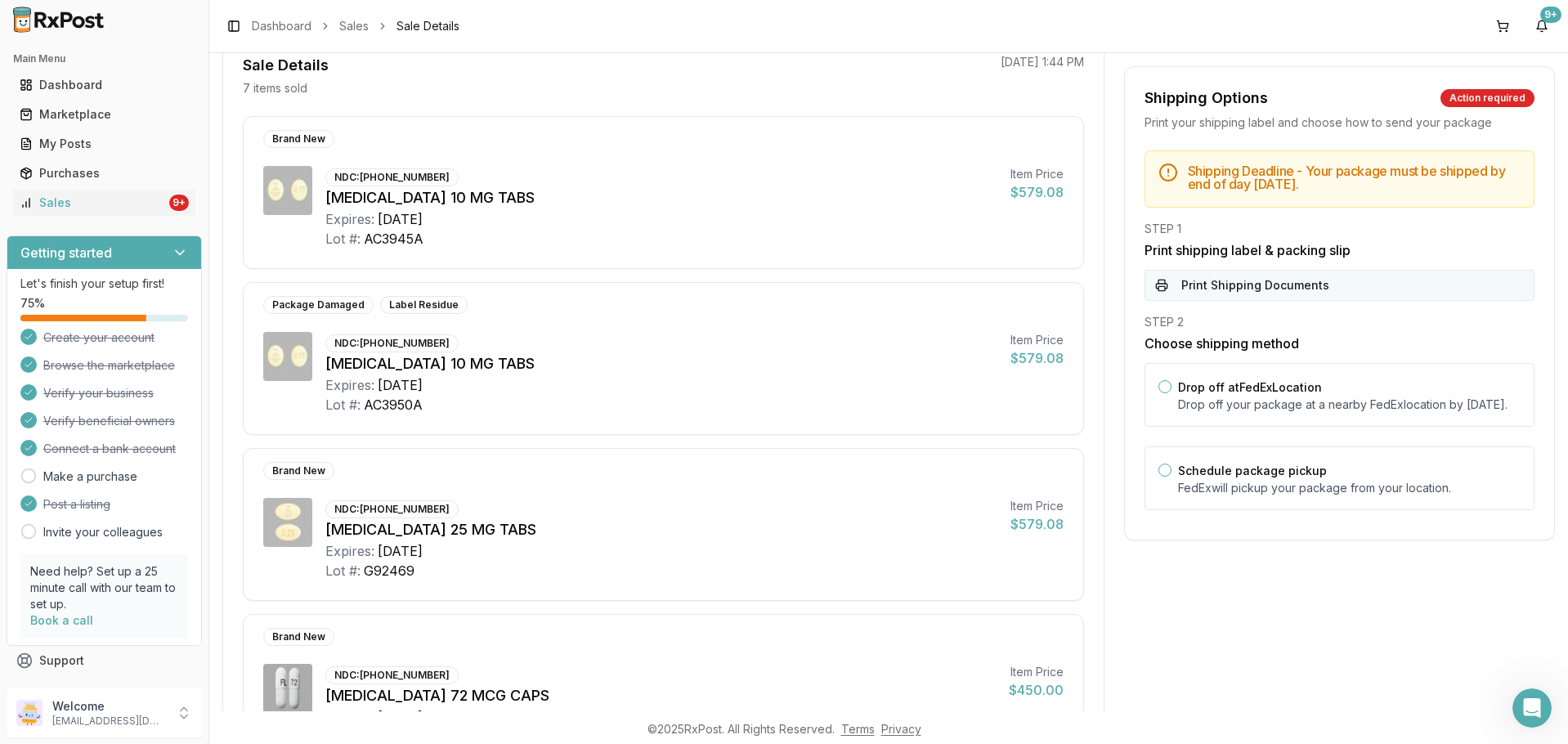
click at [1266, 284] on button "Print Shipping Documents" at bounding box center [1340, 285] width 390 height 31
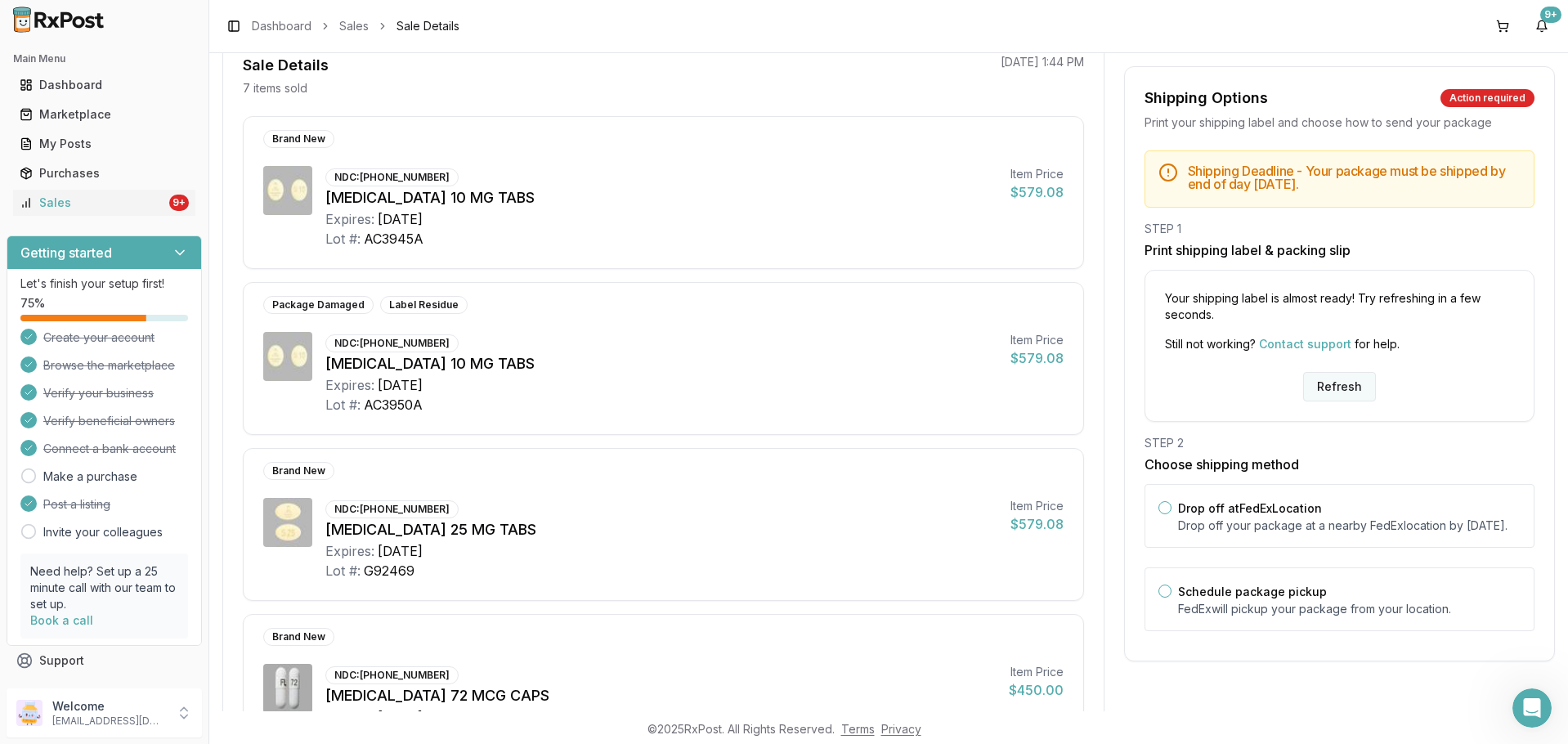
click at [1339, 399] on button "Refresh" at bounding box center [1339, 387] width 72 height 29
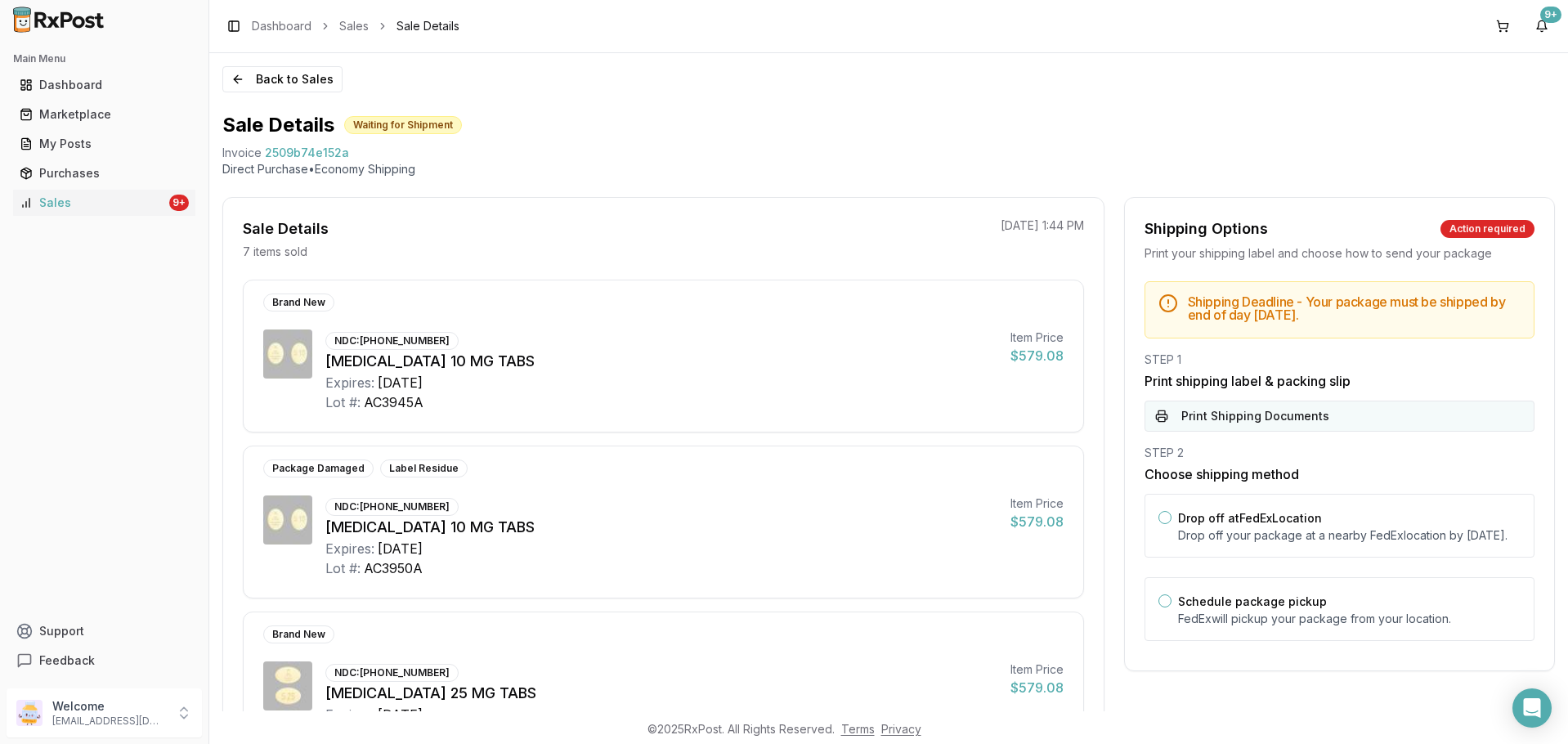
click at [1322, 421] on button "Print Shipping Documents" at bounding box center [1340, 416] width 390 height 31
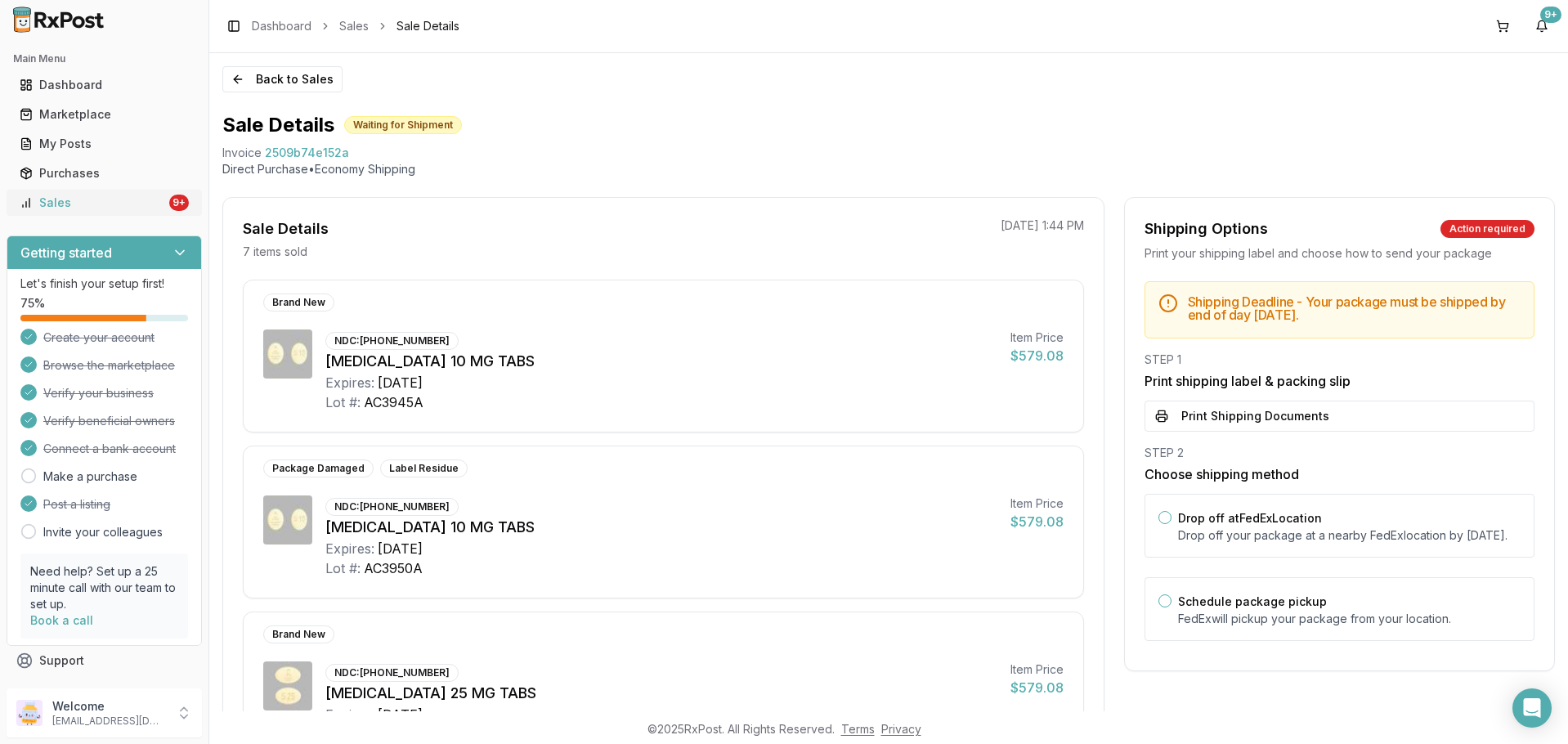
click at [41, 195] on div "Sales" at bounding box center [93, 202] width 147 height 16
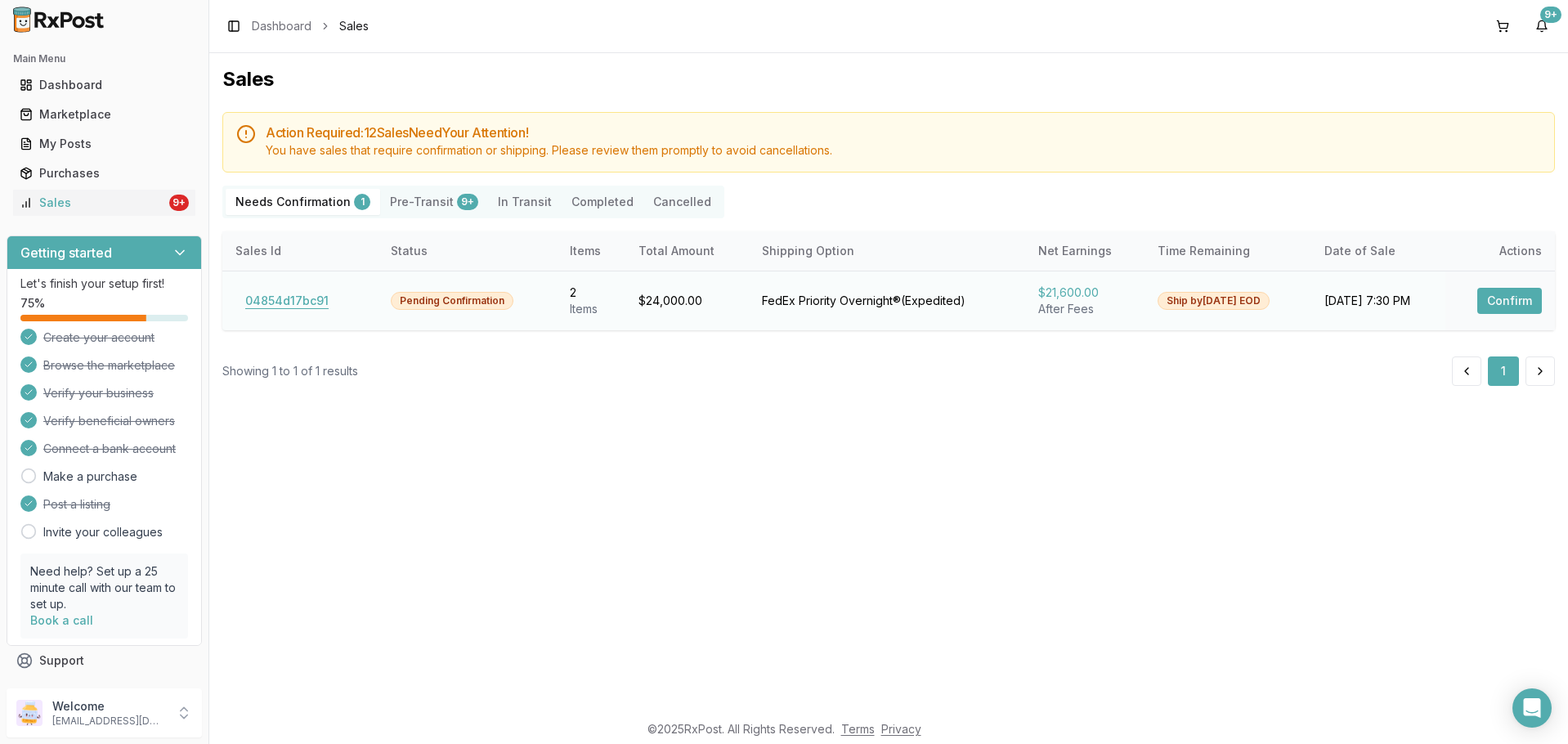
click at [280, 292] on button "04854d17bc91" at bounding box center [287, 301] width 103 height 27
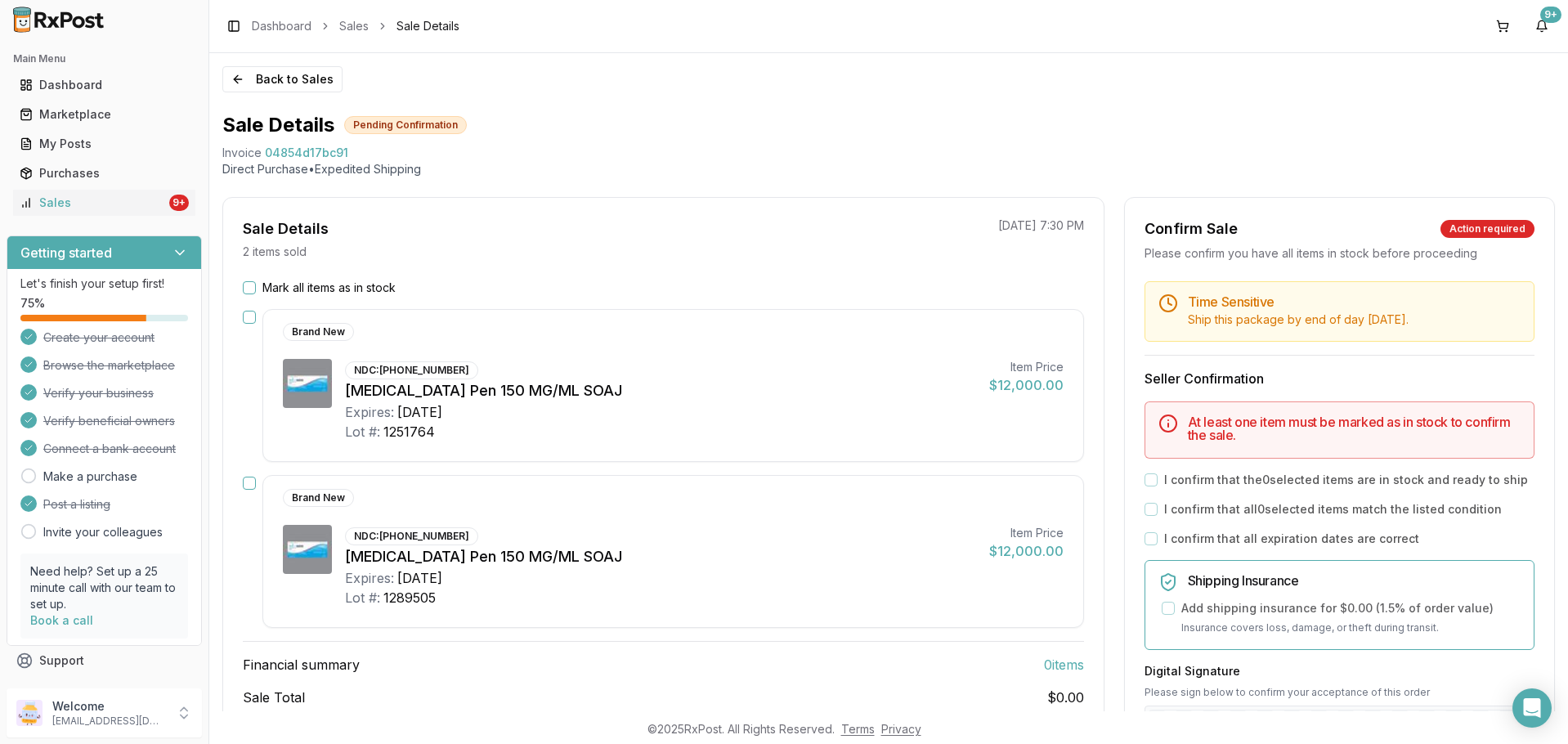
click at [245, 283] on button "Mark all items as in stock" at bounding box center [249, 288] width 13 height 13
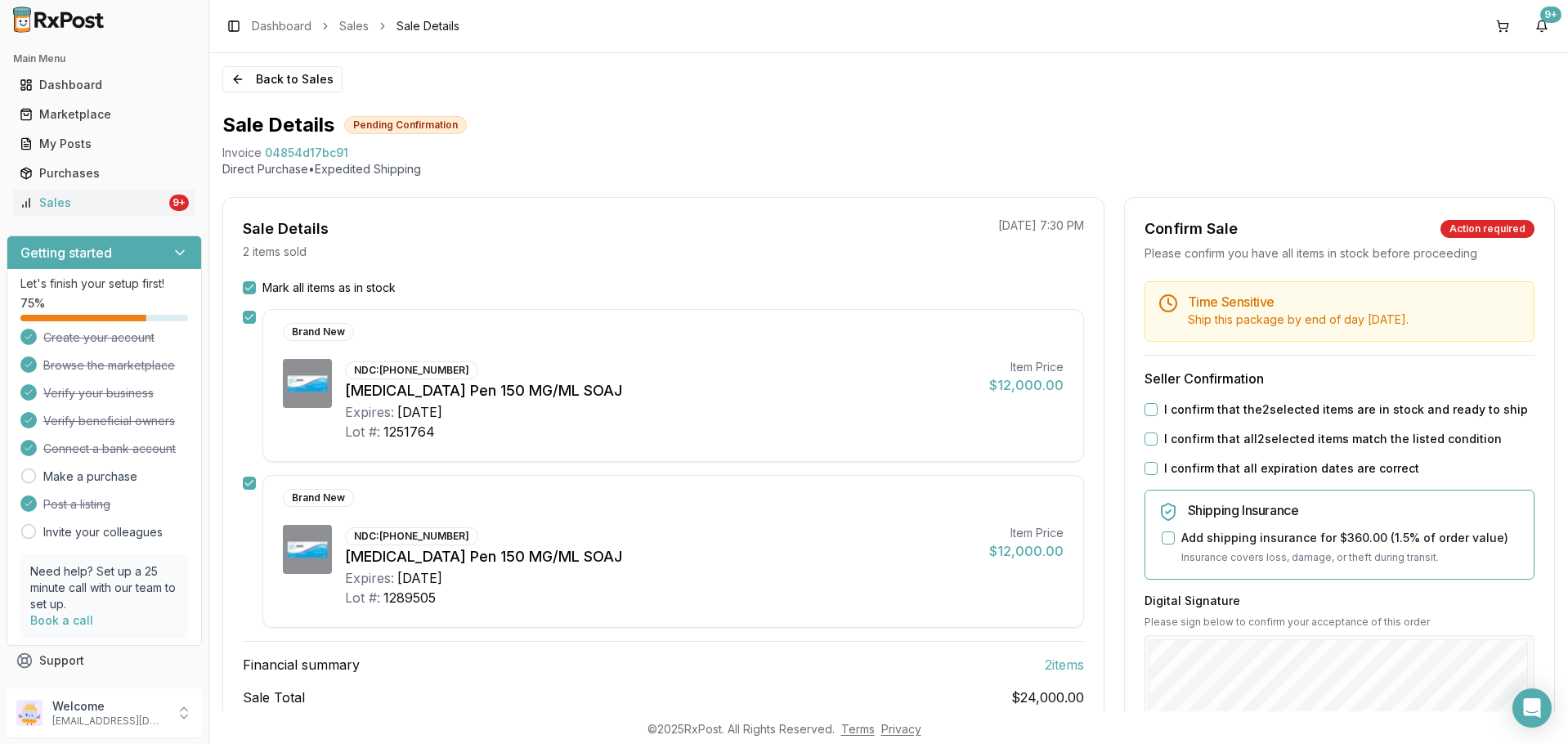
click at [1157, 401] on div "I confirm that the 2 selected items are in stock and ready to ship" at bounding box center [1340, 410] width 390 height 16
click at [1165, 413] on label "I confirm that the 2 selected items are in stock and ready to ship" at bounding box center [1346, 410] width 364 height 16
click at [1157, 413] on button "I confirm that the 2 selected items are in stock and ready to ship" at bounding box center [1151, 410] width 13 height 13
click at [1165, 444] on label "I confirm that all 2 selected items match the listed condition" at bounding box center [1333, 439] width 337 height 16
click at [1157, 444] on button "I confirm that all 2 selected items match the listed condition" at bounding box center [1151, 439] width 13 height 13
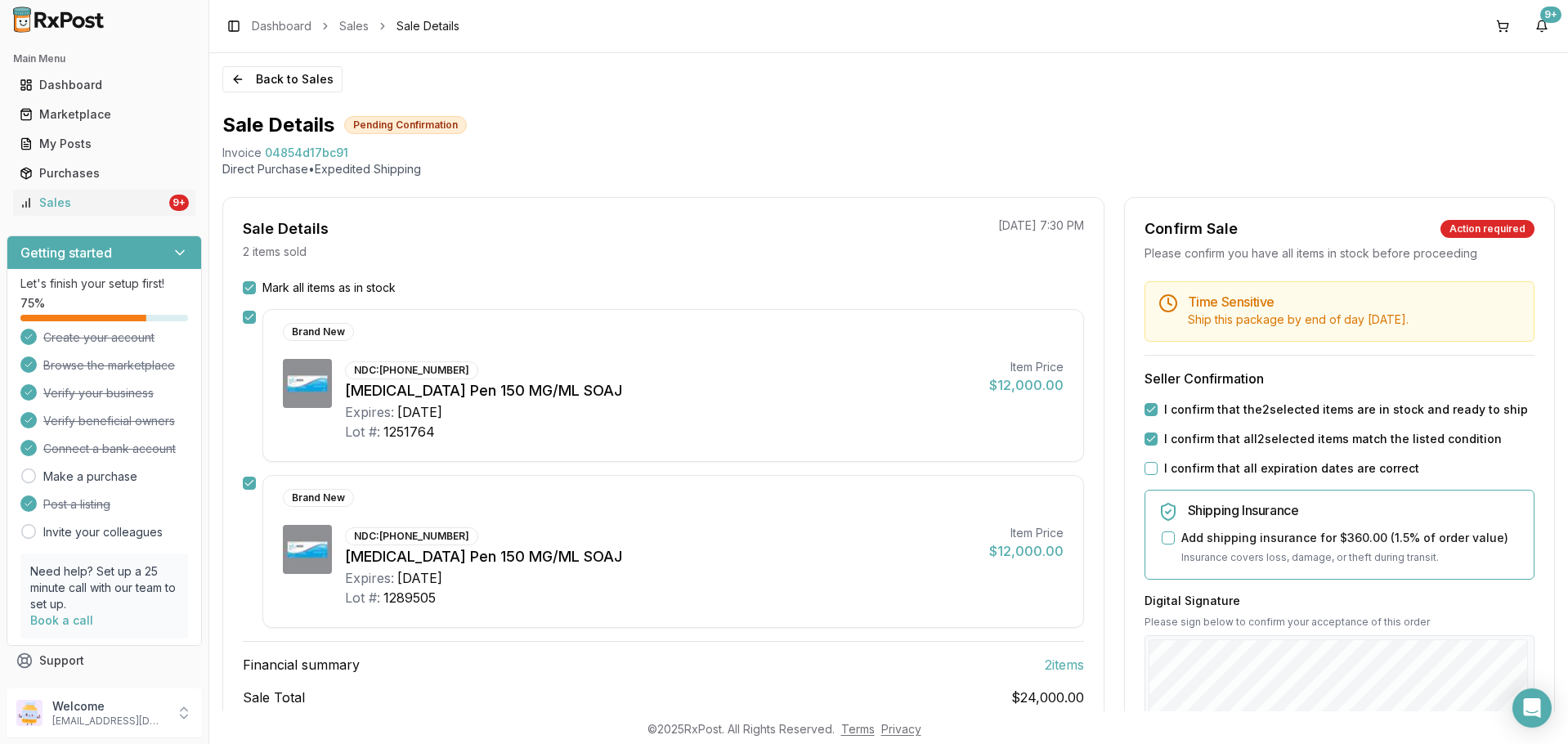
click at [1165, 474] on label "I confirm that all expiration dates are correct" at bounding box center [1292, 468] width 255 height 16
click at [1157, 474] on button "I confirm that all expiration dates are correct" at bounding box center [1151, 468] width 13 height 13
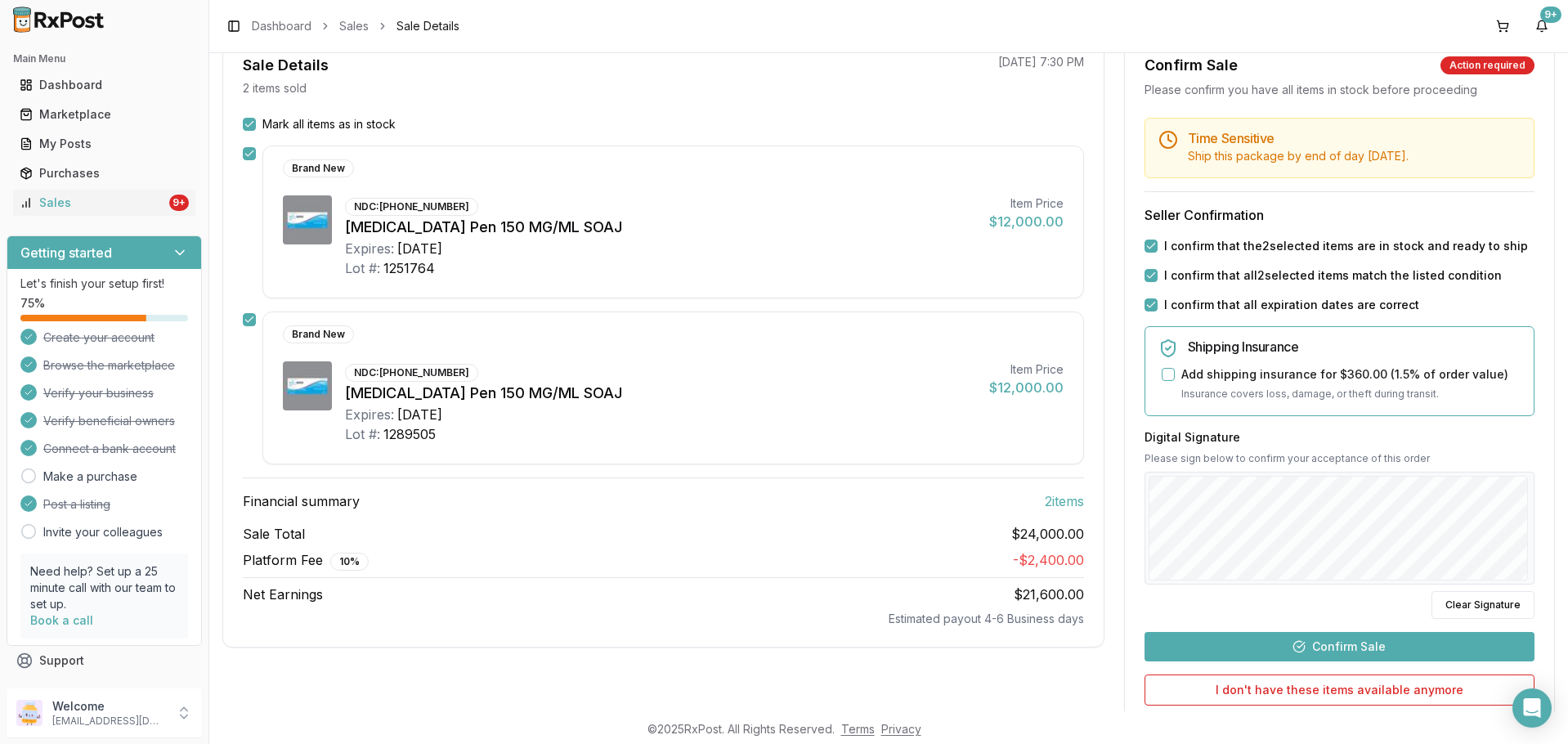
click at [1329, 652] on button "Confirm Sale" at bounding box center [1340, 647] width 390 height 29
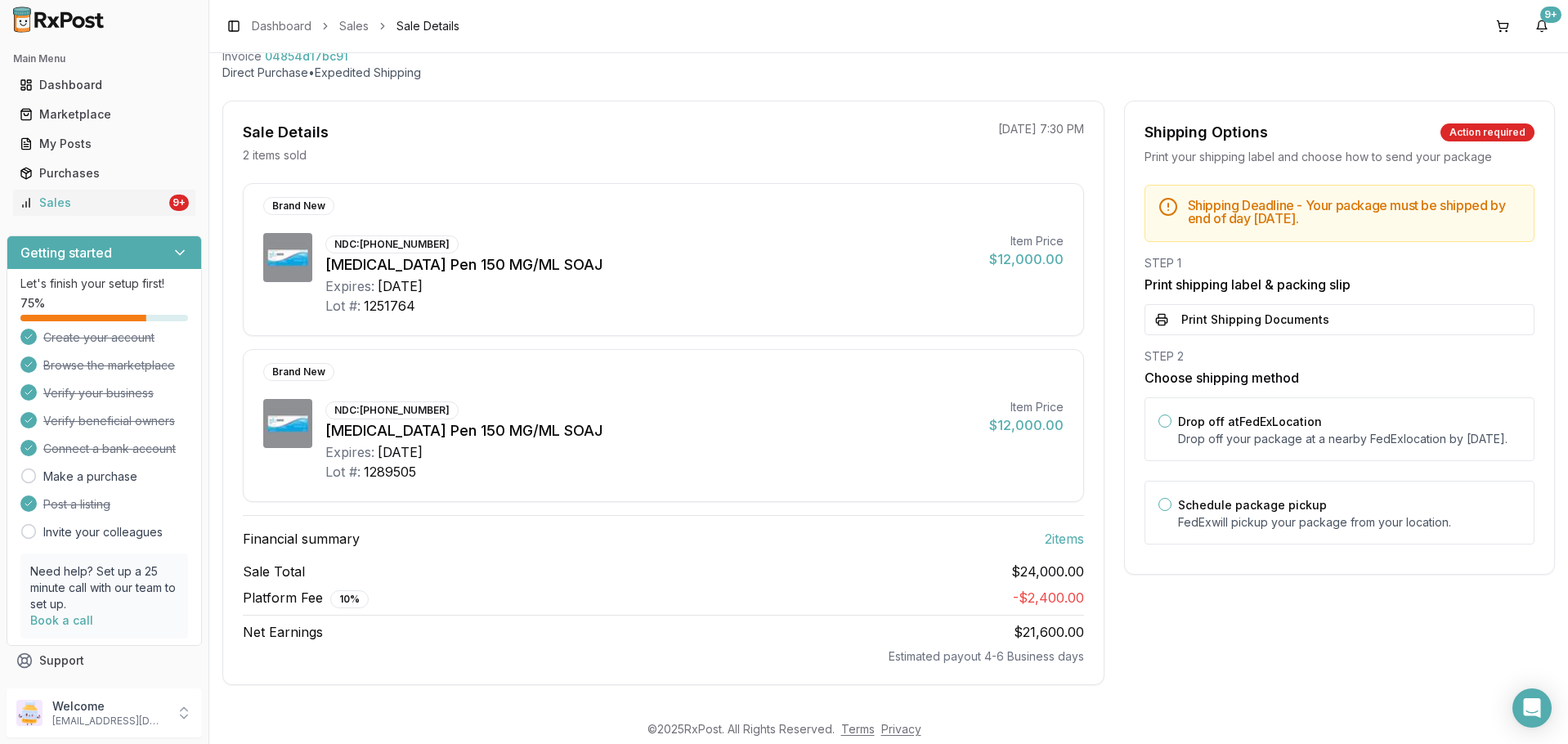
scroll to position [96, 0]
click at [1255, 323] on button "Print Shipping Documents" at bounding box center [1340, 320] width 390 height 31
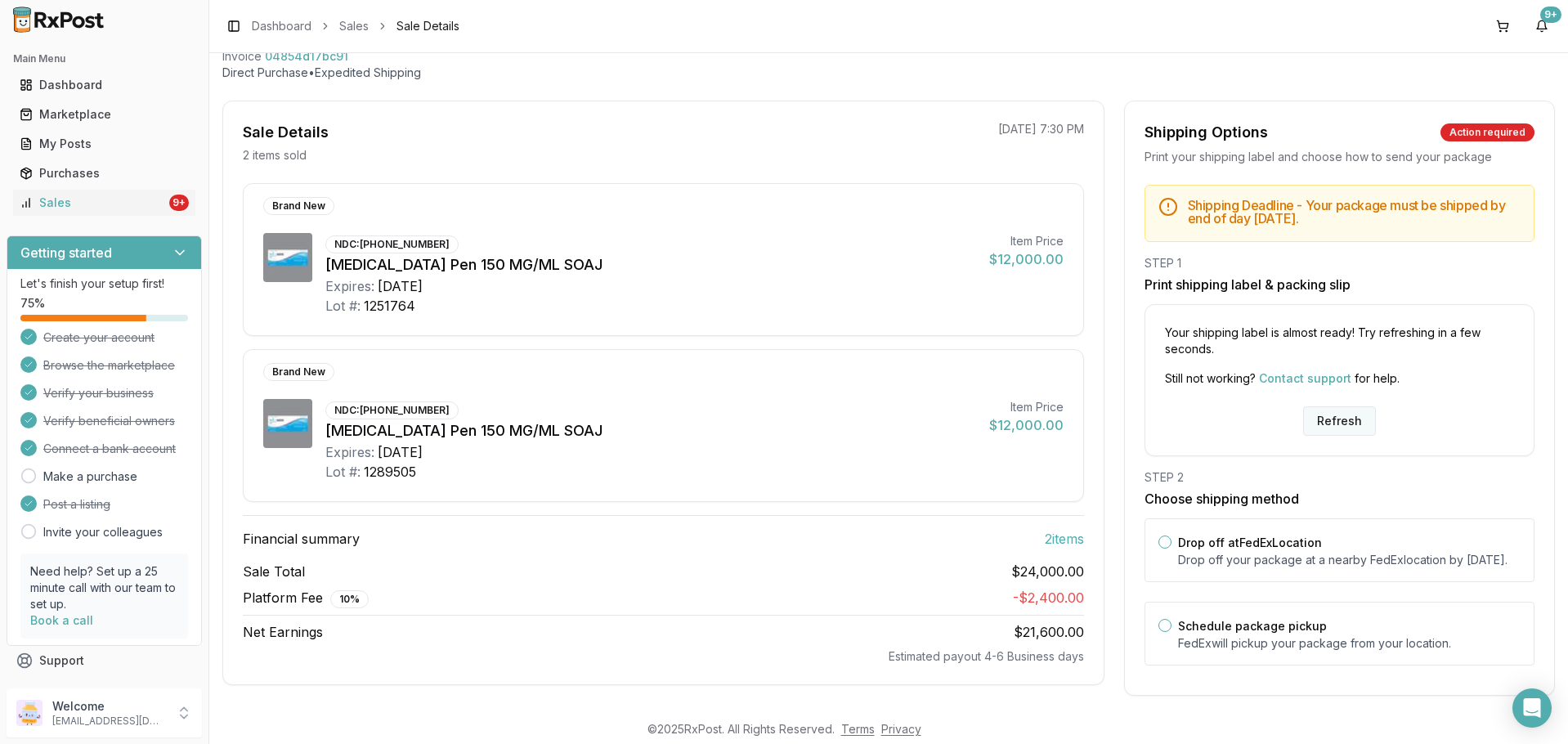
click at [1312, 421] on button "Refresh" at bounding box center [1339, 421] width 72 height 29
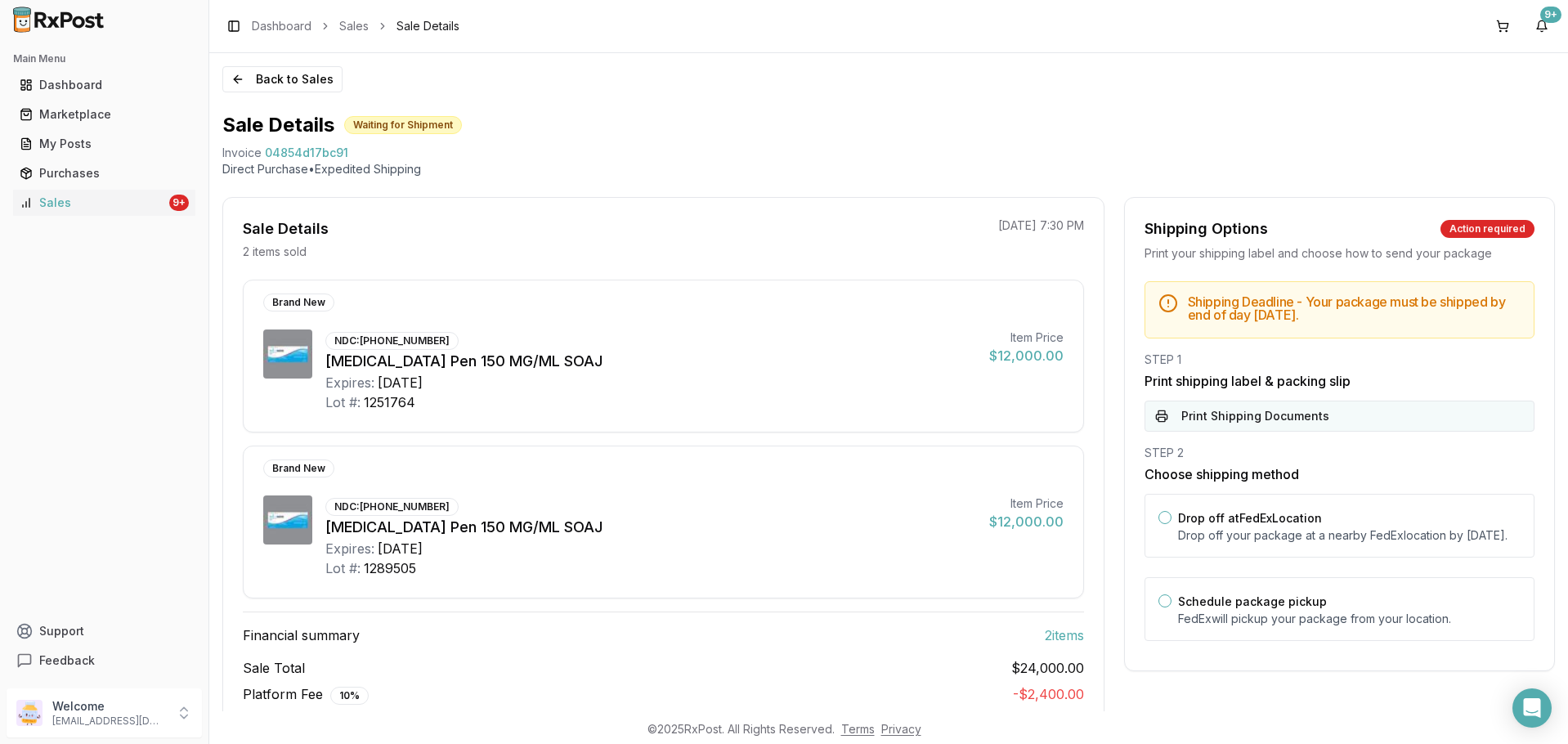
click at [1240, 416] on button "Print Shipping Documents" at bounding box center [1340, 416] width 390 height 31
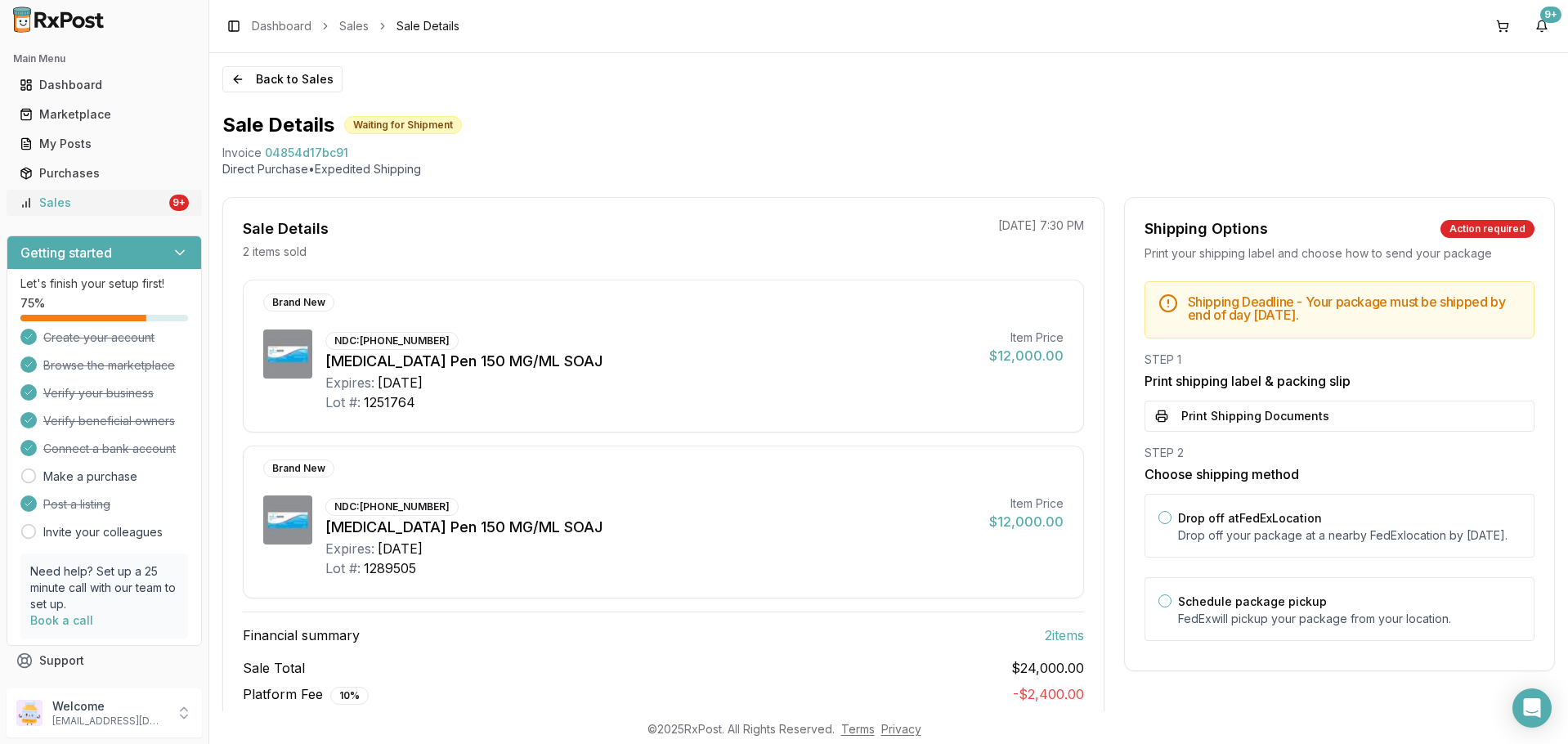
click at [113, 199] on div "Sales" at bounding box center [93, 202] width 147 height 16
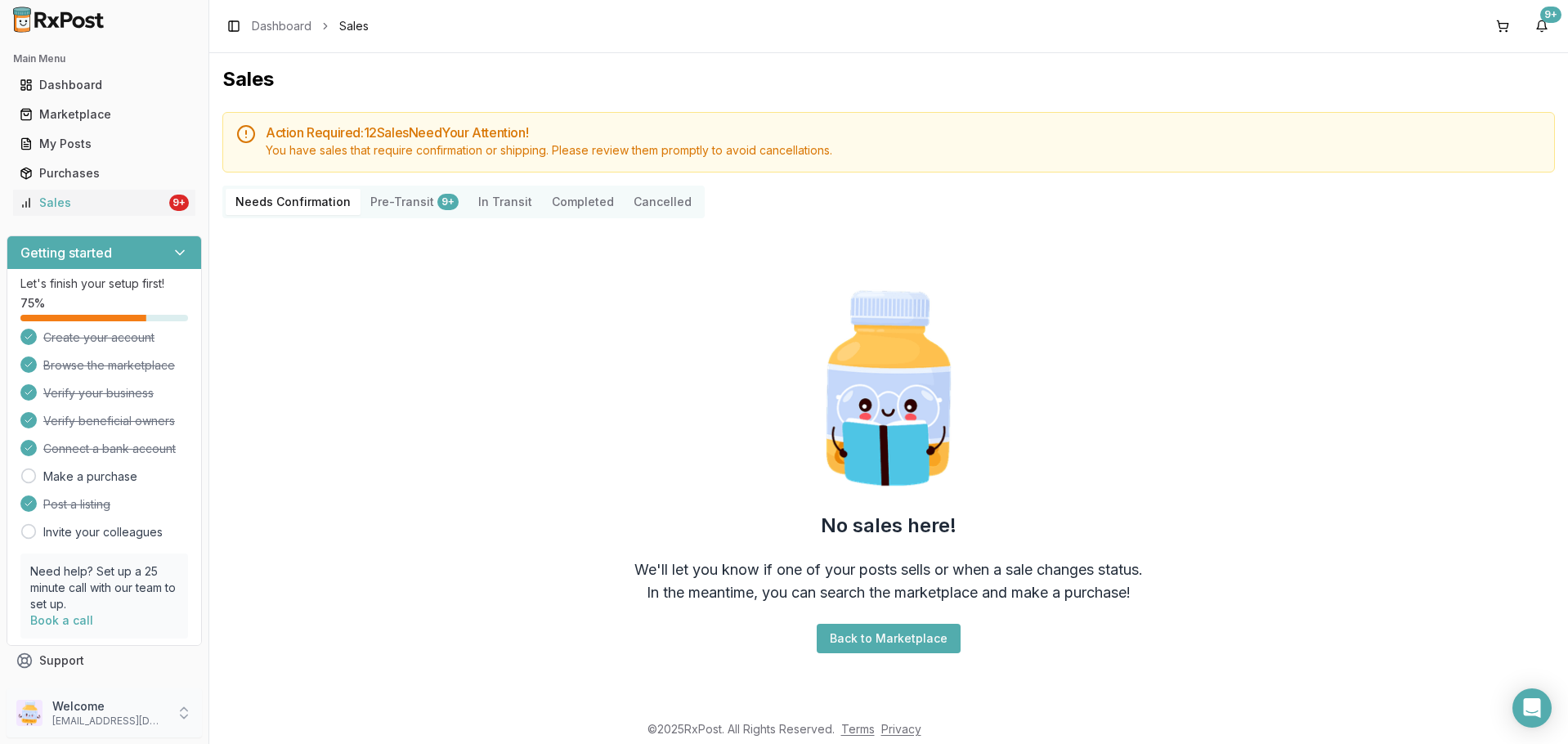
click at [152, 702] on p "Welcome" at bounding box center [109, 706] width 114 height 16
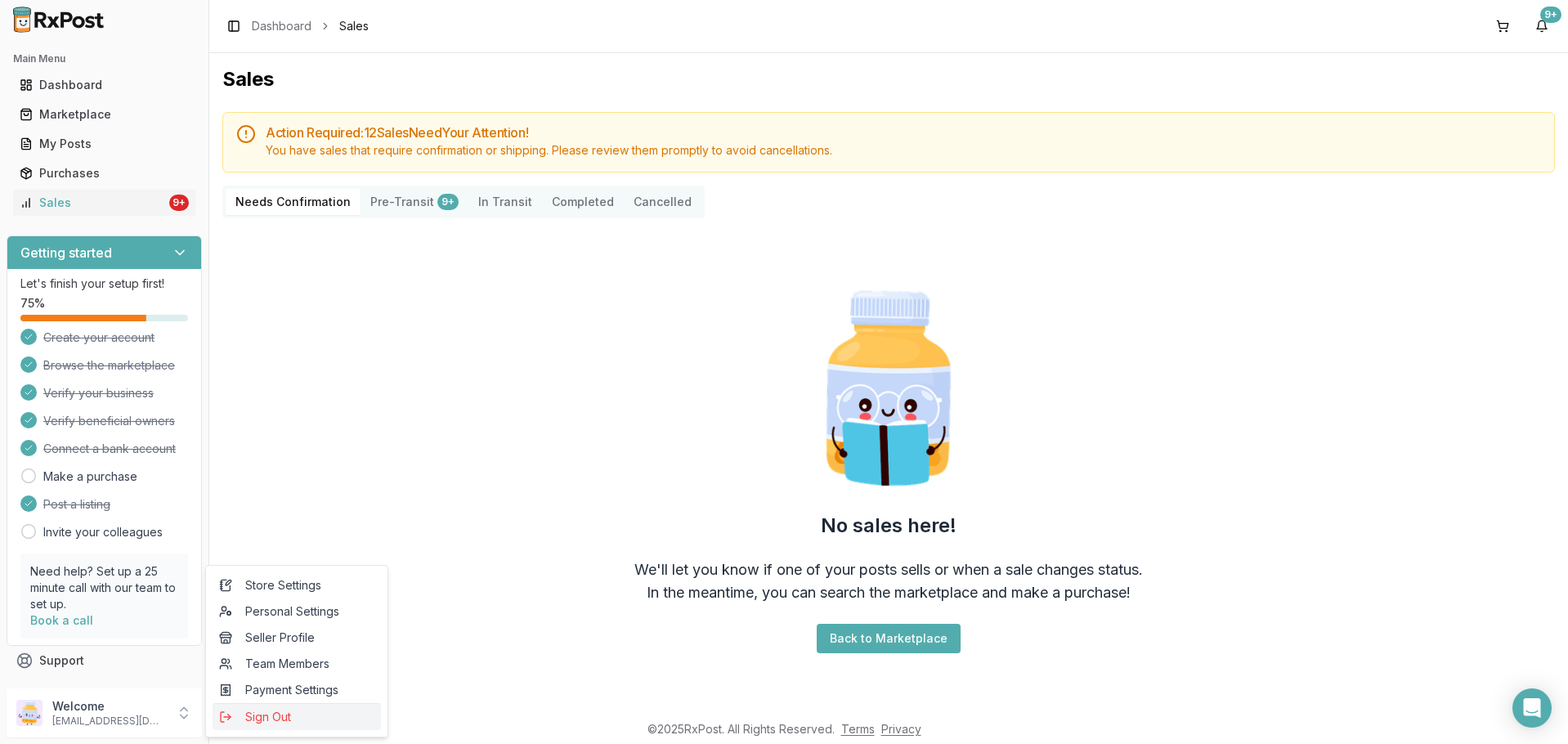
click at [257, 722] on span "Sign Out" at bounding box center [297, 717] width 156 height 16
